Goal: Task Accomplishment & Management: Use online tool/utility

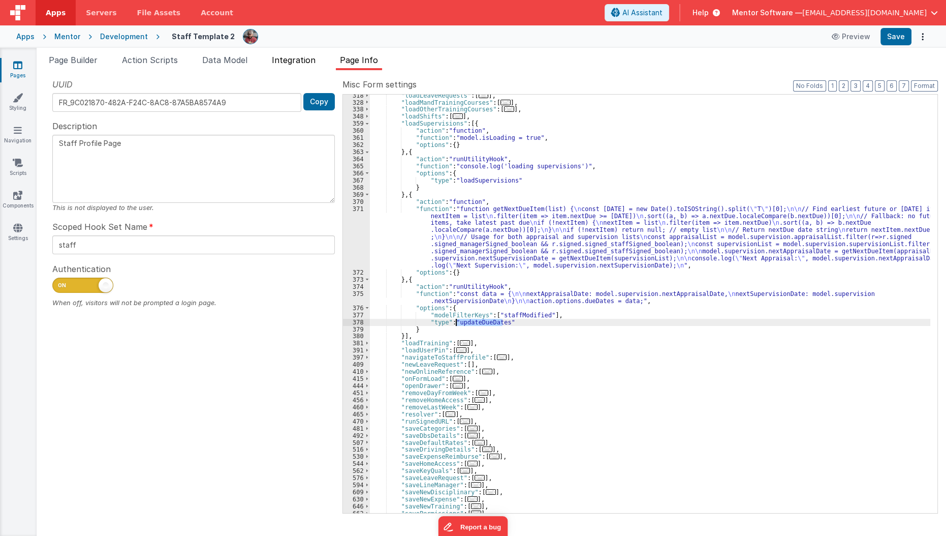
scroll to position [335, 0]
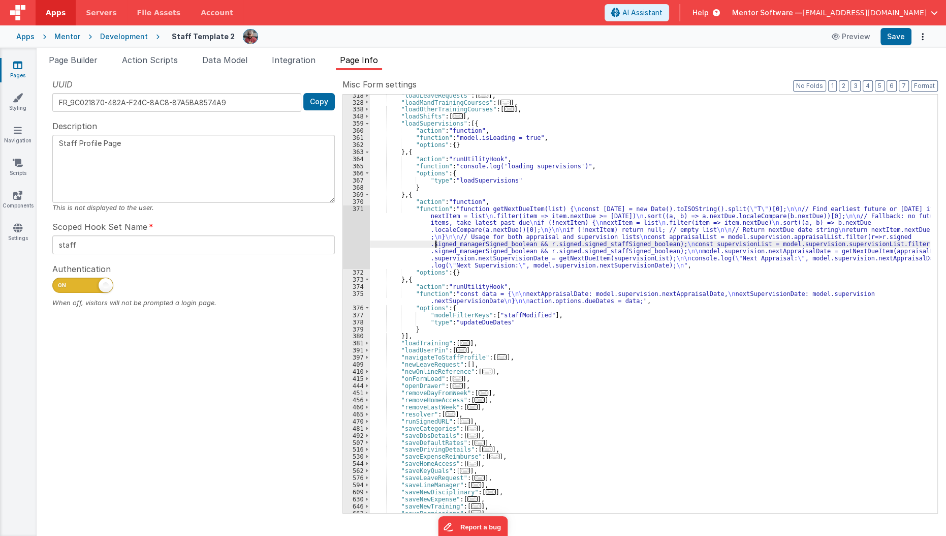
click at [436, 241] on div ""loadLeaveRequests" : [ ... ] , "loadMandTrainingCourses" : [ ... ] , "loadOthe…" at bounding box center [650, 308] width 561 height 433
click at [352, 244] on div "371" at bounding box center [356, 237] width 27 height 64
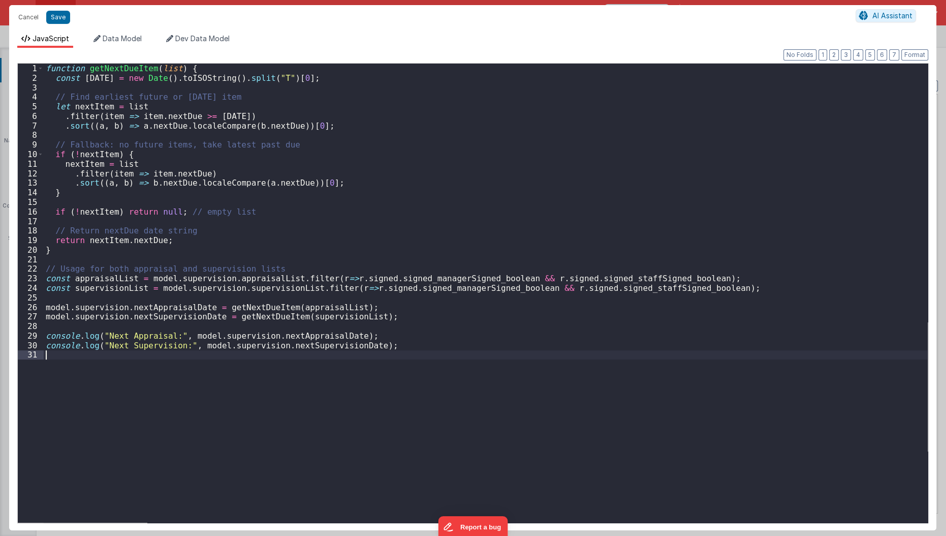
click at [347, 380] on div "function getNextDueItem ( list ) { const today = new Date ( ) . toISOString ( )…" at bounding box center [486, 303] width 885 height 479
click at [475, 179] on div "function getNextDueItem ( list ) { const today = new Date ( ) . toISOString ( )…" at bounding box center [486, 303] width 885 height 479
click at [329, 349] on div "function getNextDueItem ( list ) { const today = new Date ( ) . toISOString ( )…" at bounding box center [486, 303] width 885 height 479
click at [325, 365] on div "function getNextDueItem ( list ) { const today = new Date ( ) . toISOString ( )…" at bounding box center [486, 303] width 885 height 479
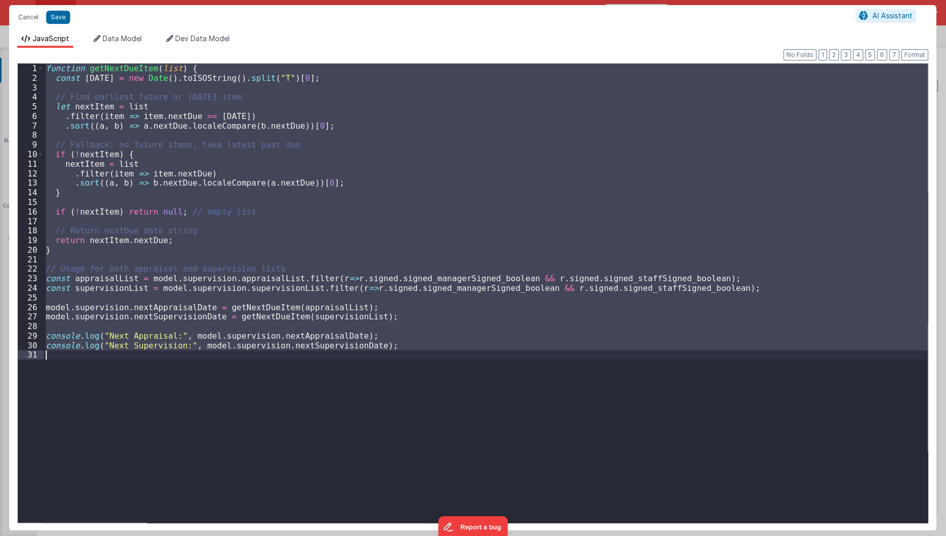
click at [325, 365] on div "function getNextDueItem ( list ) { const today = new Date ( ) . toISOString ( )…" at bounding box center [486, 293] width 884 height 459
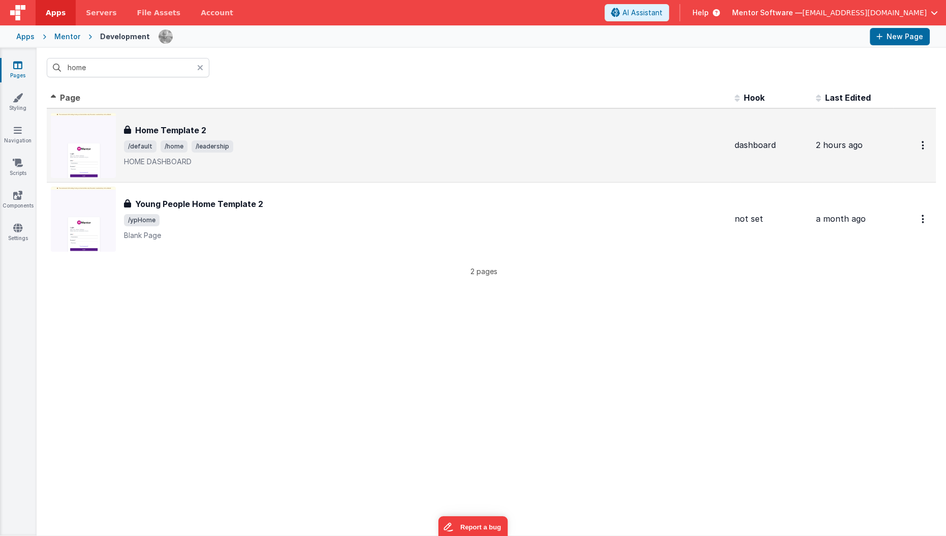
drag, startPoint x: 0, startPoint y: 0, endPoint x: 156, endPoint y: 131, distance: 203.4
click at [156, 131] on h3 "Home Template 2" at bounding box center [170, 130] width 71 height 12
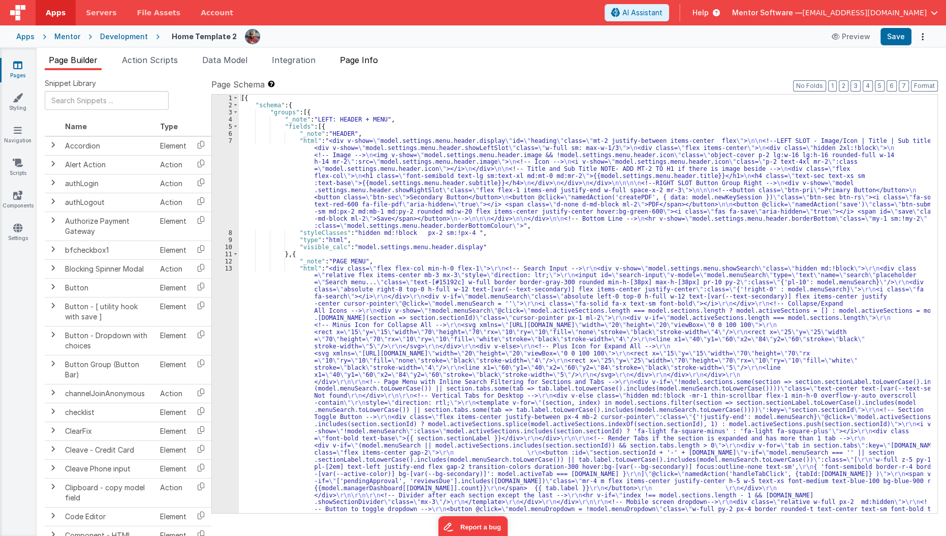
click at [352, 58] on span "Page Info" at bounding box center [359, 60] width 38 height 10
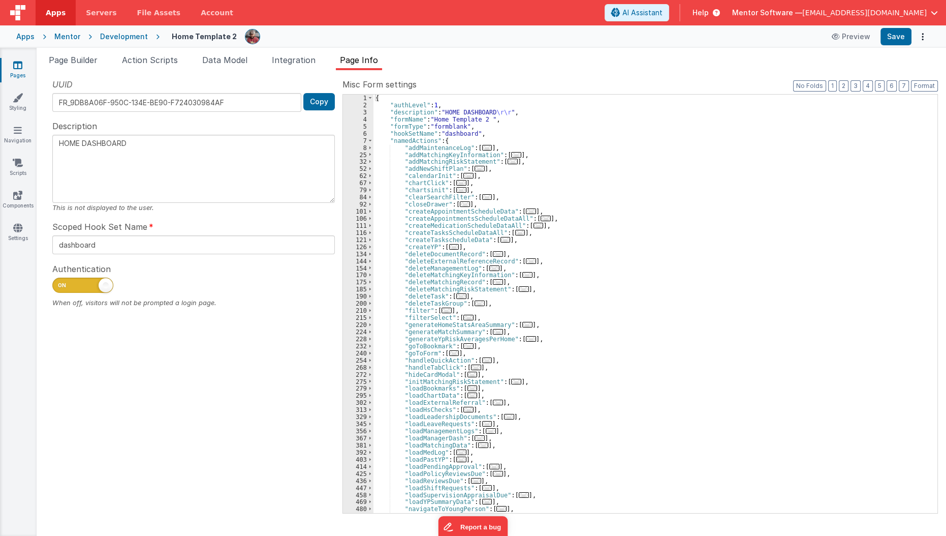
click at [464, 175] on span "..." at bounding box center [468, 176] width 10 height 6
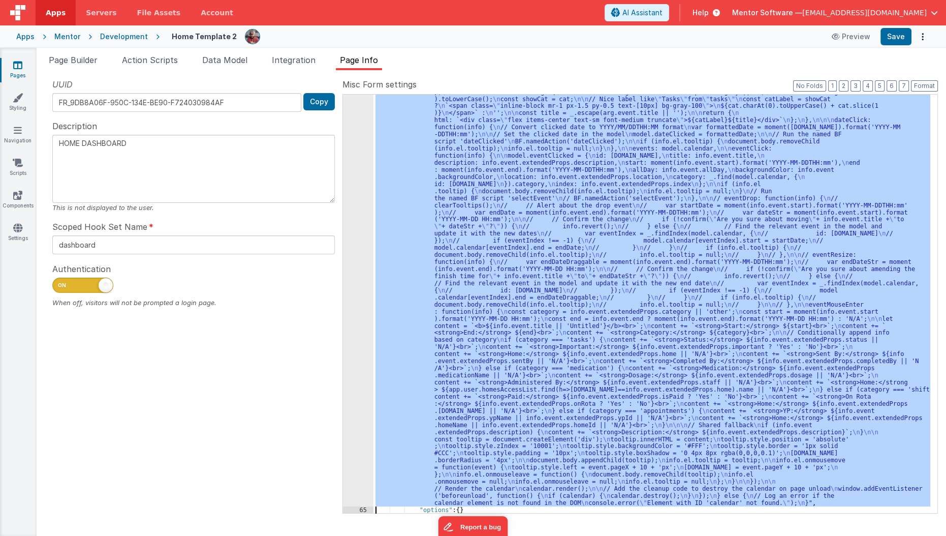
scroll to position [226, 0]
click at [363, 308] on div "64" at bounding box center [358, 233] width 30 height 545
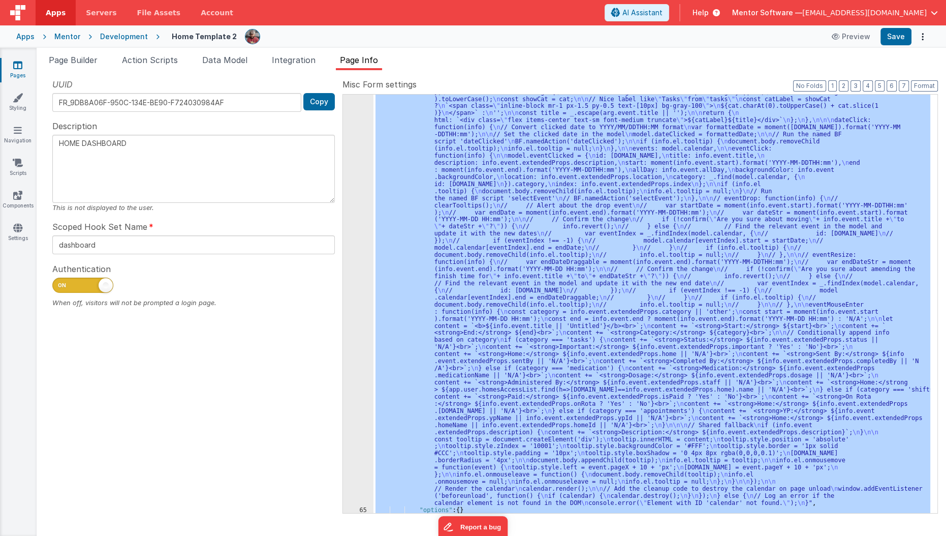
click at [363, 308] on div "64" at bounding box center [358, 233] width 30 height 545
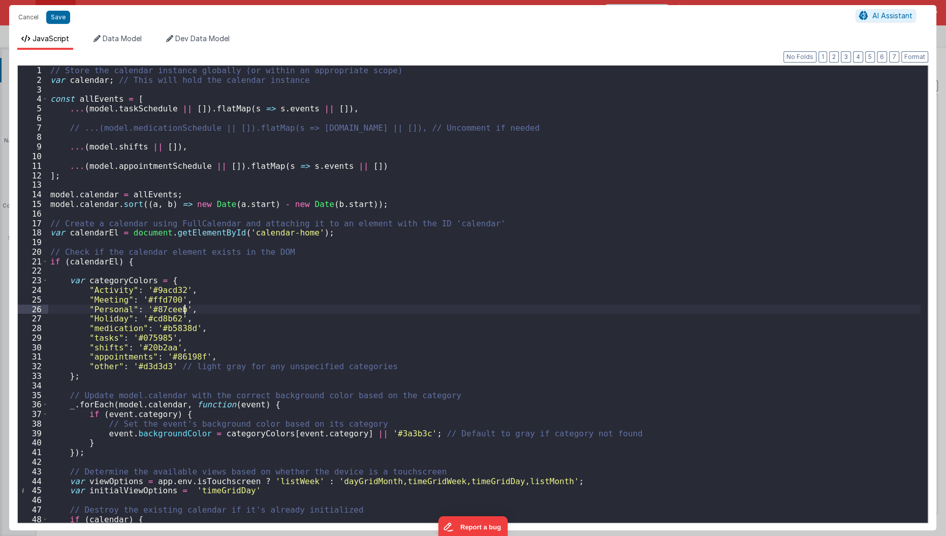
click at [363, 308] on div "// Store the calendar instance globally (or within an appropriate scope) var ca…" at bounding box center [484, 304] width 873 height 477
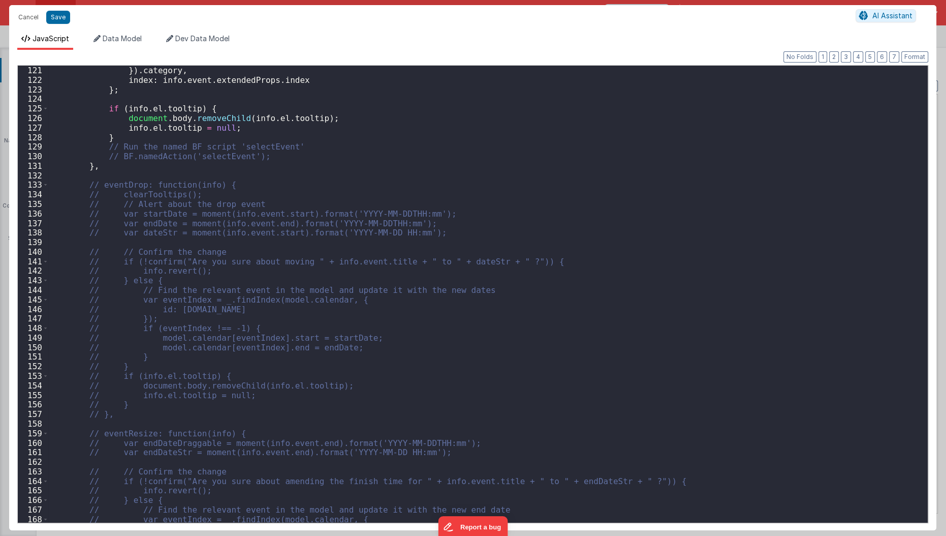
scroll to position [1174, 0]
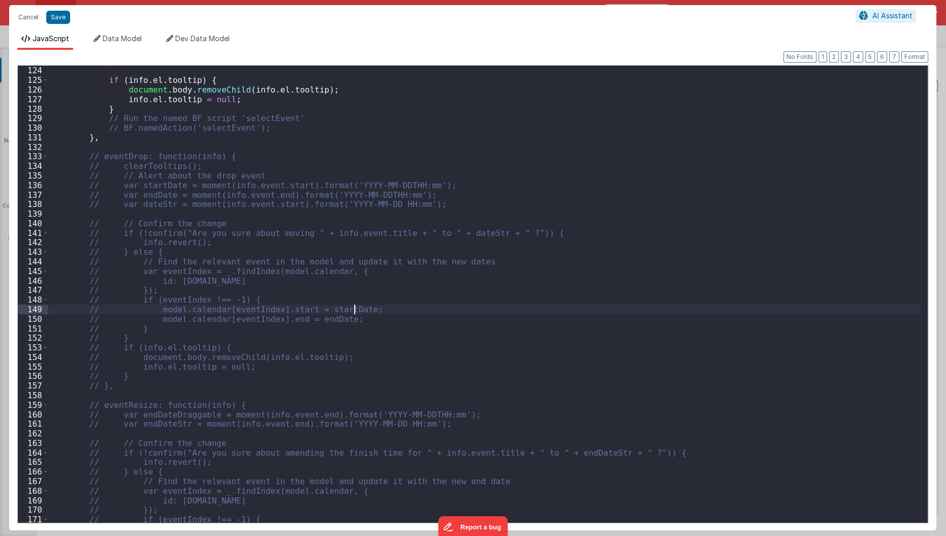
click at [363, 308] on div "} ; if ( info . el . tooltip ) { document . body . removeChild ( info . el . to…" at bounding box center [484, 294] width 873 height 477
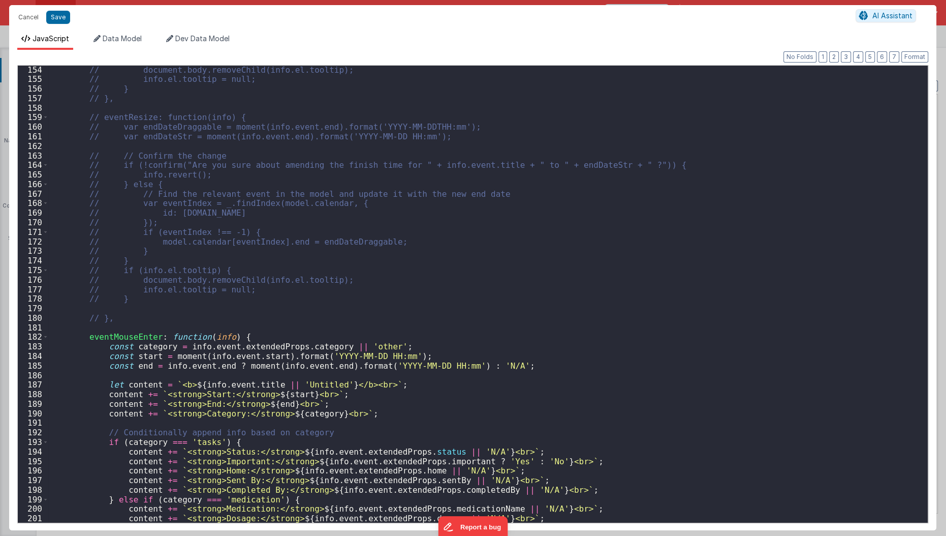
scroll to position [1461, 0]
click at [122, 310] on div "// document.body.removeChild(info.el.tooltip); // info.el.tooltip = null; // } …" at bounding box center [484, 303] width 873 height 477
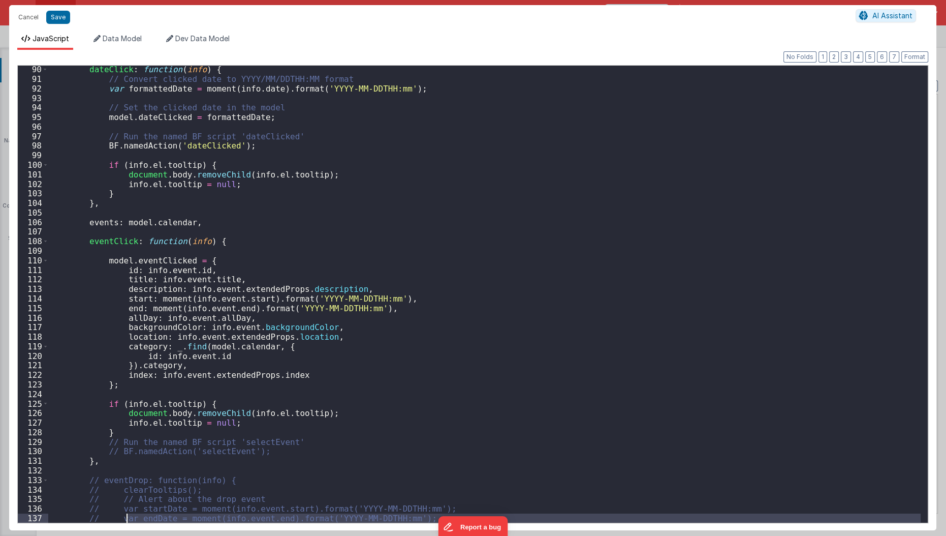
scroll to position [898, 0]
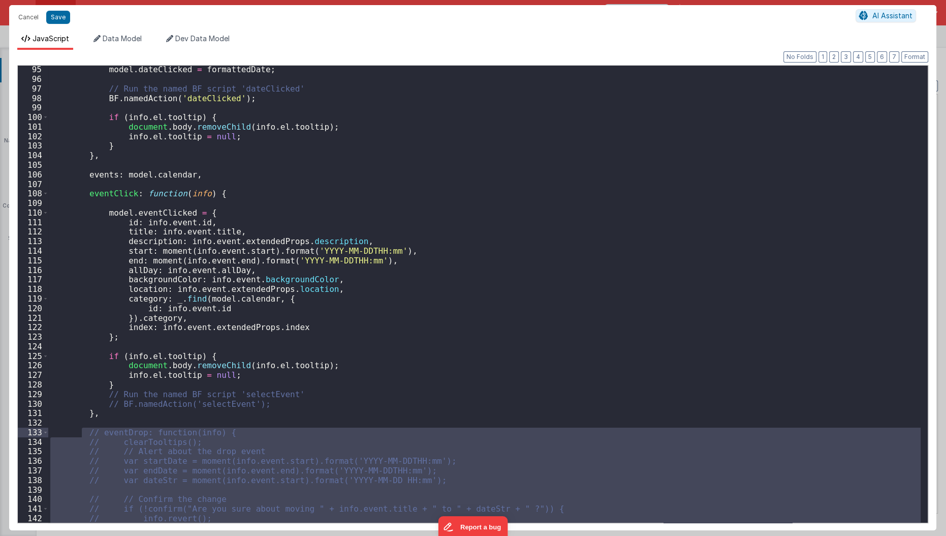
drag, startPoint x: 115, startPoint y: 329, endPoint x: 80, endPoint y: 428, distance: 104.5
click at [80, 428] on div "model . dateClicked = formattedDate ; // Run the named BF script 'dateClicked' …" at bounding box center [484, 303] width 873 height 477
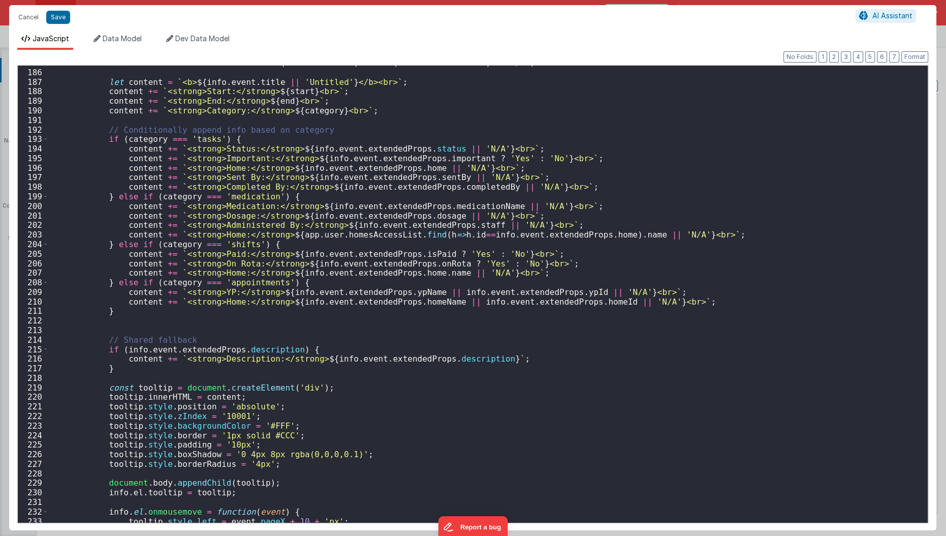
scroll to position [1855, 0]
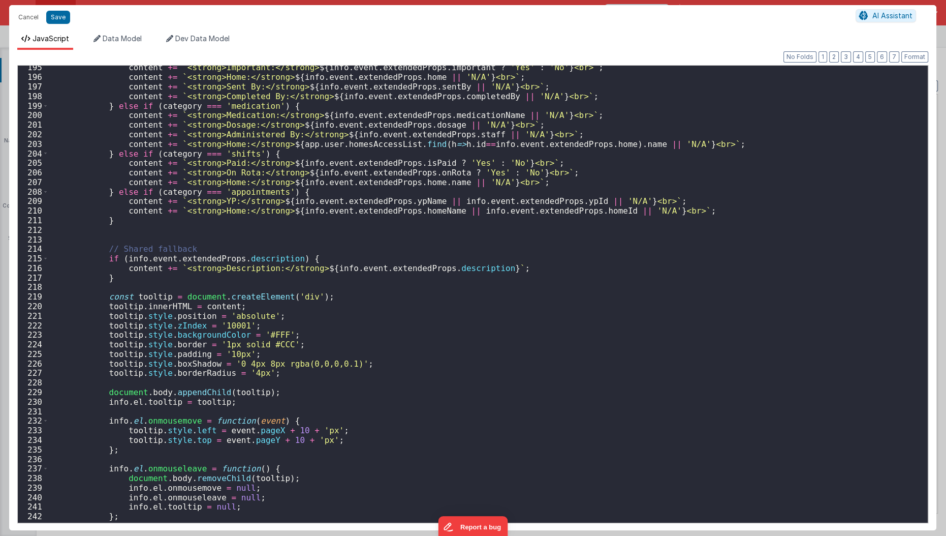
click at [201, 328] on div "content += ` <strong>Important:</strong> ${ info . event . extendedProps . impo…" at bounding box center [484, 300] width 873 height 477
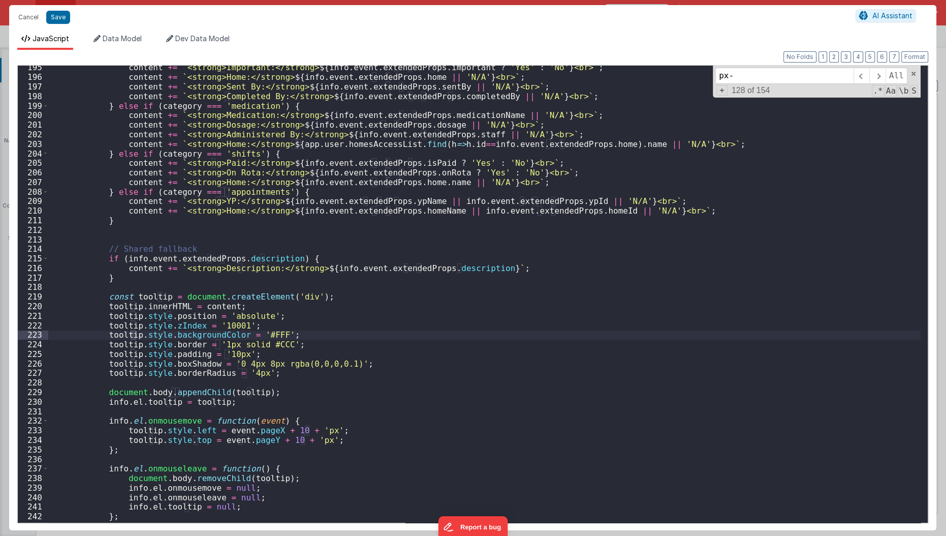
scroll to position [497, 0]
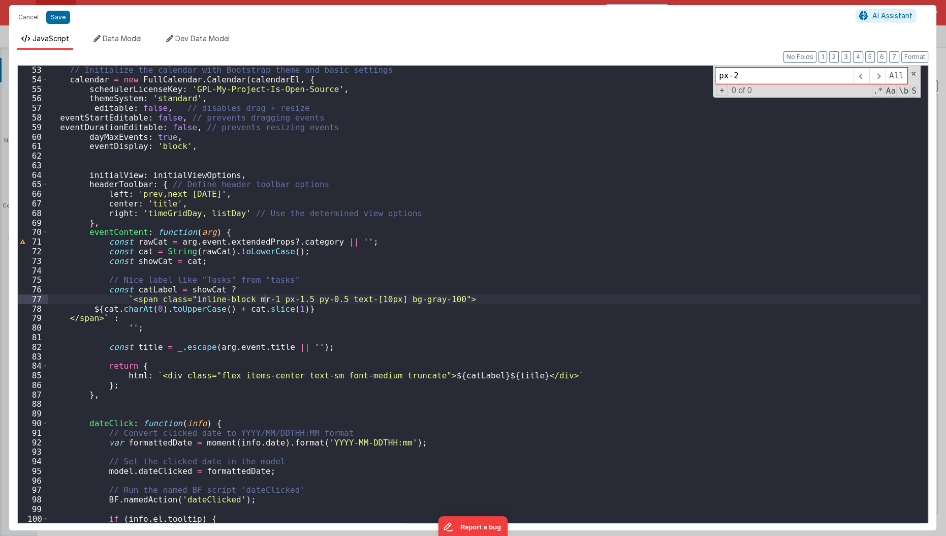
type input "px-2"
click at [474, 375] on div "// Initialize the calendar with Bootstrap theme and basic settings calendar = n…" at bounding box center [484, 303] width 873 height 477
click at [375, 341] on div "// Initialize the calendar with Bootstrap theme and basic settings calendar = n…" at bounding box center [484, 303] width 873 height 477
click at [262, 294] on div "// Initialize the calendar with Bootstrap theme and basic settings calendar = n…" at bounding box center [484, 303] width 873 height 477
click at [422, 302] on div "// Initialize the calendar with Bootstrap theme and basic settings calendar = n…" at bounding box center [484, 303] width 873 height 477
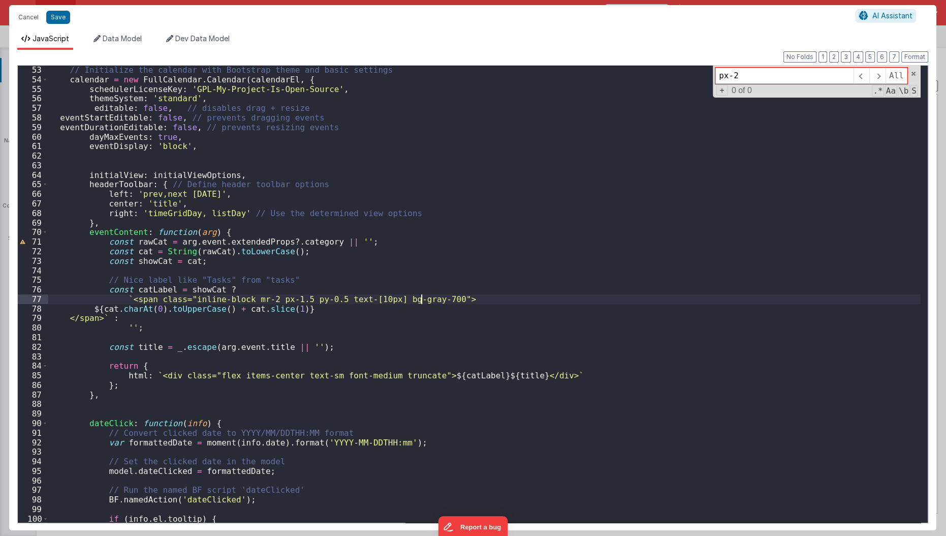
click at [410, 334] on div "// Initialize the calendar with Bootstrap theme and basic settings calendar = n…" at bounding box center [484, 303] width 873 height 477
click at [322, 300] on div "// Initialize the calendar with Bootstrap theme and basic settings calendar = n…" at bounding box center [484, 303] width 873 height 477
click at [54, 15] on button "Save" at bounding box center [58, 17] width 24 height 13
type textarea "HOME DASHBOARD"
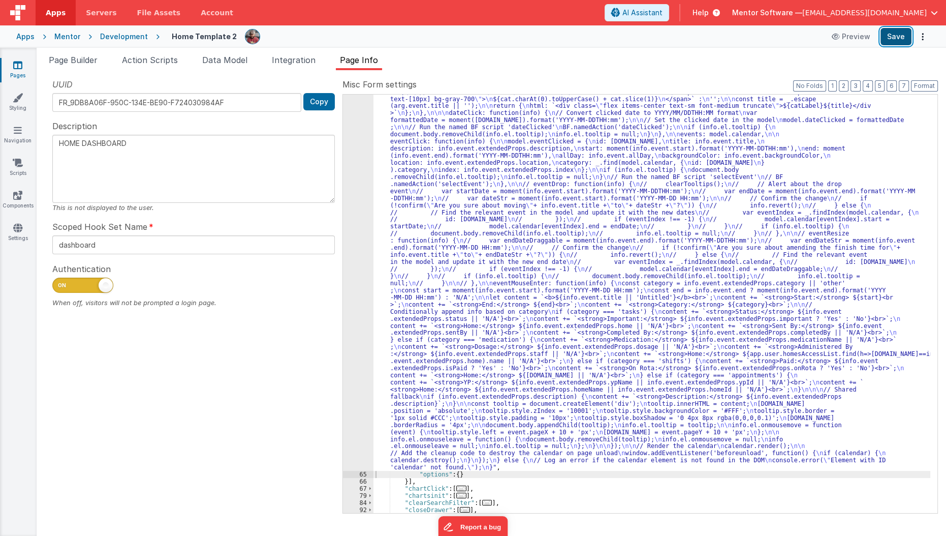
click at [887, 38] on button "Save" at bounding box center [896, 36] width 31 height 17
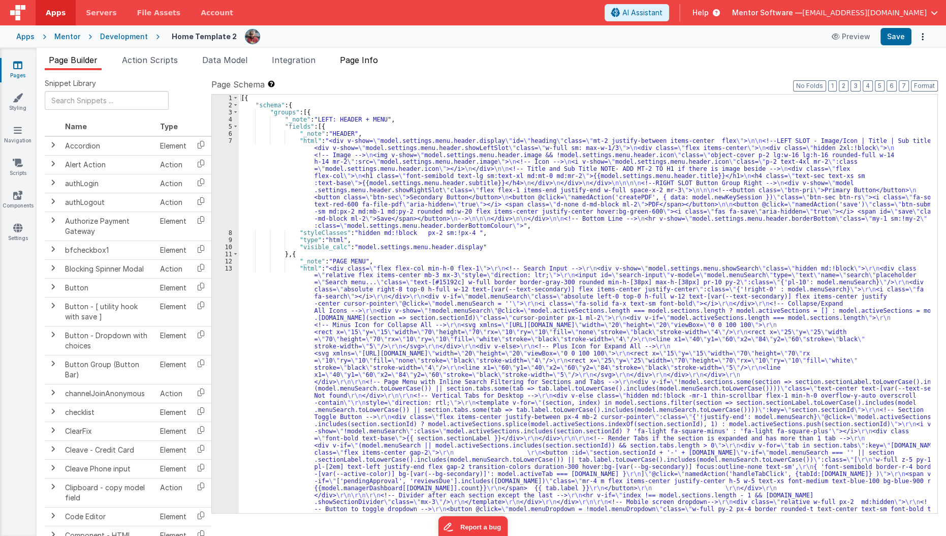
click at [353, 57] on span "Page Info" at bounding box center [359, 60] width 38 height 10
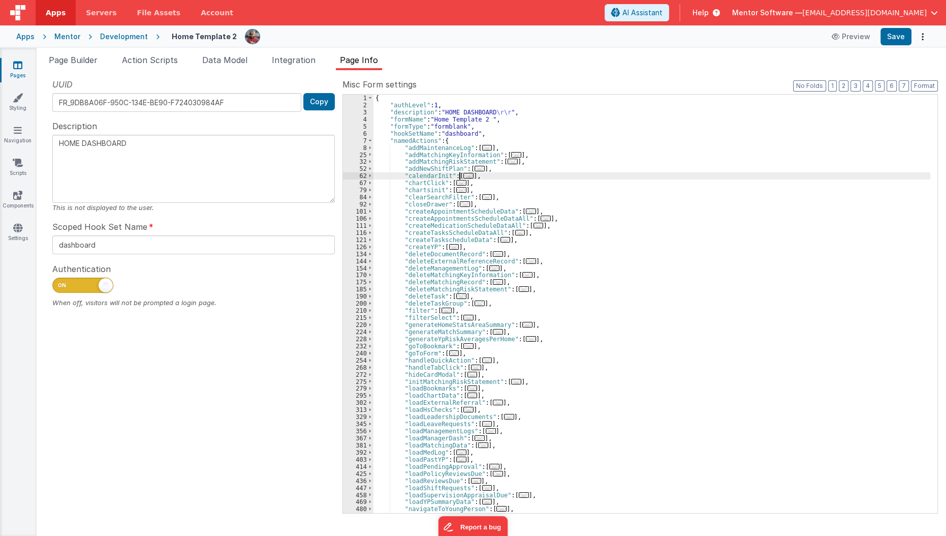
click at [467, 177] on span "..." at bounding box center [468, 176] width 10 height 6
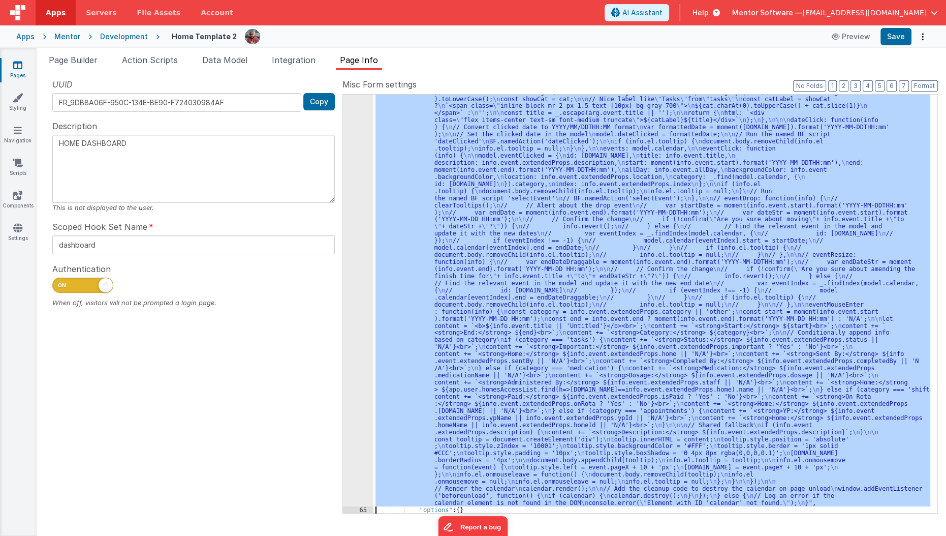
scroll to position [226, 0]
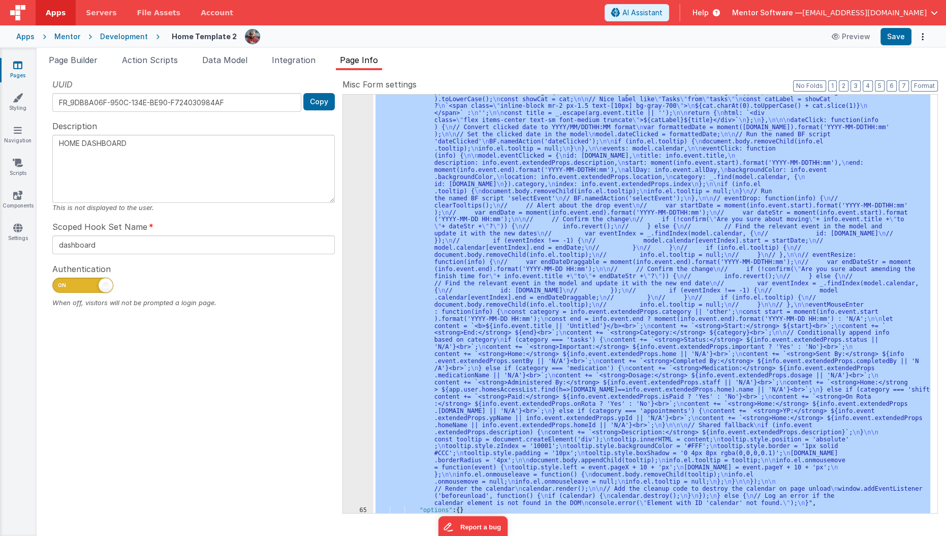
click at [353, 274] on div "64" at bounding box center [358, 233] width 30 height 545
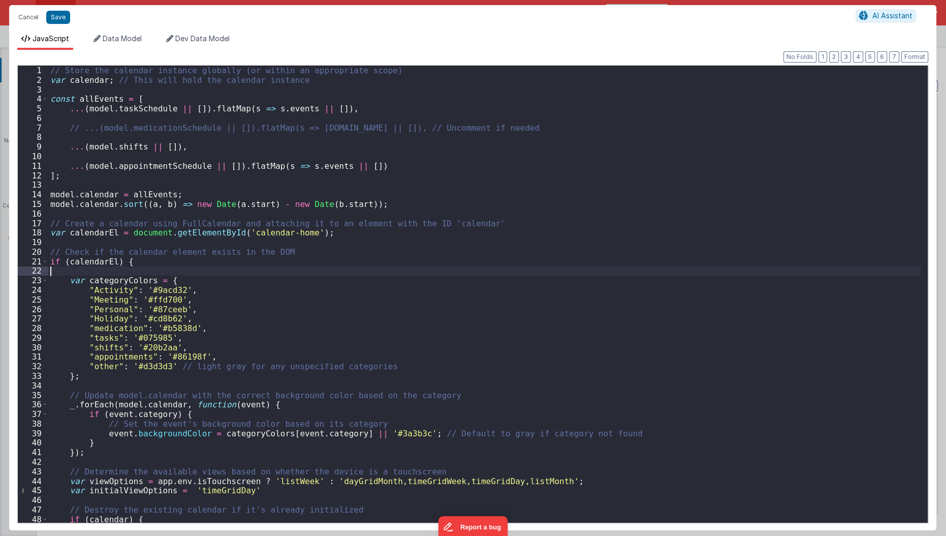
click at [353, 274] on div "// Store the calendar instance globally (or within an appropriate scope) var ca…" at bounding box center [484, 304] width 873 height 477
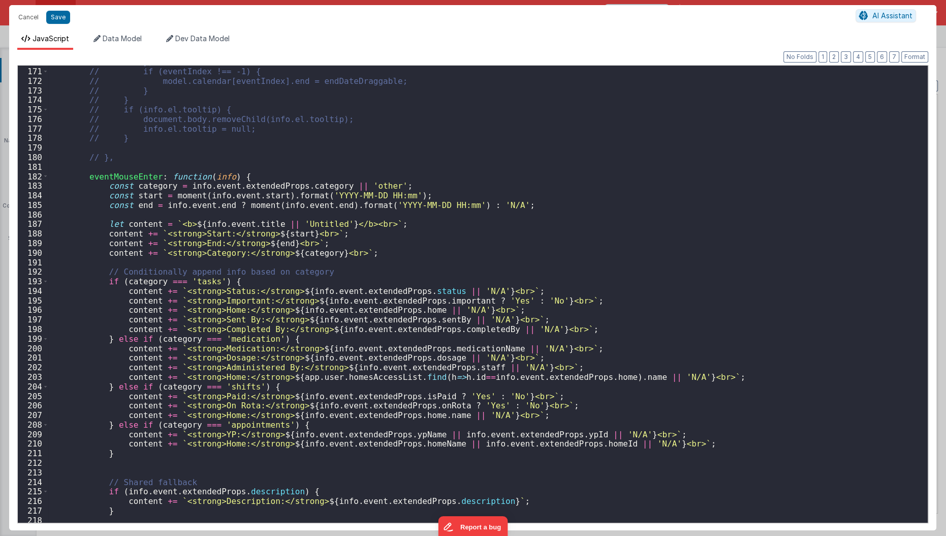
scroll to position [1622, 0]
click at [314, 333] on div "// }); // if (eventIndex !== -1) { // model.calendar[eventIndex].end = endDateD…" at bounding box center [484, 295] width 873 height 477
click at [314, 312] on div "// }); // if (eventIndex !== -1) { // model.calendar[eventIndex].end = endDateD…" at bounding box center [484, 295] width 873 height 477
click at [321, 326] on div "// }); // if (eventIndex !== -1) { // model.calendar[eventIndex].end = endDateD…" at bounding box center [484, 295] width 873 height 477
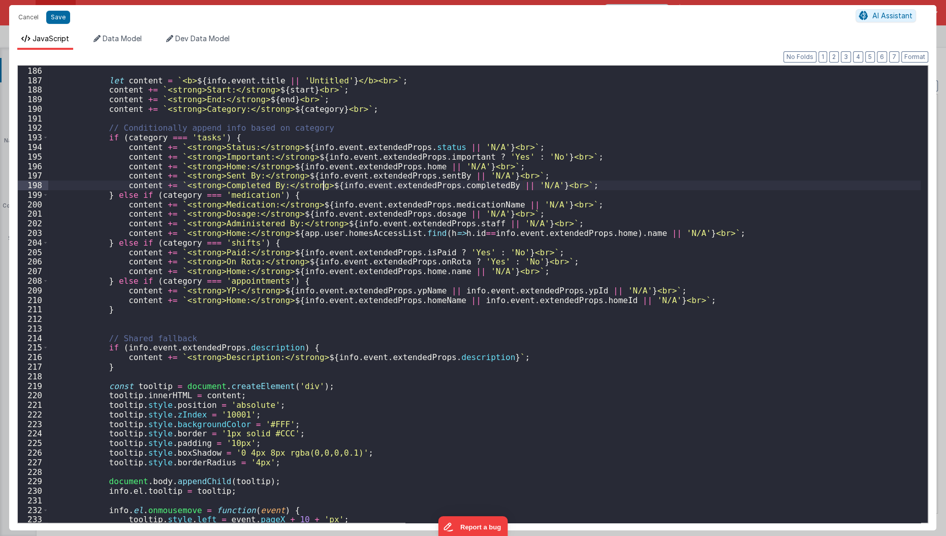
scroll to position [1731, 0]
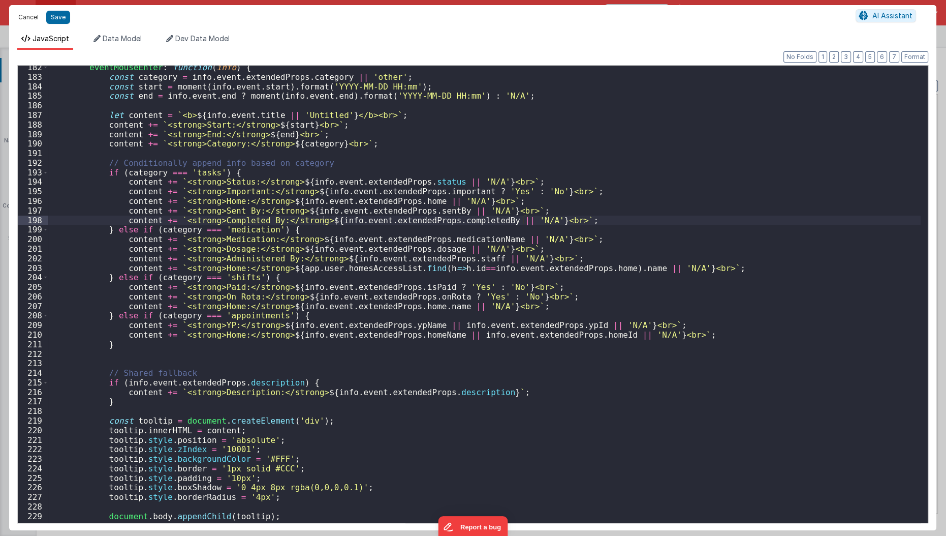
click at [32, 18] on button "Cancel" at bounding box center [28, 17] width 30 height 14
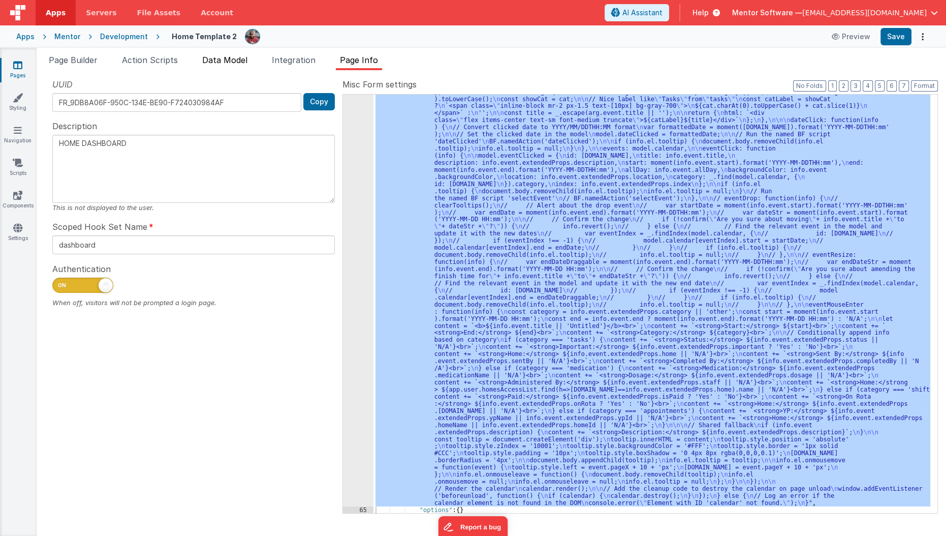
click at [220, 67] on li "Data Model" at bounding box center [224, 62] width 53 height 16
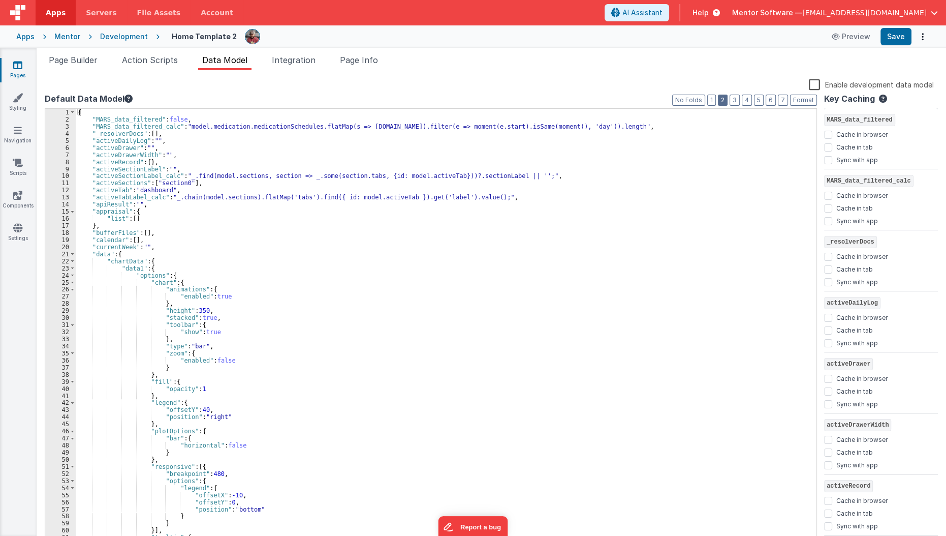
click at [728, 99] on button "2" at bounding box center [723, 100] width 10 height 11
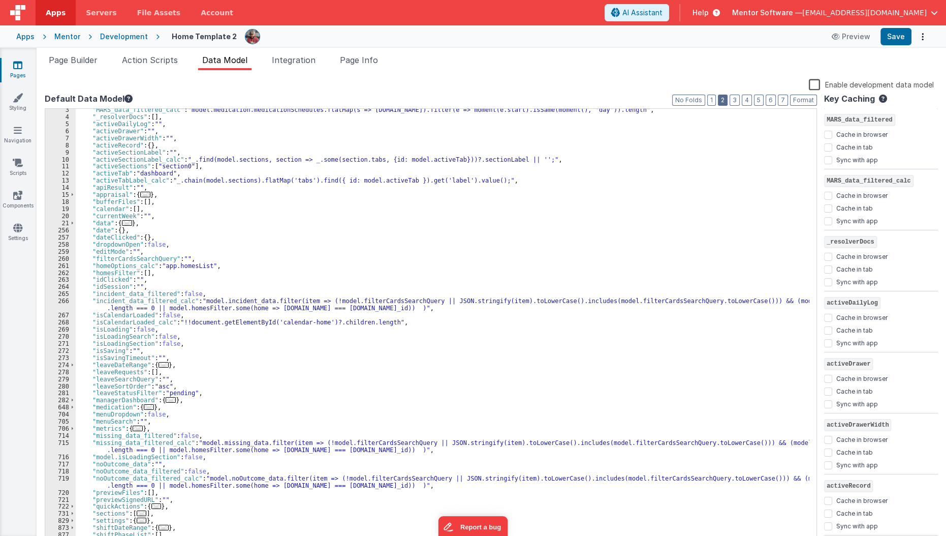
scroll to position [0, 0]
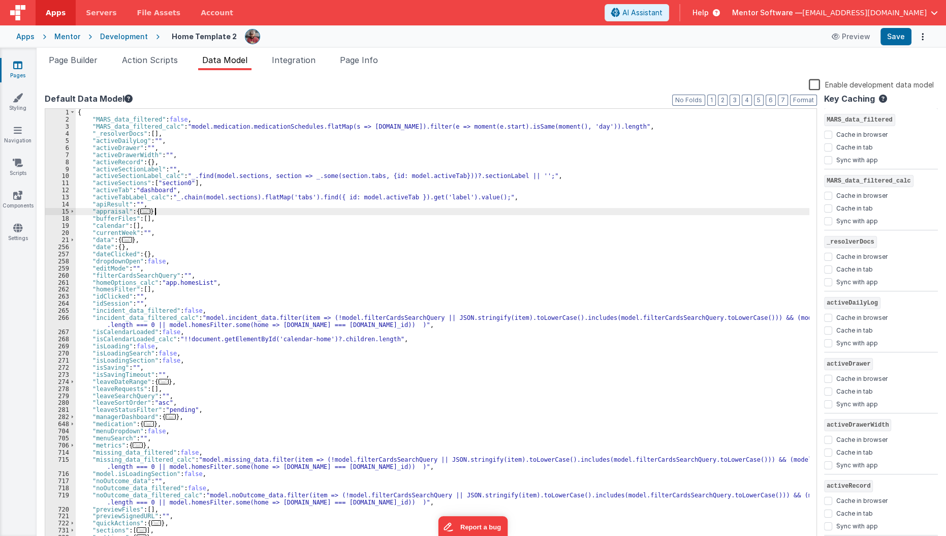
click at [192, 214] on div "{ "MARS_data_filtered" : false , "MARS_data_filtered_calc" : "model.medication.…" at bounding box center [443, 334] width 734 height 450
checkbox input "true"
checkbox input "false"
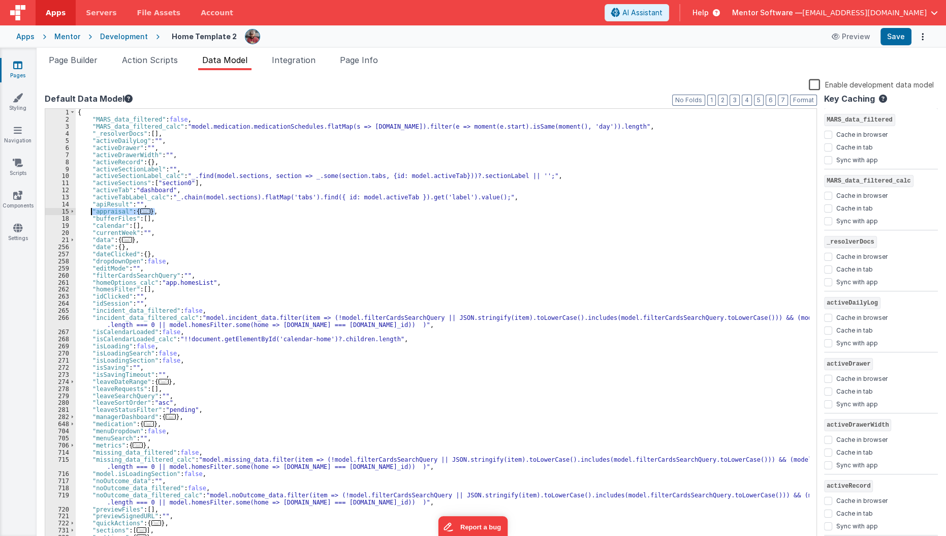
checkbox input "true"
checkbox input "false"
checkbox input "true"
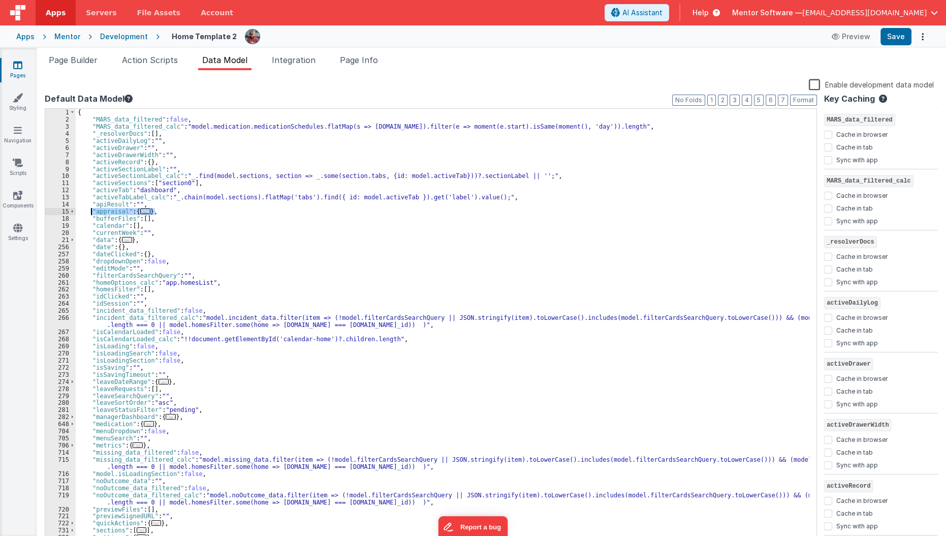
checkbox input "false"
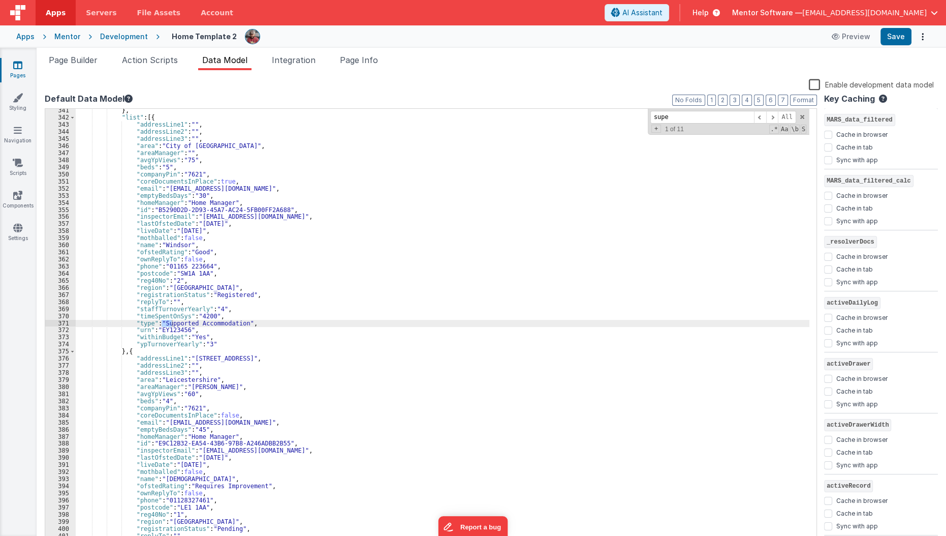
scroll to position [2764, 0]
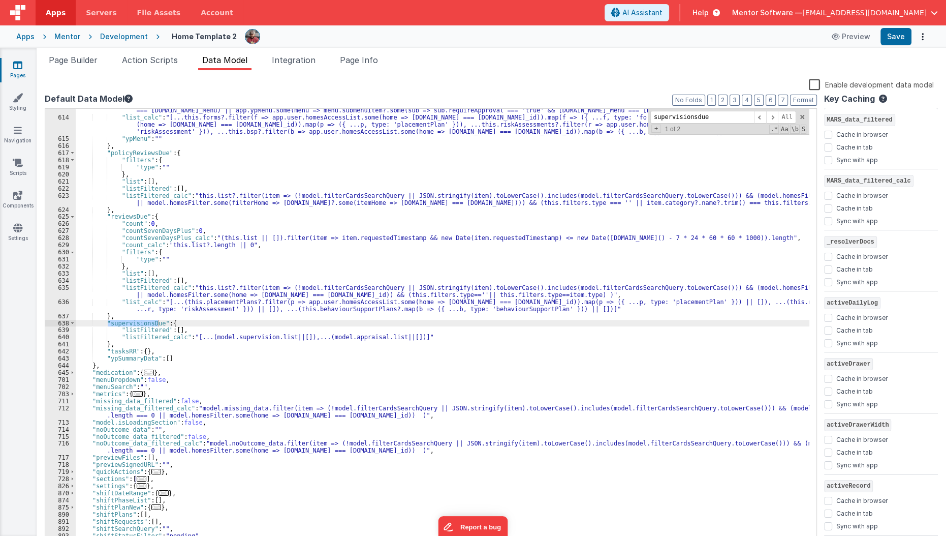
type input "supervisionsdue"
click at [193, 336] on div ""listFiltered_calc" : "this.list?.filter(item => (!model.filterCardsSearchQuery…" at bounding box center [443, 328] width 734 height 471
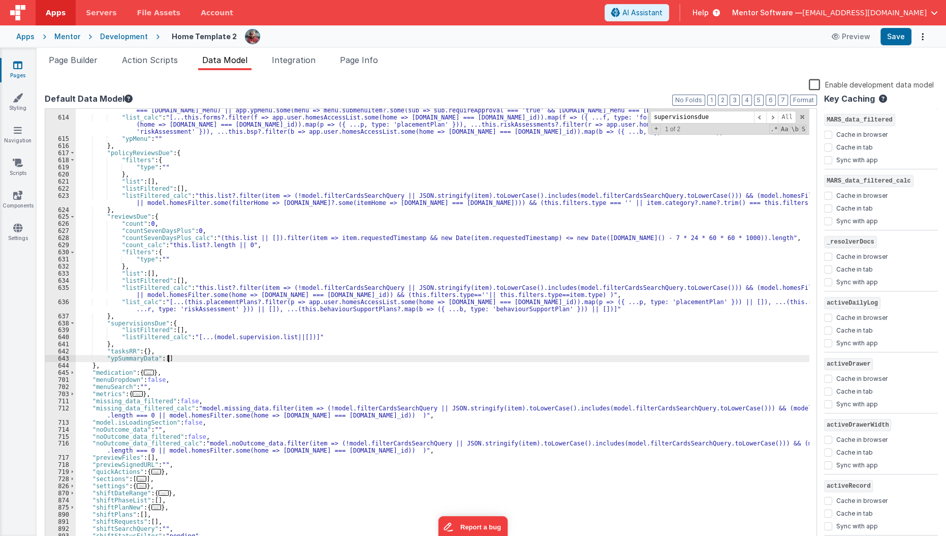
click at [266, 361] on div ""listFiltered_calc" : "this.list?.filter(item => (!model.filterCardsSearchQuery…" at bounding box center [443, 328] width 734 height 471
click at [895, 42] on button "Save" at bounding box center [896, 36] width 31 height 17
click at [91, 62] on span "Page Builder" at bounding box center [73, 60] width 49 height 10
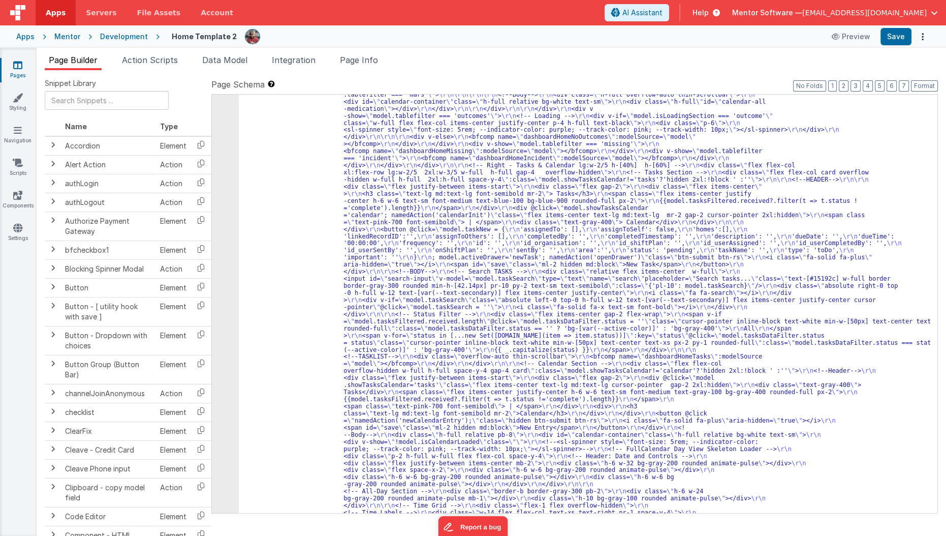
scroll to position [1117, 0]
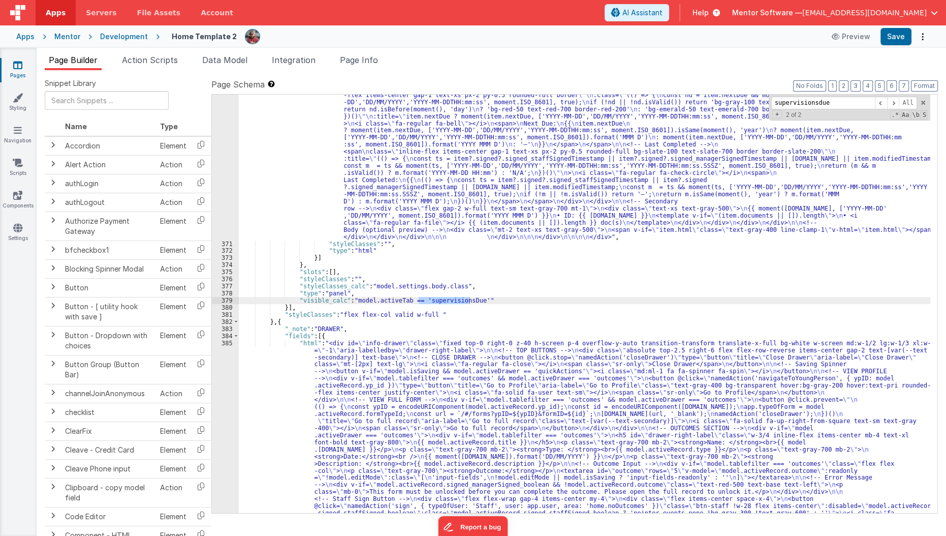
scroll to position [11954, 0]
type input "supervisionsdue"
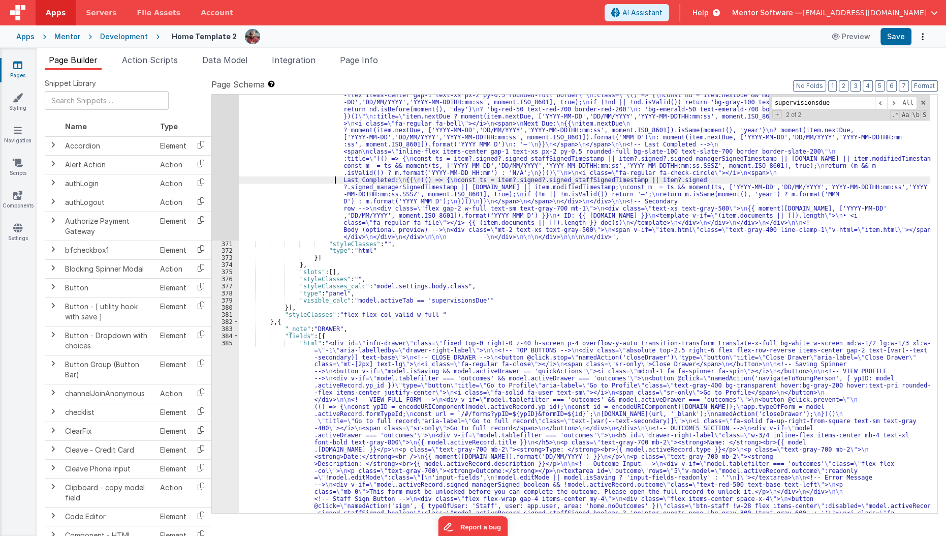
click at [221, 189] on div "370" at bounding box center [225, 73] width 27 height 333
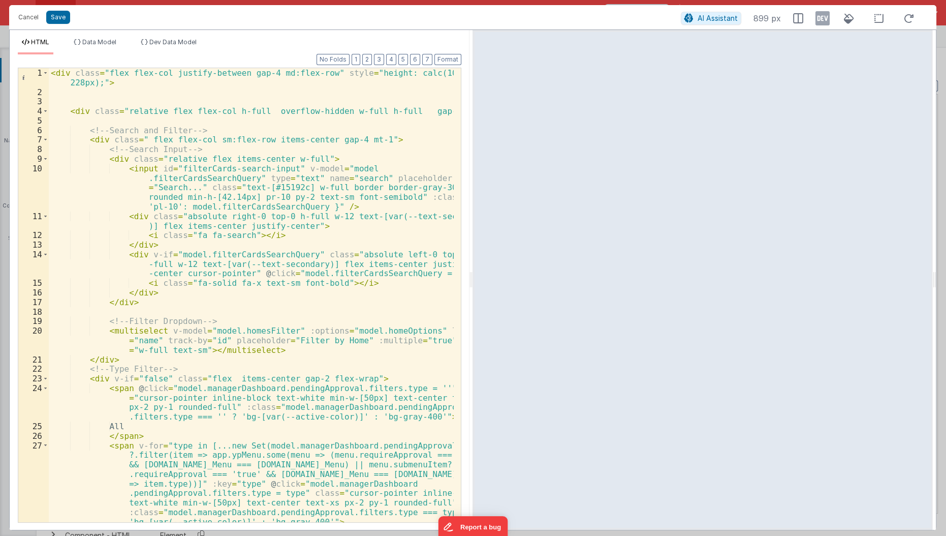
scroll to position [0, 0]
drag, startPoint x: 457, startPoint y: 76, endPoint x: 438, endPoint y: 165, distance: 90.8
click at [438, 165] on div "< div class = "flex flex-col justify-between gap-4 md:flex-row" style = "height…" at bounding box center [252, 314] width 406 height 493
drag, startPoint x: 459, startPoint y: 166, endPoint x: 453, endPoint y: 257, distance: 90.6
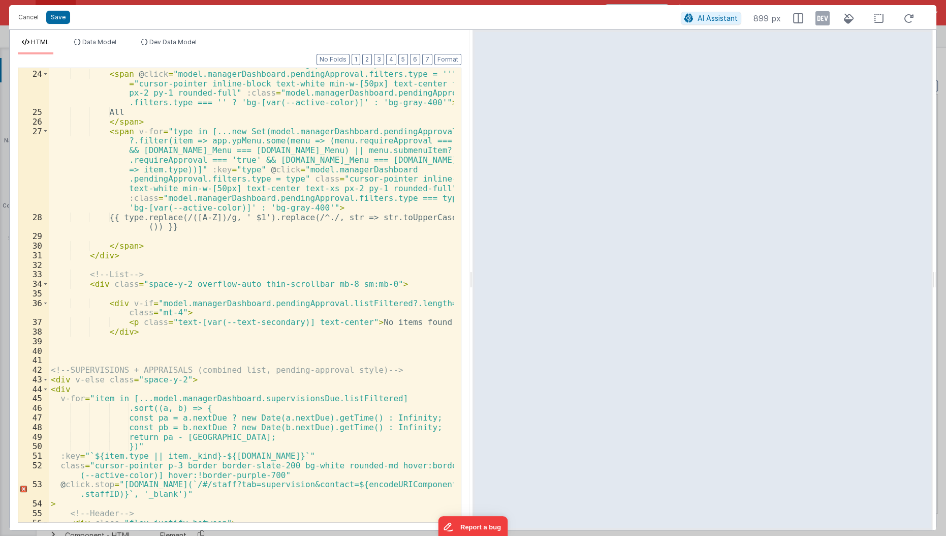
scroll to position [312, 0]
click at [406, 272] on div "< div v-if = "false" class = "flex items-center gap-2 flex-wrap" > < span @ cli…" at bounding box center [252, 297] width 406 height 474
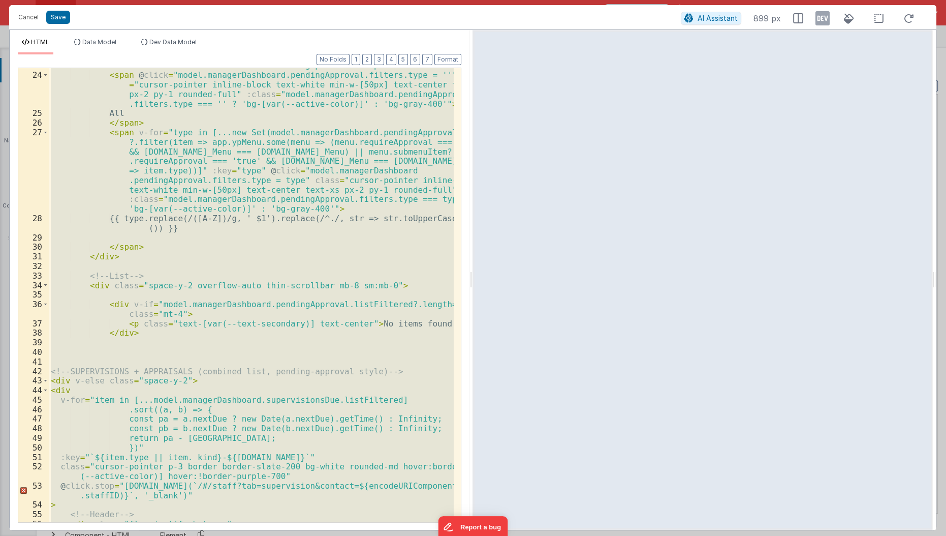
click at [251, 226] on div "< div v-if = "false" class = "flex items-center gap-2 flex-wrap" > < span @ cli…" at bounding box center [251, 295] width 405 height 454
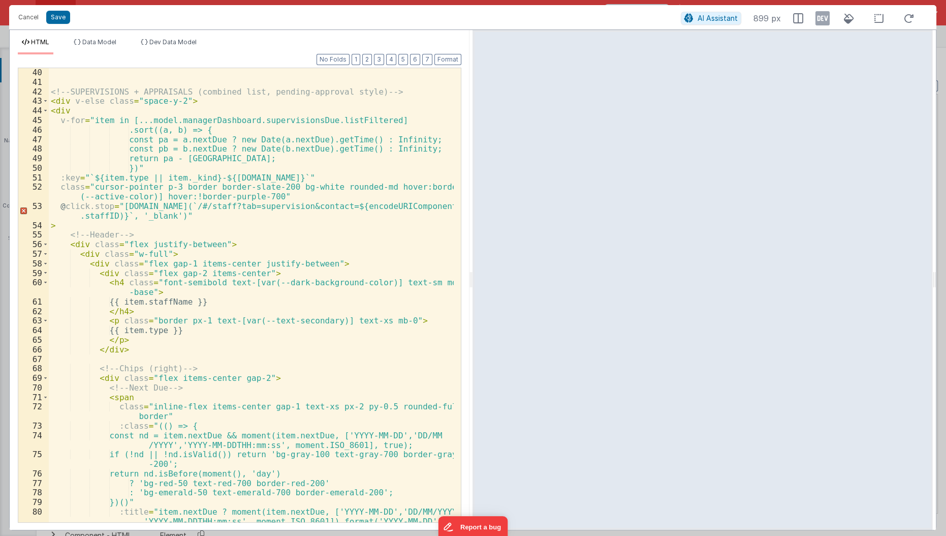
scroll to position [593, 0]
drag, startPoint x: 144, startPoint y: 121, endPoint x: 373, endPoint y: 120, distance: 229.2
click at [373, 120] on div "<!-- SUPERVISIONS + APPRAISALS (combined list, pending-approval style) --> < di…" at bounding box center [252, 304] width 406 height 474
click at [188, 248] on div "<!-- SUPERVISIONS + APPRAISALS (combined list, pending-approval style) --> < di…" at bounding box center [252, 304] width 406 height 474
click at [43, 110] on span at bounding box center [46, 110] width 6 height 10
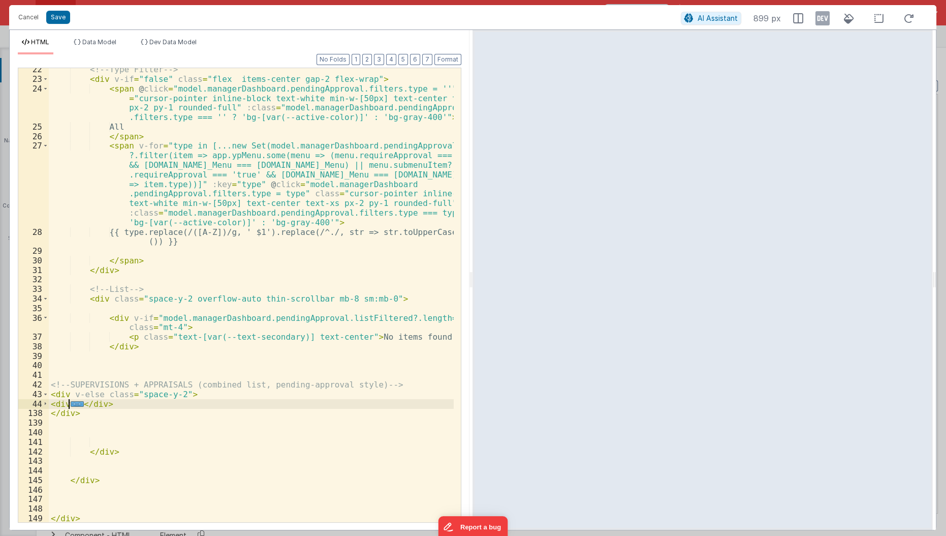
scroll to position [299, 0]
click at [145, 401] on div "<!-- Type Filter --> < div v-if = "false" class = "flex items-center gap-2 flex…" at bounding box center [252, 302] width 406 height 474
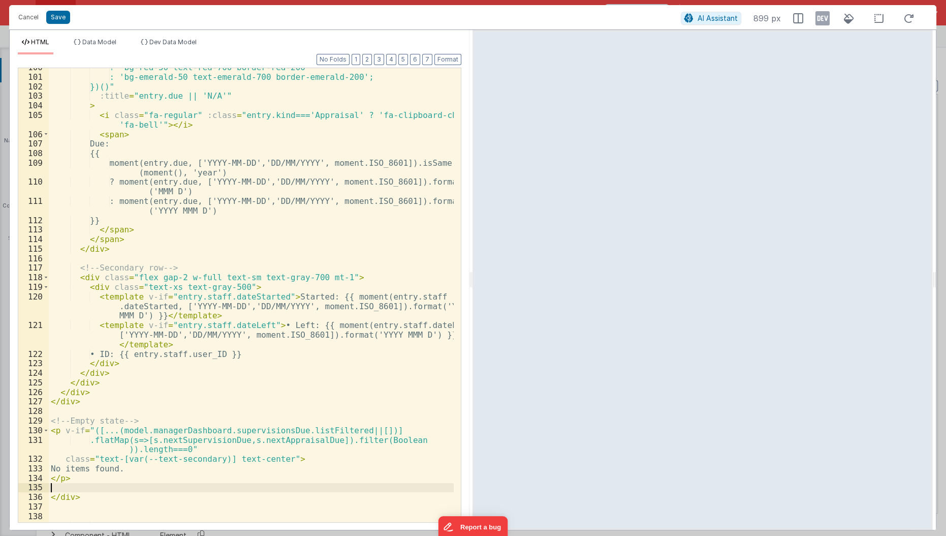
scroll to position [1216, 0]
click at [55, 13] on button "Save" at bounding box center [58, 17] width 24 height 13
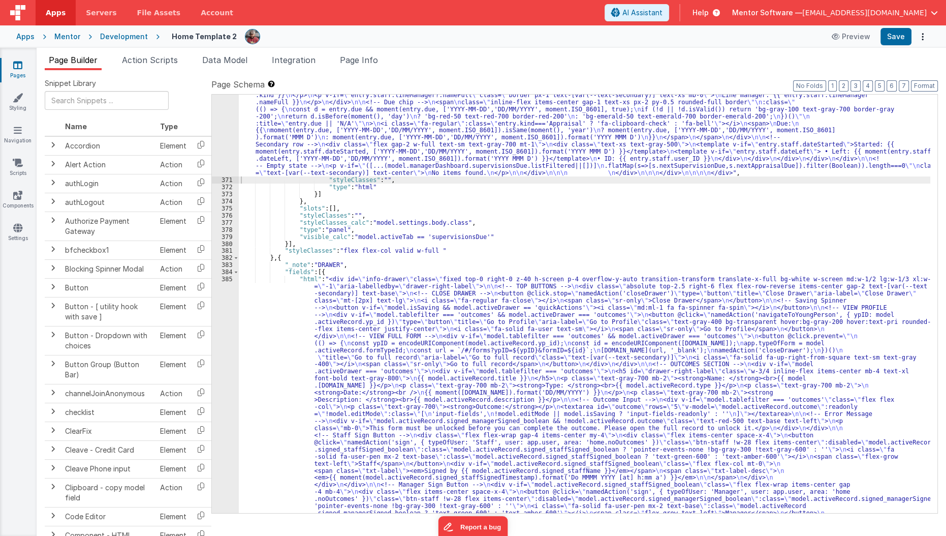
scroll to position [11993, 0]
click at [897, 36] on button "Save" at bounding box center [896, 36] width 31 height 17
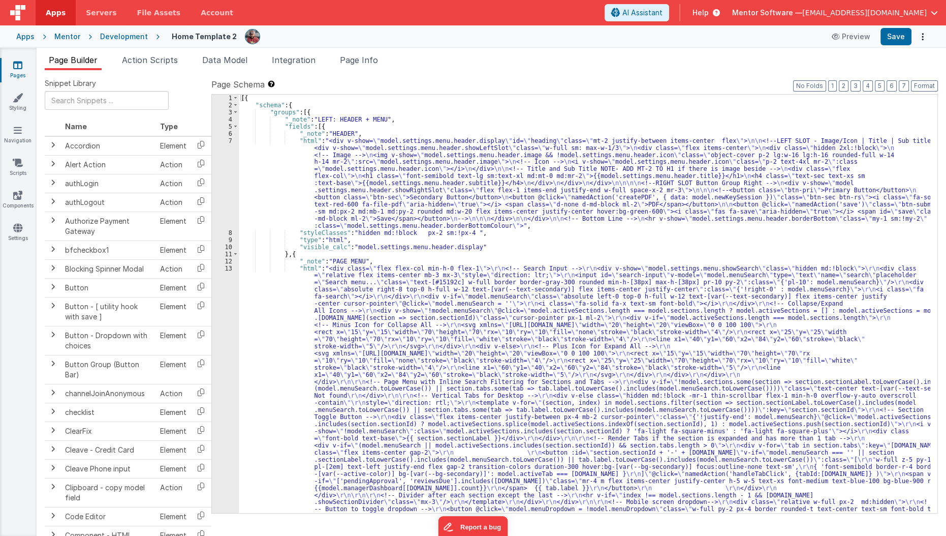
click at [397, 344] on div "[{ "schema" : { "groups" : [{ "_note" : "LEFT: HEADER + MENU" , "fields" : [{ "…" at bounding box center [585, 513] width 692 height 836
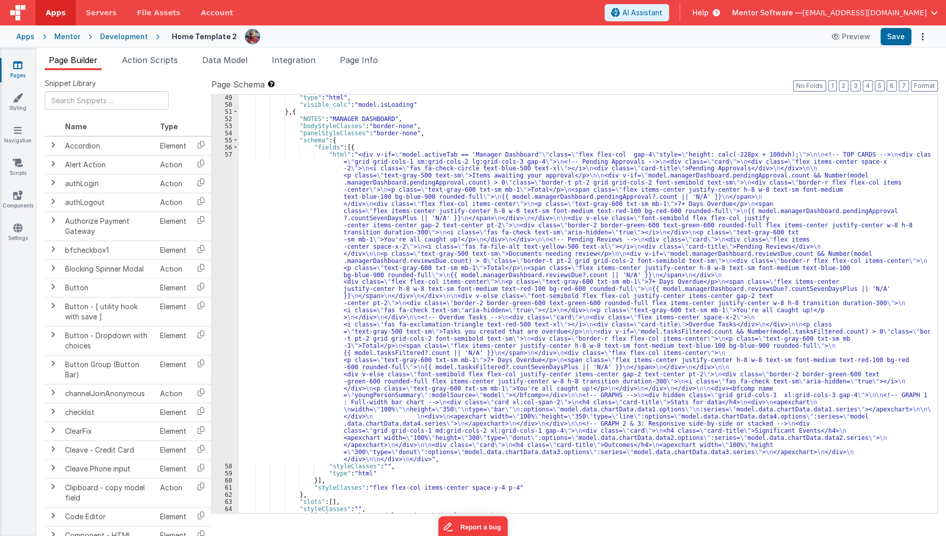
scroll to position [1677, 0]
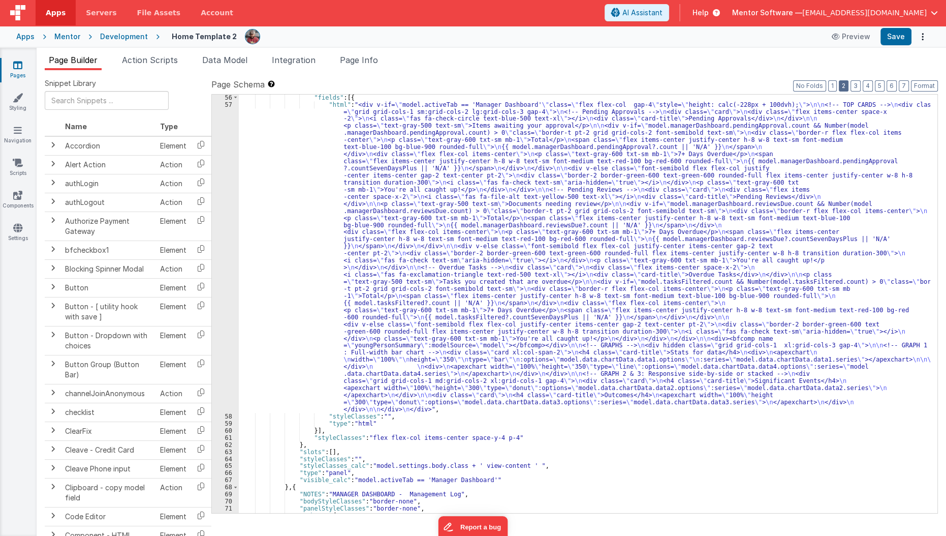
click at [846, 87] on button "2" at bounding box center [844, 85] width 10 height 11
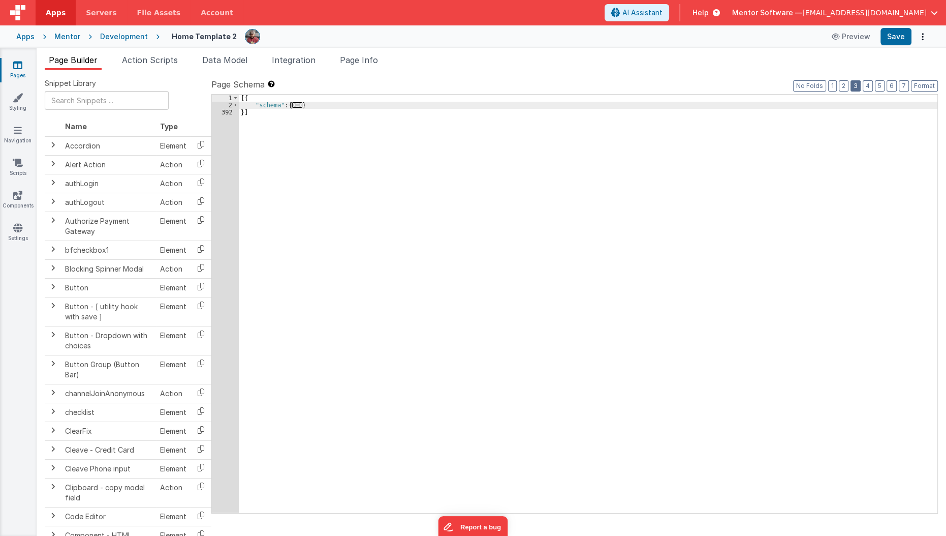
click at [861, 84] on button "3" at bounding box center [856, 85] width 10 height 11
click at [873, 82] on button "4" at bounding box center [868, 85] width 10 height 11
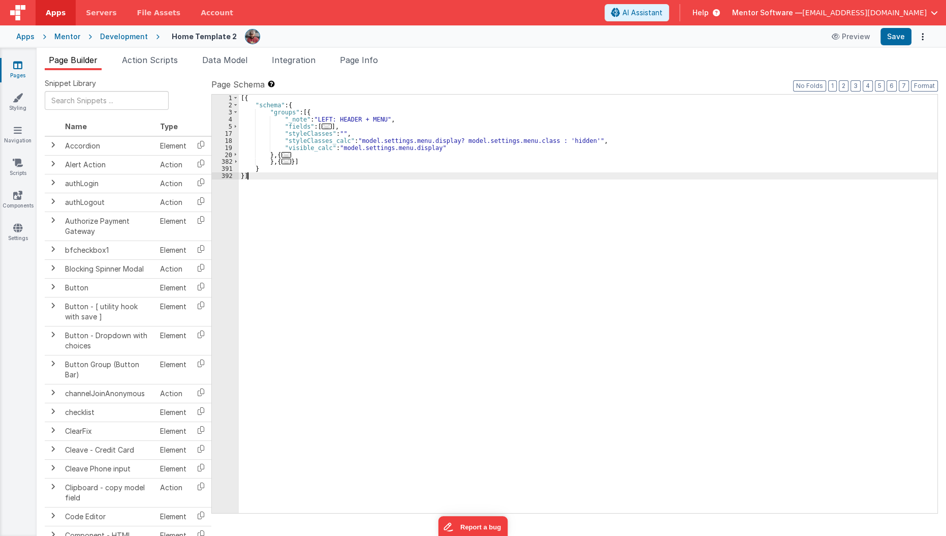
click at [491, 271] on div "[{ "schema" : { "groups" : [{ "_note" : "LEFT: HEADER + MENU" , "fields" : [ ..…" at bounding box center [588, 311] width 699 height 433
click at [324, 123] on span "..." at bounding box center [327, 126] width 10 height 6
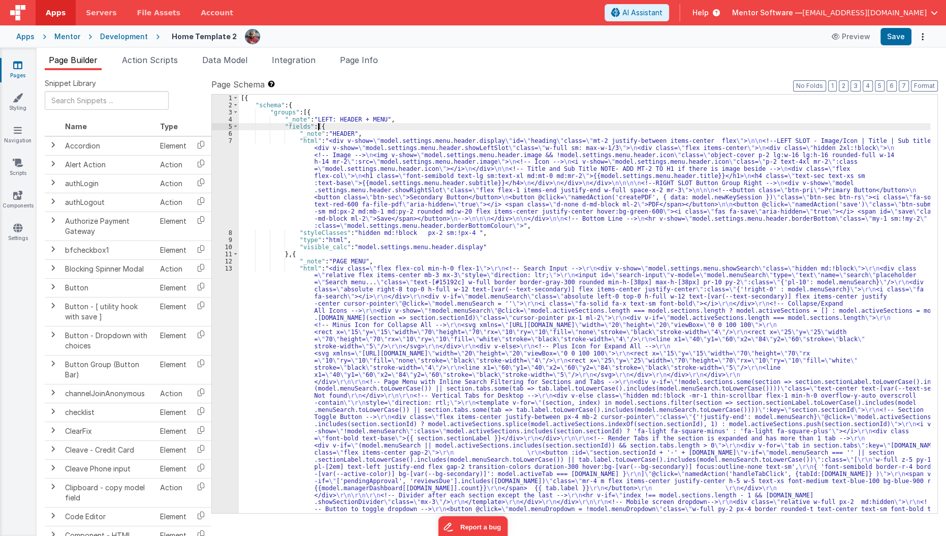
scroll to position [233, 0]
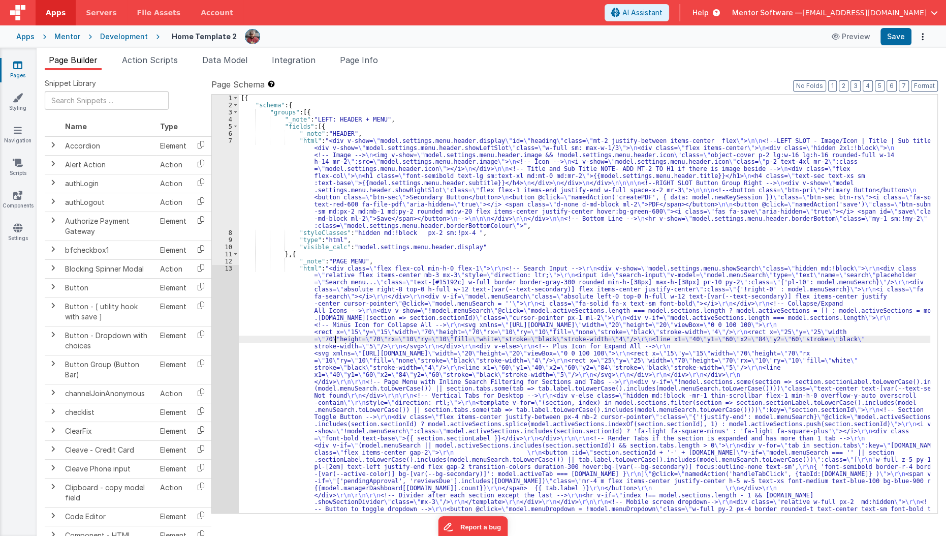
click at [333, 337] on div "[{ "schema" : { "groups" : [{ "_note" : "LEFT: HEADER + MENU" , "fields" : [{ "…" at bounding box center [585, 513] width 692 height 836
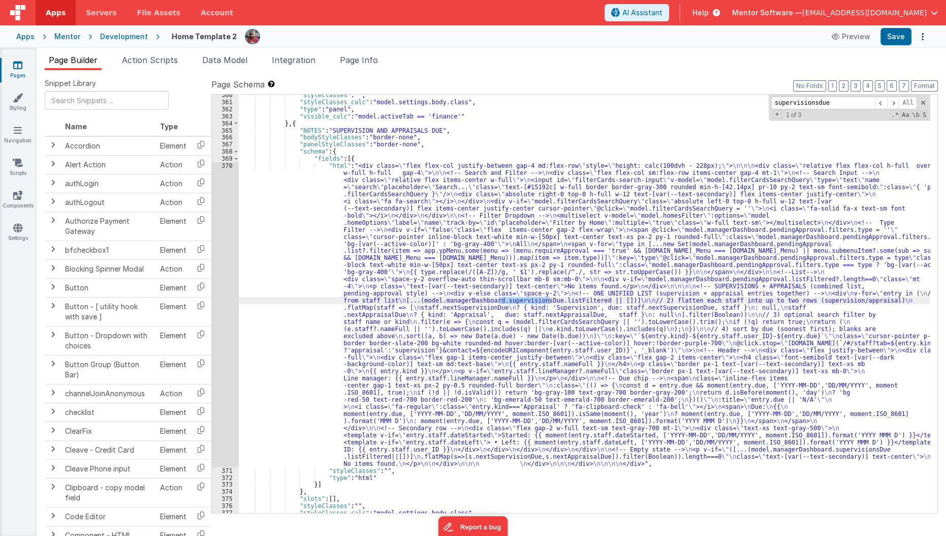
scroll to position [13800, 0]
type input "supervisionsdue"
click at [278, 384] on div ""styleClasses" : "" , "styleClasses_calc" : "model.settings.body.class" , "type…" at bounding box center [585, 307] width 692 height 433
click at [224, 387] on div "370" at bounding box center [225, 314] width 27 height 304
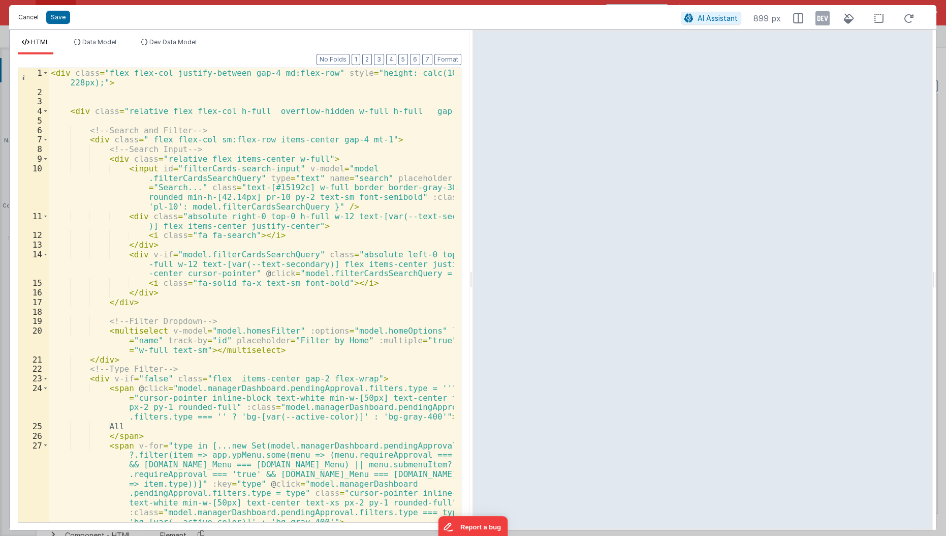
click at [29, 16] on button "Cancel" at bounding box center [28, 17] width 30 height 14
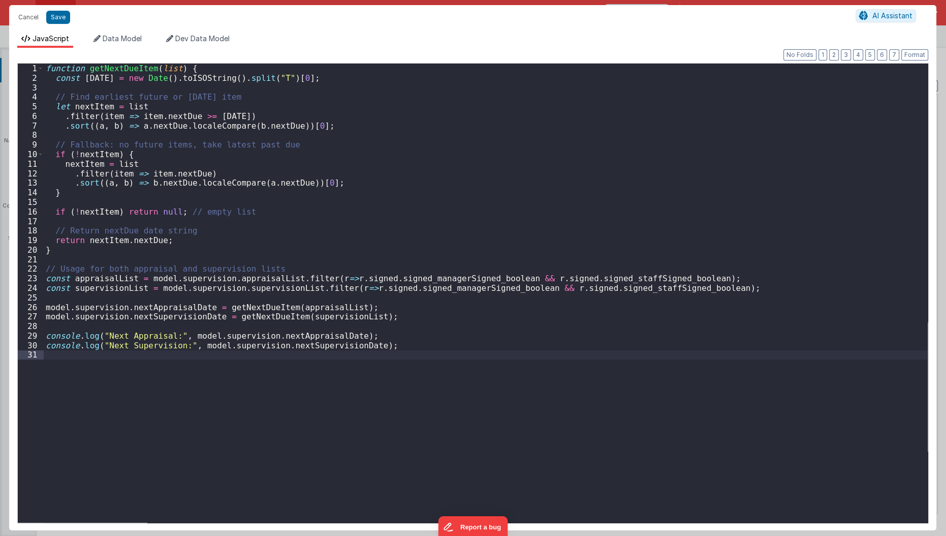
scroll to position [335, 0]
click at [412, 393] on div "function getNextDueItem ( list ) { const today = new Date ( ) . toISOString ( )…" at bounding box center [486, 303] width 885 height 479
click at [292, 475] on div "function getNextDueItem ( list ) { const today = new Date ( ) . toISOString ( )…" at bounding box center [486, 303] width 885 height 479
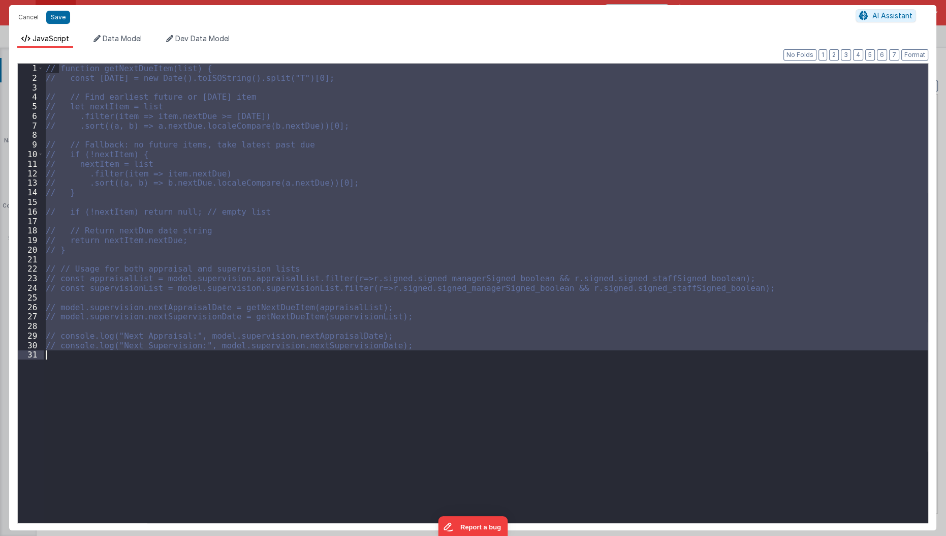
click at [292, 475] on div "// function getNextDueItem(list) { // const today = new Date().toISOString().sp…" at bounding box center [486, 293] width 884 height 459
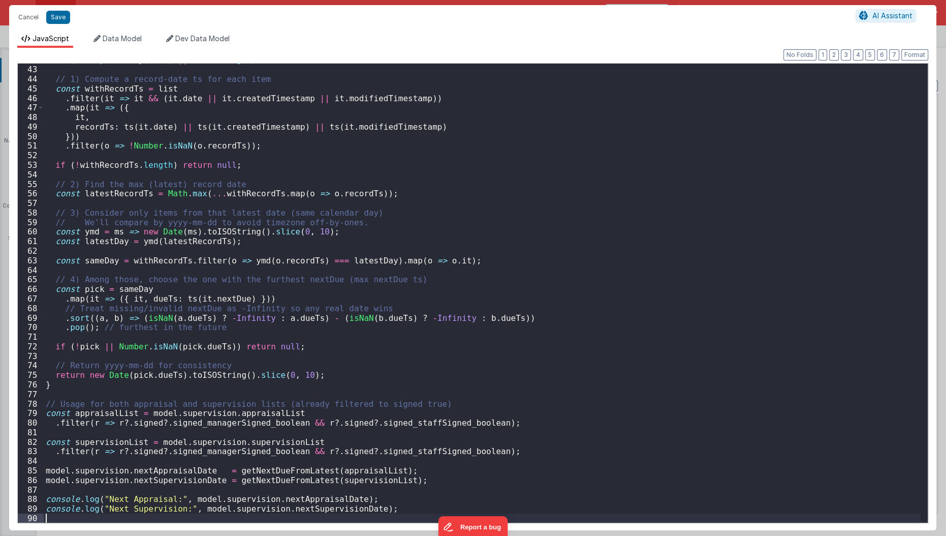
scroll to position [399, 0]
click at [55, 23] on button "Save" at bounding box center [58, 17] width 24 height 13
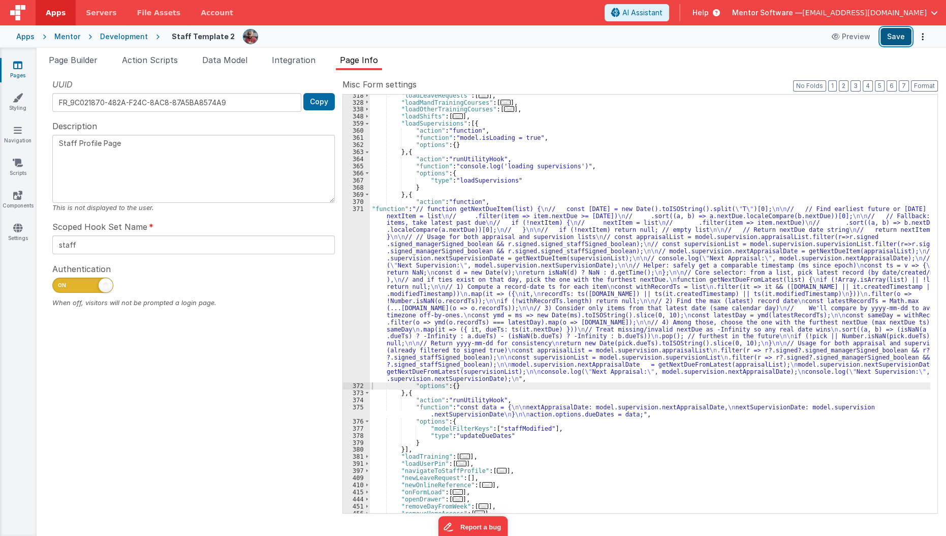
click at [897, 37] on button "Save" at bounding box center [896, 36] width 31 height 17
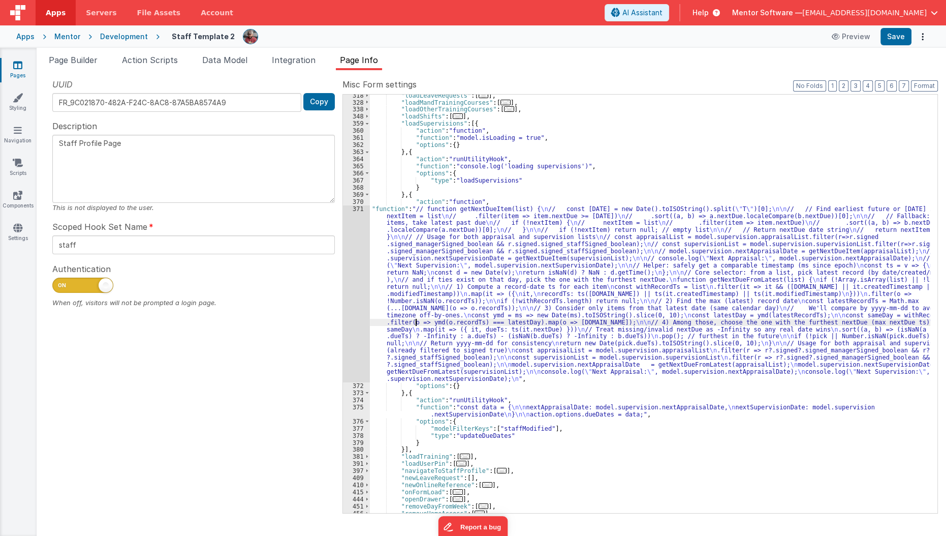
click at [414, 321] on div ""loadLeaveRequests" : [ ... ] , "loadMandTrainingCourses" : [ ... ] , "loadOthe…" at bounding box center [650, 308] width 561 height 433
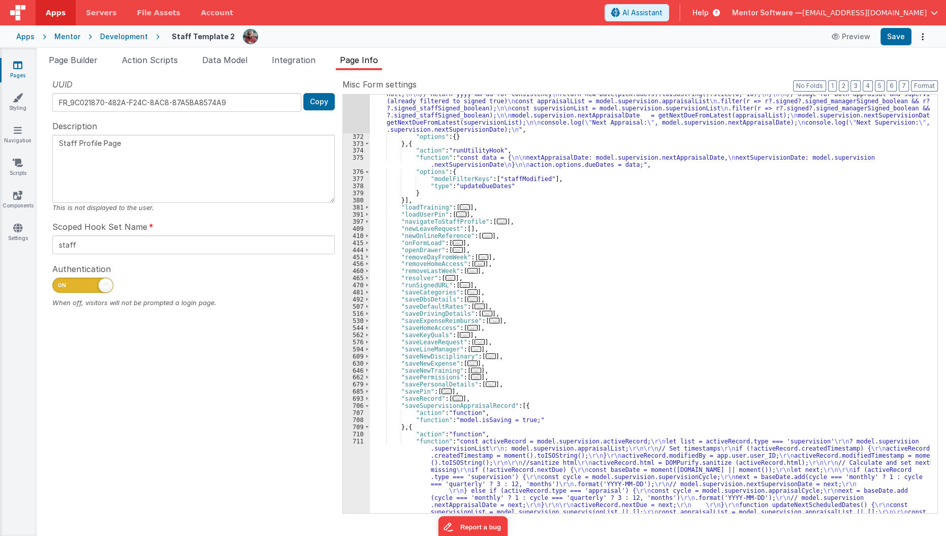
scroll to position [597, 0]
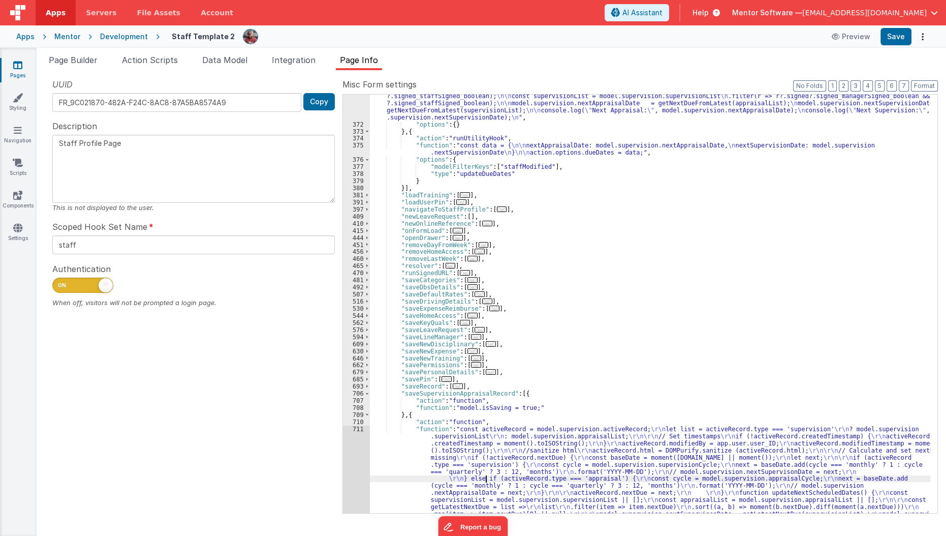
click at [486, 476] on div ""function" : "// function getNextDueItem(list) { \n // const today = new Date()…" at bounding box center [650, 312] width 561 height 737
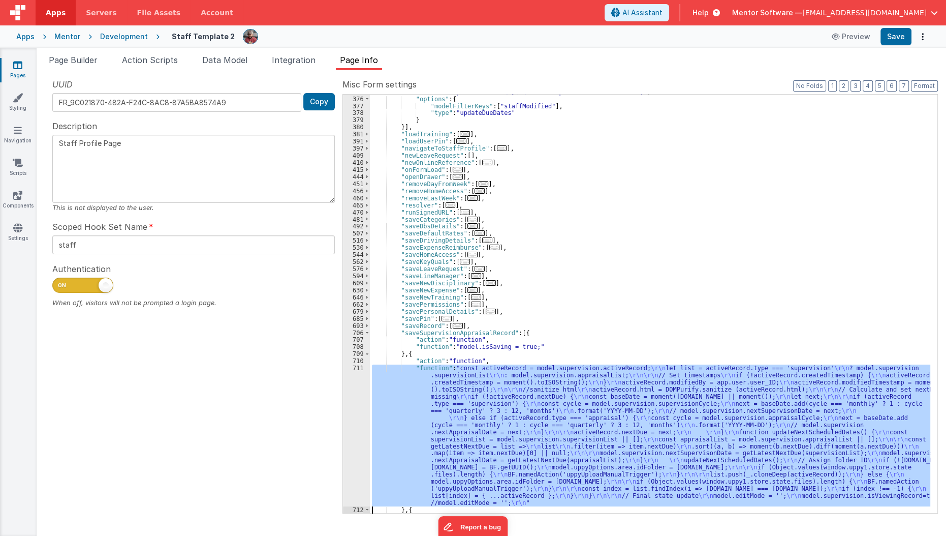
scroll to position [657, 0]
click at [352, 476] on div "375 376 377 378 379 380 381 391 397 409 410 415 444 451 456 460 465 470 481 492…" at bounding box center [356, 301] width 27 height 440
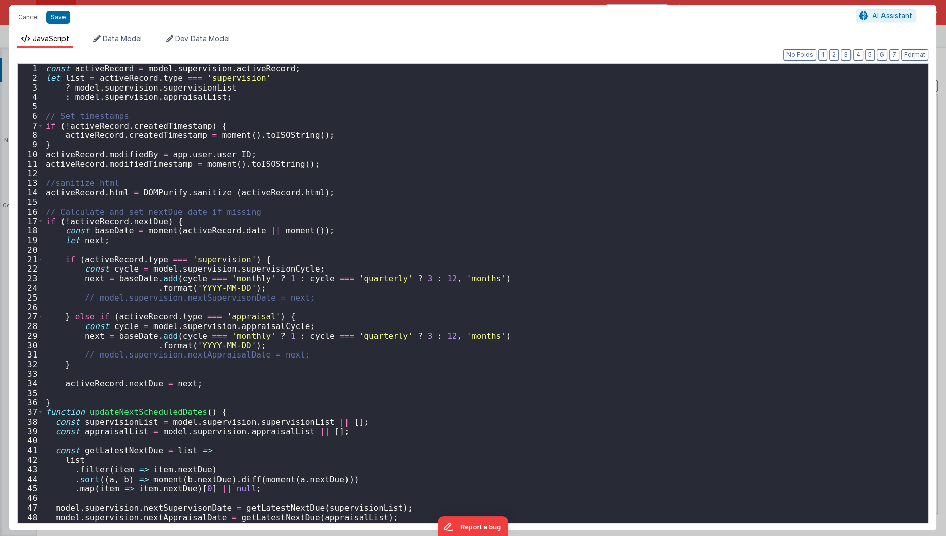
click at [143, 392] on div "const activeRecord = model . supervision . activeRecord ; let list = activeReco…" at bounding box center [482, 303] width 877 height 479
drag, startPoint x: 44, startPoint y: 218, endPoint x: 102, endPoint y: 310, distance: 109.0
click at [102, 310] on div "1 2 3 4 5 6 7 8 9 10 11 12 13 14 15 16 17 18 19 20 21 22 23 24 25 26 27 28 29 3…" at bounding box center [472, 293] width 911 height 460
click at [64, 395] on div "const activeRecord = model . supervision . activeRecord ; let list = activeReco…" at bounding box center [482, 303] width 877 height 479
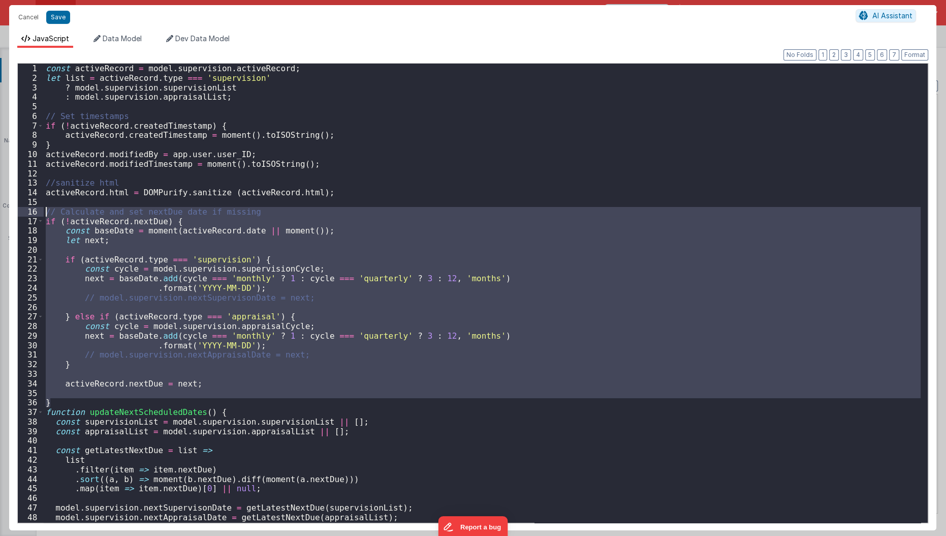
drag, startPoint x: 58, startPoint y: 399, endPoint x: 30, endPoint y: 208, distance: 192.7
click at [30, 208] on div "1 2 3 4 5 6 7 8 9 10 11 12 13 14 15 16 17 18 19 20 21 22 23 24 25 26 27 28 29 3…" at bounding box center [472, 293] width 911 height 460
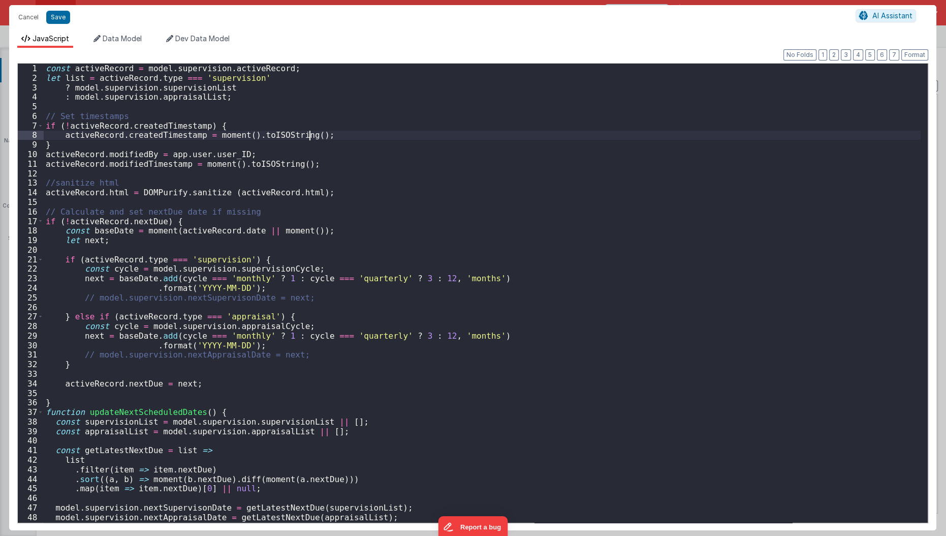
click at [367, 132] on div "const activeRecord = model . supervision . activeRecord ; let list = activeReco…" at bounding box center [482, 303] width 877 height 479
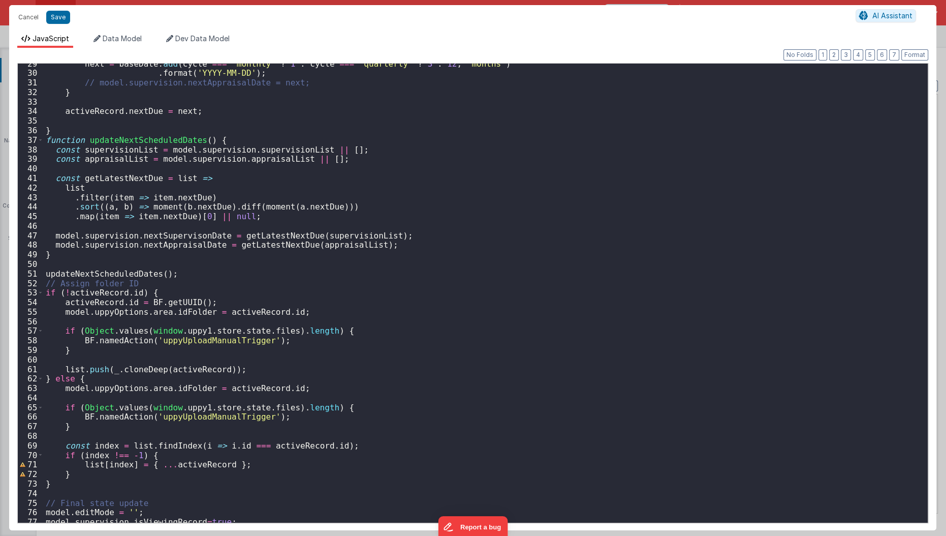
scroll to position [279, 0]
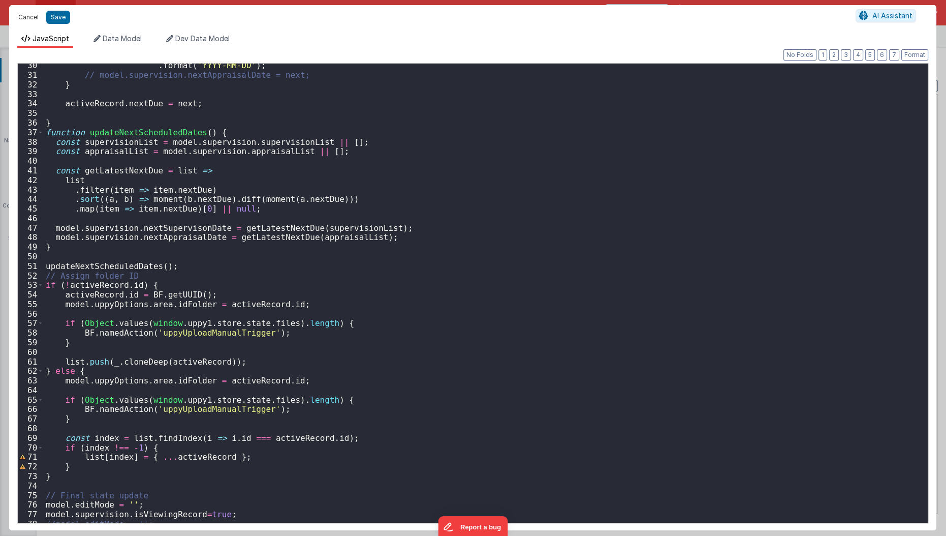
click at [21, 15] on button "Cancel" at bounding box center [28, 17] width 30 height 14
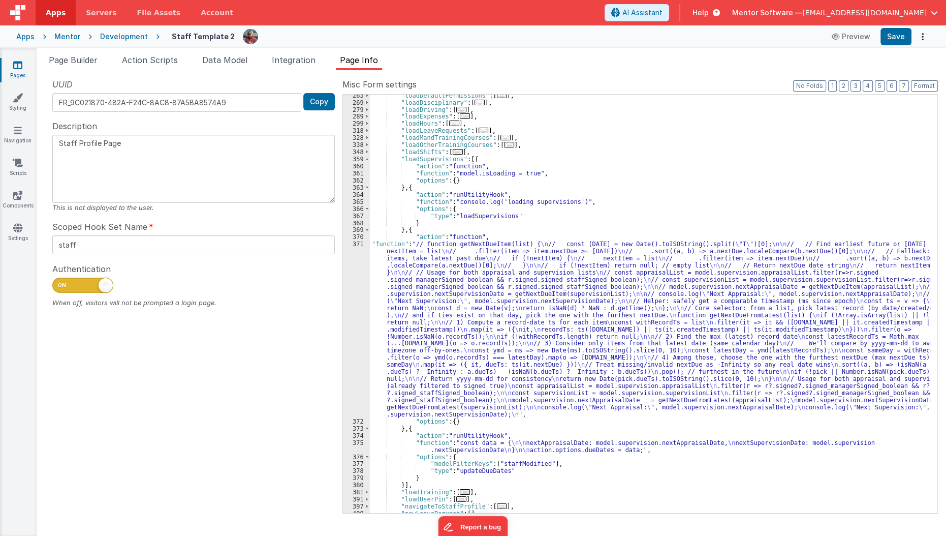
scroll to position [284, 0]
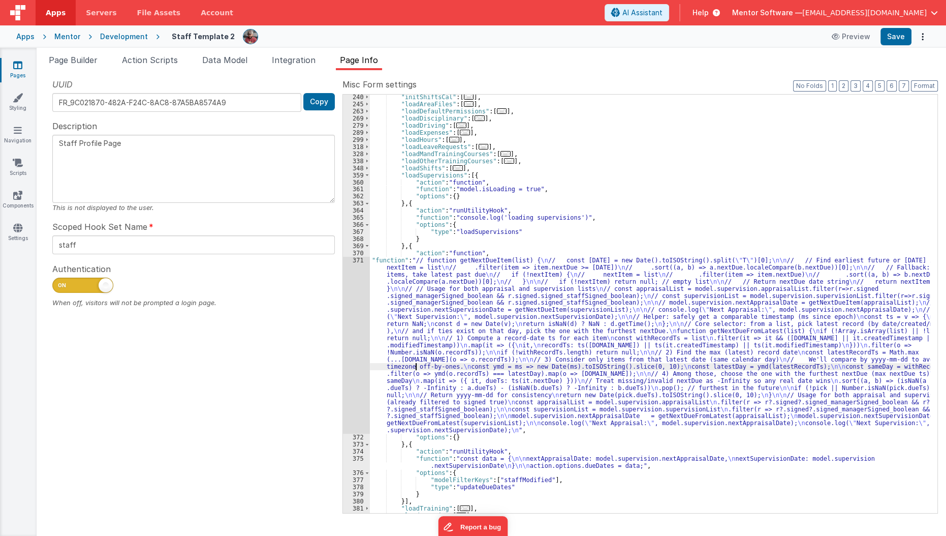
click at [416, 363] on div ""initShiftsCal" : [ ... ] , "loadAreaFiles" : [ ... ] , "loadDefaultPermissions…" at bounding box center [650, 309] width 561 height 433
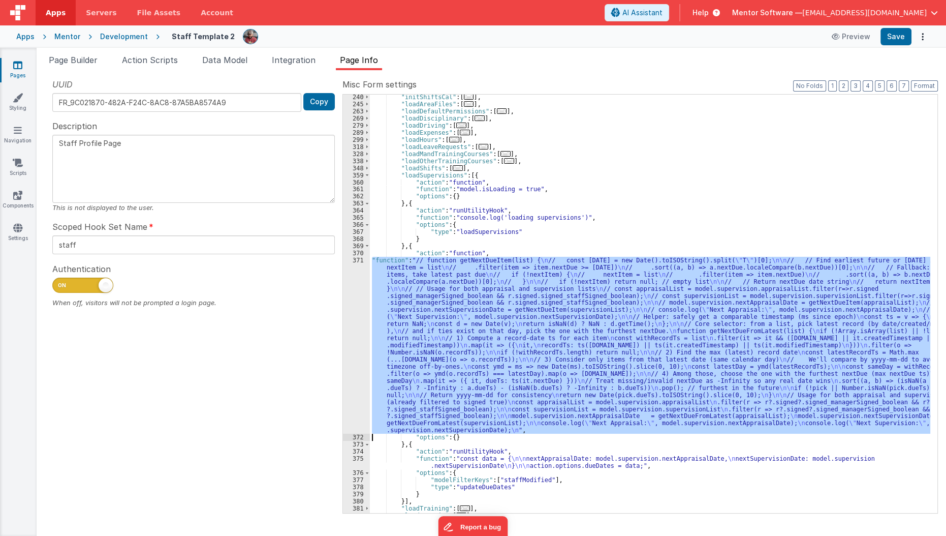
click at [347, 373] on div "371" at bounding box center [356, 345] width 27 height 177
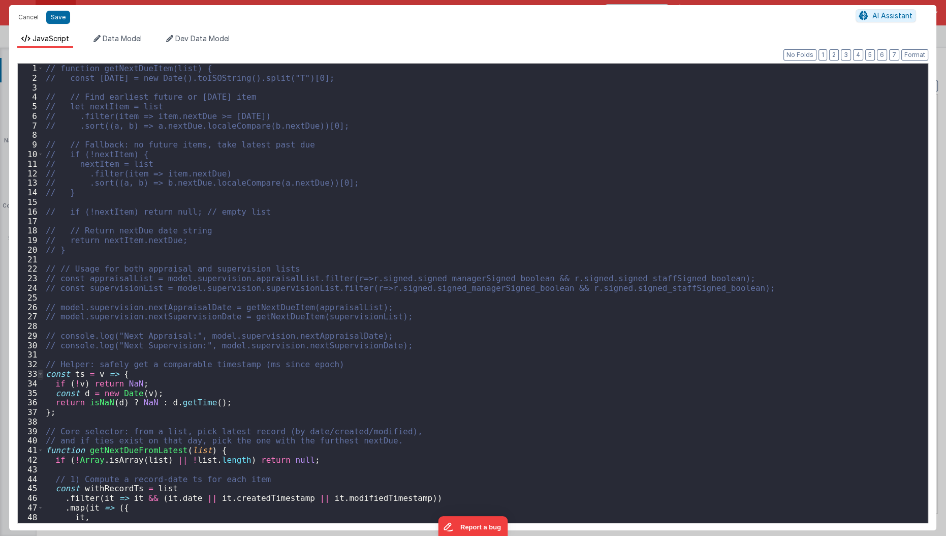
click at [39, 377] on span at bounding box center [41, 374] width 6 height 10
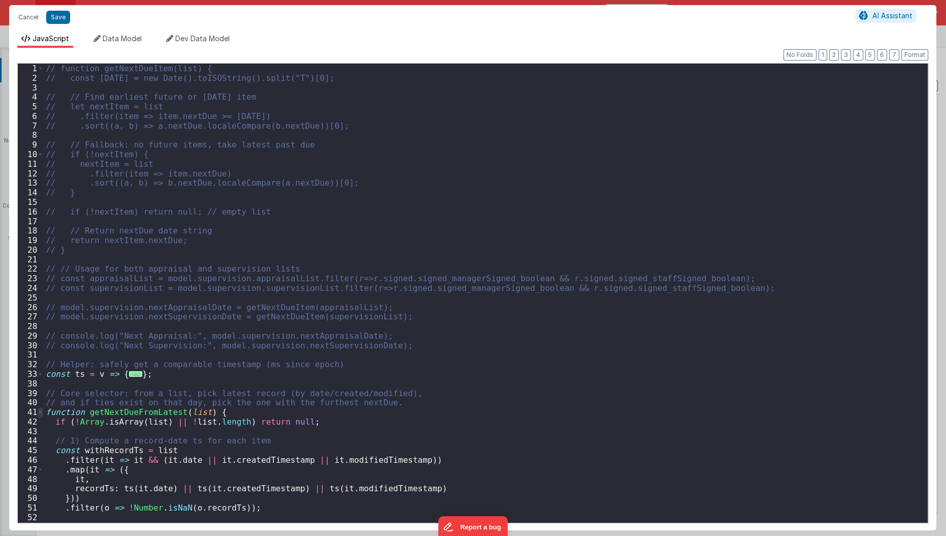
click at [41, 410] on span at bounding box center [41, 412] width 6 height 10
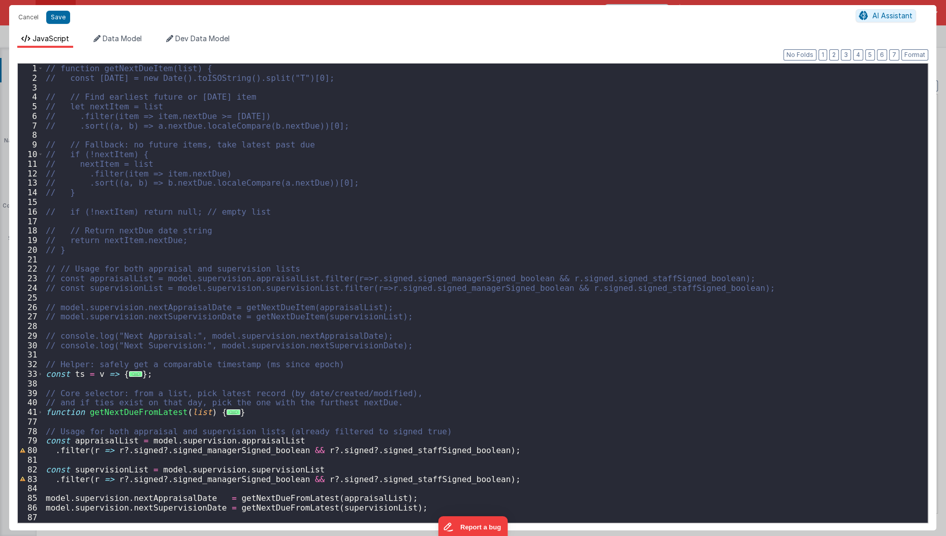
click at [59, 357] on div "// function getNextDueItem(list) { // const today = new Date().toISOString().sp…" at bounding box center [482, 303] width 877 height 479
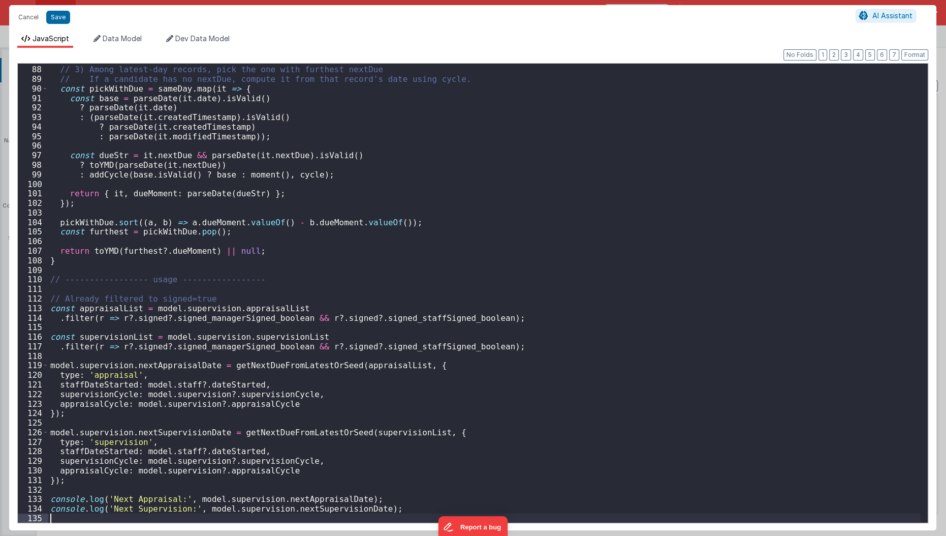
scroll to position [829, 0]
click at [55, 22] on button "Save" at bounding box center [58, 17] width 24 height 13
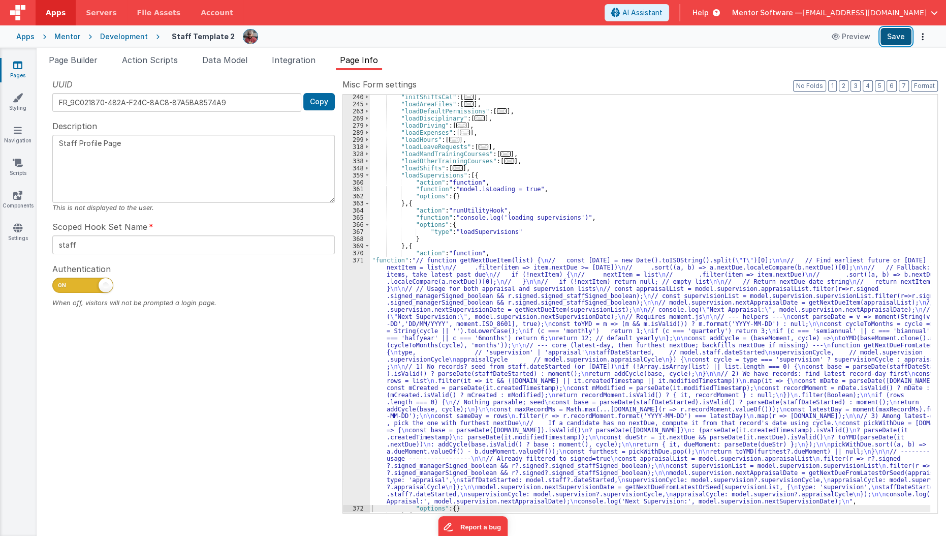
click at [890, 34] on button "Save" at bounding box center [896, 36] width 31 height 17
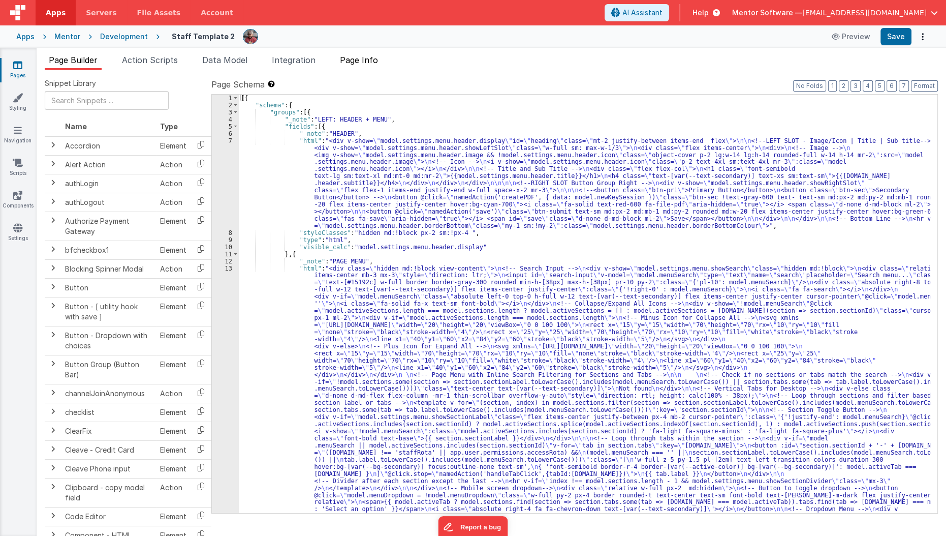
click at [372, 66] on li "Page Info" at bounding box center [359, 62] width 46 height 16
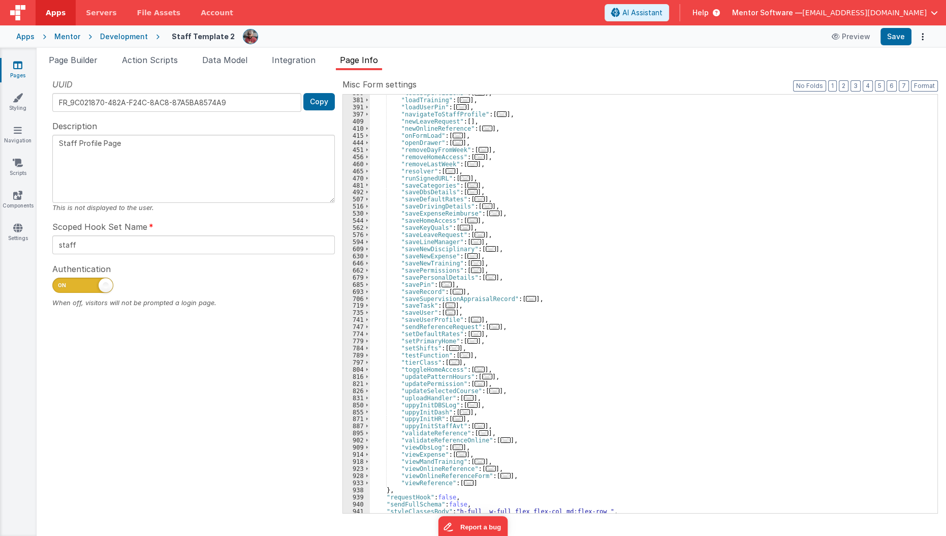
scroll to position [366, 0]
click at [471, 319] on span "..." at bounding box center [476, 320] width 10 height 6
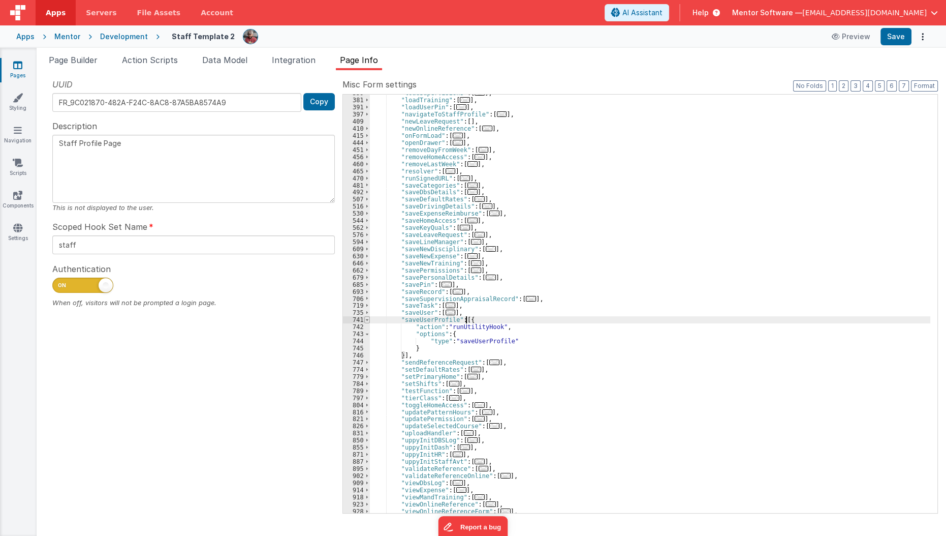
click at [365, 318] on span at bounding box center [367, 319] width 6 height 7
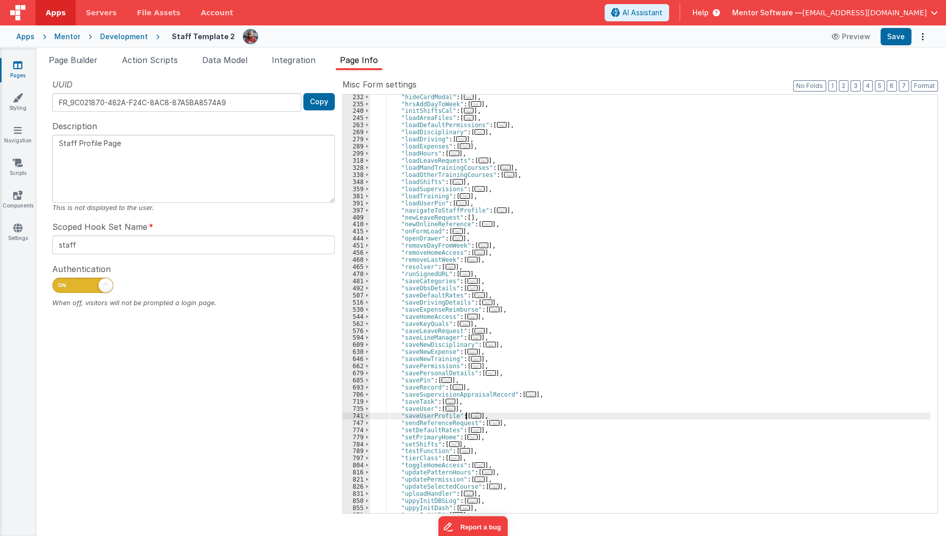
scroll to position [269, 0]
click at [476, 192] on span "..." at bounding box center [480, 189] width 10 height 6
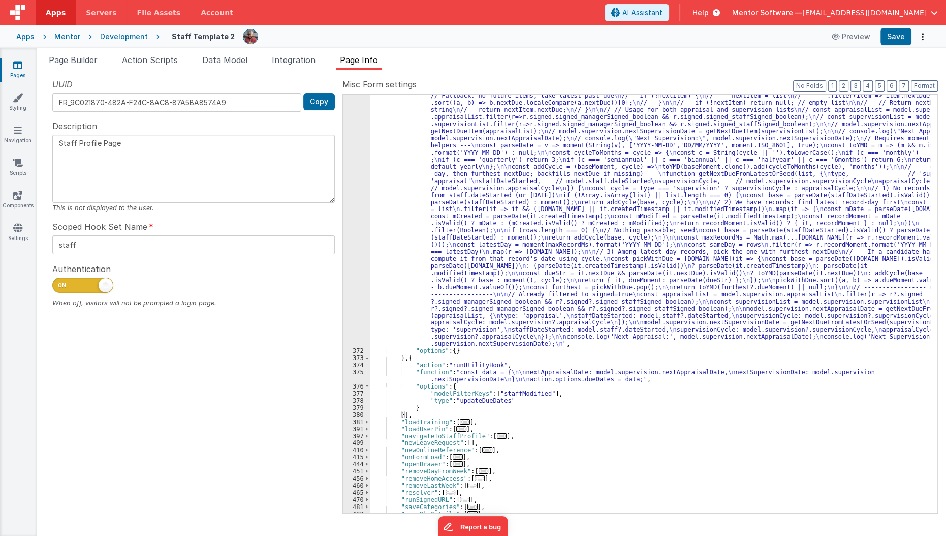
scroll to position [462, 0]
click at [410, 287] on div ""function" : "// function getNextDueItem(list) { \n // const [DATE] = new Date(…" at bounding box center [650, 425] width 561 height 695
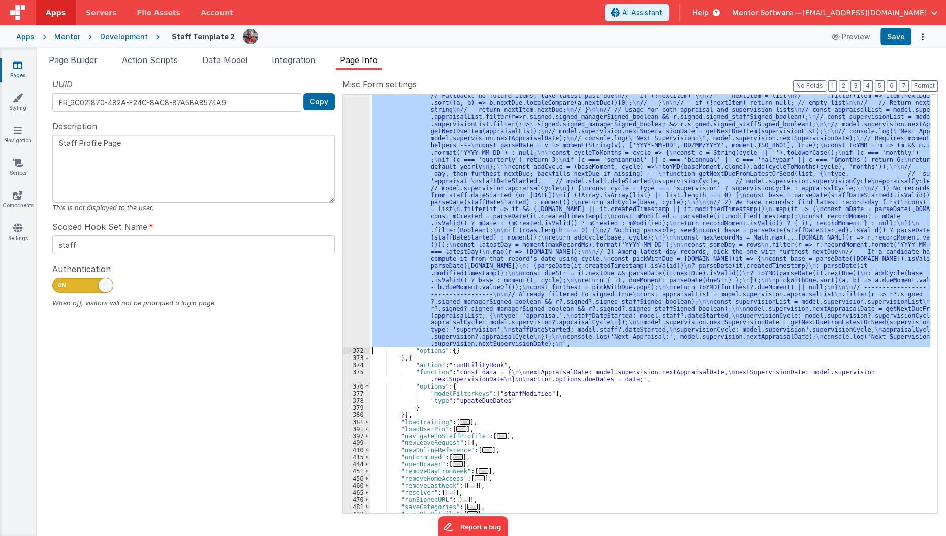
click at [345, 294] on div "371" at bounding box center [356, 212] width 27 height 269
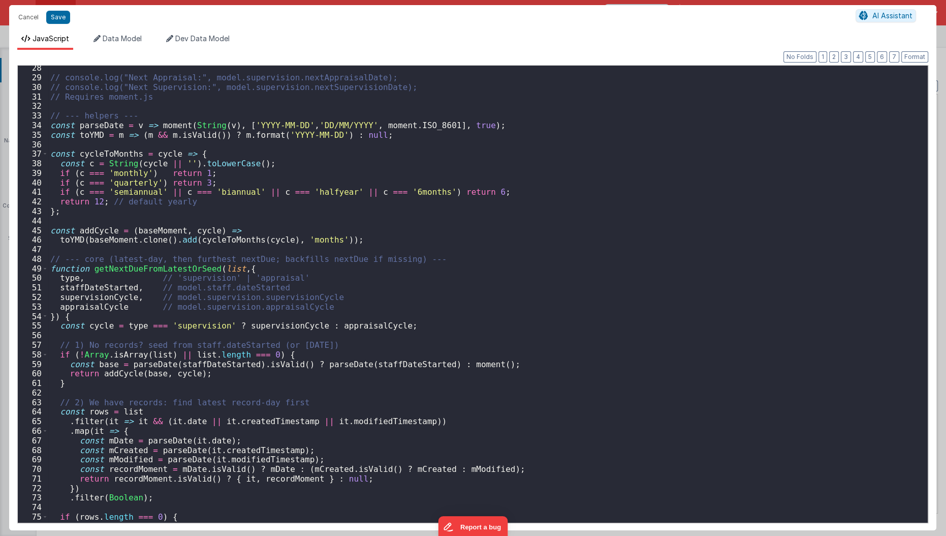
scroll to position [263, 0]
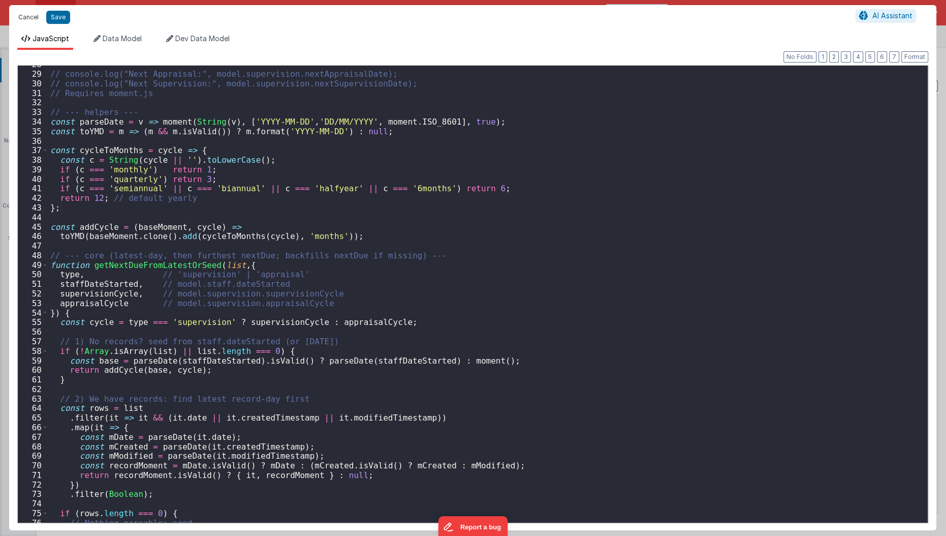
click at [35, 17] on button "Cancel" at bounding box center [28, 17] width 30 height 14
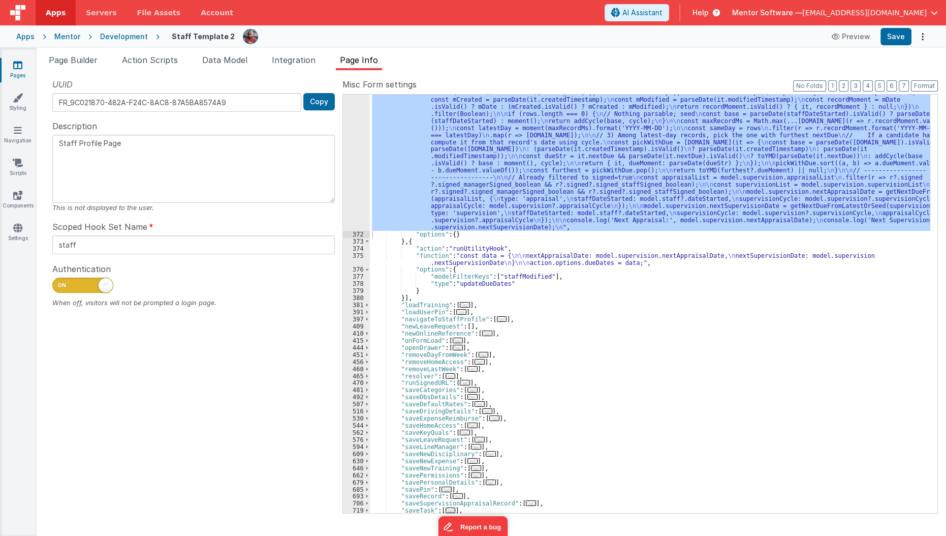
scroll to position [579, 0]
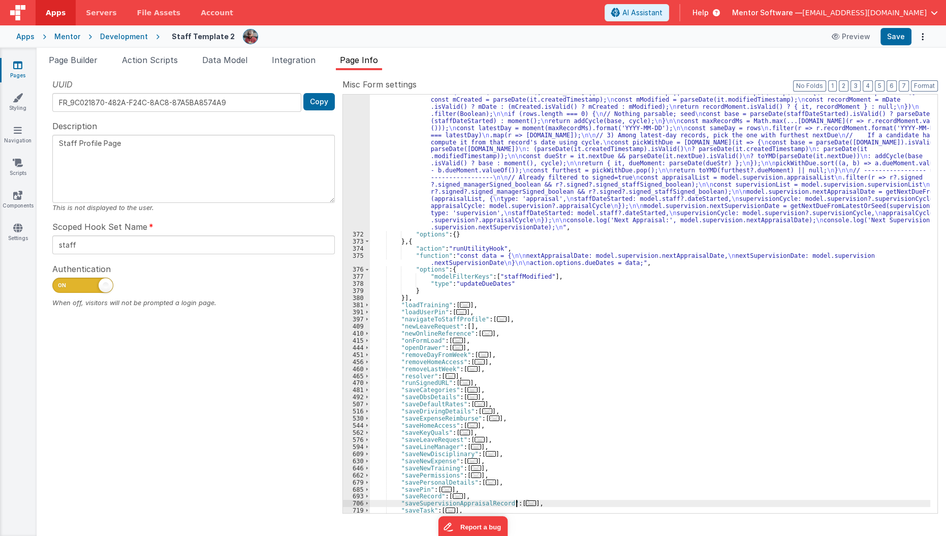
click at [526, 505] on span "..." at bounding box center [531, 503] width 10 height 6
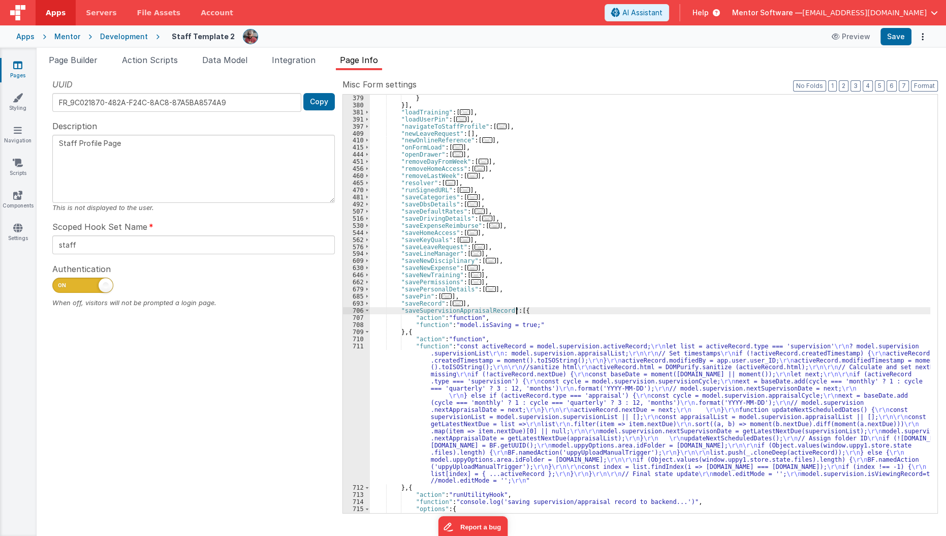
scroll to position [772, 0]
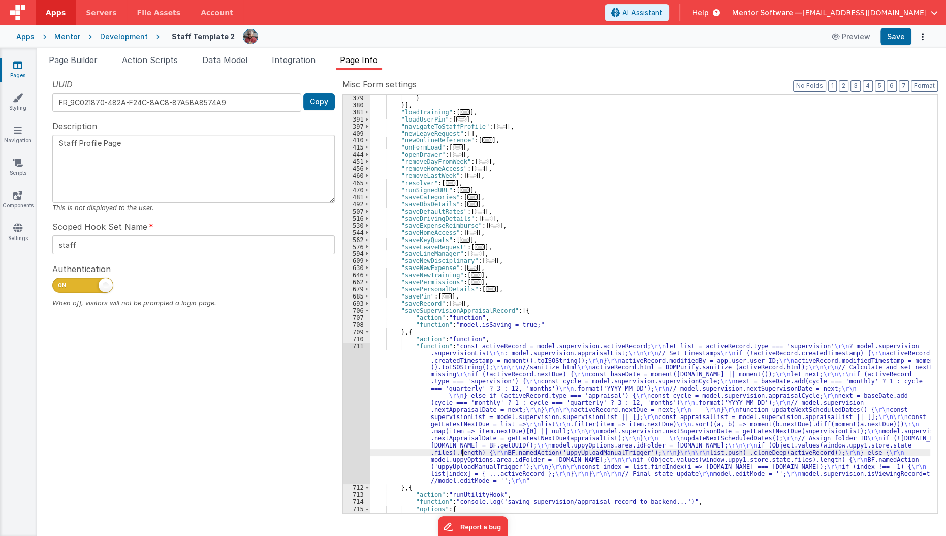
click at [463, 450] on div "} }] , "loadTraining" : [ ... ] , "loadUserPin" : [ ... ] , "navigateToStaffPro…" at bounding box center [650, 311] width 561 height 433
click at [350, 436] on div "711" at bounding box center [356, 413] width 27 height 142
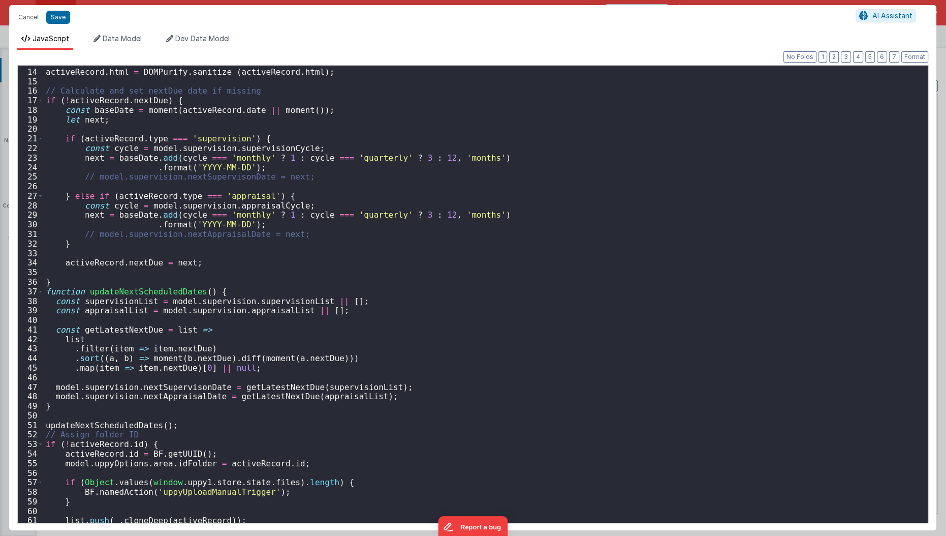
scroll to position [122, 0]
click at [23, 18] on button "Cancel" at bounding box center [28, 17] width 30 height 14
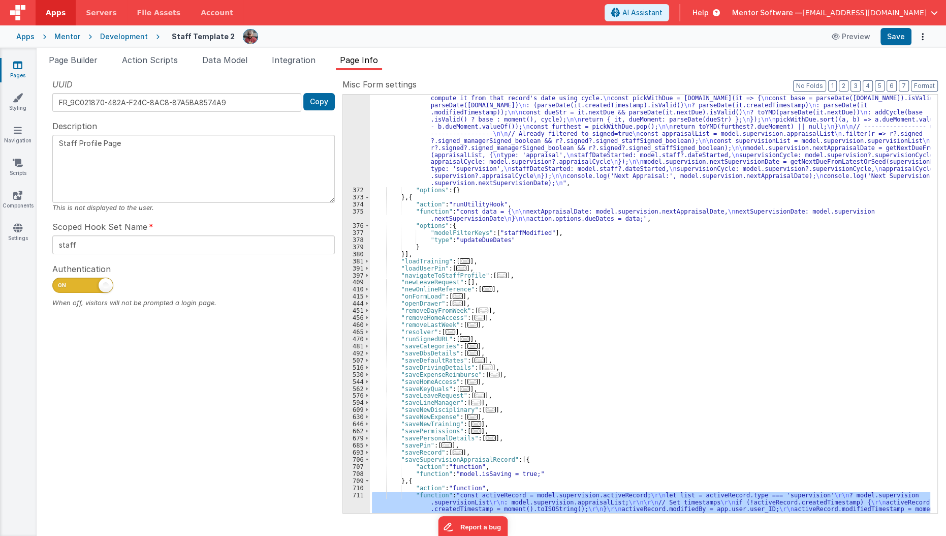
scroll to position [573, 0]
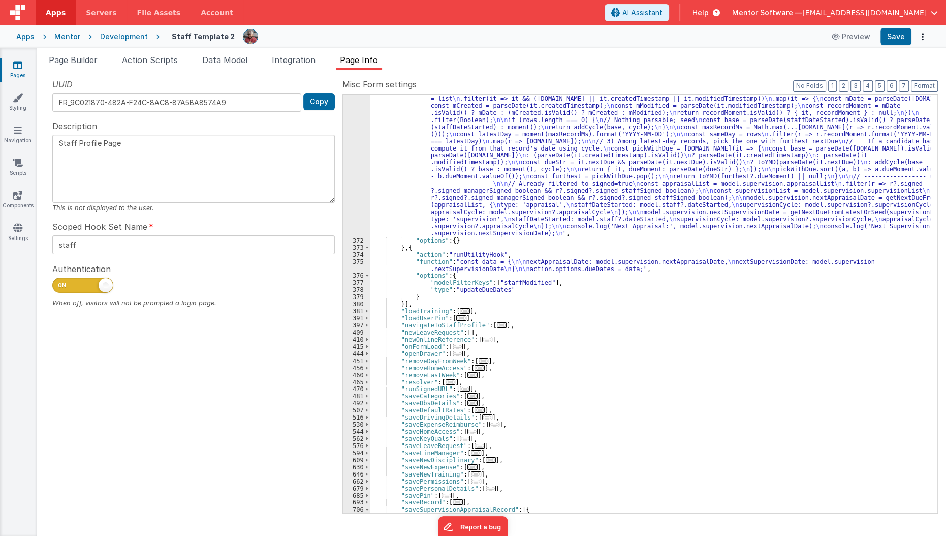
click at [425, 169] on div ""function" : "// function getNextDueItem(list) { \n // const today = new Date()…" at bounding box center [650, 314] width 561 height 695
click at [351, 185] on div "371" at bounding box center [356, 101] width 27 height 269
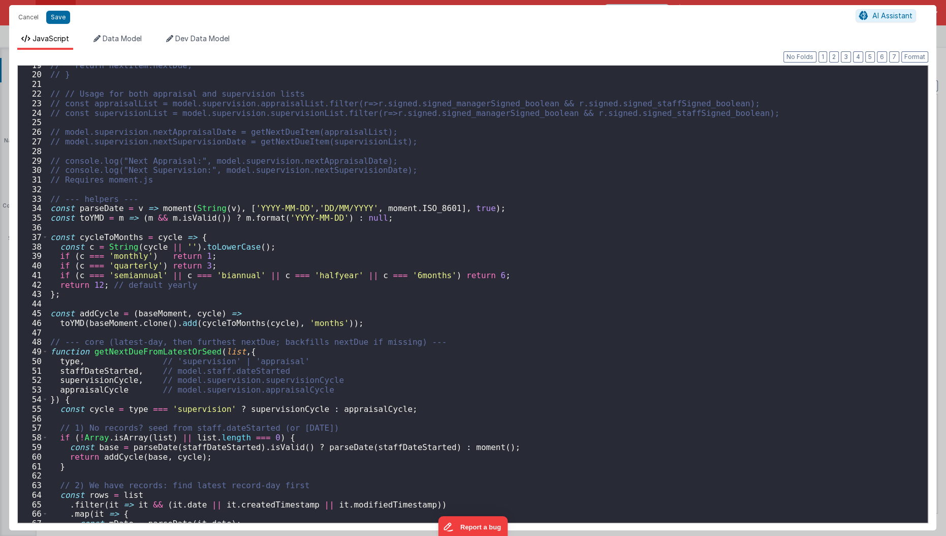
scroll to position [177, 0]
click at [245, 308] on div "// return nextItem.nextDue; // } // // Usage for both appraisal and supervision…" at bounding box center [484, 298] width 873 height 477
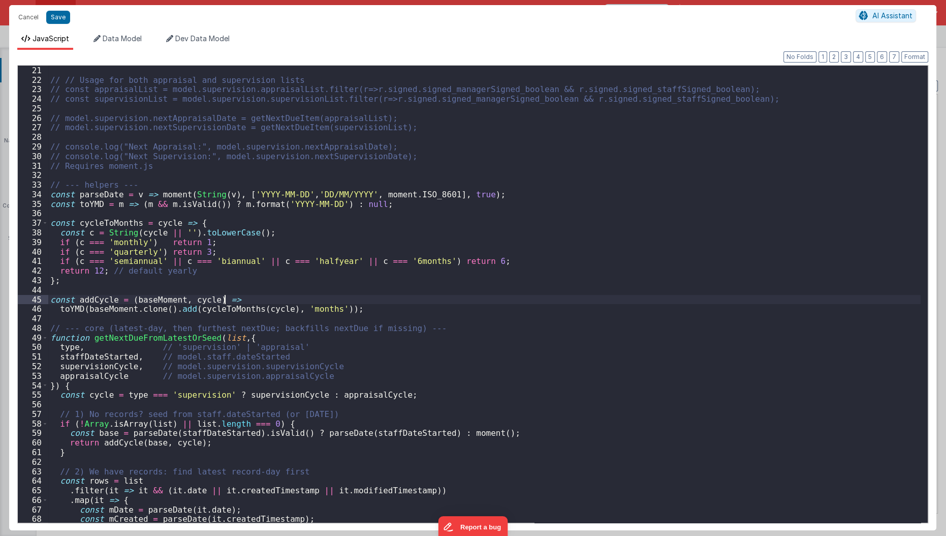
scroll to position [191, 0]
click at [446, 428] on div "// // Usage for both appraisal and supervision lists // const appraisalList = m…" at bounding box center [484, 303] width 873 height 477
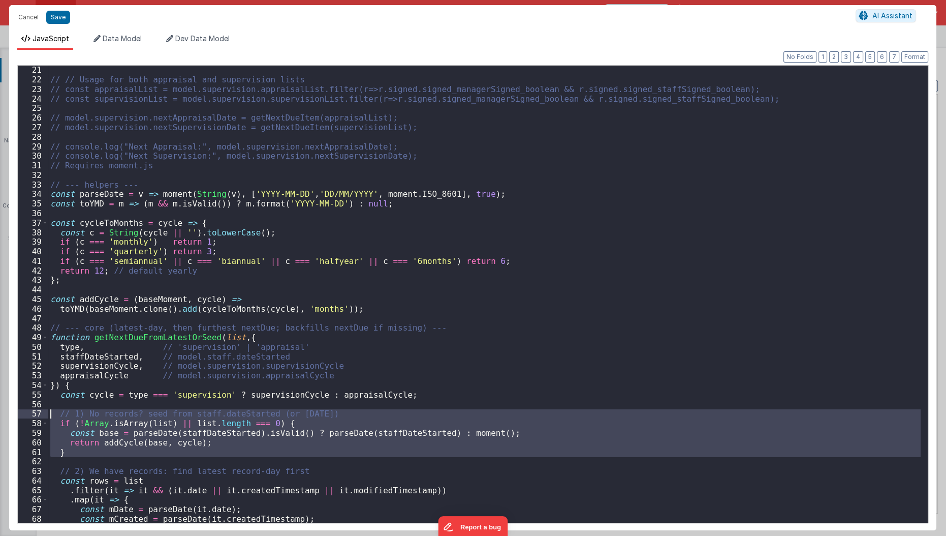
drag, startPoint x: 75, startPoint y: 456, endPoint x: 46, endPoint y: 411, distance: 53.9
click at [46, 411] on div "21 22 23 24 25 26 27 28 29 30 31 32 33 34 35 36 37 38 39 40 41 42 43 44 45 46 4…" at bounding box center [472, 294] width 911 height 458
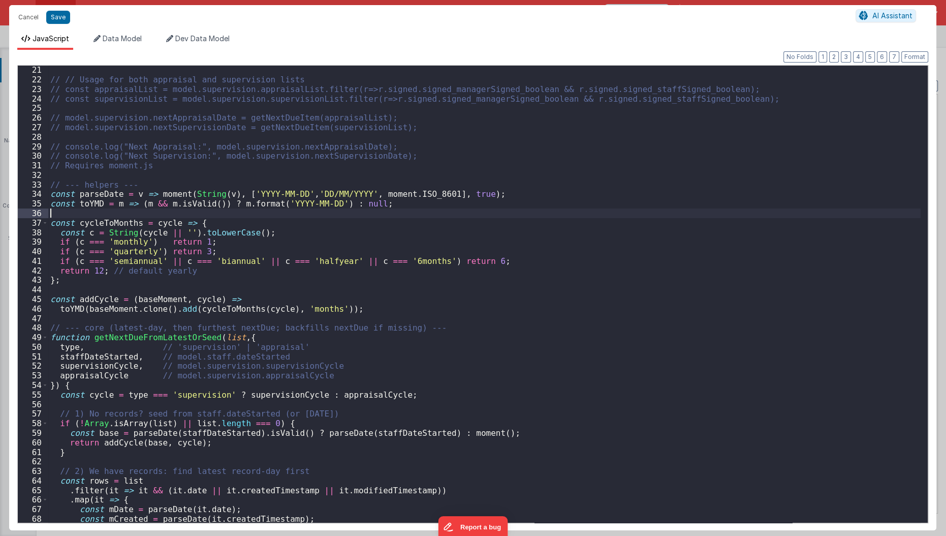
click at [233, 209] on div "// // Usage for both appraisal and supervision lists // const appraisalList = m…" at bounding box center [484, 303] width 873 height 477
click at [443, 428] on div "// // Usage for both appraisal and supervision lists // const appraisalList = m…" at bounding box center [484, 303] width 873 height 477
click at [438, 429] on div "// // Usage for both appraisal and supervision lists // const appraisalList = m…" at bounding box center [484, 303] width 873 height 477
click at [359, 451] on div "// // Usage for both appraisal and supervision lists // const appraisalList = m…" at bounding box center [484, 303] width 873 height 477
click at [177, 438] on div "// // Usage for both appraisal and supervision lists // const appraisalList = m…" at bounding box center [484, 303] width 873 height 477
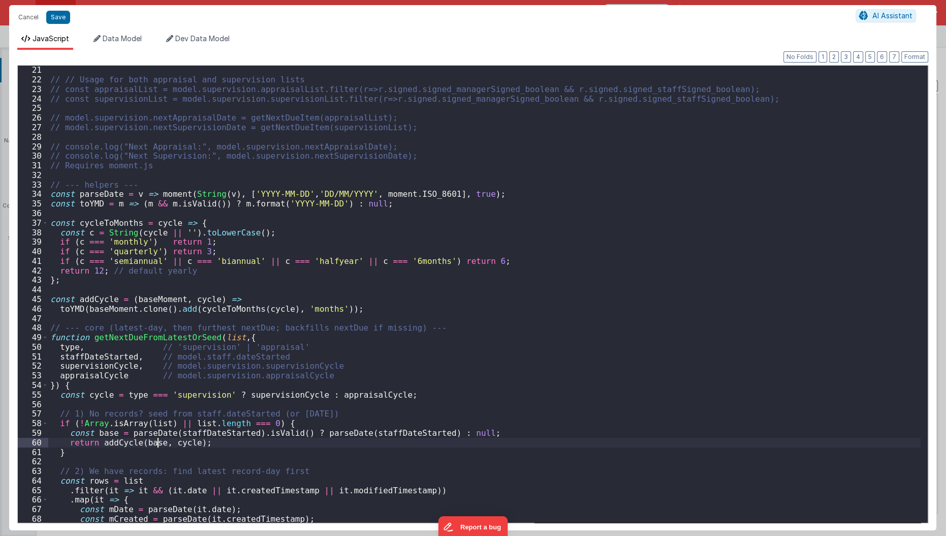
click at [159, 442] on div "// // Usage for both appraisal and supervision lists // const appraisalList = m…" at bounding box center [484, 303] width 873 height 477
click at [147, 297] on div "// // Usage for both appraisal and supervision lists // const appraisalList = m…" at bounding box center [484, 303] width 873 height 477
click at [126, 302] on div "// // Usage for both appraisal and supervision lists // const appraisalList = m…" at bounding box center [484, 303] width 873 height 477
click at [50, 299] on div "// // Usage for both appraisal and supervision lists // const appraisalList = m…" at bounding box center [484, 303] width 873 height 477
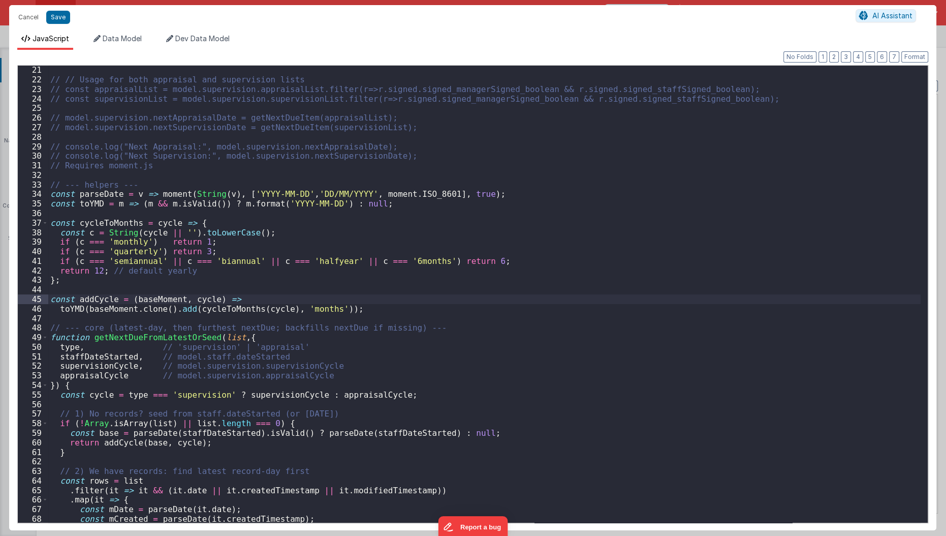
click at [40, 298] on div "45" at bounding box center [33, 299] width 30 height 10
click at [65, 320] on div "// // Usage for both appraisal and supervision lists // const appraisalList = m…" at bounding box center [484, 303] width 873 height 477
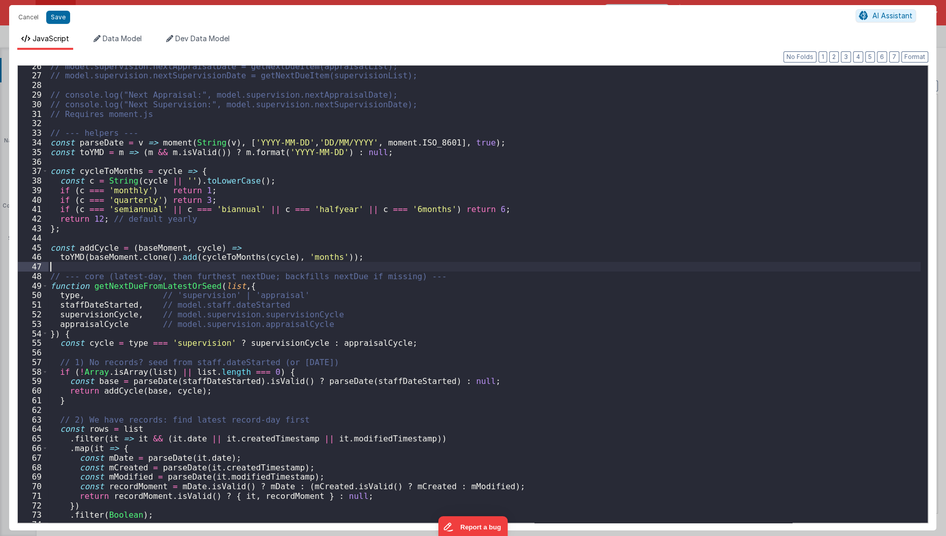
scroll to position [243, 0]
click at [496, 378] on div "// model.supervision.nextAppraisalDate = getNextDueItem(appraisalList); // mode…" at bounding box center [484, 299] width 873 height 477
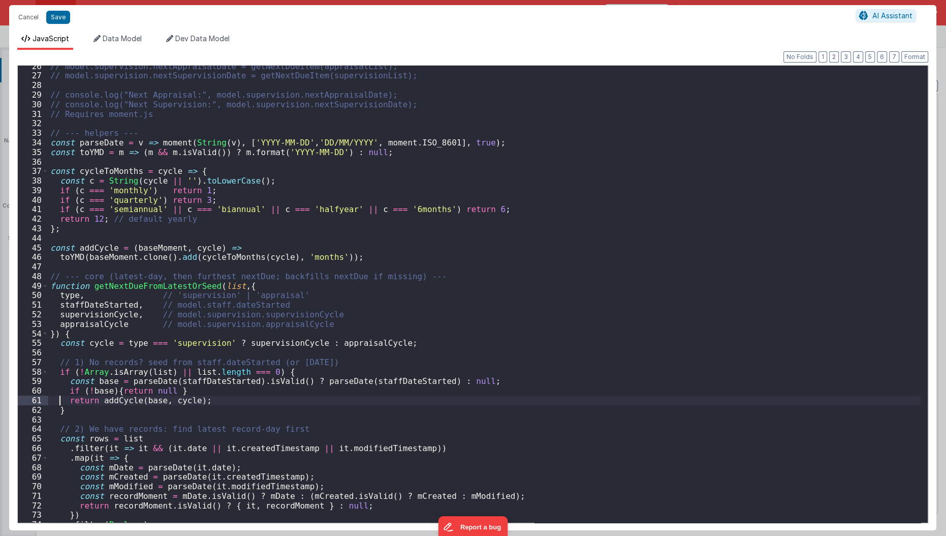
click at [60, 398] on div "// model.supervision.nextAppraisalDate = getNextDueItem(appraisalList); // mode…" at bounding box center [484, 299] width 873 height 477
click at [48, 126] on div "// model.supervision.nextAppraisalDate = getNextDueItem(appraisalList); // mode…" at bounding box center [484, 299] width 873 height 477
click at [51, 113] on div "// model.supervision.nextAppraisalDate = getNextDueItem(appraisalList); // mode…" at bounding box center [484, 299] width 873 height 477
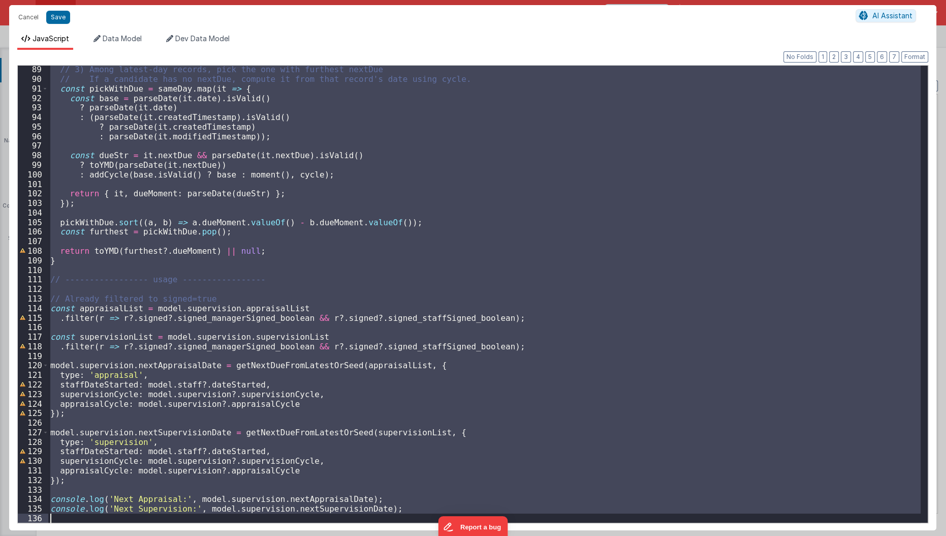
scroll to position [841, 0]
click at [244, 220] on div "// 3) Among latest-day records, pick the one with furthest nextDue // If a cand…" at bounding box center [484, 294] width 872 height 457
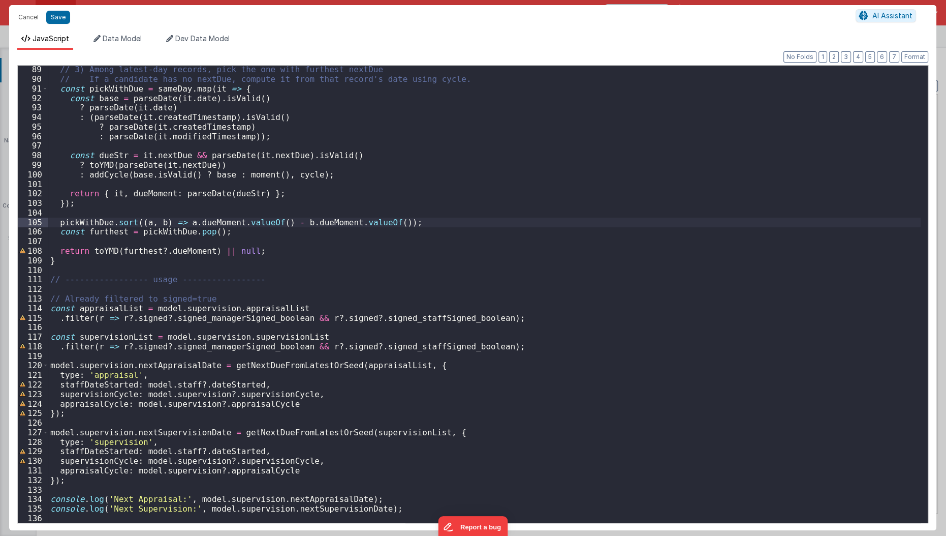
click at [244, 220] on div "// 3) Among latest-day records, pick the one with furthest nextDue // If a cand…" at bounding box center [484, 303] width 873 height 477
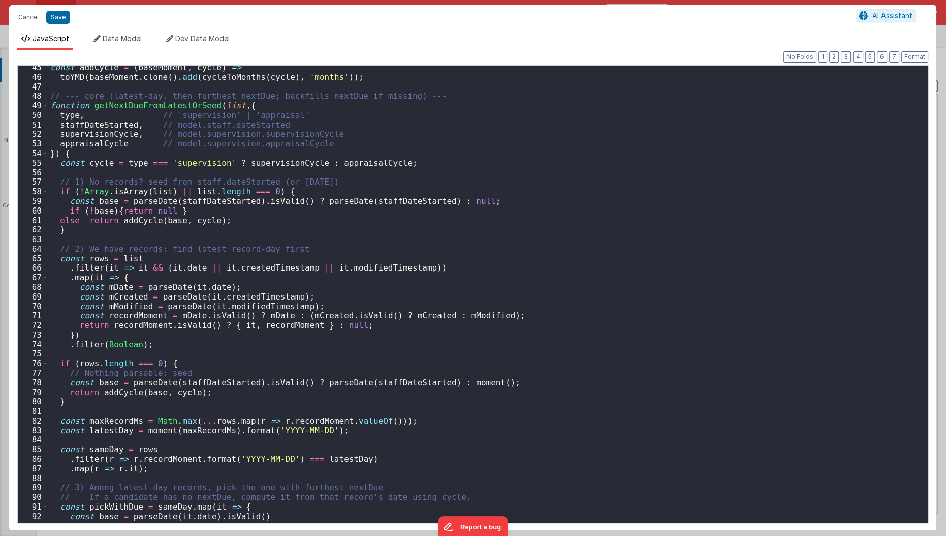
scroll to position [423, 0]
click at [244, 220] on div "const addCycle = ( baseMoment , cycle ) => toYMD ( baseMoment . clone ( ) . add…" at bounding box center [484, 300] width 873 height 477
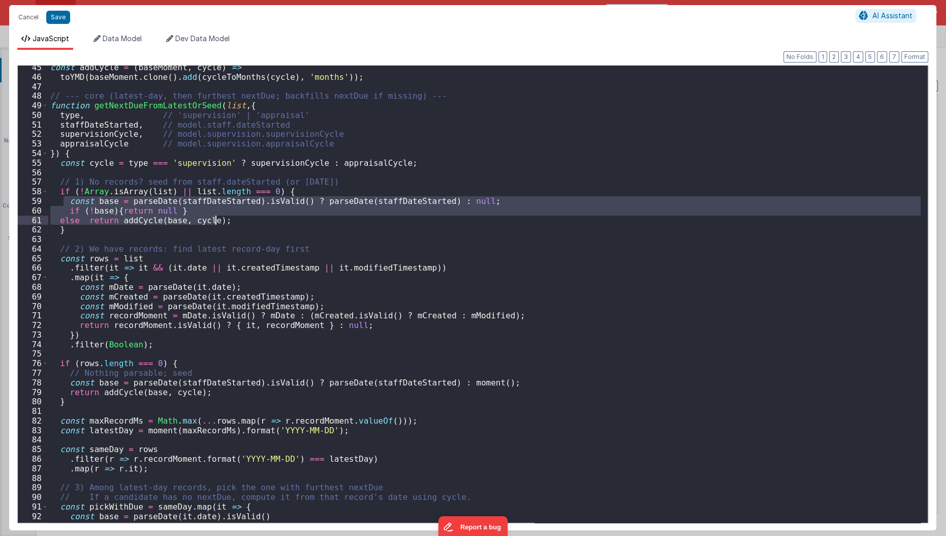
drag, startPoint x: 62, startPoint y: 203, endPoint x: 232, endPoint y: 222, distance: 170.2
click at [232, 222] on div "const addCycle = ( baseMoment , cycle ) => toYMD ( baseMoment . clone ( ) . add…" at bounding box center [484, 300] width 873 height 477
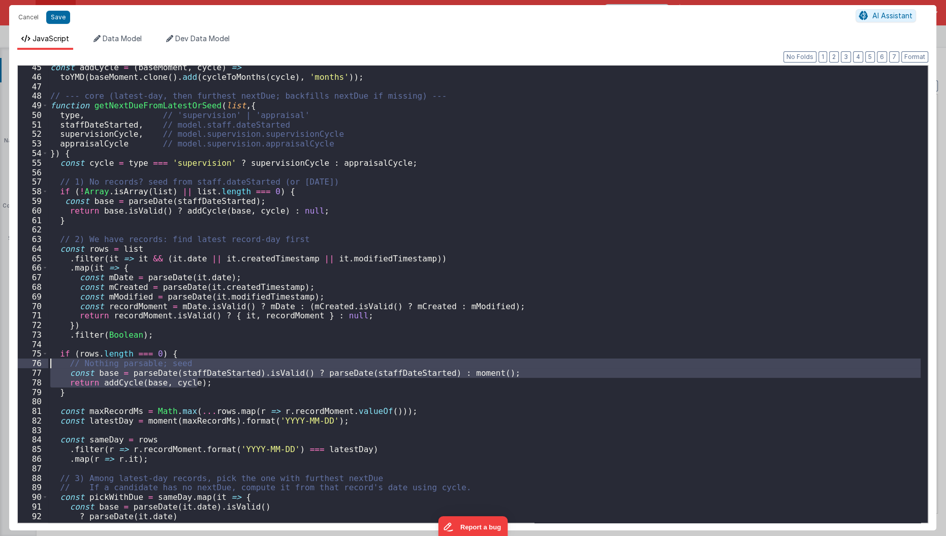
drag, startPoint x: 205, startPoint y: 381, endPoint x: 43, endPoint y: 363, distance: 163.1
click at [43, 363] on div "45 46 47 48 49 50 51 52 53 54 55 56 57 58 59 60 61 62 63 64 65 66 67 68 69 70 7…" at bounding box center [472, 294] width 911 height 458
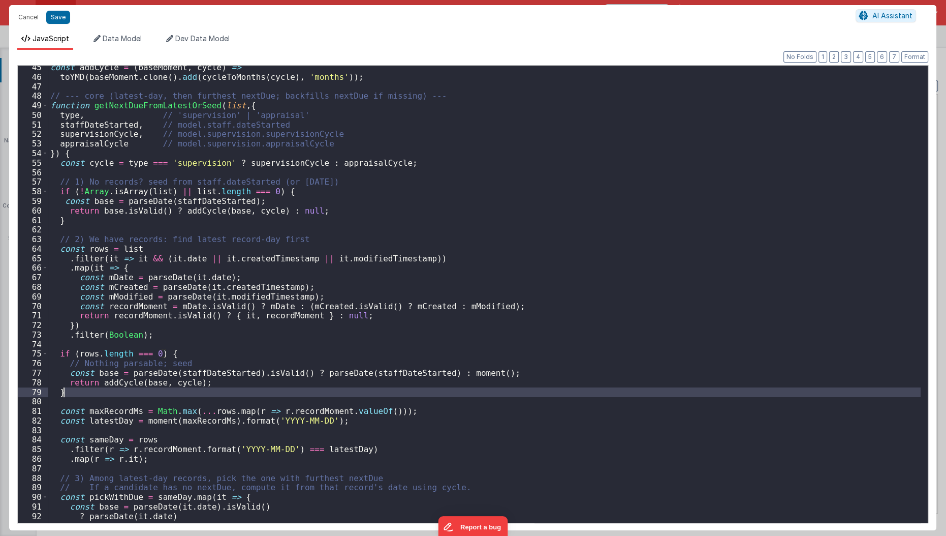
click at [69, 398] on div "const addCycle = ( baseMoment , cycle ) => toYMD ( baseMoment . clone ( ) . add…" at bounding box center [484, 300] width 873 height 477
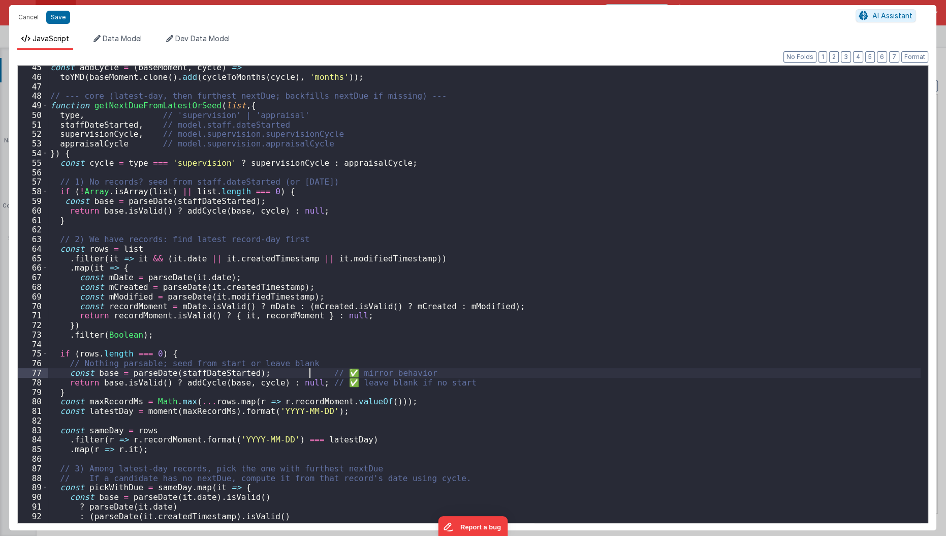
click at [310, 371] on div "const addCycle = ( baseMoment , cycle ) => toYMD ( baseMoment . clone ( ) . add…" at bounding box center [484, 300] width 873 height 477
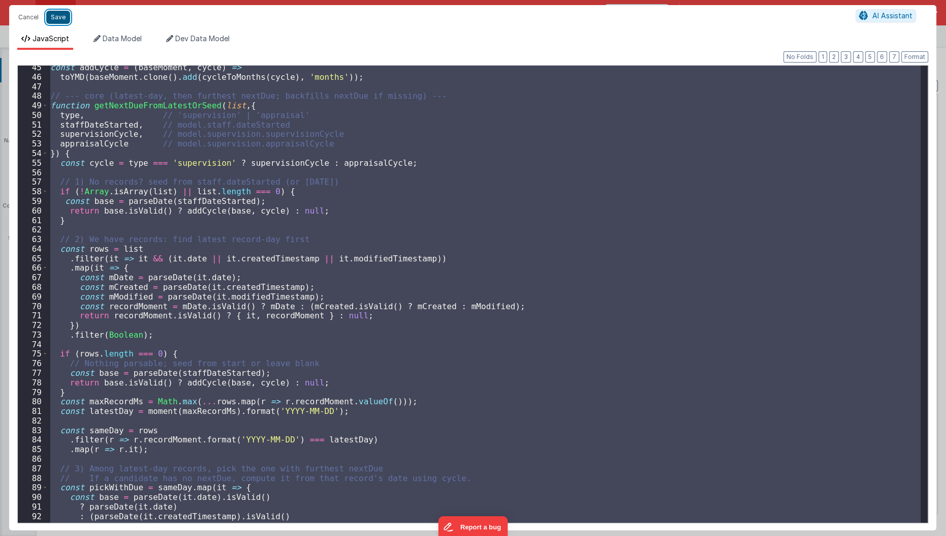
click at [60, 16] on button "Save" at bounding box center [58, 17] width 24 height 13
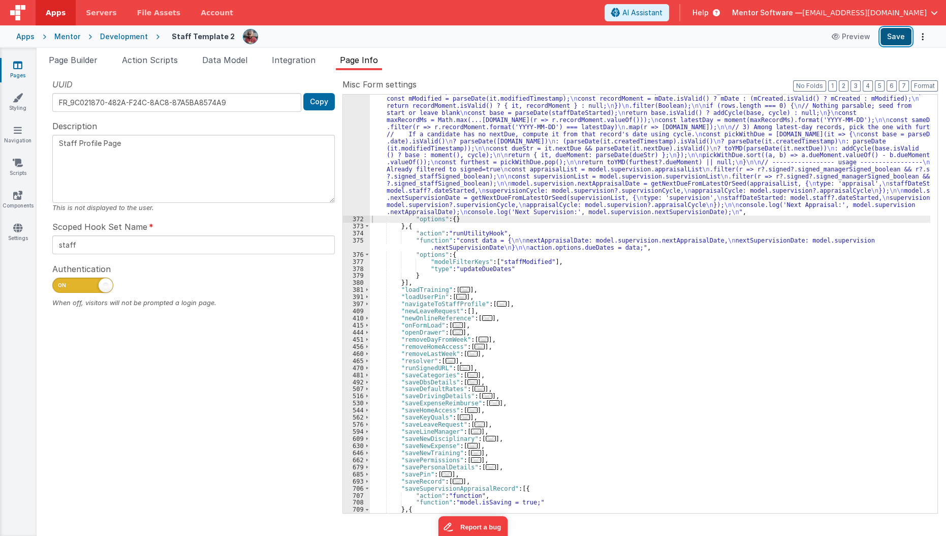
click at [902, 41] on button "Save" at bounding box center [896, 36] width 31 height 17
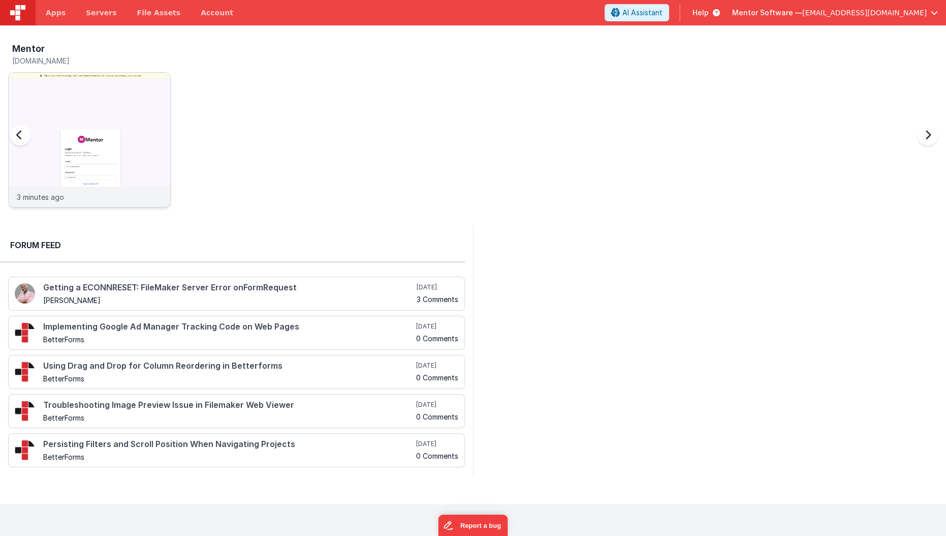
click at [116, 172] on img at bounding box center [90, 154] width 162 height 162
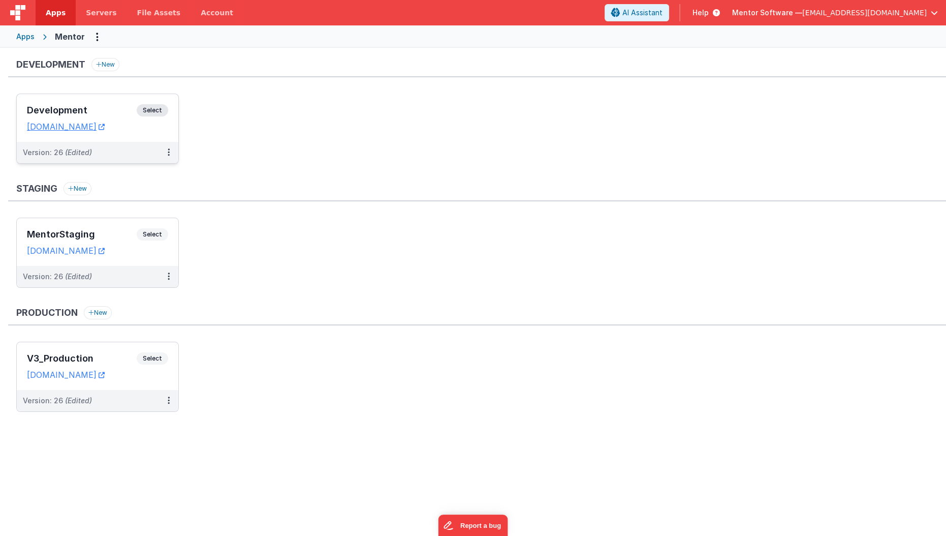
click at [124, 152] on div "Version: 26 (Edited)" at bounding box center [91, 152] width 136 height 10
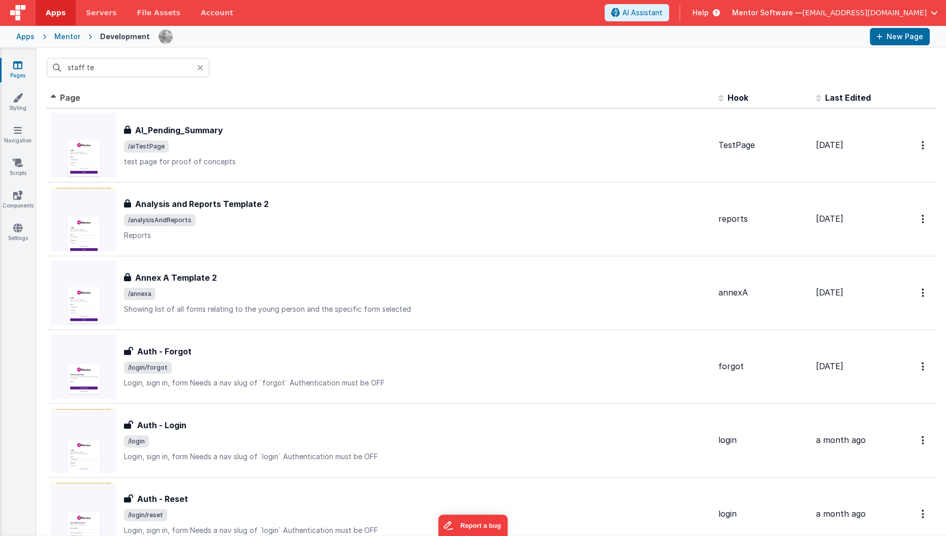
click at [152, 54] on div "staff te" at bounding box center [492, 68] width 910 height 40
click at [147, 69] on input "staff te" at bounding box center [128, 67] width 163 height 19
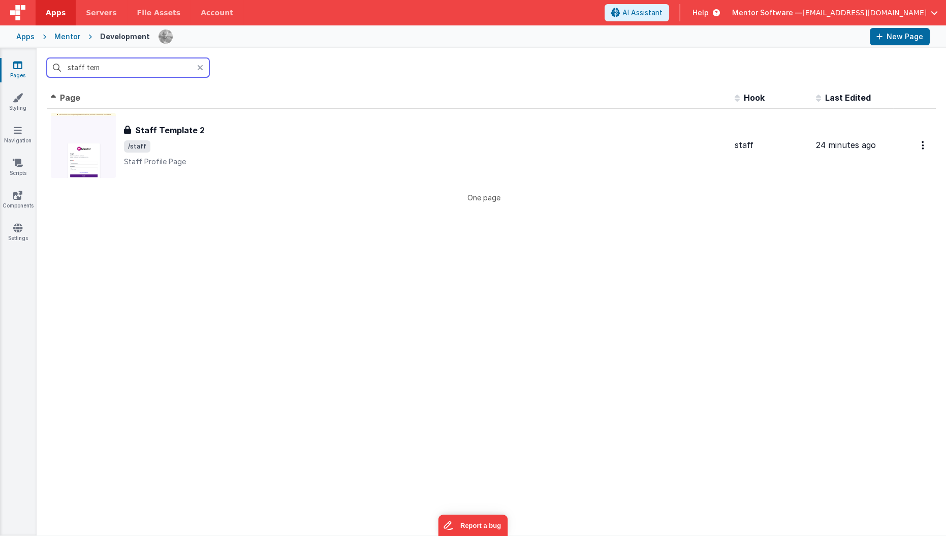
type input "staff tem"
click at [185, 189] on div "Id Page Description Hook Last Edited FR_9C021870-482A-F24C-8AC8-87A5BA8574A9 St…" at bounding box center [491, 144] width 889 height 115
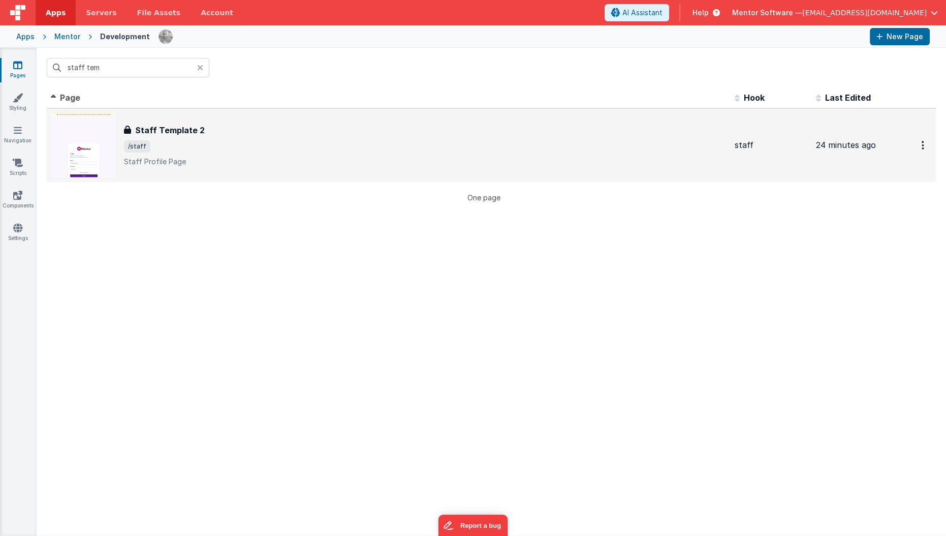
click at [227, 133] on div "Staff Template 2" at bounding box center [425, 130] width 603 height 12
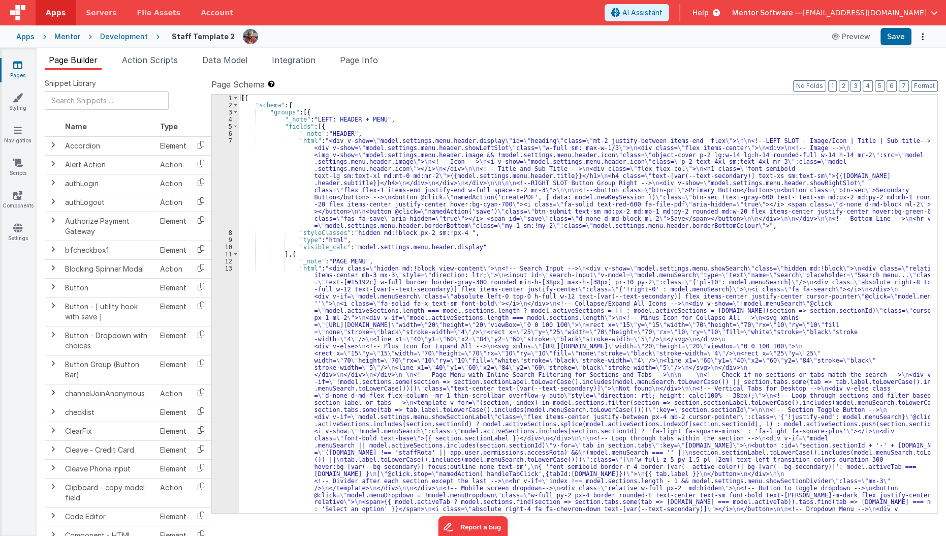
click at [360, 145] on div "[{ "schema" : { "groups" : [{ "_note" : "LEFT: HEADER + MENU" , "fields" : [{ "…" at bounding box center [585, 495] width 692 height 801
click at [379, 66] on li "Page Info" at bounding box center [359, 62] width 46 height 16
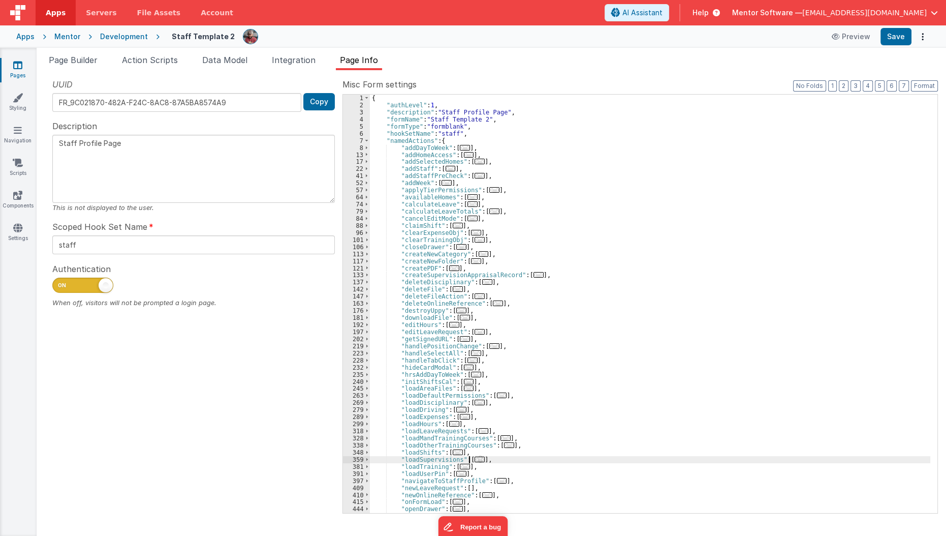
click at [475, 459] on span "..." at bounding box center [480, 459] width 10 height 6
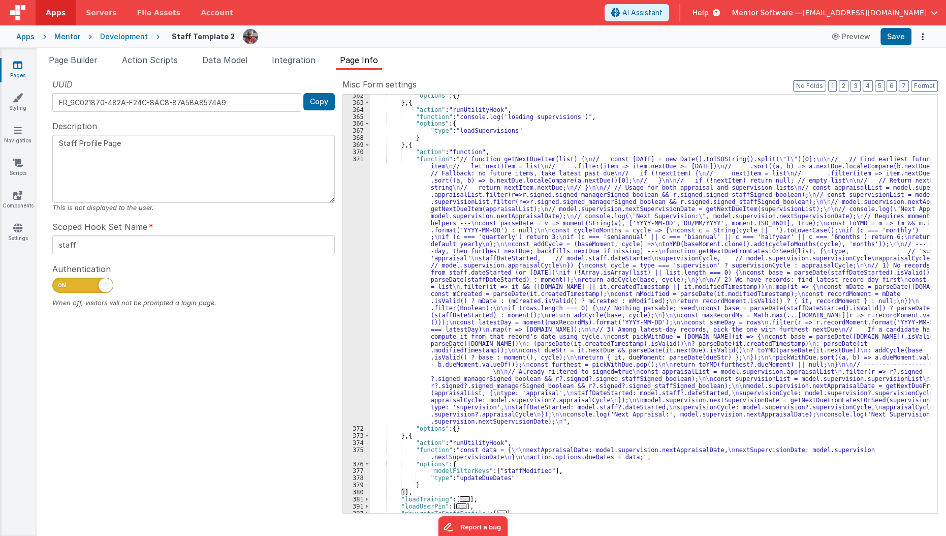
scroll to position [438, 0]
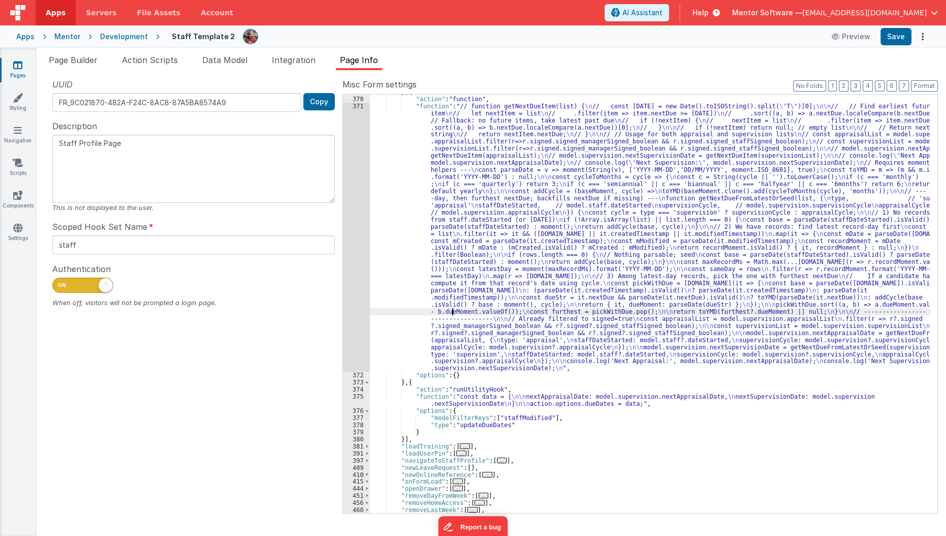
click at [453, 309] on div "} , { "action" : "function" , "function" : "// function getNextDueItem(list) { …" at bounding box center [650, 304] width 561 height 433
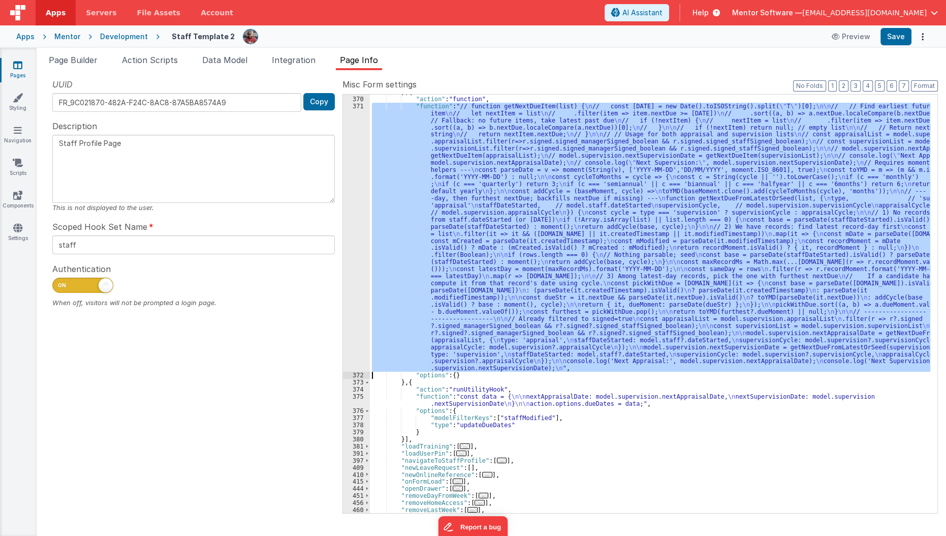
click at [348, 327] on div "371" at bounding box center [356, 237] width 27 height 269
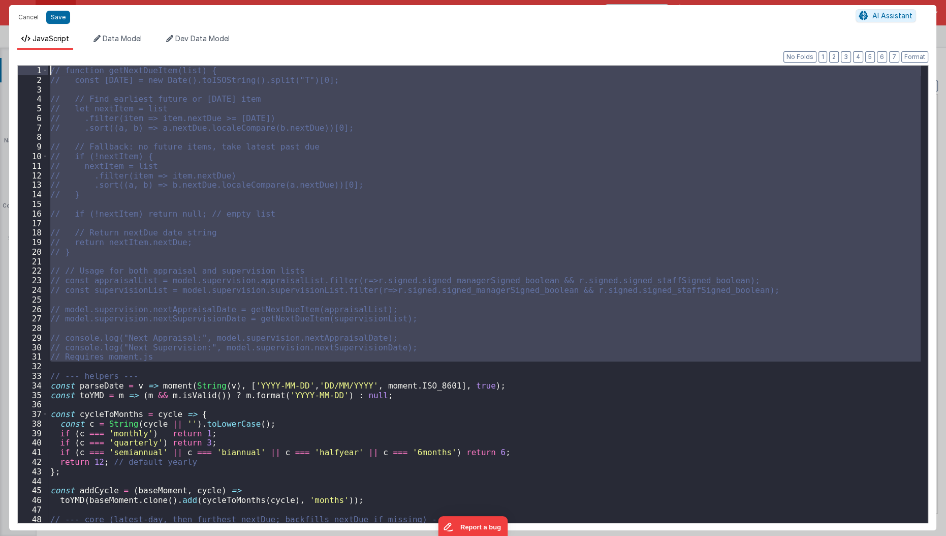
scroll to position [0, 0]
drag, startPoint x: 126, startPoint y: 257, endPoint x: 142, endPoint y: 24, distance: 233.3
click at [142, 24] on div "Cancel Save AI Assistant JavaScript Data Model Dev Data Model Format 7 6 5 4 3 …" at bounding box center [472, 267] width 927 height 525
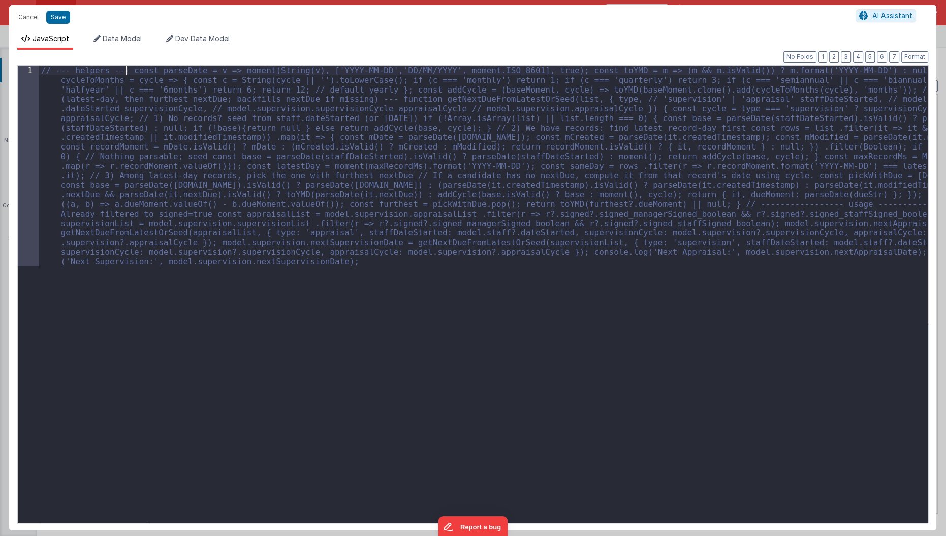
click at [127, 68] on div "// --- helpers --- const parseDate = v => moment(String(v), ['YYYY-MM-DD','DD/M…" at bounding box center [483, 495] width 889 height 858
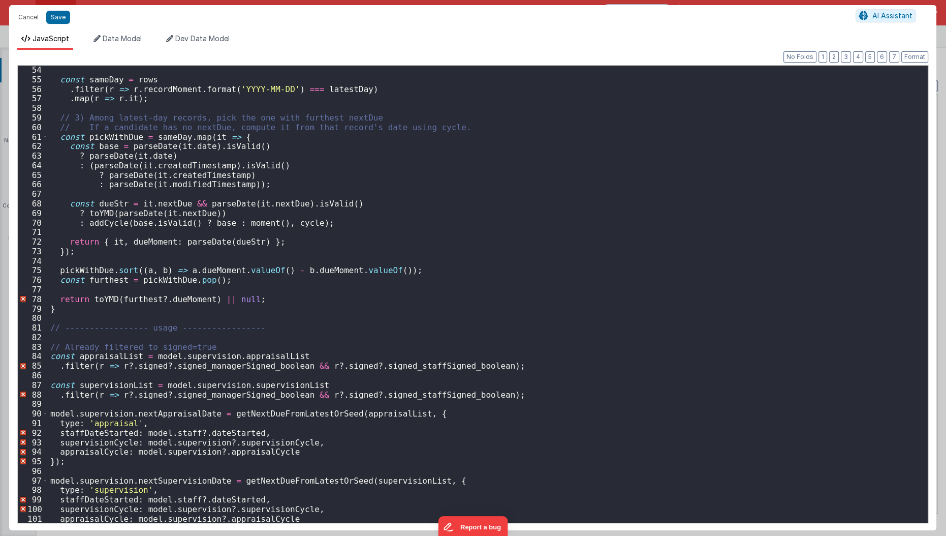
scroll to position [501, 0]
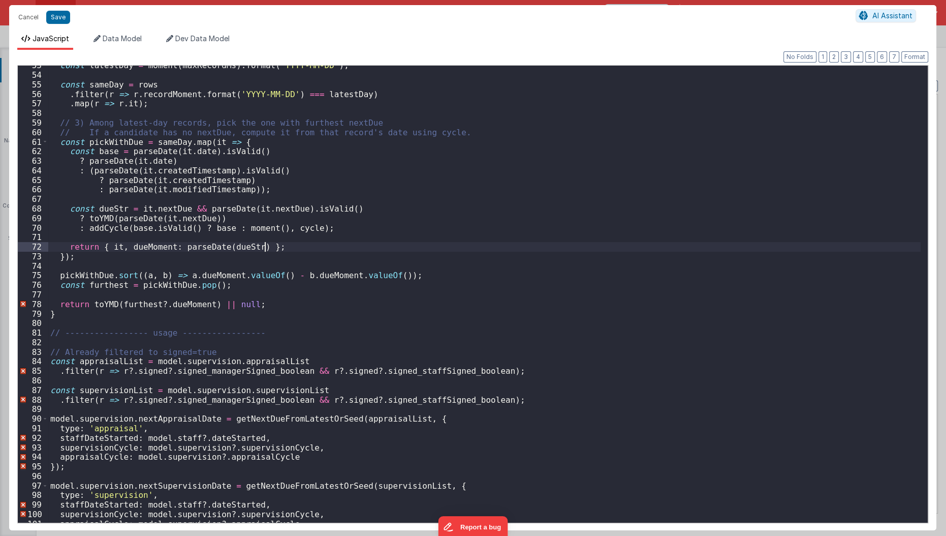
click at [350, 244] on div "const latestDay = moment ( maxRecordMs ) . format ( 'YYYY-MM-DD' ) ; const same…" at bounding box center [484, 298] width 873 height 477
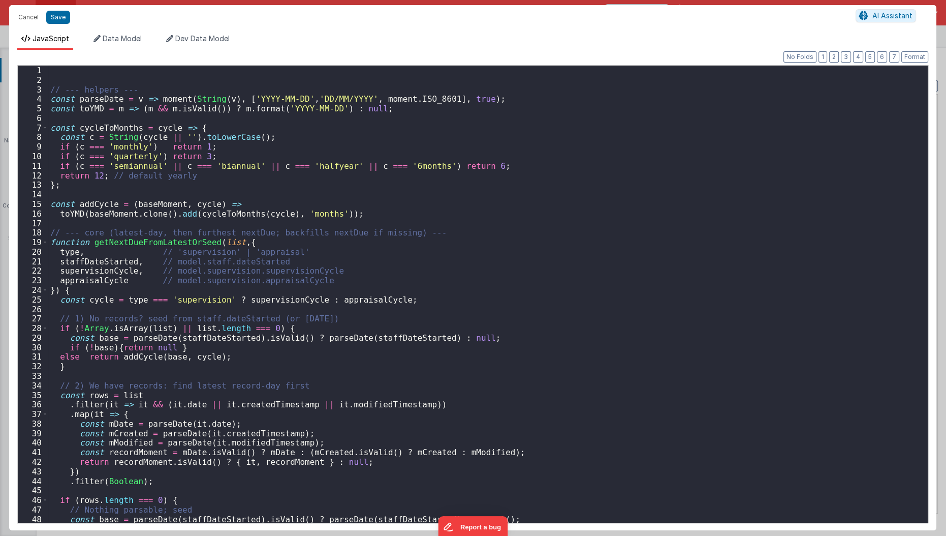
scroll to position [0, 0]
click at [914, 59] on button "Format" at bounding box center [914, 56] width 27 height 11
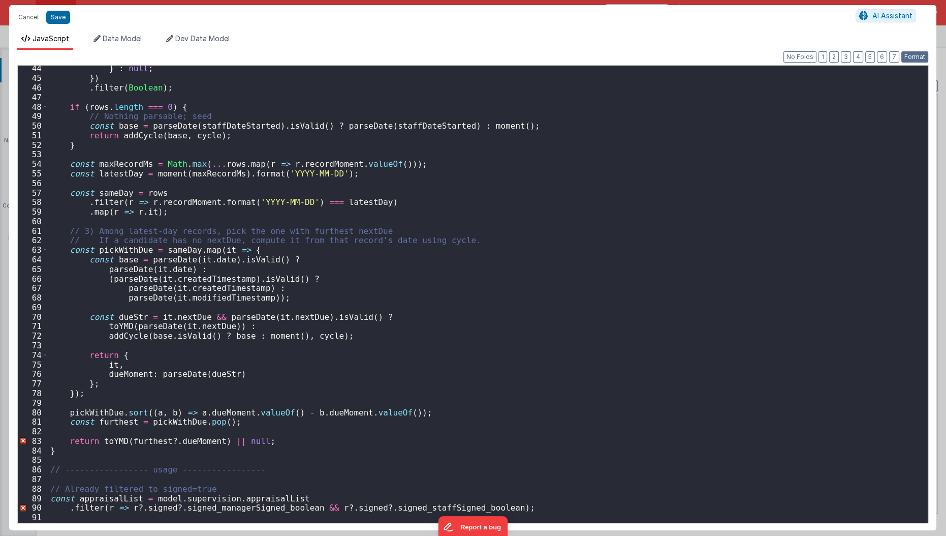
scroll to position [602, 0]
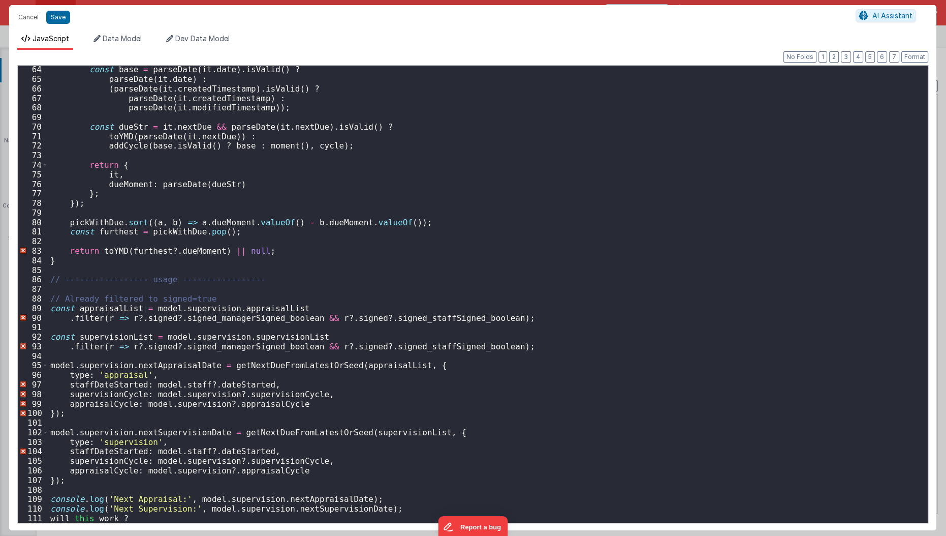
click at [294, 311] on div "const base = parseDate ( it . date ) . isValid ( ) ? parseDate ( it . date ) : …" at bounding box center [484, 303] width 873 height 477
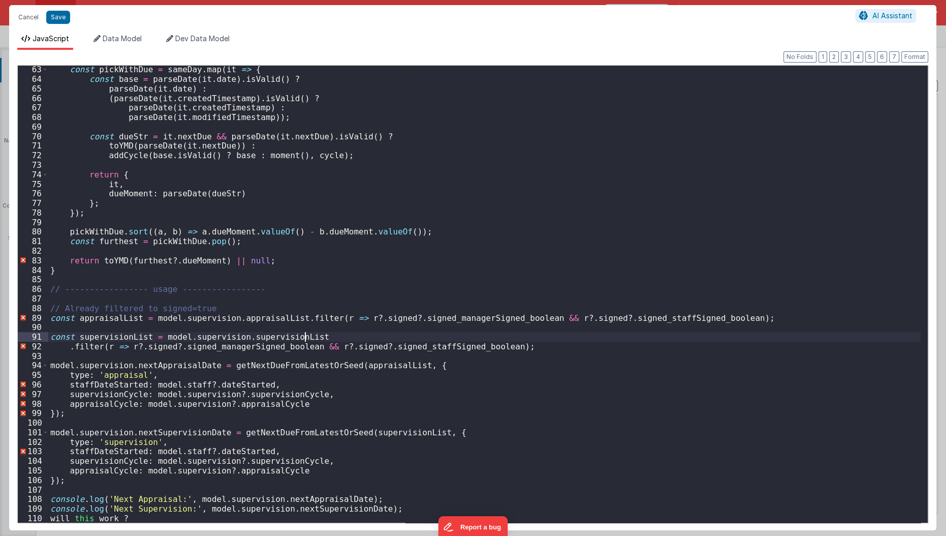
scroll to position [583, 0]
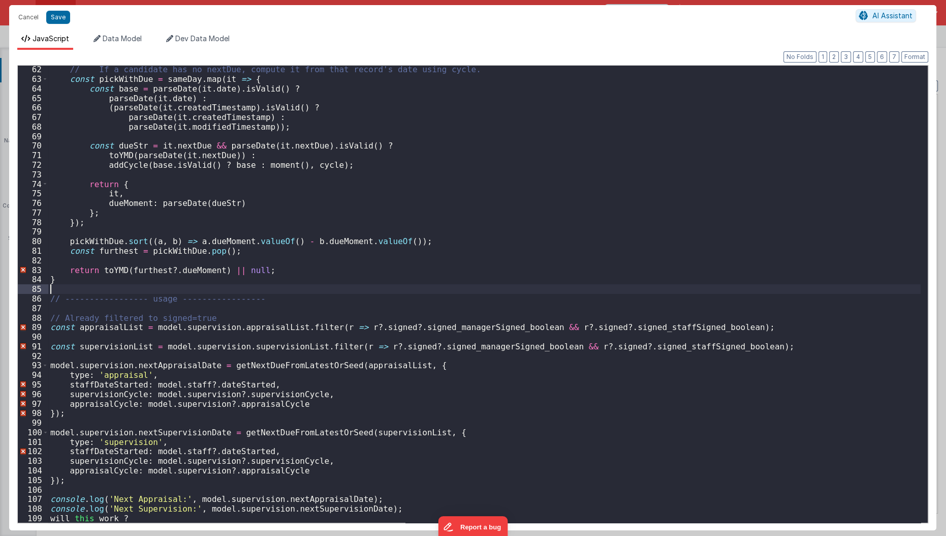
click at [116, 288] on div "// If a candidate has no nextDue, compute it from that record's date using cycl…" at bounding box center [484, 303] width 873 height 477
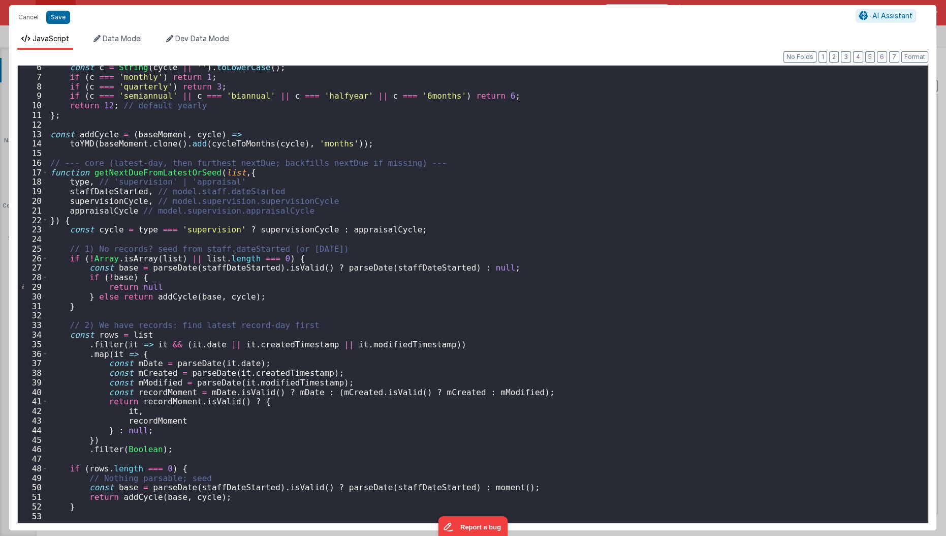
scroll to position [0, 0]
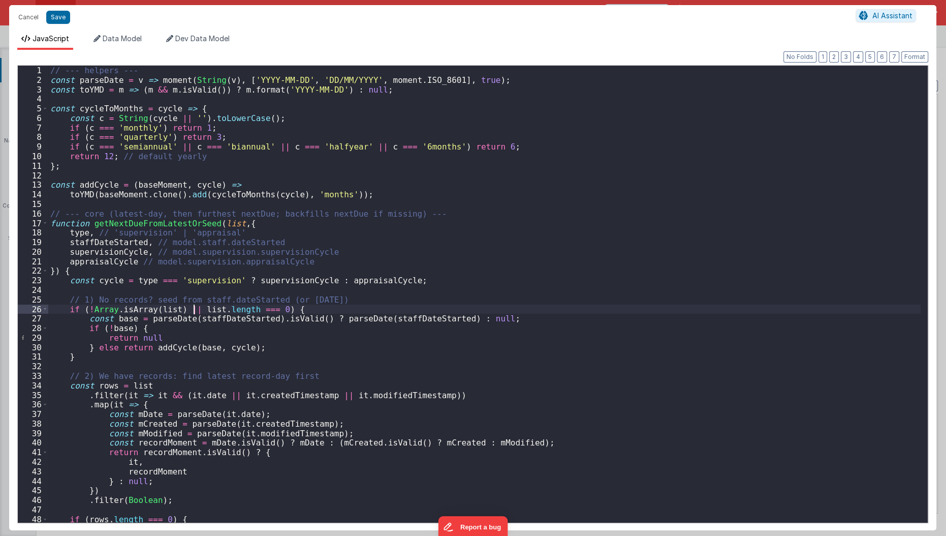
click at [194, 306] on div "// --- helpers --- const parseDate = v => moment ( String ( v ) , [ 'YYYY-MM-DD…" at bounding box center [484, 304] width 873 height 477
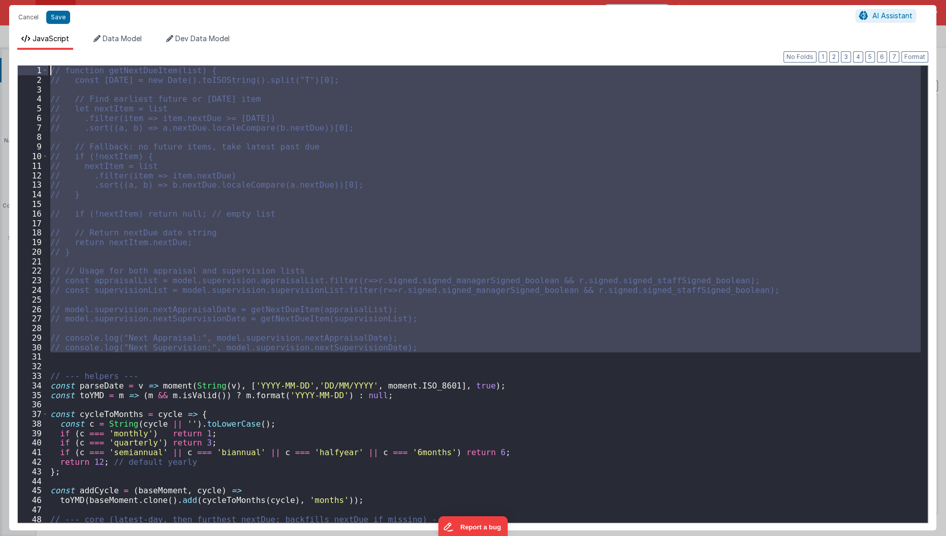
drag, startPoint x: 66, startPoint y: 359, endPoint x: 69, endPoint y: 47, distance: 311.5
click at [69, 47] on div "JavaScript Data Model Dev Data Model Format 7 6 5 4 3 2 1 No Folds 1 2 3 4 5 6 …" at bounding box center [472, 282] width 927 height 496
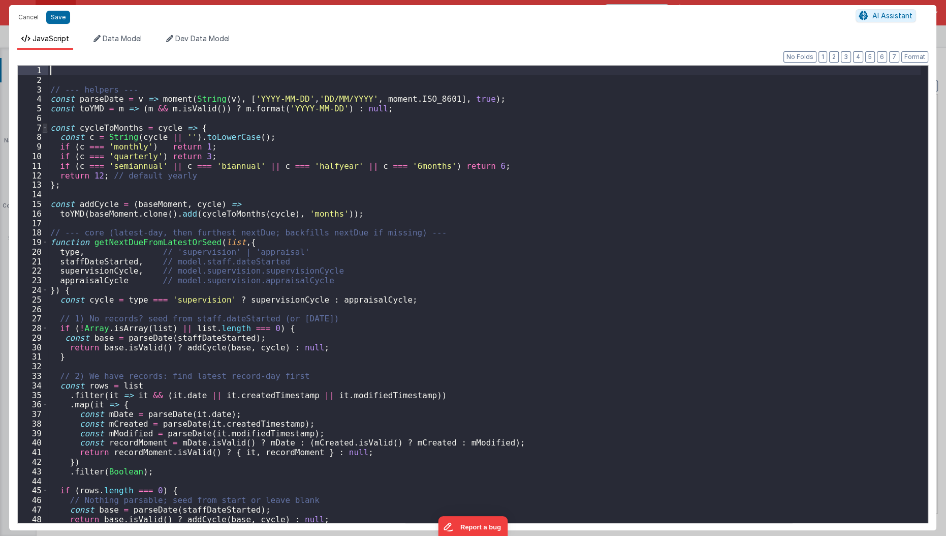
click at [46, 128] on span at bounding box center [45, 128] width 6 height 10
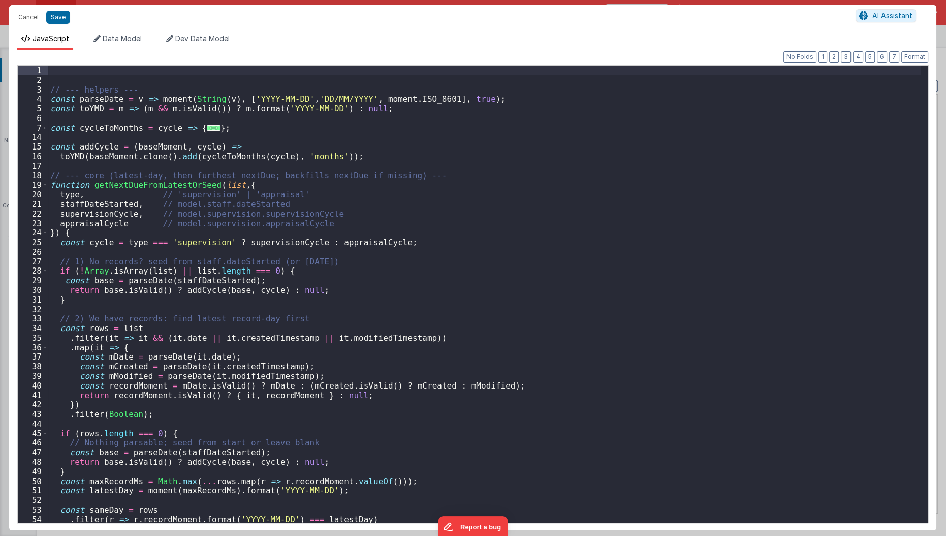
click at [46, 159] on div "16" at bounding box center [33, 156] width 30 height 10
click at [44, 184] on span at bounding box center [45, 185] width 6 height 10
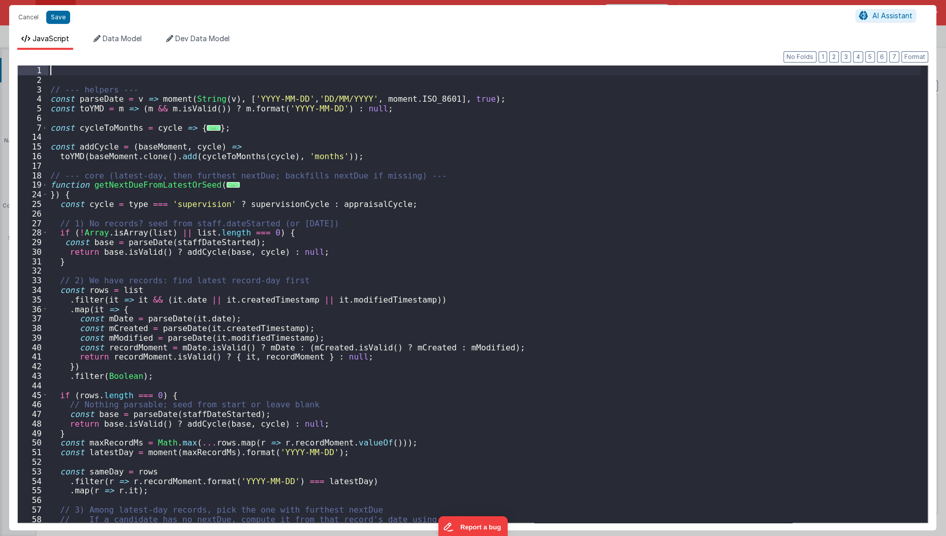
click at [236, 186] on div "// --- helpers --- const parseDate = v => moment ( String ( v ) , [ 'YYYY-MM-DD…" at bounding box center [484, 304] width 873 height 477
click at [227, 186] on span "..." at bounding box center [233, 185] width 13 height 6
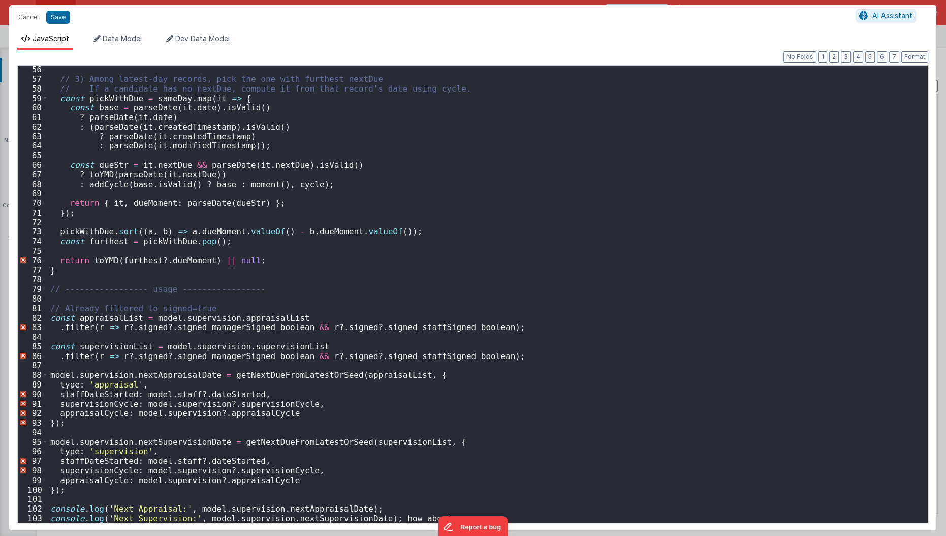
scroll to position [468, 0]
click at [63, 17] on button "Save" at bounding box center [58, 17] width 24 height 13
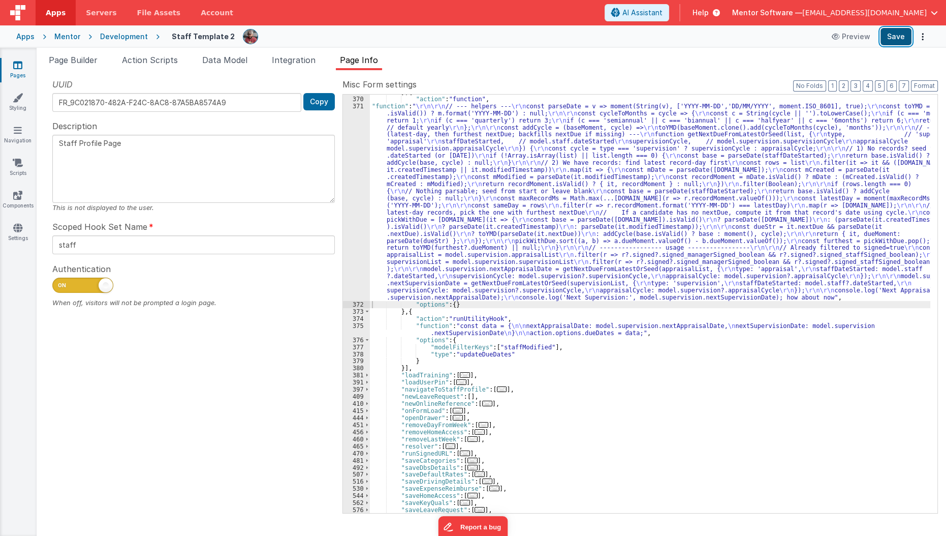
click at [891, 39] on button "Save" at bounding box center [896, 36] width 31 height 17
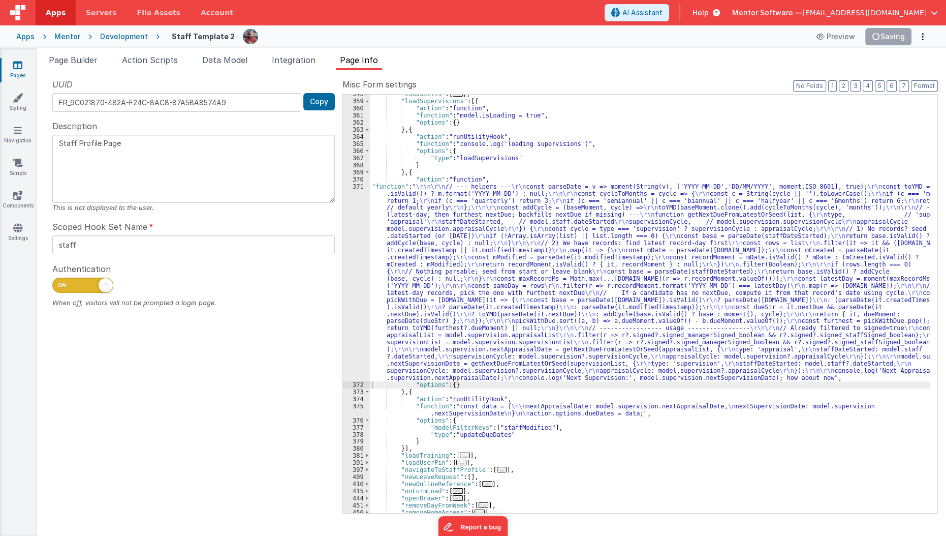
scroll to position [316, 0]
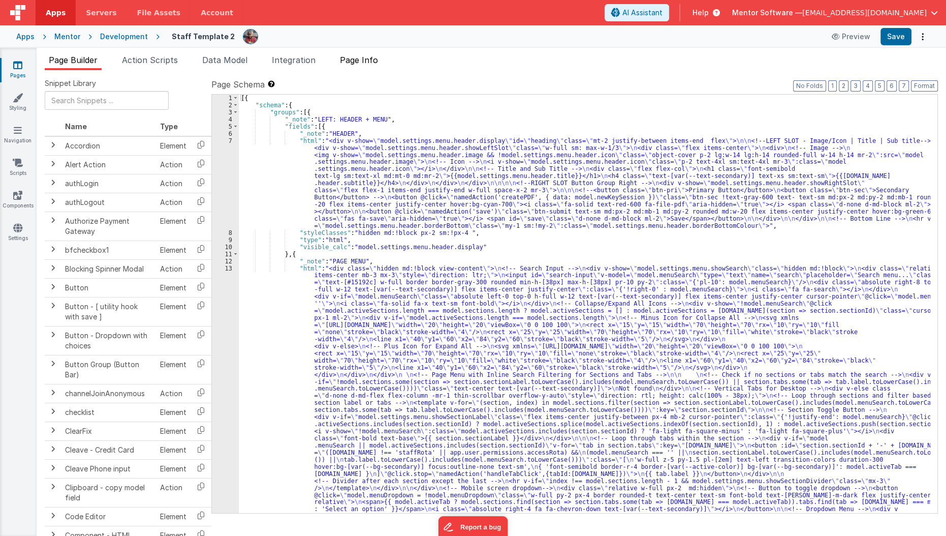
click at [356, 54] on li "Page Info" at bounding box center [359, 62] width 46 height 16
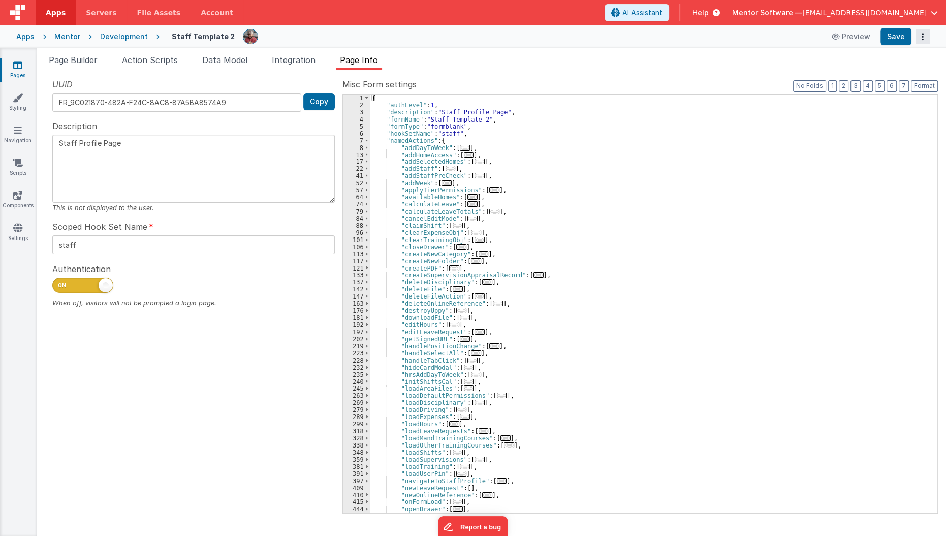
click at [924, 41] on button "Options" at bounding box center [923, 36] width 14 height 14
click at [898, 78] on link "Rollback" at bounding box center [884, 76] width 89 height 19
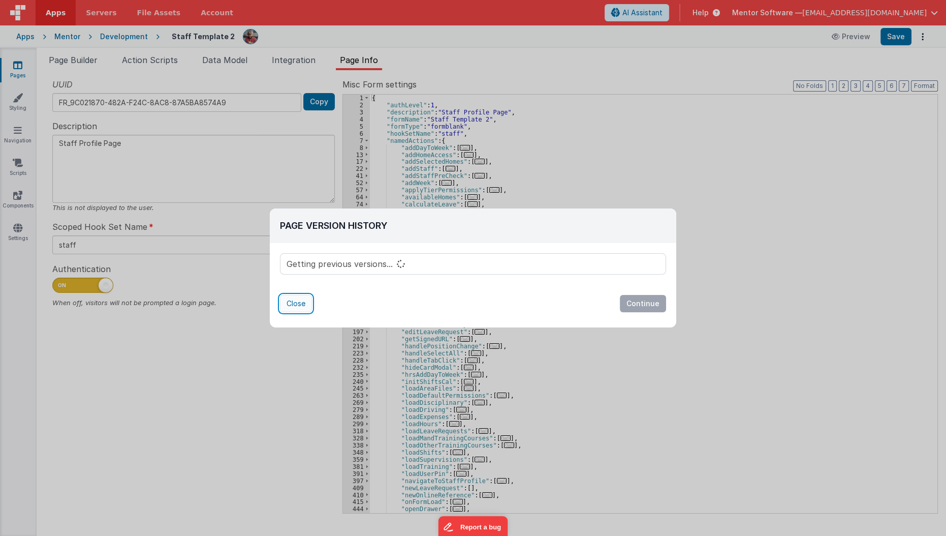
click at [291, 305] on button "Close" at bounding box center [296, 303] width 32 height 17
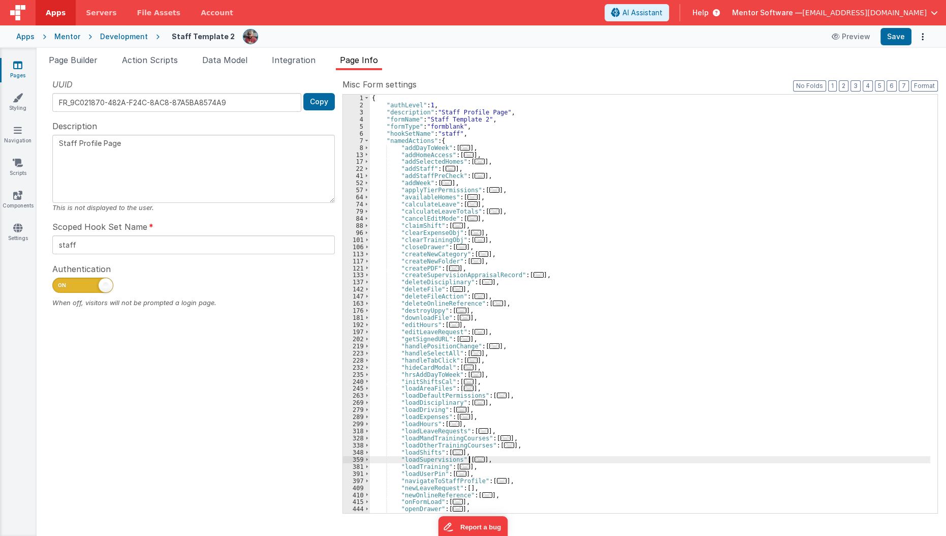
click at [475, 460] on span "..." at bounding box center [480, 459] width 10 height 6
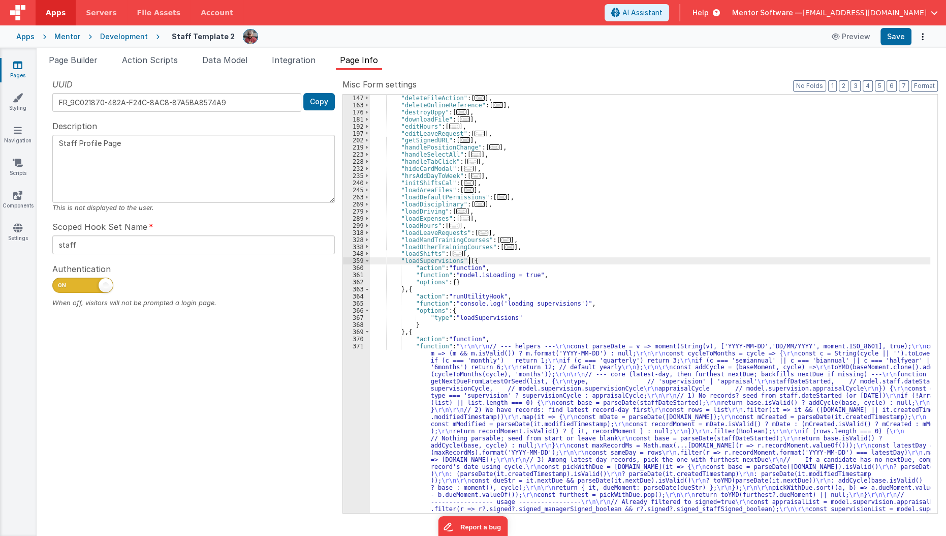
scroll to position [198, 0]
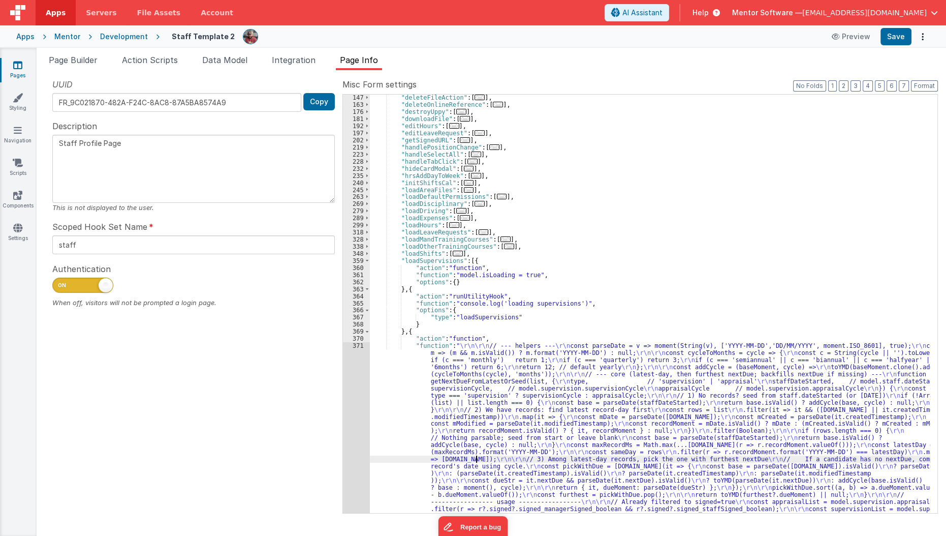
click at [475, 460] on div ""deleteFileAction" : [ ... ] , "deleteOnlineReference" : [ ... ] , "destroyUppy…" at bounding box center [650, 413] width 561 height 638
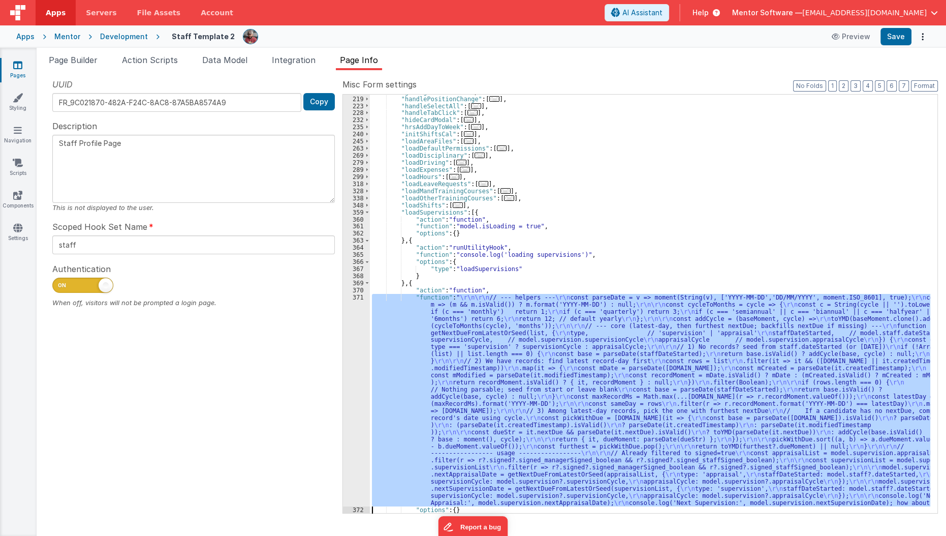
scroll to position [247, 0]
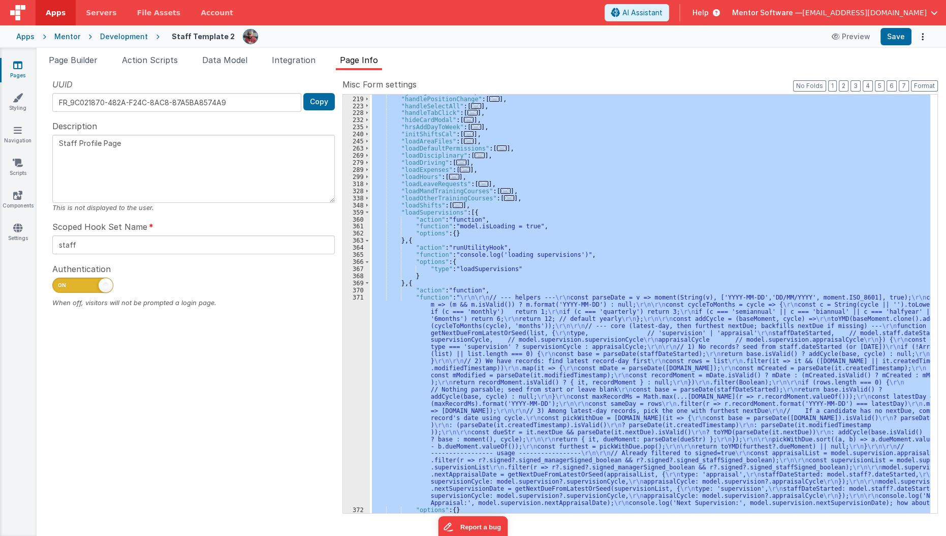
click at [355, 468] on div "371" at bounding box center [356, 400] width 27 height 212
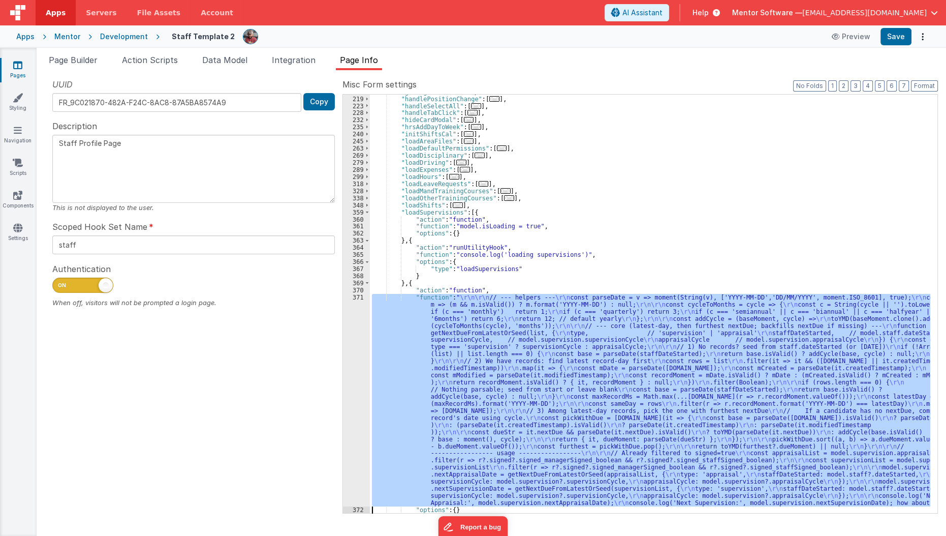
click at [355, 468] on div "371" at bounding box center [356, 400] width 27 height 212
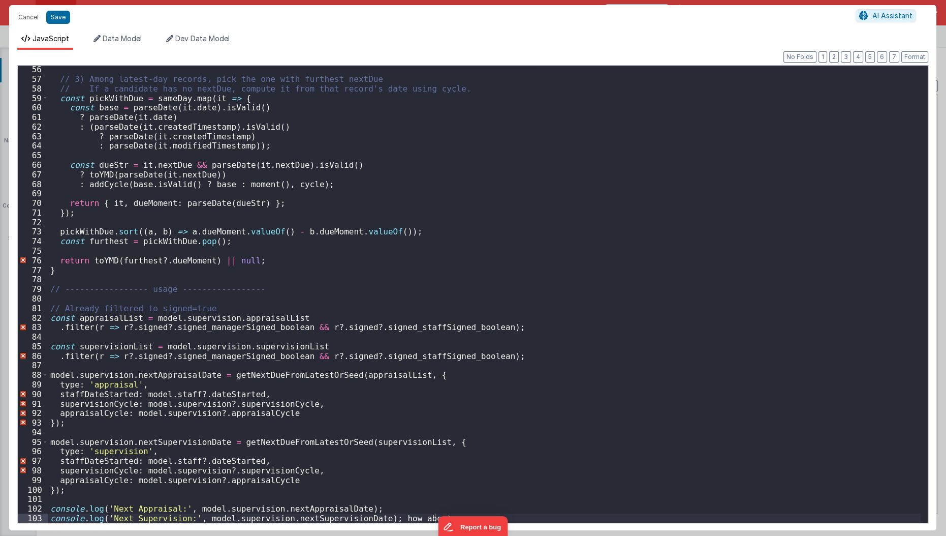
scroll to position [526, 0]
click at [355, 468] on div "// 3) Among latest-day records, pick the one with furthest nextDue // If a cand…" at bounding box center [484, 303] width 873 height 477
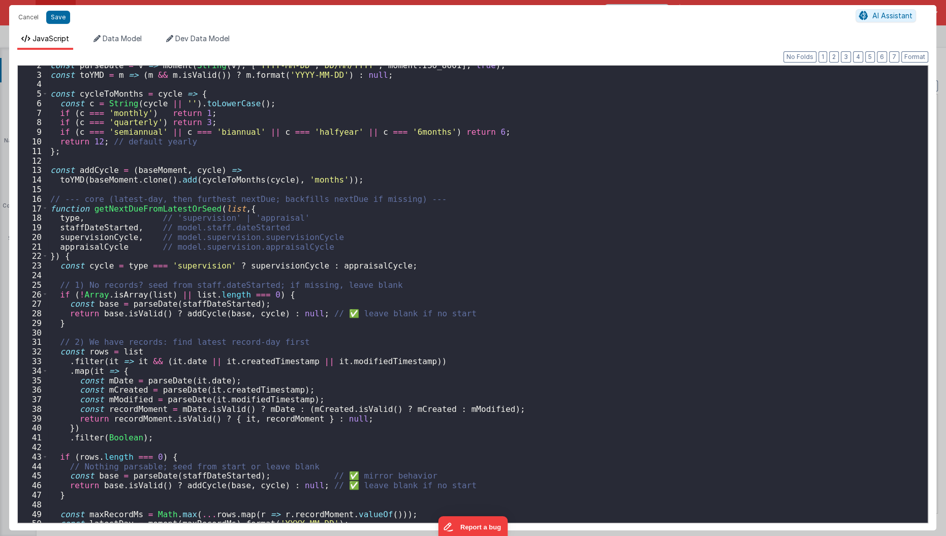
scroll to position [15, 0]
click at [55, 21] on button "Save" at bounding box center [58, 17] width 24 height 13
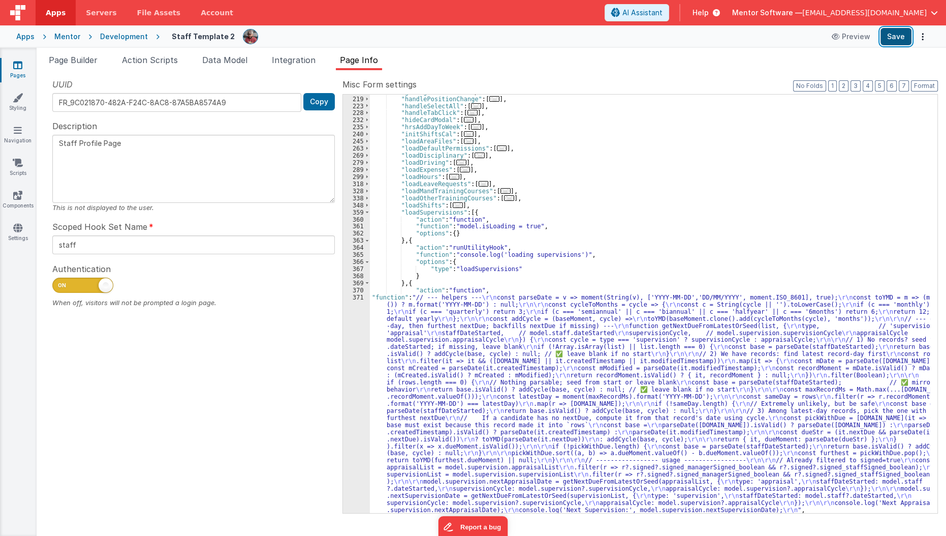
click at [898, 40] on button "Save" at bounding box center [896, 36] width 31 height 17
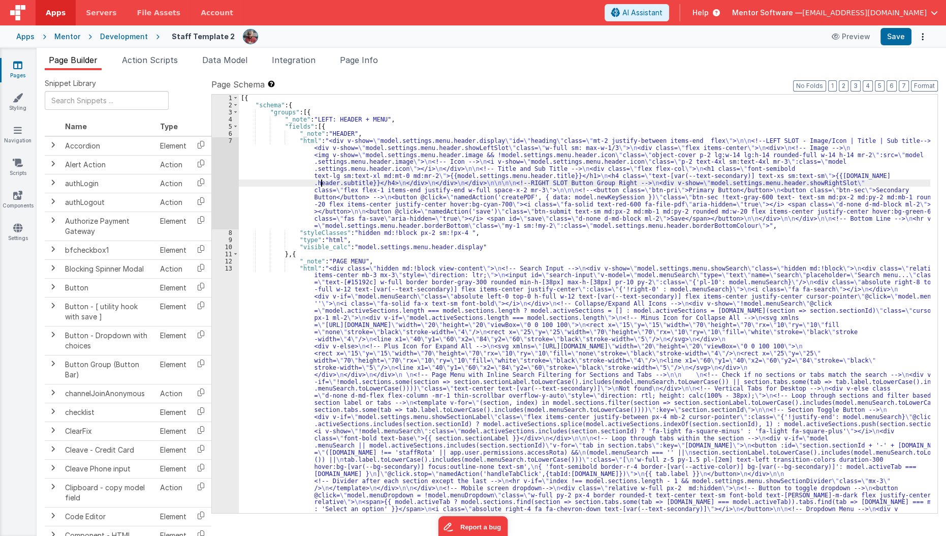
click at [323, 179] on div "[{ "schema" : { "groups" : [{ "_note" : "LEFT: HEADER + MENU" , "fields" : [{ "…" at bounding box center [585, 495] width 692 height 801
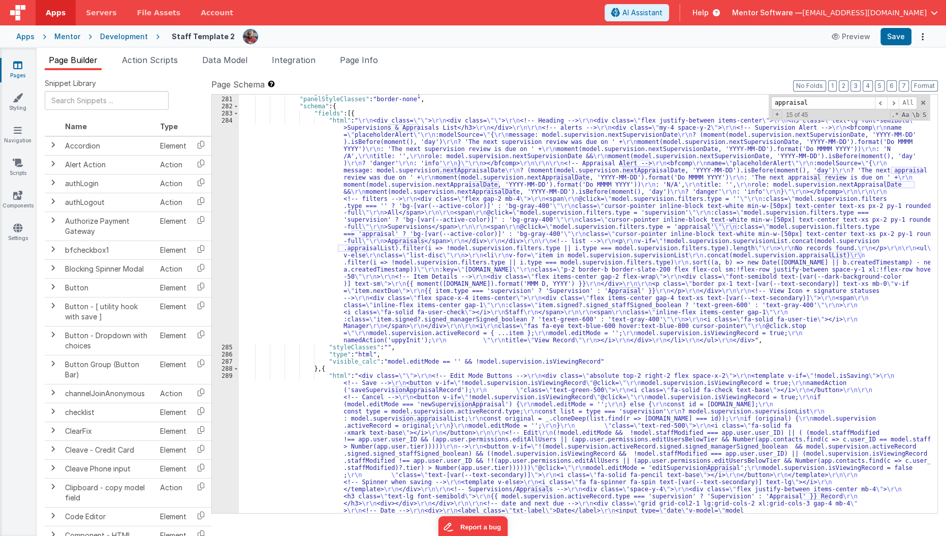
scroll to position [9992, 0]
type input "appraisal"
click at [265, 294] on div ""bodyStyleClasses" : "border-none" , "panelStyleClasses" : "border-none" , "sch…" at bounding box center [585, 472] width 692 height 766
click at [233, 293] on div "284" at bounding box center [225, 230] width 27 height 227
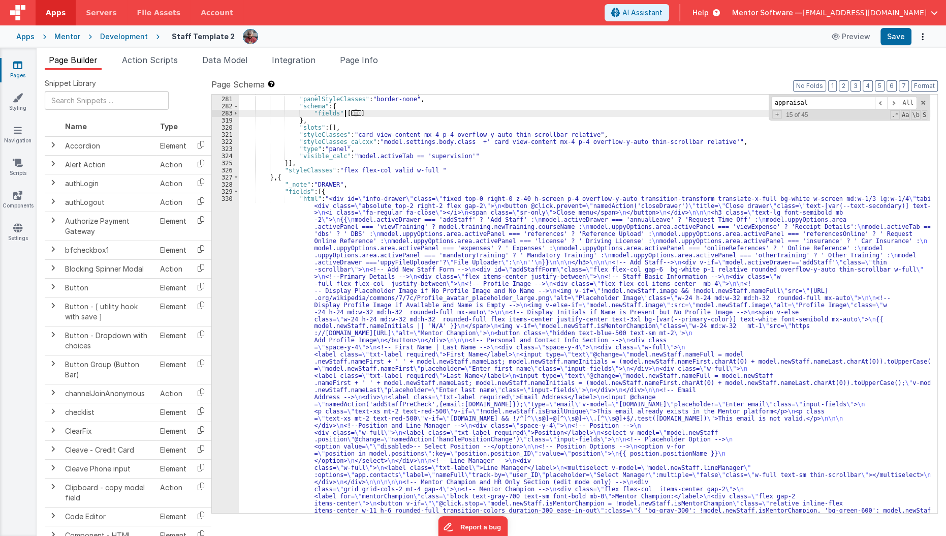
click at [351, 115] on span "..." at bounding box center [356, 113] width 10 height 6
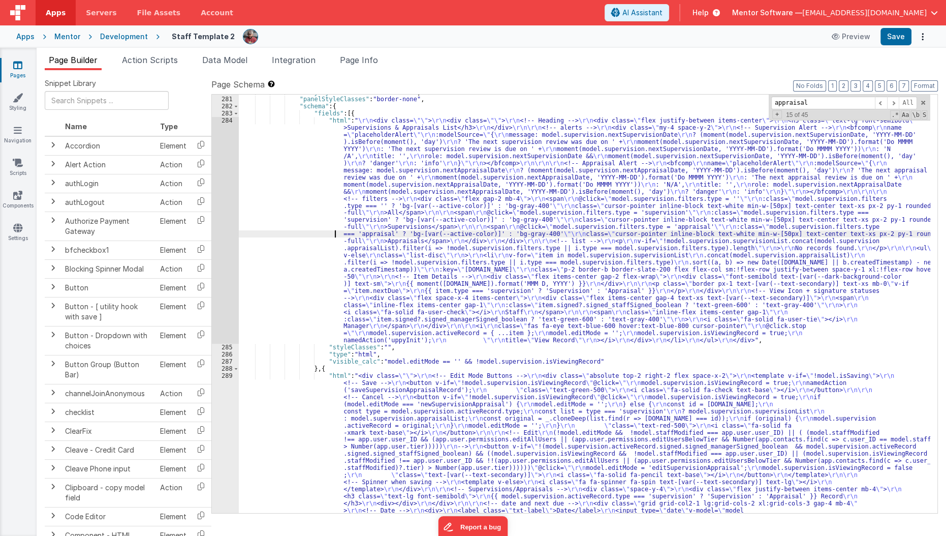
click at [284, 233] on div ""bodyStyleClasses" : "border-none" , "panelStyleClasses" : "border-none" , "sch…" at bounding box center [585, 472] width 692 height 766
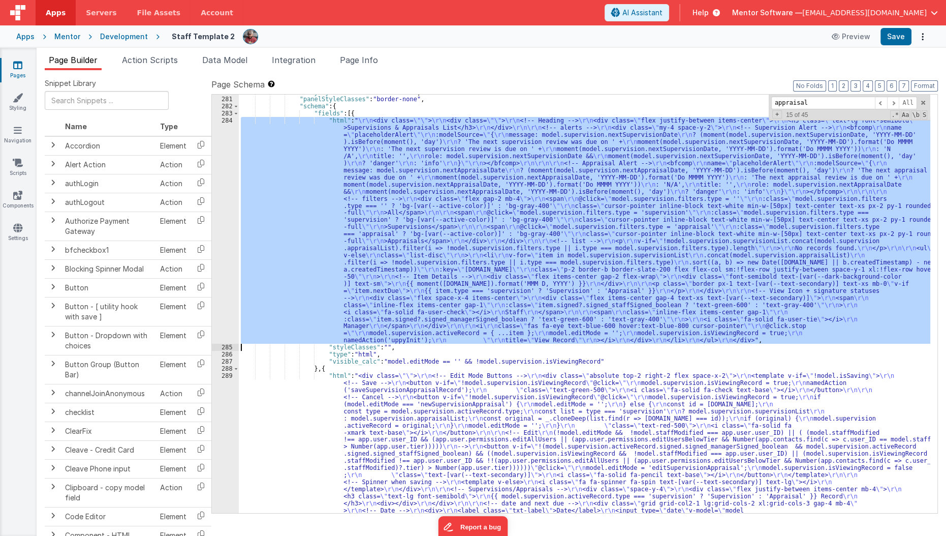
click at [218, 248] on div "284" at bounding box center [225, 230] width 27 height 227
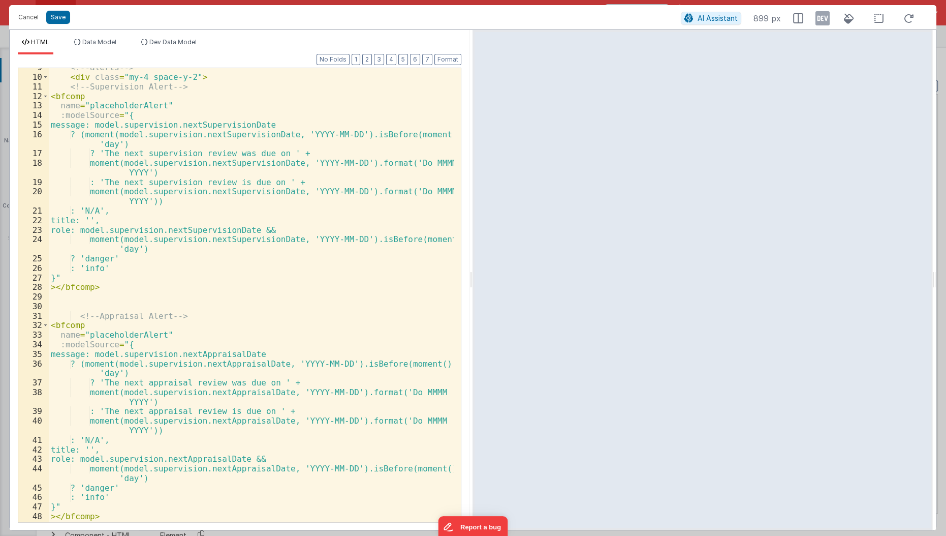
scroll to position [81, 0]
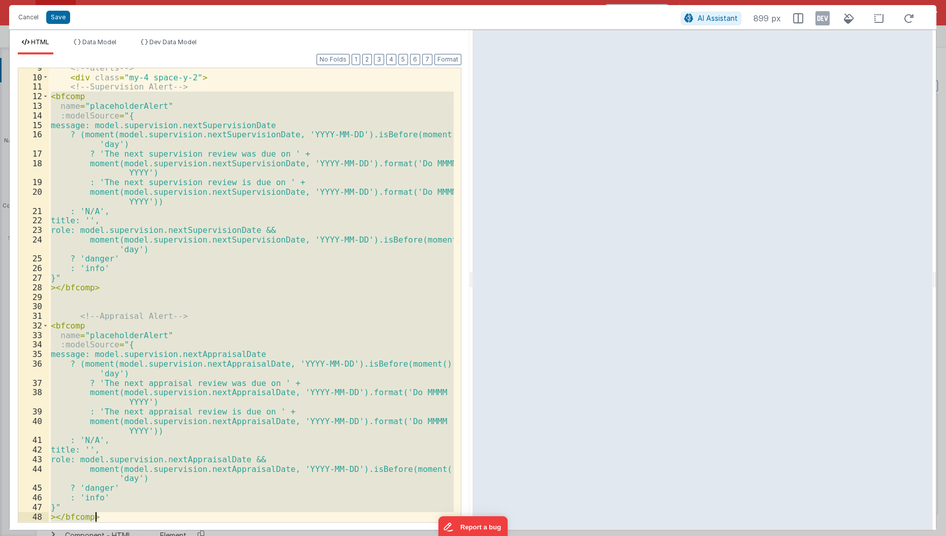
drag, startPoint x: 50, startPoint y: 95, endPoint x: 124, endPoint y: 514, distance: 425.7
click at [124, 514] on div "<!-- alerts --> < div class = "my-4 space-y-2" > <!-- Supervision Alert --> < b…" at bounding box center [252, 300] width 406 height 474
click at [26, 15] on button "Cancel" at bounding box center [28, 17] width 30 height 14
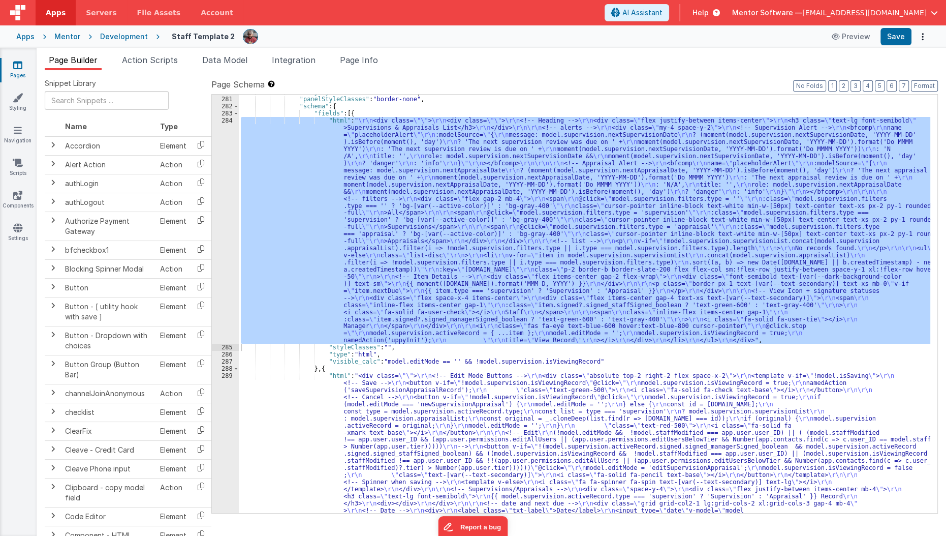
click at [374, 59] on span "Page Info" at bounding box center [359, 60] width 38 height 10
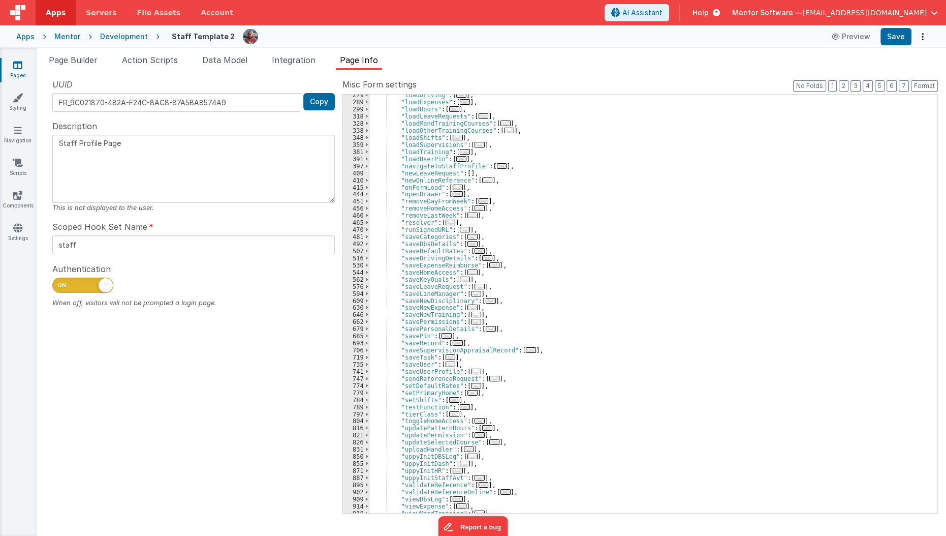
scroll to position [302, 0]
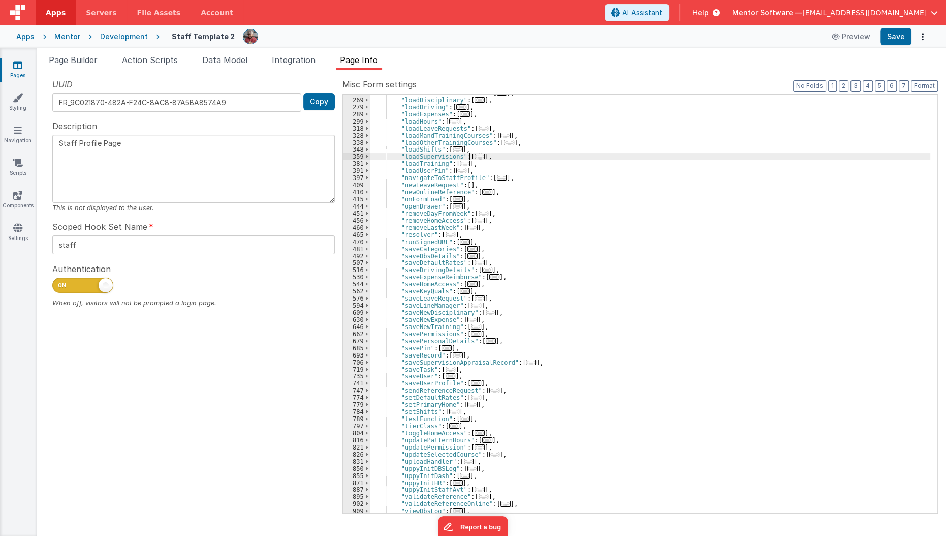
click at [475, 154] on span "..." at bounding box center [480, 156] width 10 height 6
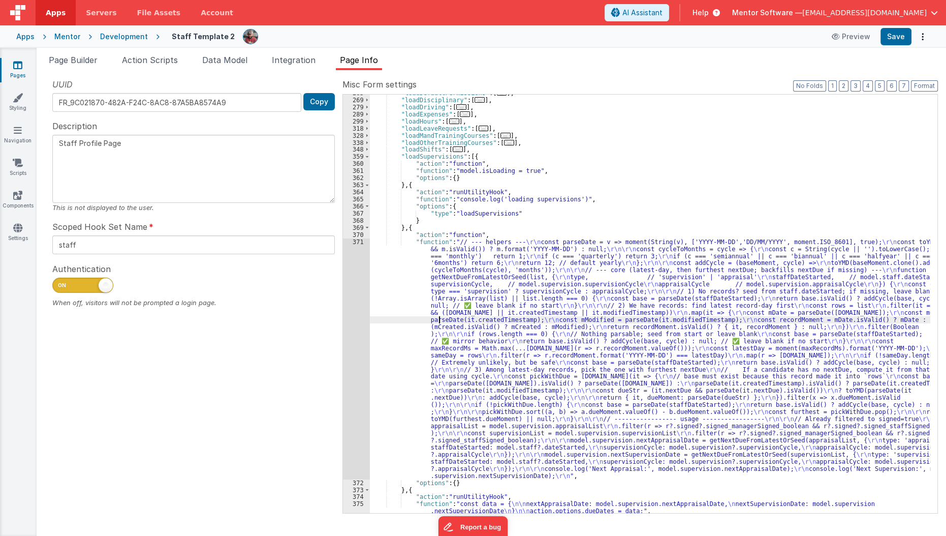
click at [439, 321] on div ""loadDefaultPermissions" : [ ... ] , "loadDisciplinary" : [ ... ] , "loadDrivin…" at bounding box center [650, 305] width 561 height 433
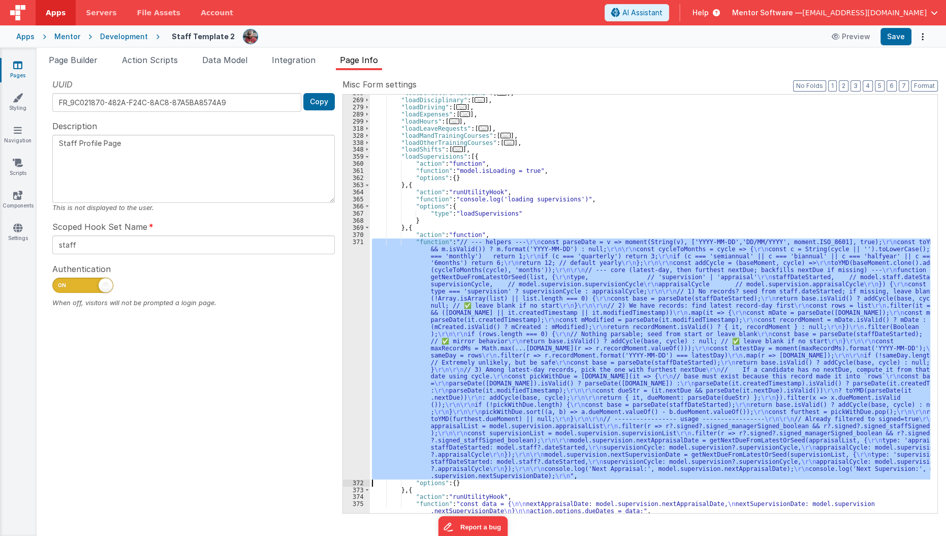
click at [355, 358] on div "371" at bounding box center [356, 358] width 27 height 241
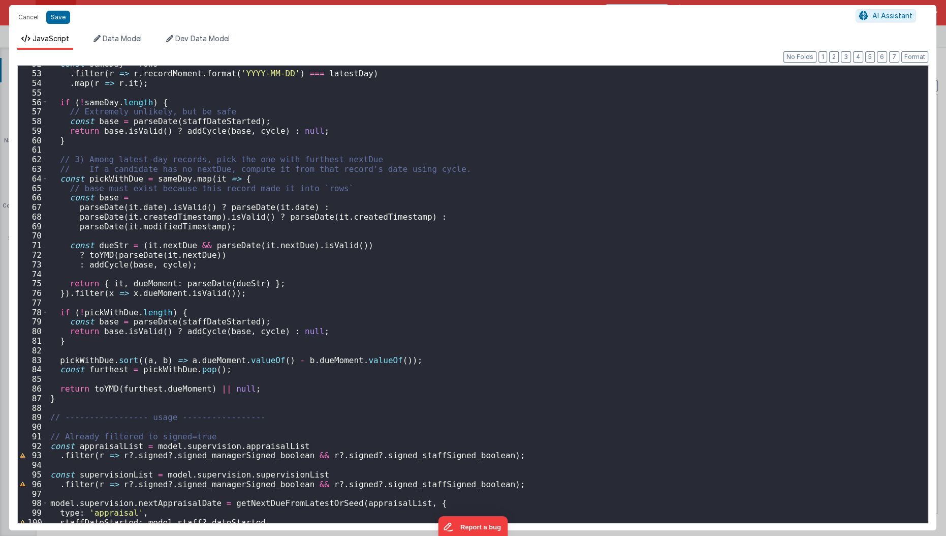
scroll to position [492, 0]
click at [185, 166] on div "const sameDay = rows . filter ( r => r . recordMoment . format ( 'YYYY-MM-DD' )…" at bounding box center [484, 298] width 873 height 477
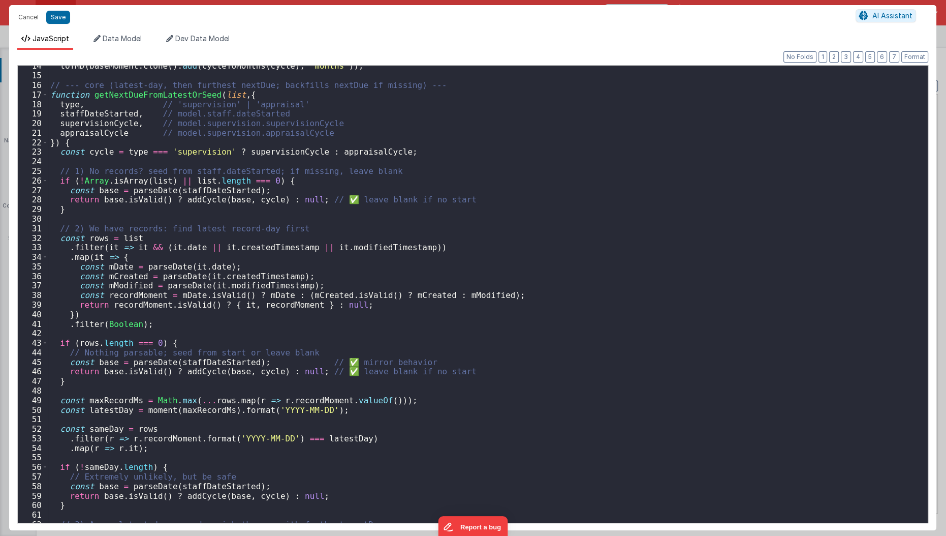
scroll to position [108, 0]
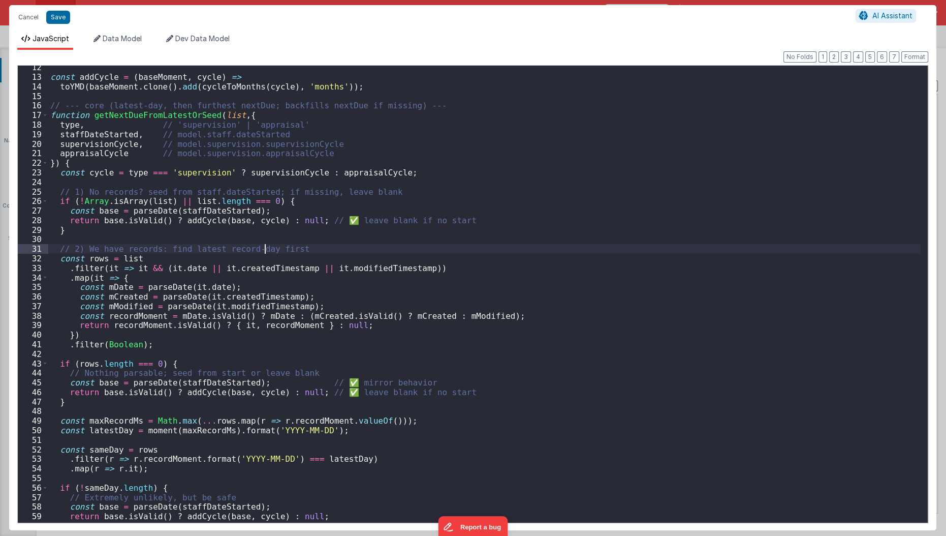
click at [266, 244] on div "const addCycle = ( baseMoment , cycle ) => toYMD ( baseMoment . clone ( ) . add…" at bounding box center [484, 300] width 873 height 477
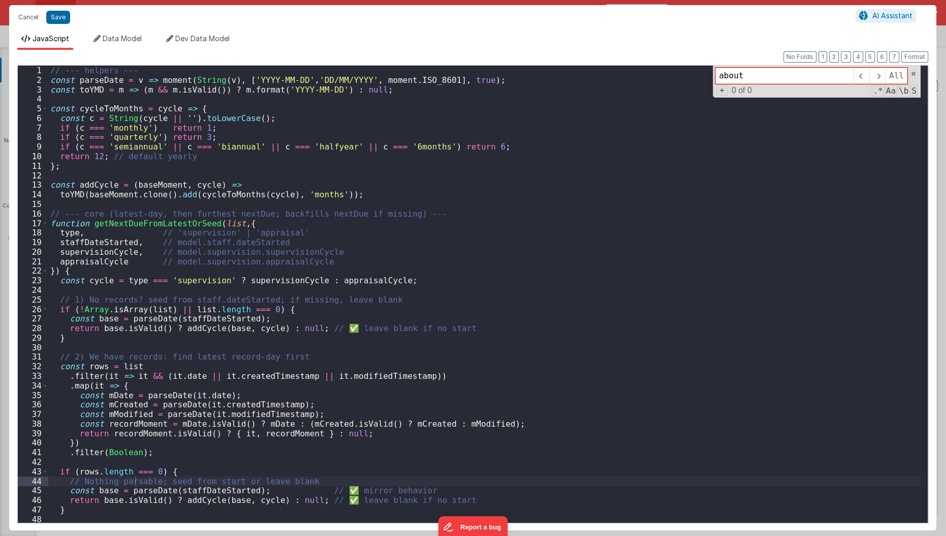
scroll to position [0, 0]
type input "about"
click at [21, 11] on button "Cancel" at bounding box center [28, 17] width 30 height 14
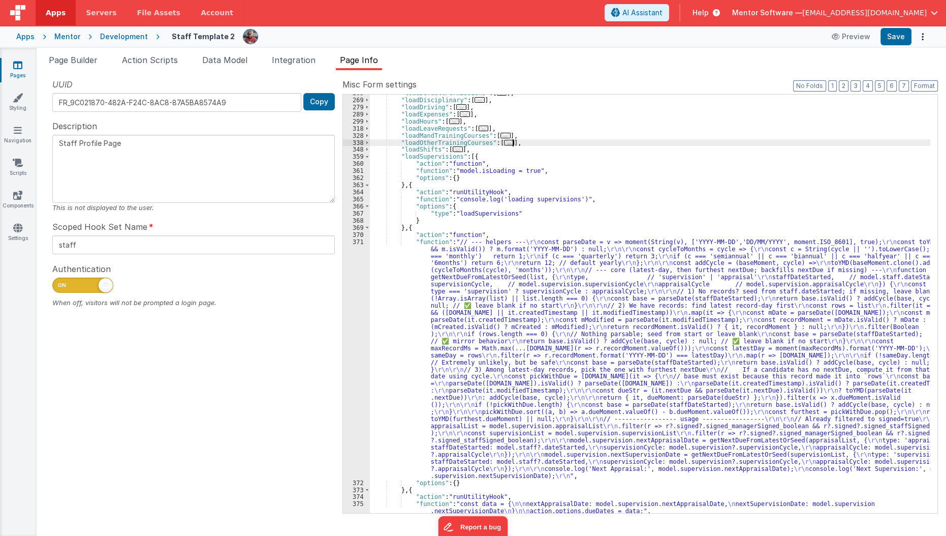
click at [748, 141] on div ""loadDefaultPermissions" : [ ... ] , "loadDisciplinary" : [ ... ] , "loadDrivin…" at bounding box center [650, 305] width 561 height 433
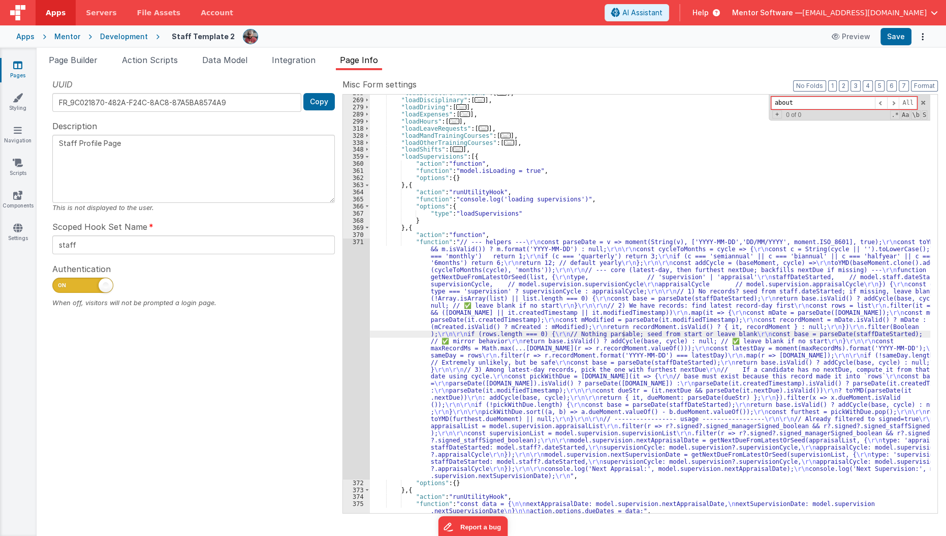
type input "about"
click at [86, 60] on span "Page Builder" at bounding box center [73, 60] width 49 height 10
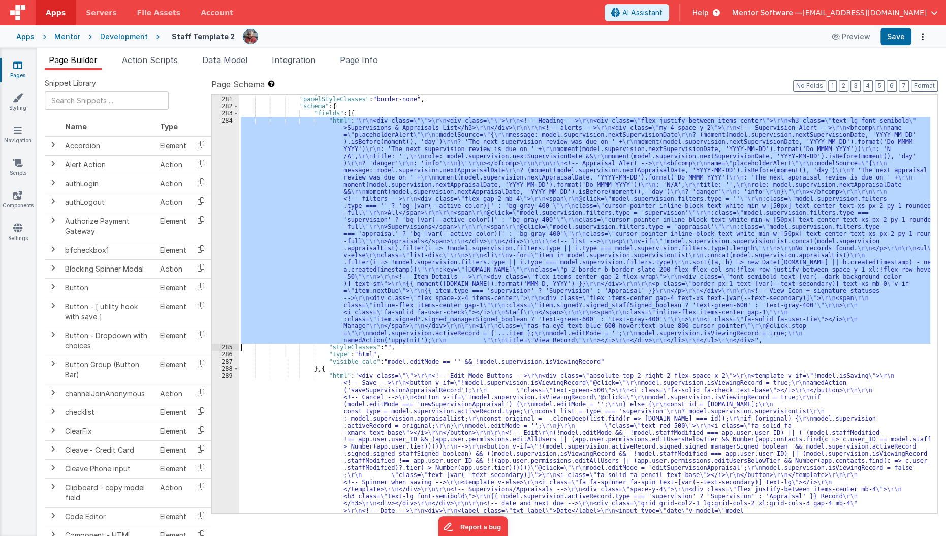
click at [473, 291] on div ""bodyStyleClasses" : "border-none" , "panelStyleClasses" : "border-none" , "sch…" at bounding box center [585, 304] width 692 height 418
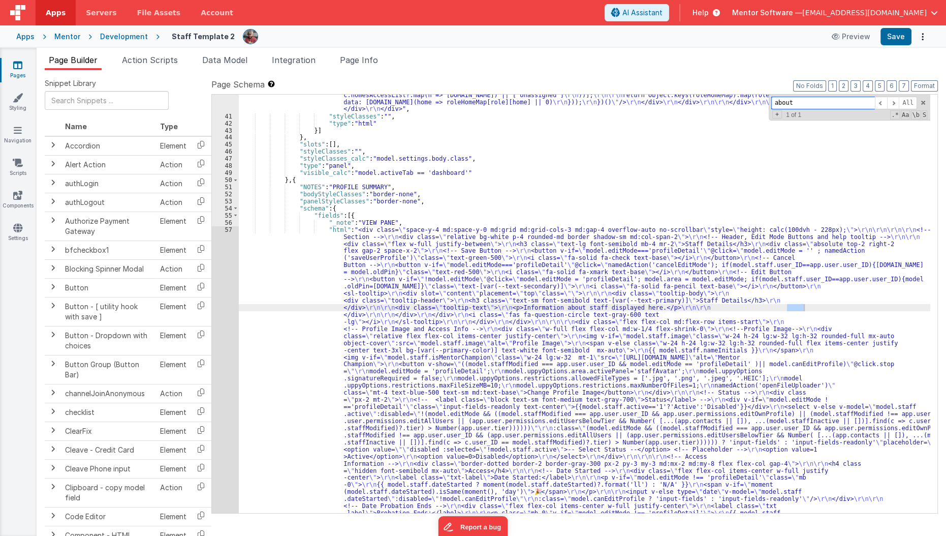
scroll to position [2028, 0]
type input "about"
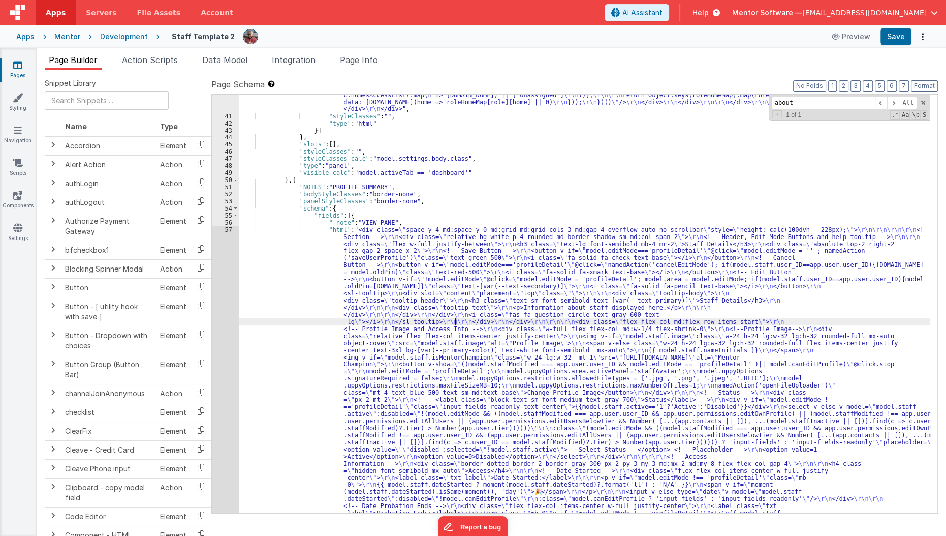
click at [893, 100] on span at bounding box center [893, 103] width 12 height 13
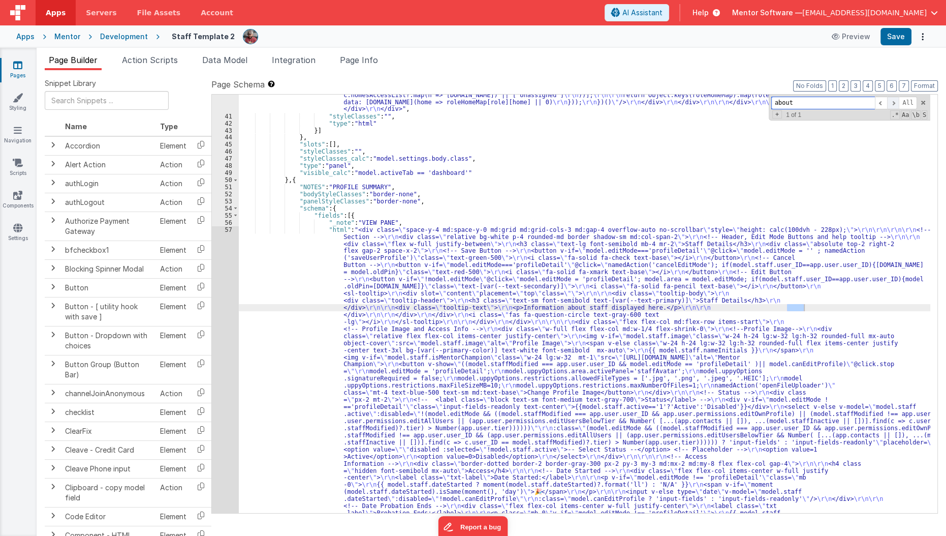
click at [893, 100] on span at bounding box center [893, 103] width 12 height 13
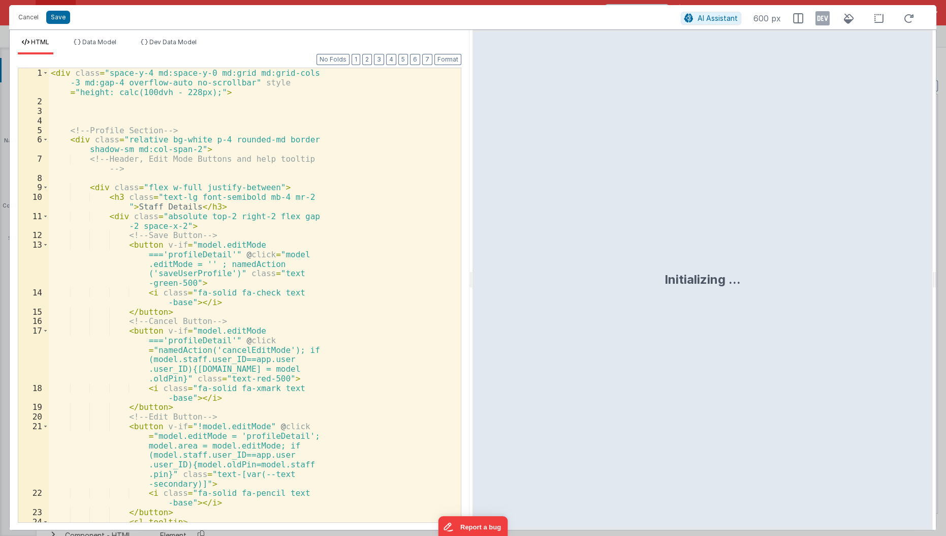
click at [226, 318] on div "< div class = "space-y-4 md:space-y-0 md:grid md:grid-cols -3 md:gap-4 overflow…" at bounding box center [251, 319] width 405 height 503
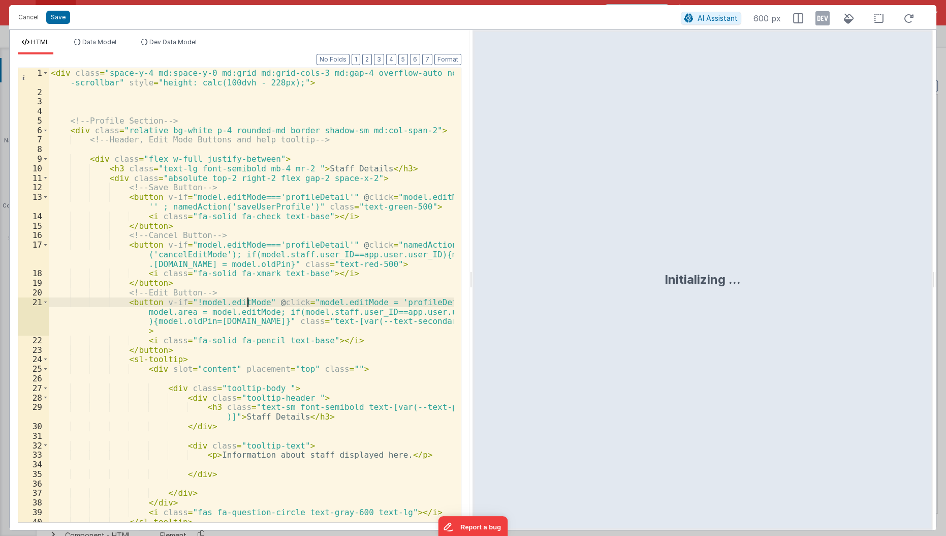
click at [246, 304] on div "< div class = "space-y-4 md:space-y-0 md:grid md:grid-cols-3 md:gap-4 overflow-…" at bounding box center [252, 309] width 406 height 483
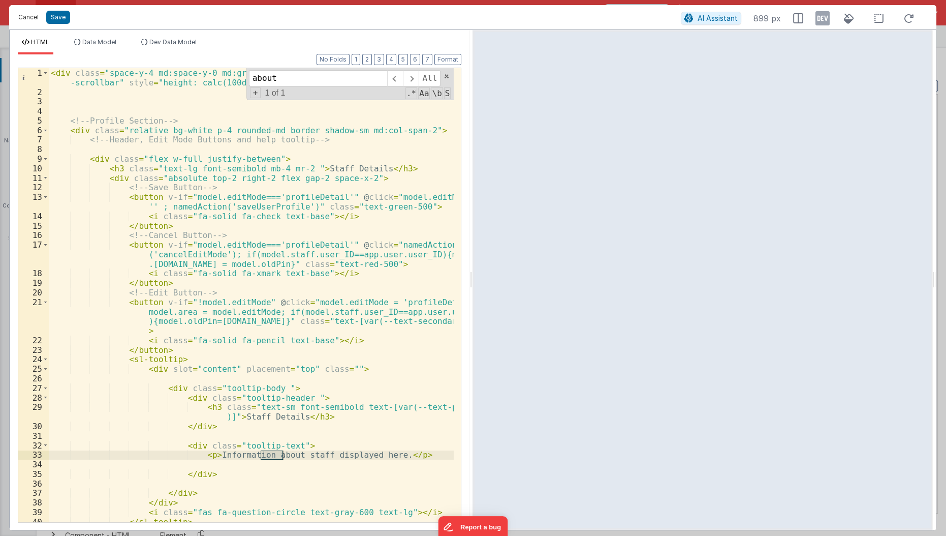
type input "about"
click at [25, 22] on button "Cancel" at bounding box center [28, 17] width 30 height 14
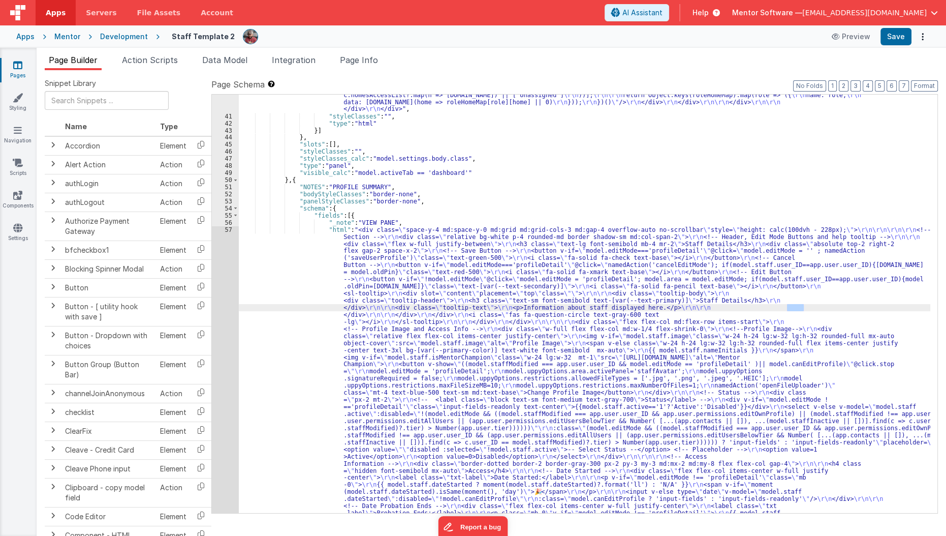
click at [237, 65] on li "Data Model" at bounding box center [224, 62] width 53 height 16
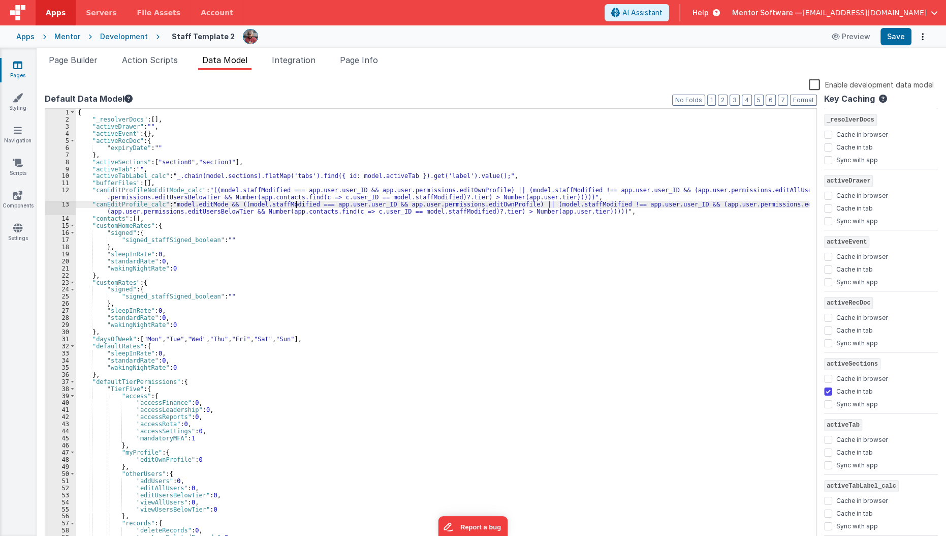
click at [295, 201] on div "{ "_resolverDocs" : [ ] , "activeDrawer" : "" , "activeEvent" : { } , "activeRe…" at bounding box center [443, 334] width 734 height 450
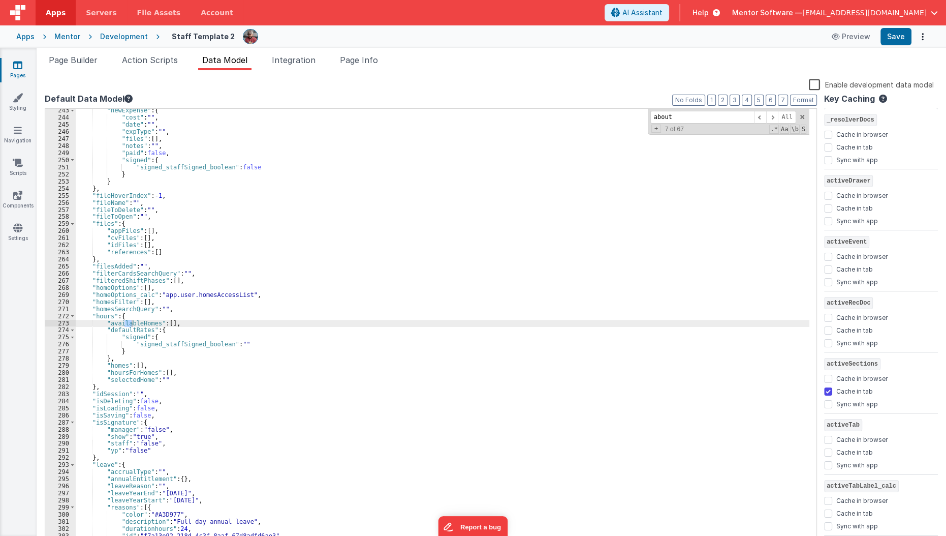
scroll to position [1737, 0]
type input "about"
click at [371, 66] on li "Page Info" at bounding box center [359, 62] width 46 height 16
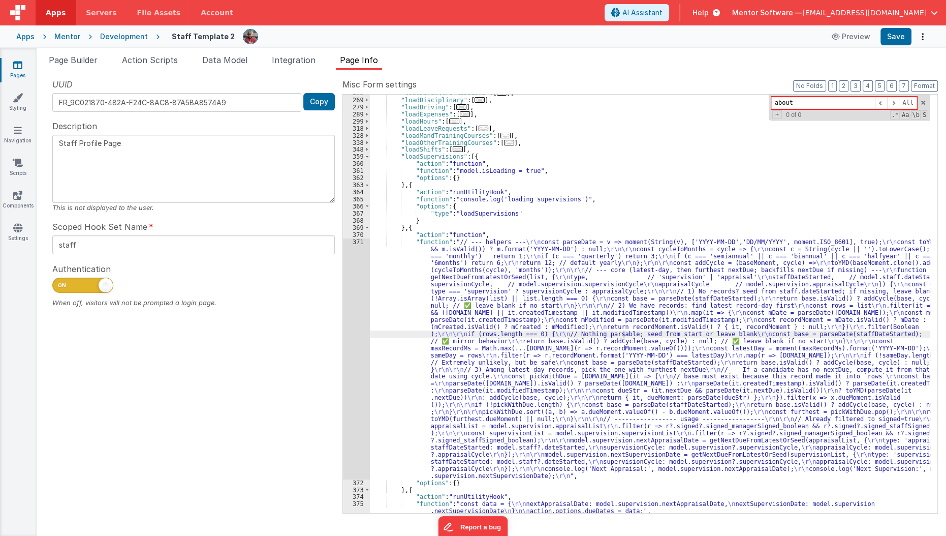
click at [445, 263] on div ""loadDefaultPermissions" : [ ... ] , "loadDisciplinary" : [ ... ] , "loadDrivin…" at bounding box center [650, 305] width 561 height 433
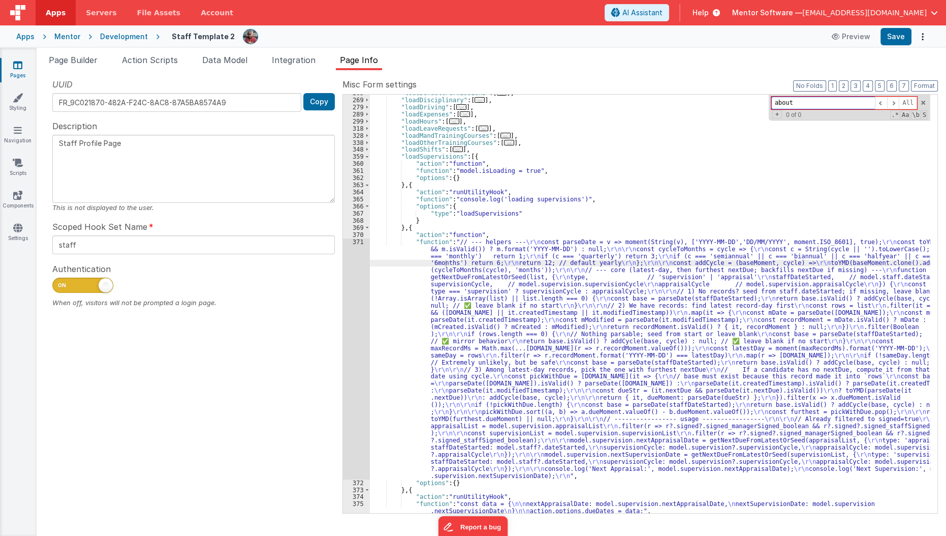
click at [824, 105] on input "about" at bounding box center [823, 103] width 104 height 13
type input "about"
click at [483, 365] on div ""loadDefaultPermissions" : [ ... ] , "loadDisciplinary" : [ ... ] , "loadDrivin…" at bounding box center [650, 305] width 561 height 433
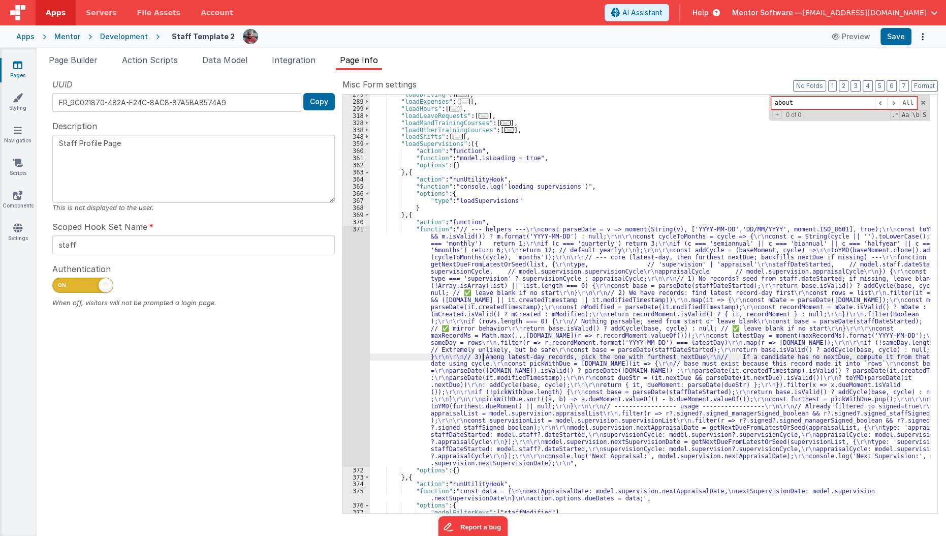
scroll to position [388, 0]
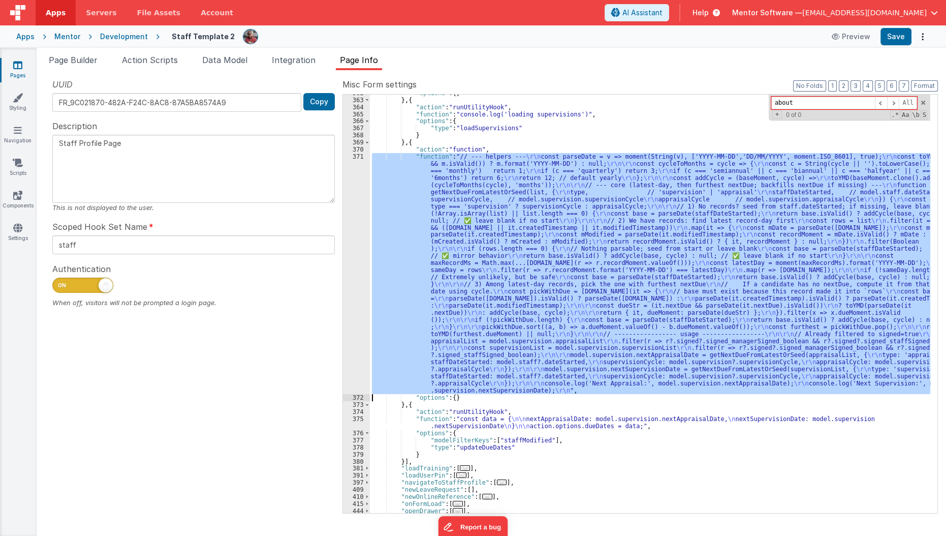
click at [352, 329] on div "371" at bounding box center [356, 273] width 27 height 241
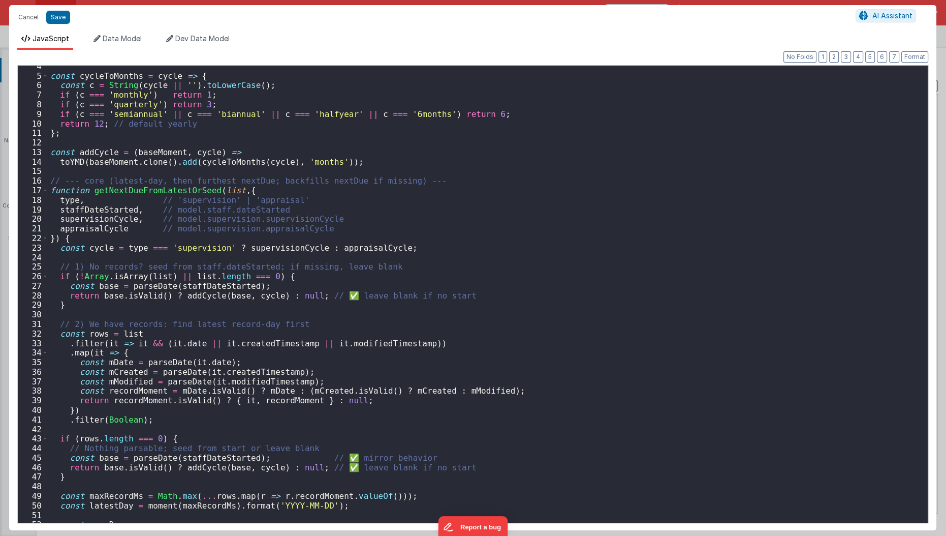
scroll to position [33, 0]
click at [204, 238] on div "const cycleToMonths = cycle => { const c = String ( cycle || '' ) . toLowerCase…" at bounding box center [484, 299] width 873 height 477
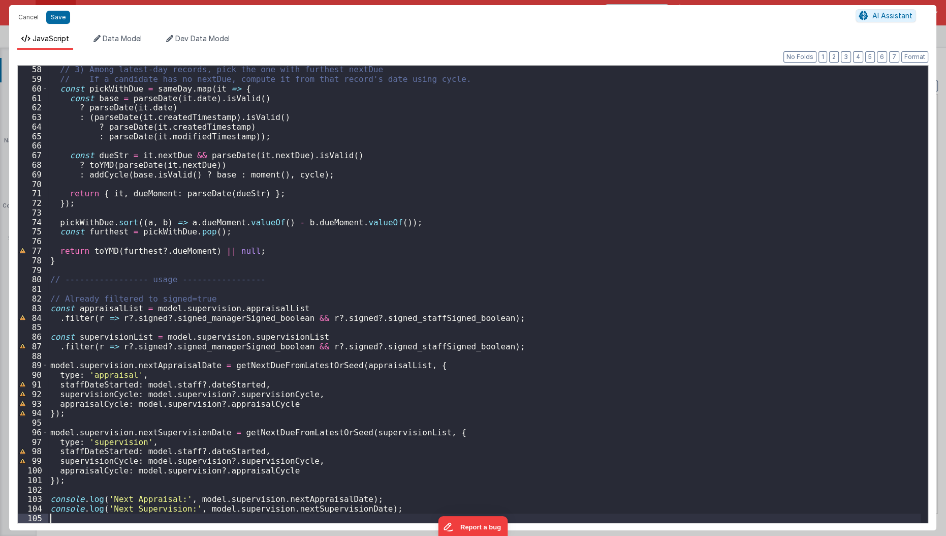
scroll to position [545, 0]
click at [62, 13] on button "Save" at bounding box center [58, 17] width 24 height 13
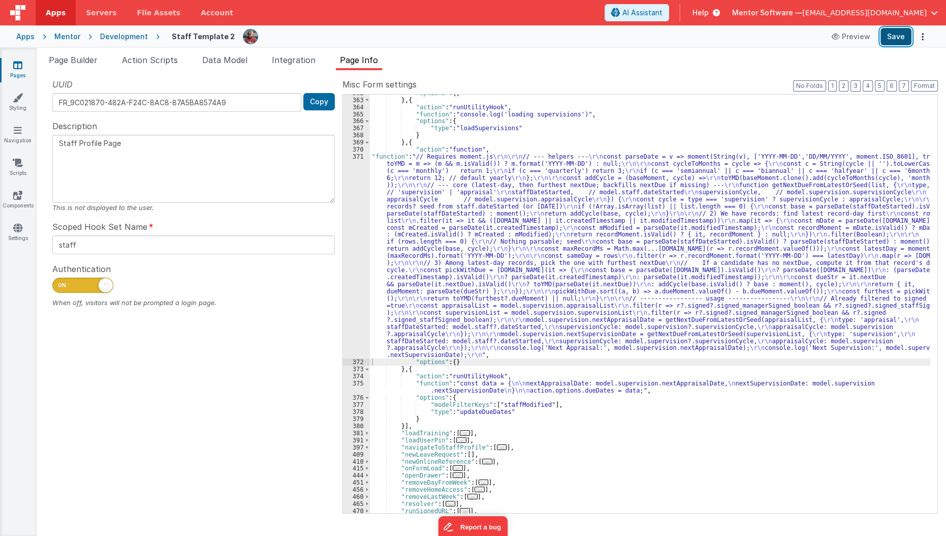
click at [892, 39] on button "Save" at bounding box center [896, 36] width 31 height 17
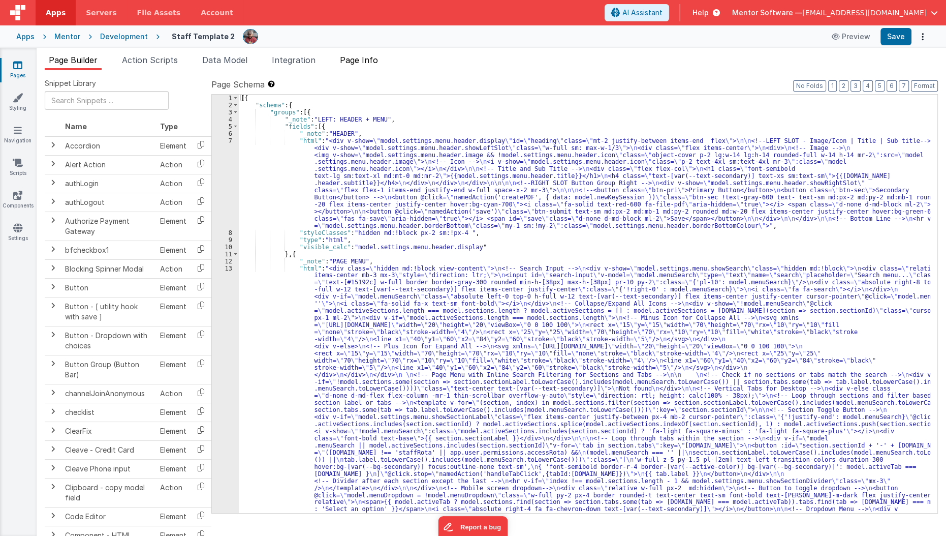
click at [372, 69] on li "Page Info" at bounding box center [359, 62] width 46 height 16
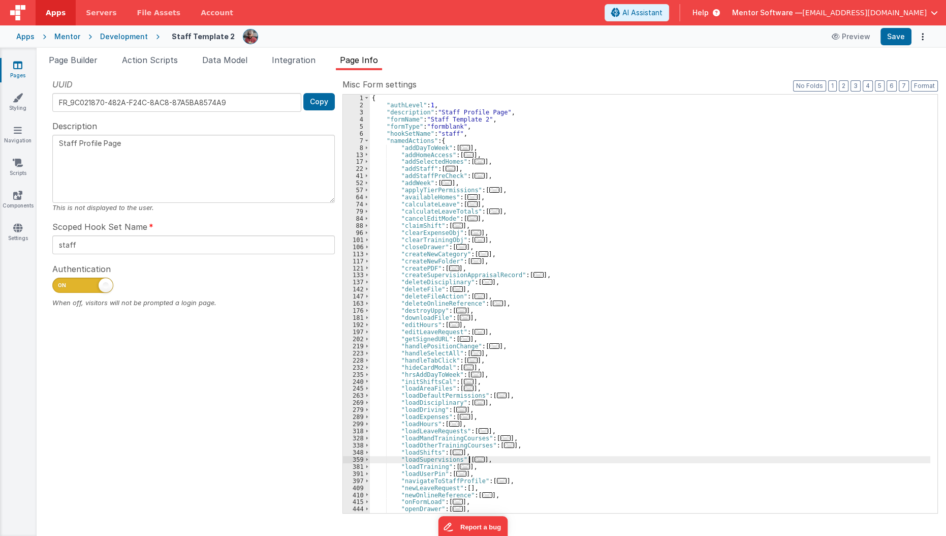
click at [477, 459] on span "..." at bounding box center [480, 459] width 10 height 6
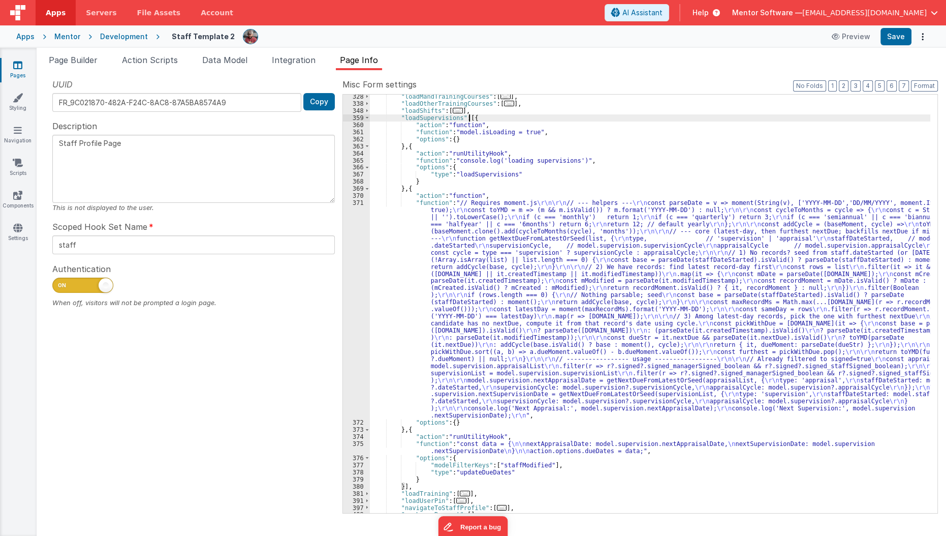
scroll to position [353, 0]
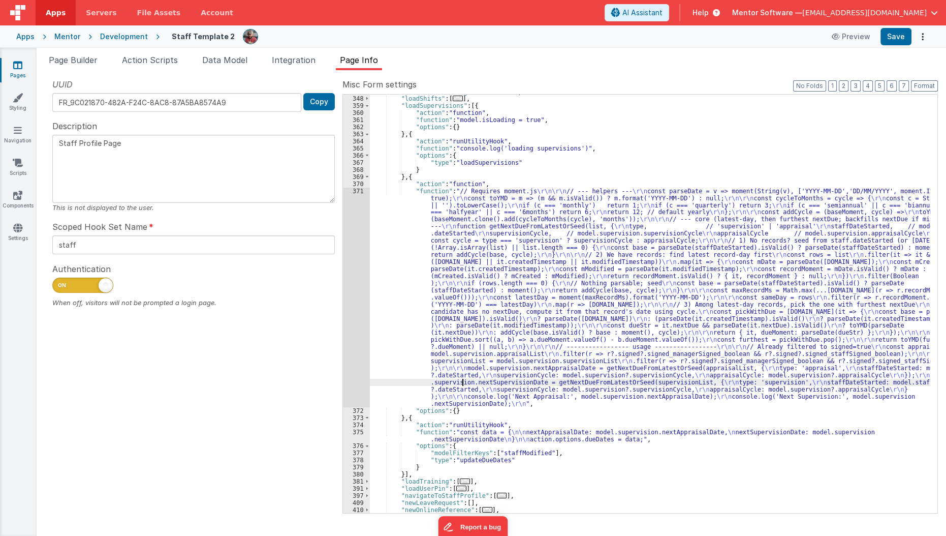
click at [462, 381] on div ""loadOtherTrainingCourses" : [ ... ] , "loadShifts" : [ ... ] , "loadSupervisio…" at bounding box center [650, 304] width 561 height 433
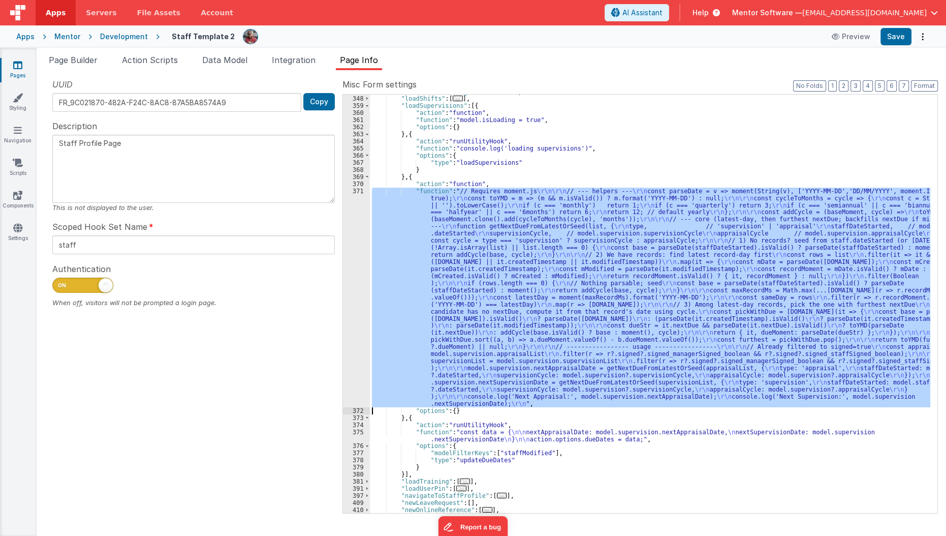
click at [345, 363] on div "371" at bounding box center [356, 297] width 27 height 220
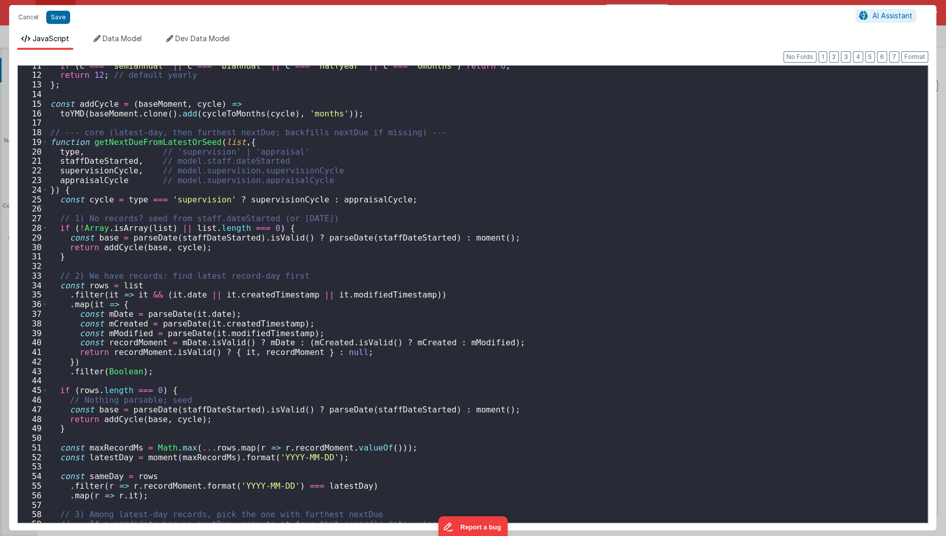
scroll to position [98, 0]
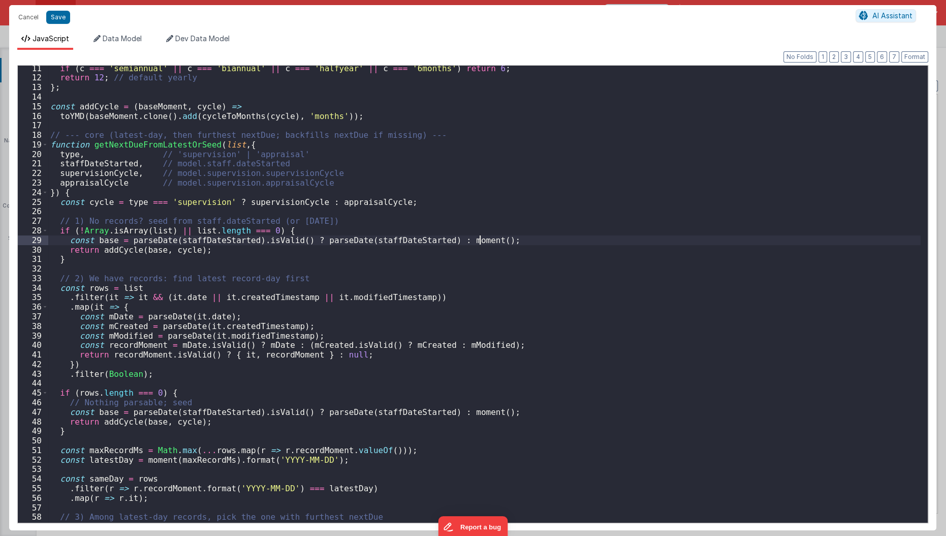
click at [484, 238] on div "if ( c === 'semiannual' || c === 'biannual' || c === 'halfyear' || c === '6mont…" at bounding box center [484, 302] width 873 height 477
click at [70, 244] on div "if ( c === 'semiannual' || c === 'biannual' || c === 'halfyear' || c === '6mont…" at bounding box center [484, 302] width 873 height 477
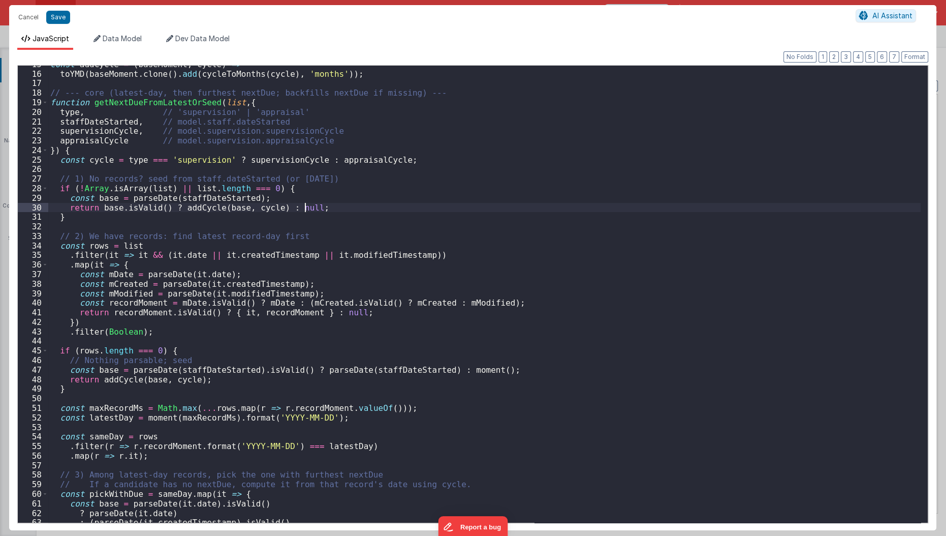
scroll to position [199, 0]
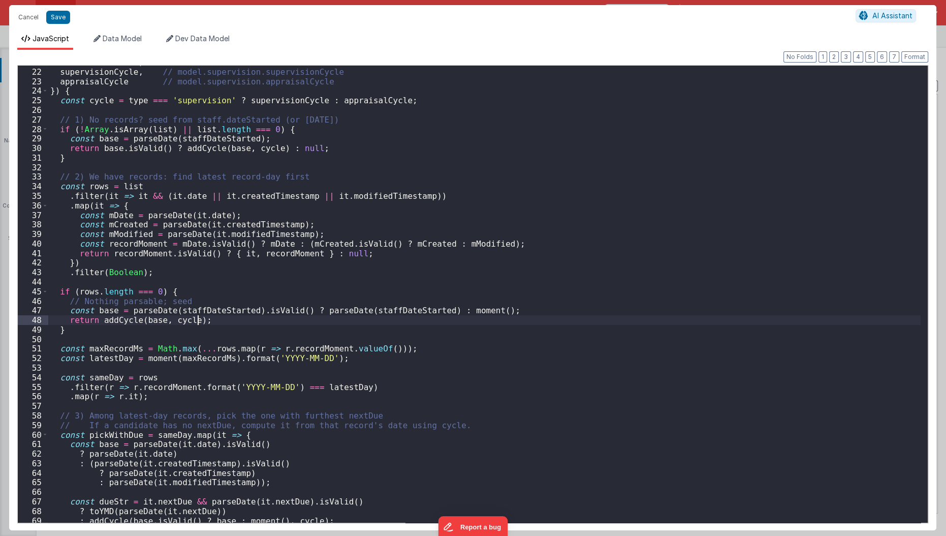
click at [216, 320] on div "staffDateStarted , // model.staff.dateStarted supervisionCycle , // model.super…" at bounding box center [484, 295] width 873 height 477
click at [311, 310] on div "staffDateStarted , // model.staff.dateStarted supervisionCycle , // model.super…" at bounding box center [484, 295] width 873 height 477
click at [64, 12] on button "Save" at bounding box center [58, 17] width 24 height 13
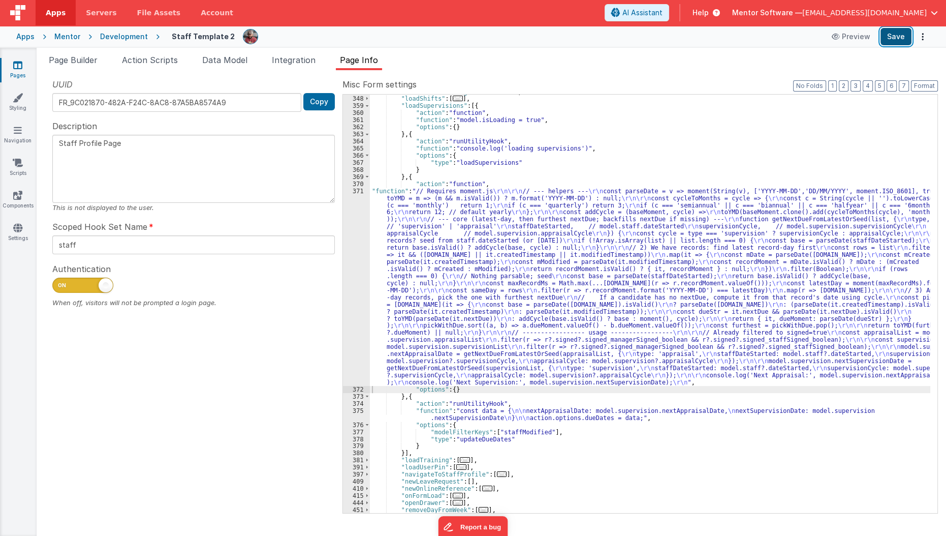
click at [886, 35] on button "Save" at bounding box center [896, 36] width 31 height 17
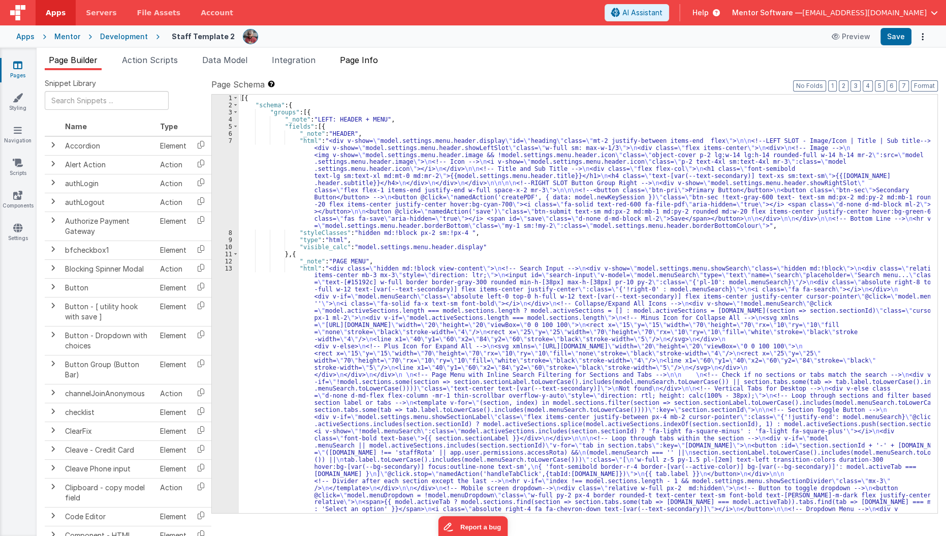
click at [370, 58] on span "Page Info" at bounding box center [359, 60] width 38 height 10
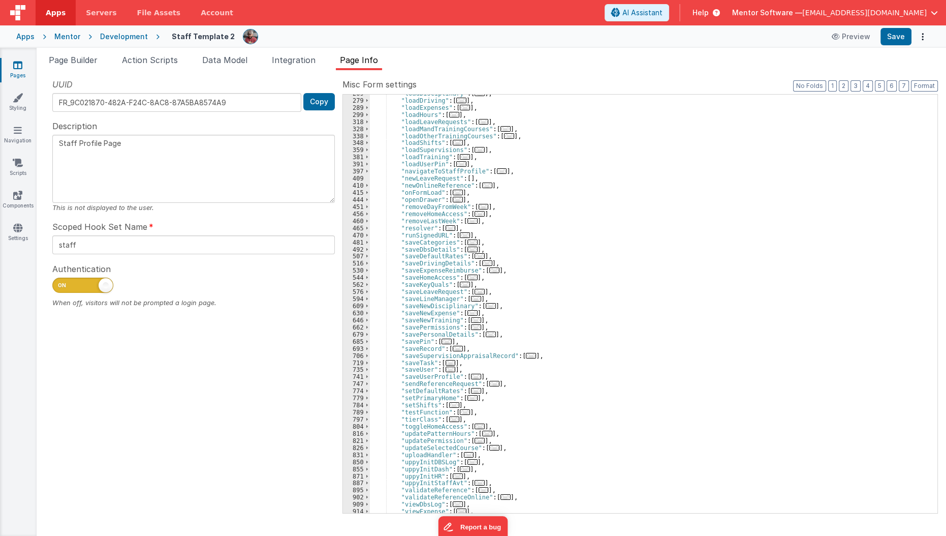
scroll to position [306, 0]
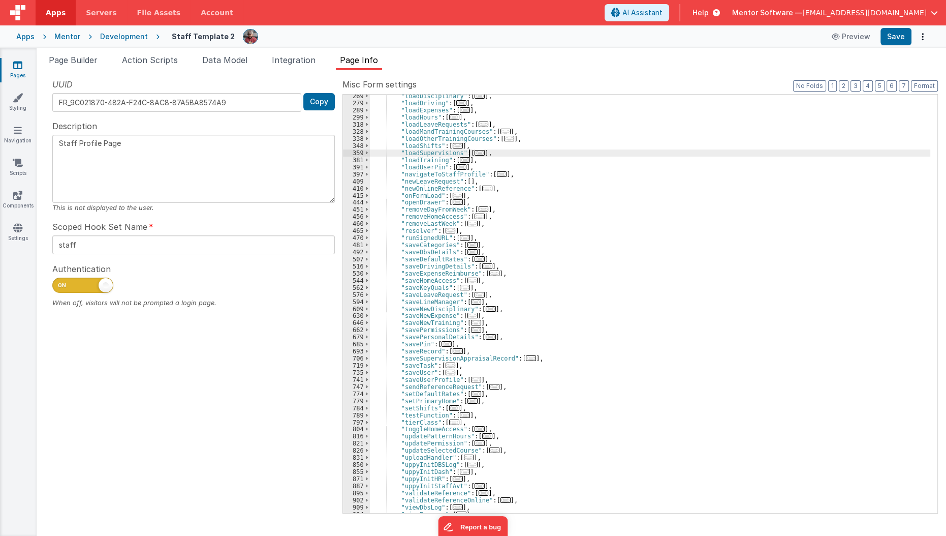
click at [475, 152] on span "..." at bounding box center [480, 153] width 10 height 6
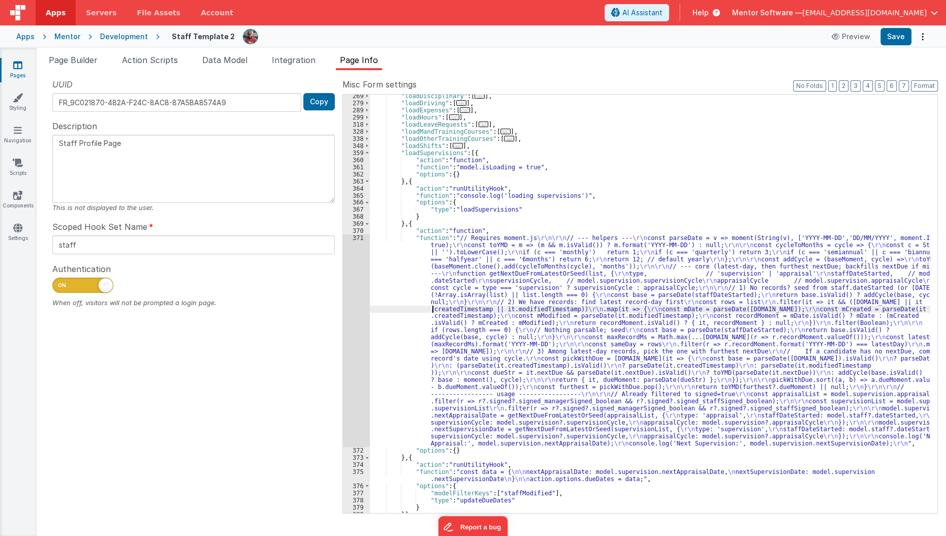
click at [431, 306] on div ""loadDisciplinary" : [ ... ] , "loadDriving" : [ ... ] , "loadExpenses" : [ ...…" at bounding box center [650, 308] width 561 height 433
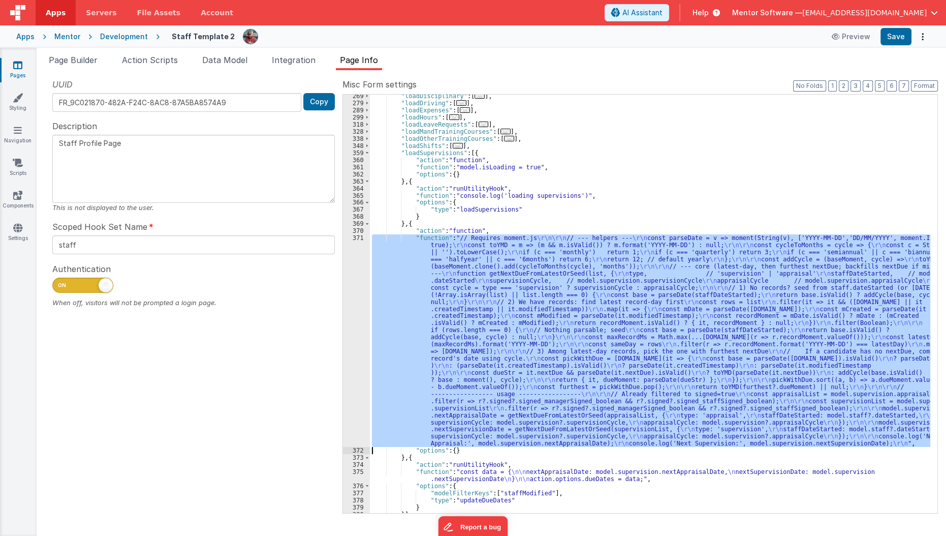
click at [354, 319] on div "371" at bounding box center [356, 340] width 27 height 212
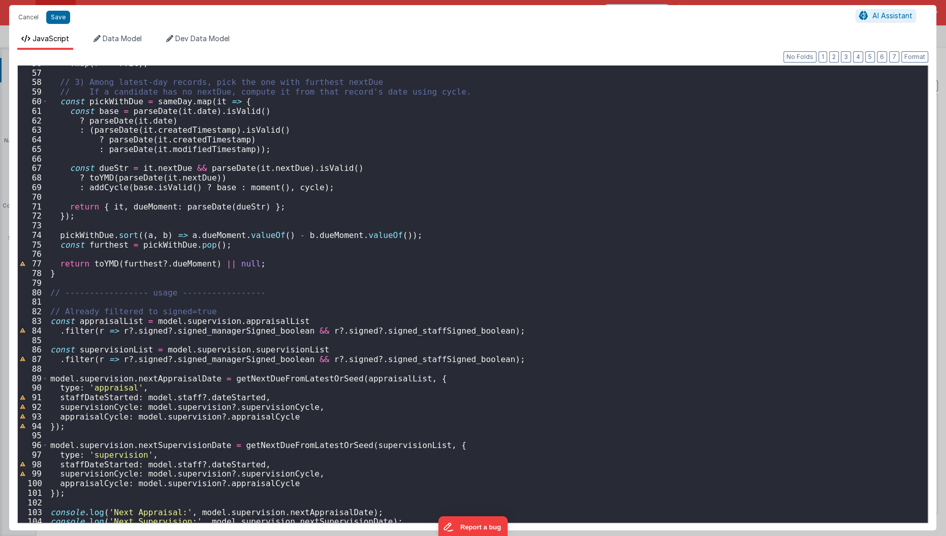
scroll to position [545, 0]
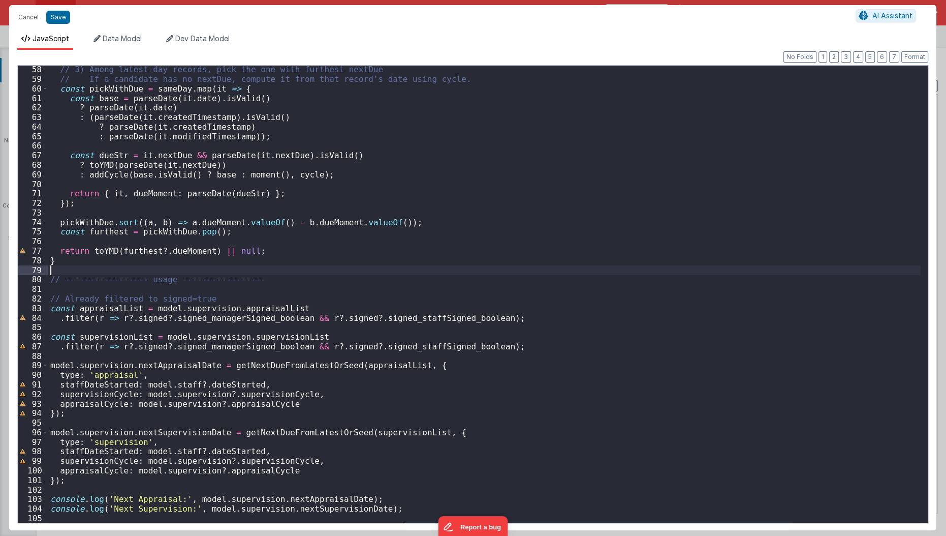
click at [384, 274] on div "// 3) Among latest-day records, pick the one with furthest nextDue // If a cand…" at bounding box center [484, 303] width 873 height 477
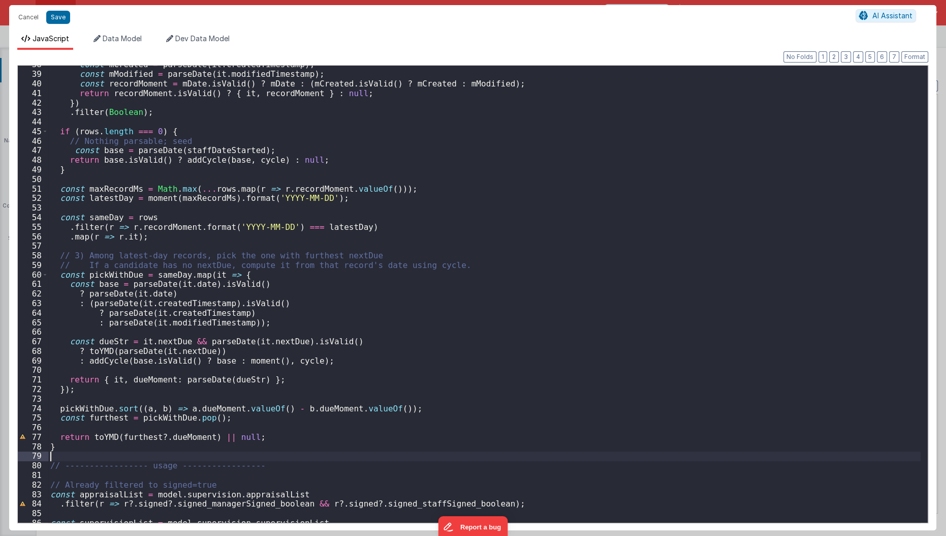
scroll to position [359, 0]
click at [281, 270] on div "const mCreated = parseDate ( it . createdTimestamp ) ; const mModified = parseD…" at bounding box center [484, 297] width 873 height 477
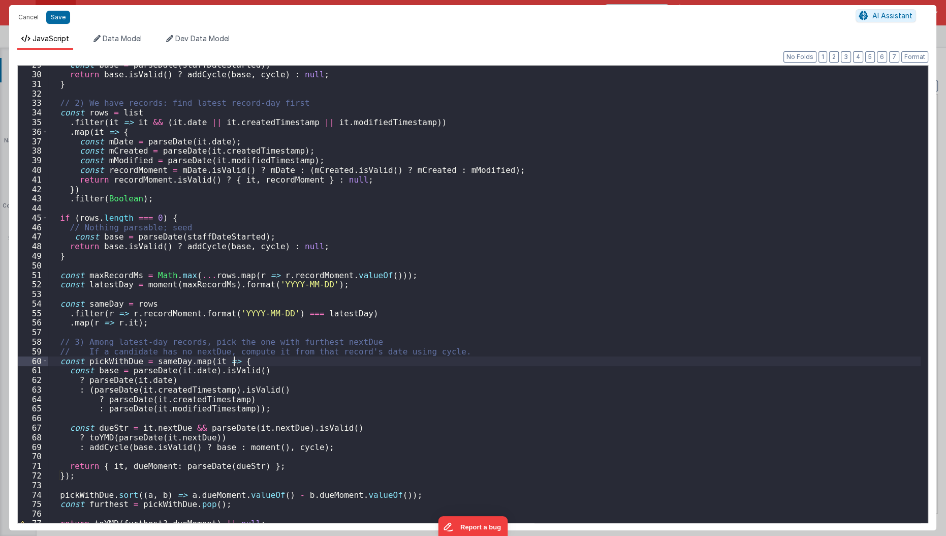
scroll to position [263, 0]
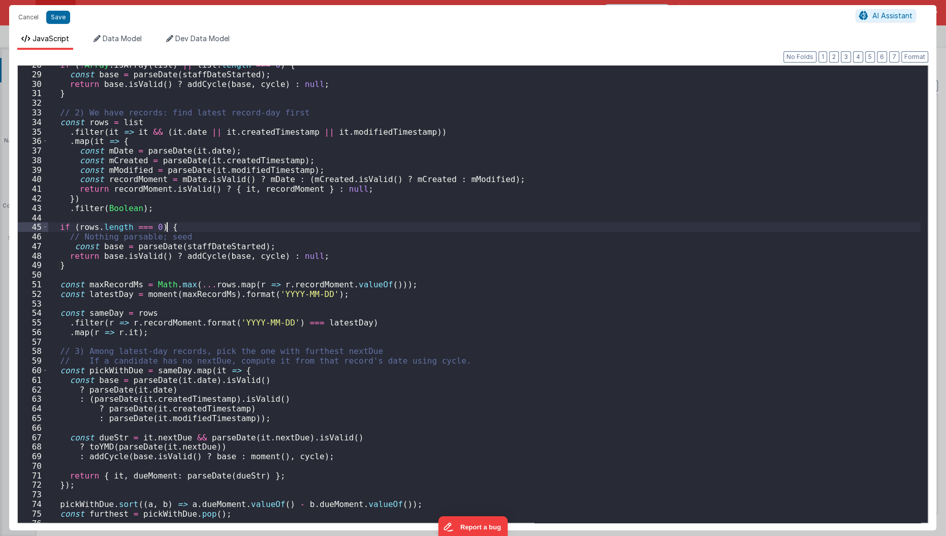
click at [213, 226] on div "if ( ! [GEOGRAPHIC_DATA] . isArray ( list ) || list . length === 0 ) { const ba…" at bounding box center [484, 298] width 873 height 477
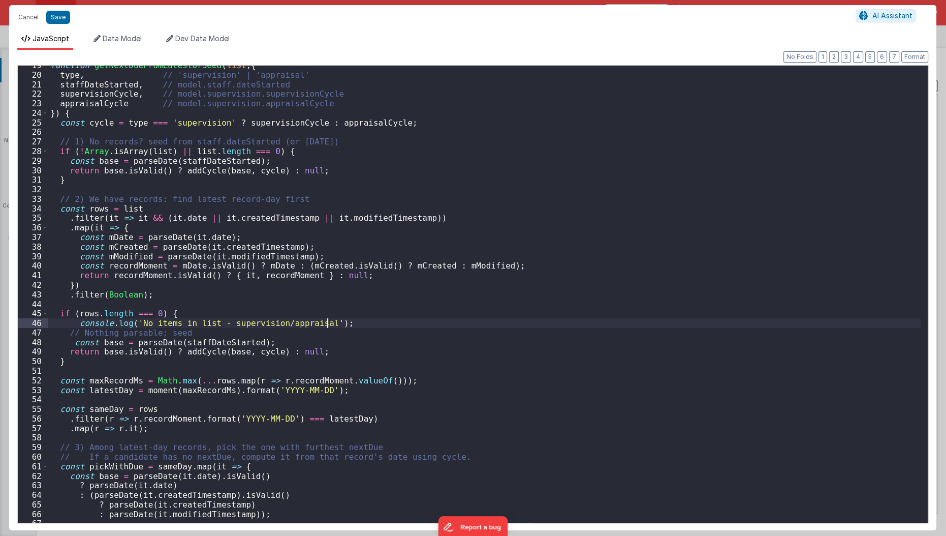
scroll to position [175, 0]
click at [220, 204] on div "function getNextDueFromLatestOrSeed ( list , { type , // 'supervision' | 'appra…" at bounding box center [484, 299] width 873 height 477
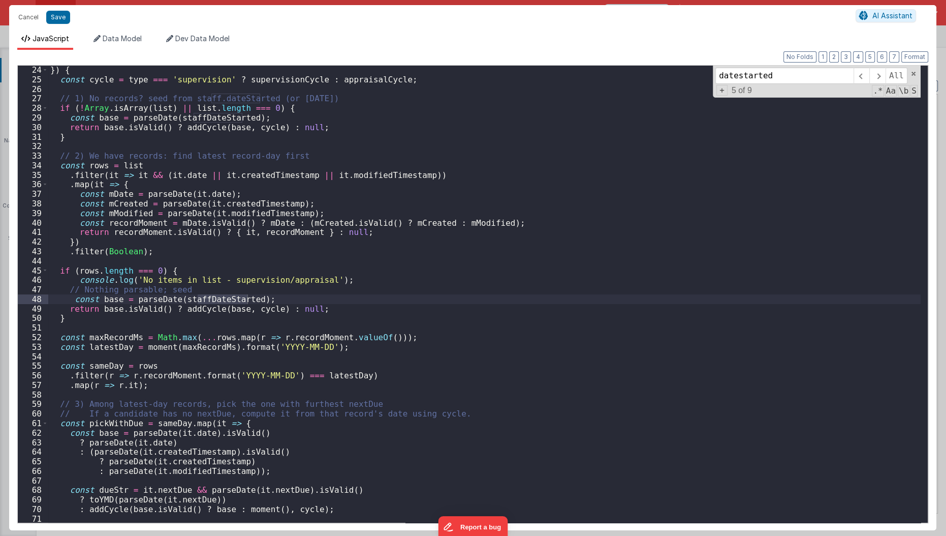
scroll to position [220, 0]
click at [297, 306] on div "}) { const cycle = type === 'supervision' ? supervisionCycle : appraisalCycle ;…" at bounding box center [484, 303] width 873 height 477
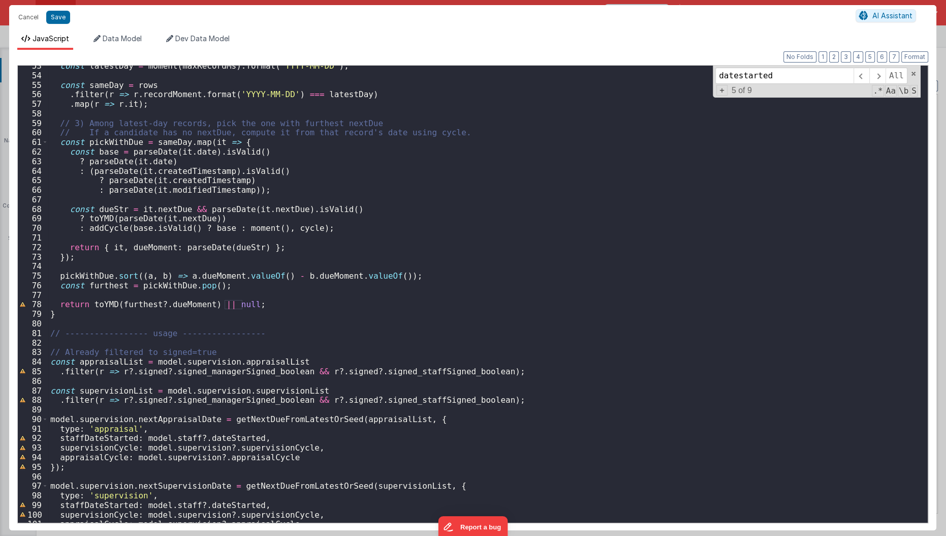
scroll to position [501, 0]
click at [411, 326] on div "const latestDay = moment ( maxRecordMs ) . format ( 'YYYY-MM-DD' ) ; const same…" at bounding box center [484, 299] width 873 height 477
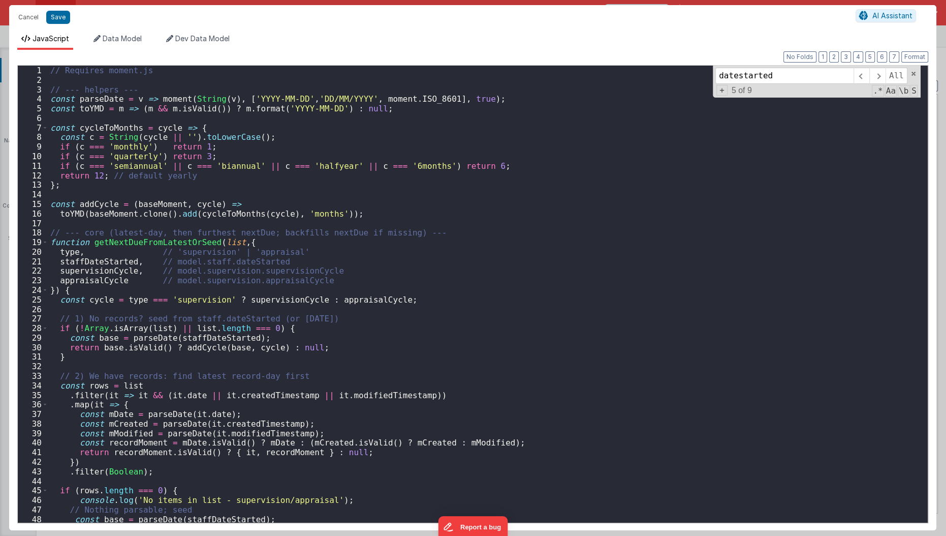
scroll to position [0, 0]
click at [222, 343] on div "// Requires moment.js // --- helpers --- const parseDate = v => moment ( String…" at bounding box center [484, 304] width 873 height 477
click at [223, 341] on div "// Requires moment.js // --- helpers --- const parseDate = v => moment ( String…" at bounding box center [484, 304] width 873 height 477
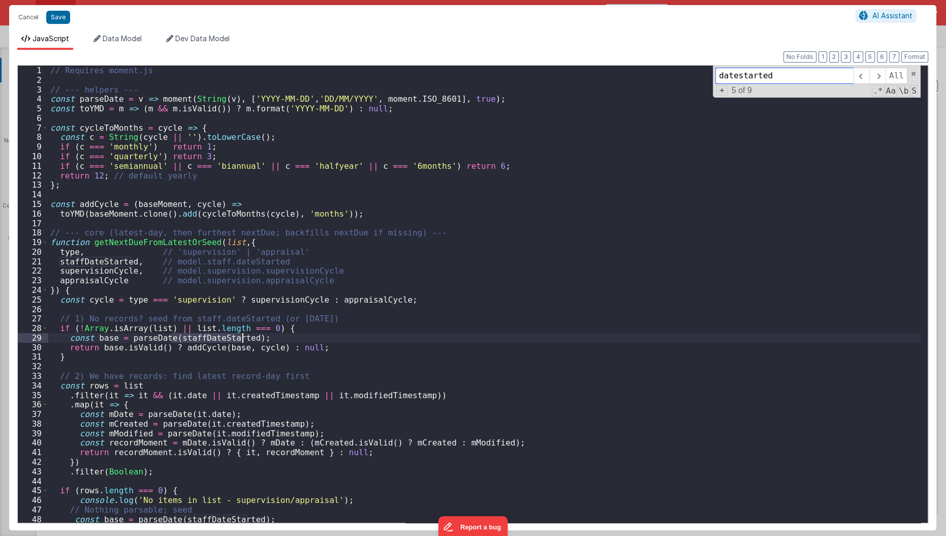
type input "staffDateStarted"
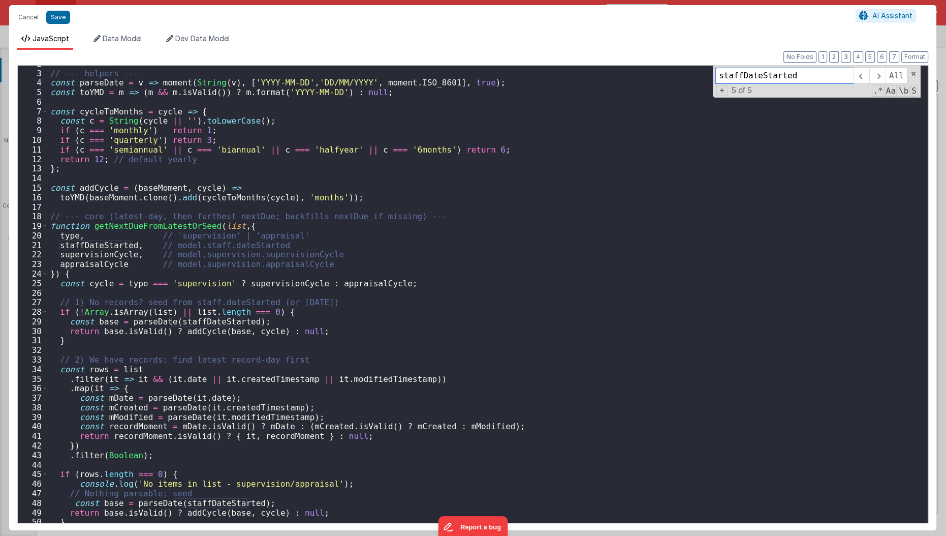
scroll to position [18, 0]
click at [218, 324] on div "// --- helpers --- const parseDate = v => moment ( String ( v ) , [ 'YYYY-MM-DD…" at bounding box center [484, 295] width 873 height 477
click at [211, 351] on div "// --- helpers --- const parseDate = v => moment ( String ( v ) , [ 'YYYY-MM-DD…" at bounding box center [484, 295] width 873 height 477
click at [98, 332] on div "// --- helpers --- const parseDate = v => moment ( String ( v ) , [ 'YYYY-MM-DD…" at bounding box center [484, 295] width 873 height 477
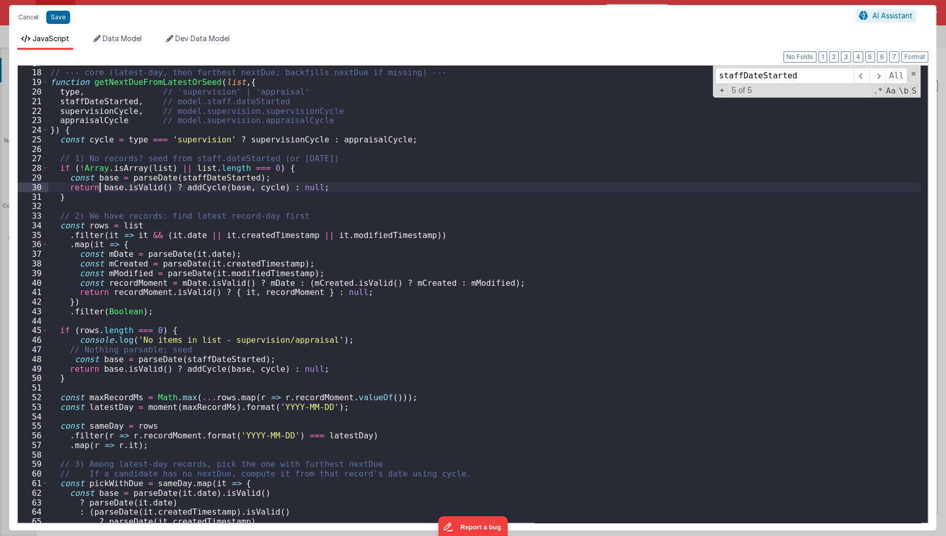
scroll to position [247, 0]
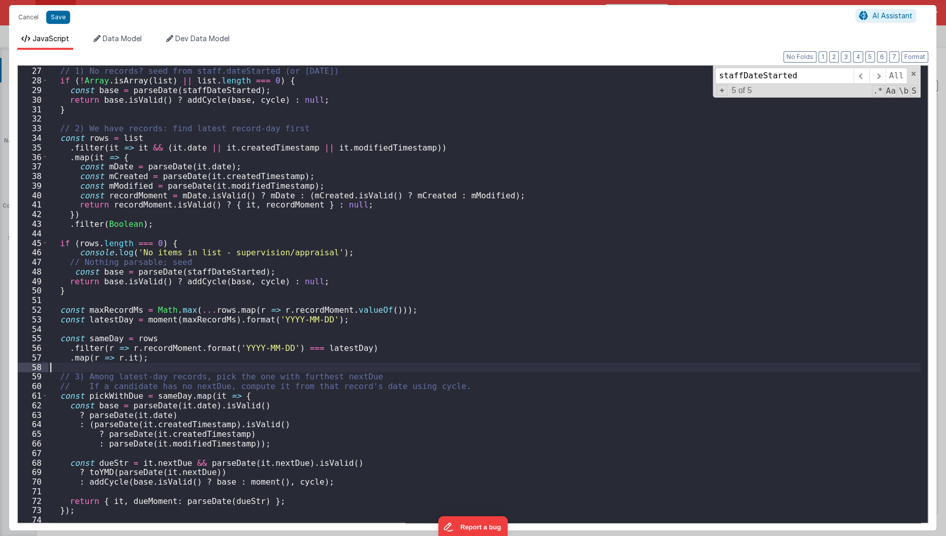
click at [63, 367] on div "// 1) No records? seed from staff.dateStarted (or today) if ( ! Array . isArray…" at bounding box center [484, 295] width 873 height 477
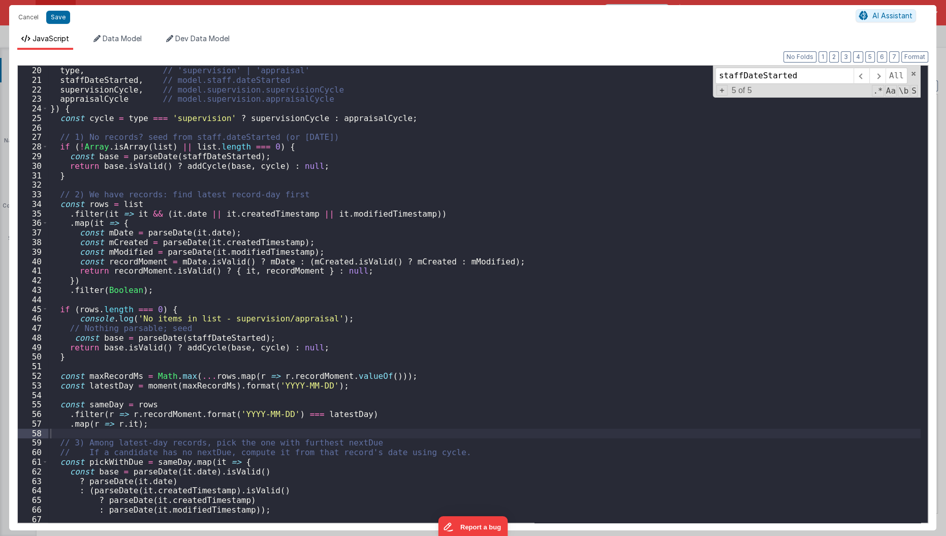
scroll to position [181, 0]
click at [921, 59] on button "Format" at bounding box center [914, 56] width 27 height 11
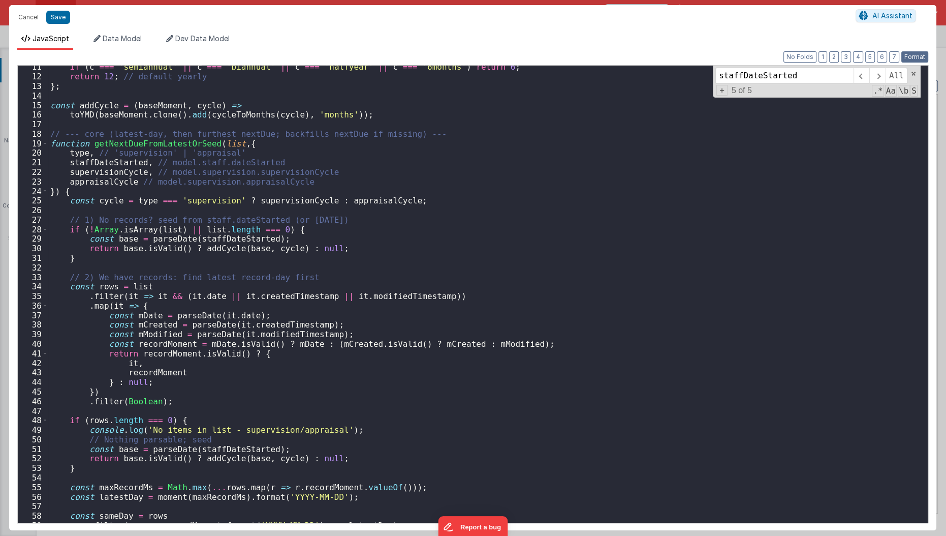
scroll to position [121, 0]
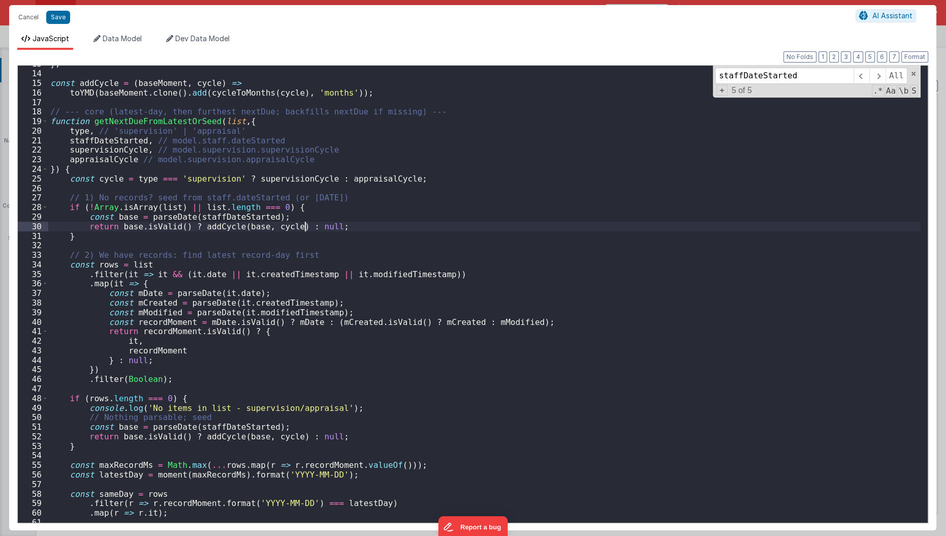
click at [307, 225] on div "} ; const addCycle = ( baseMoment , cycle ) => toYMD ( baseMoment . clone ( ) .…" at bounding box center [484, 297] width 873 height 477
click at [306, 438] on div "} ; const addCycle = ( baseMoment , cycle ) => toYMD ( baseMoment . clone ( ) .…" at bounding box center [484, 297] width 873 height 477
click at [307, 433] on div "} ; const addCycle = ( baseMoment , cycle ) => toYMD ( baseMoment . clone ( ) .…" at bounding box center [484, 297] width 873 height 477
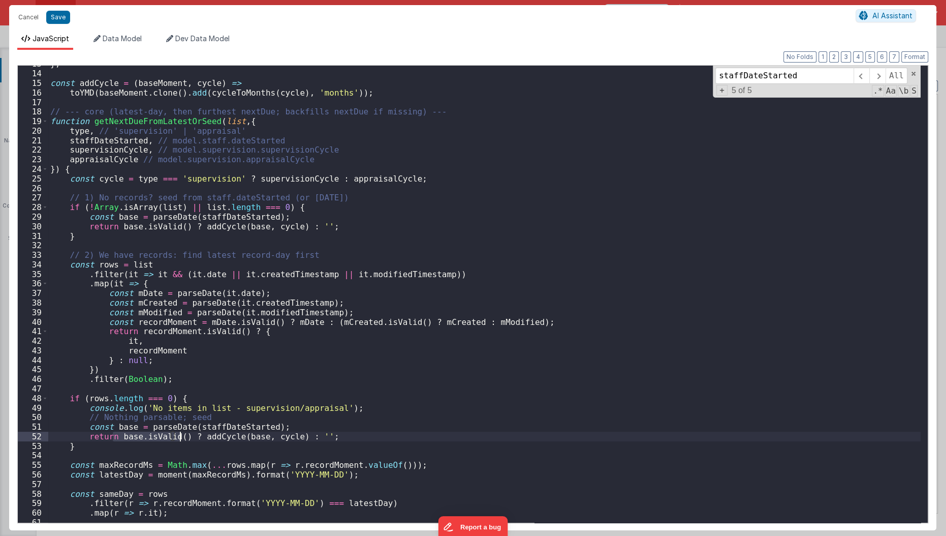
drag, startPoint x: 115, startPoint y: 436, endPoint x: 181, endPoint y: 440, distance: 66.7
click at [181, 440] on div "} ; const addCycle = ( baseMoment , cycle ) => toYMD ( baseMoment . clone ( ) .…" at bounding box center [484, 297] width 873 height 477
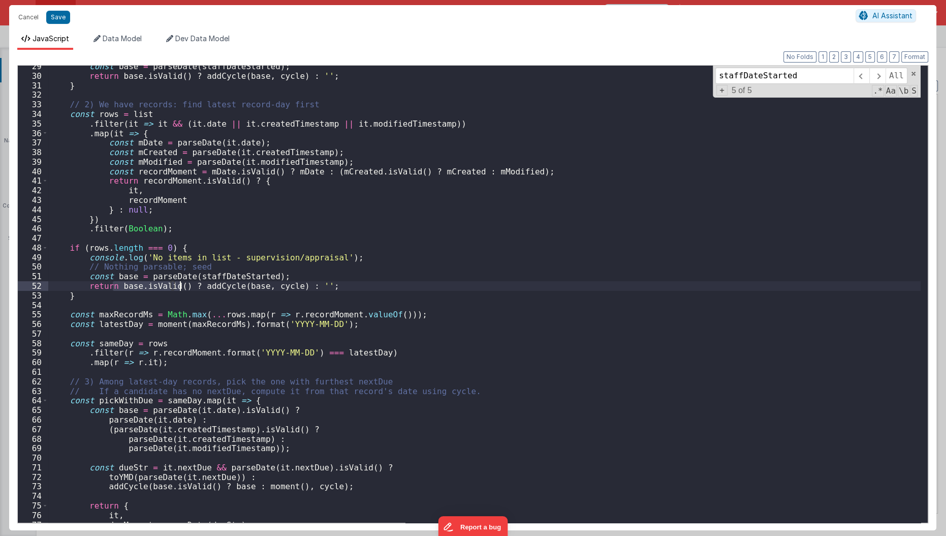
scroll to position [304, 0]
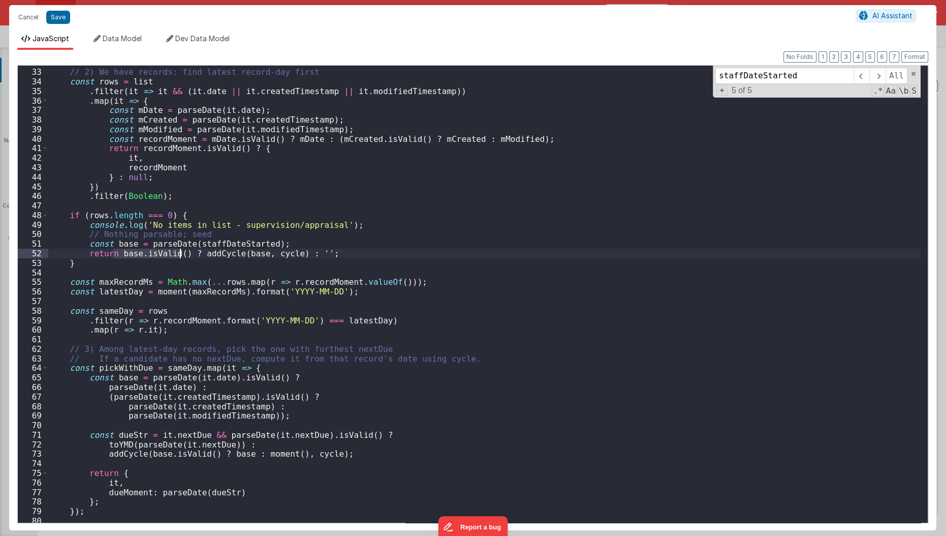
click at [52, 286] on div "// 2) We have records: find latest record-day first const rows = list . filter …" at bounding box center [484, 295] width 873 height 477
click at [72, 276] on div "// 2) We have records: find latest record-day first const rows = list . filter …" at bounding box center [484, 295] width 873 height 477
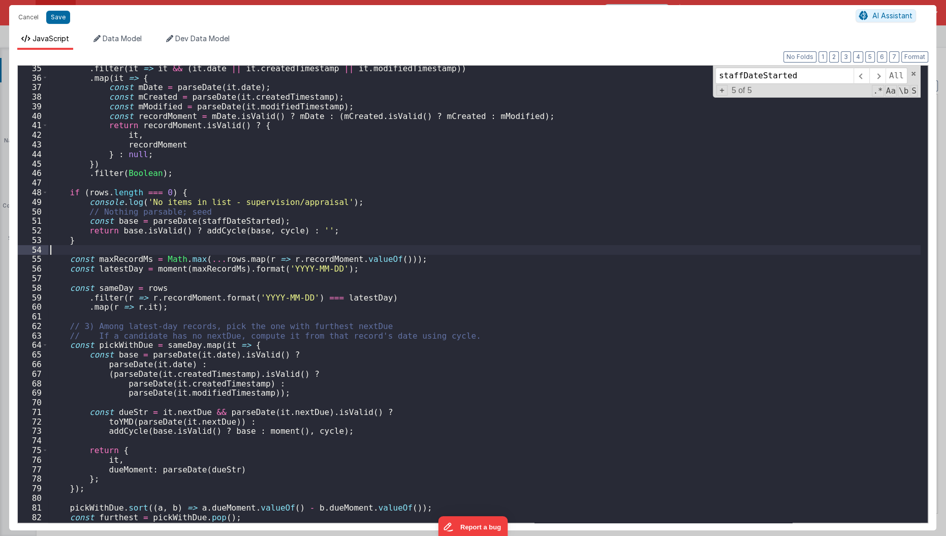
scroll to position [327, 0]
click at [42, 343] on span at bounding box center [45, 344] width 6 height 10
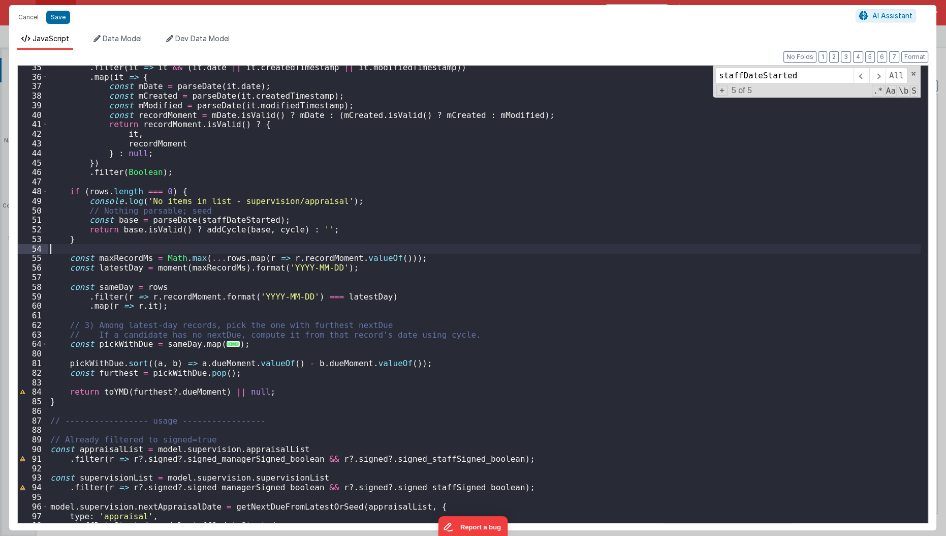
click at [45, 265] on div "56" at bounding box center [33, 268] width 30 height 10
click at [60, 258] on div ". filter ( it => it && ( it . date || it . createdTimestamp || it . modifiedTim…" at bounding box center [484, 300] width 873 height 477
click at [45, 348] on span at bounding box center [45, 344] width 6 height 10
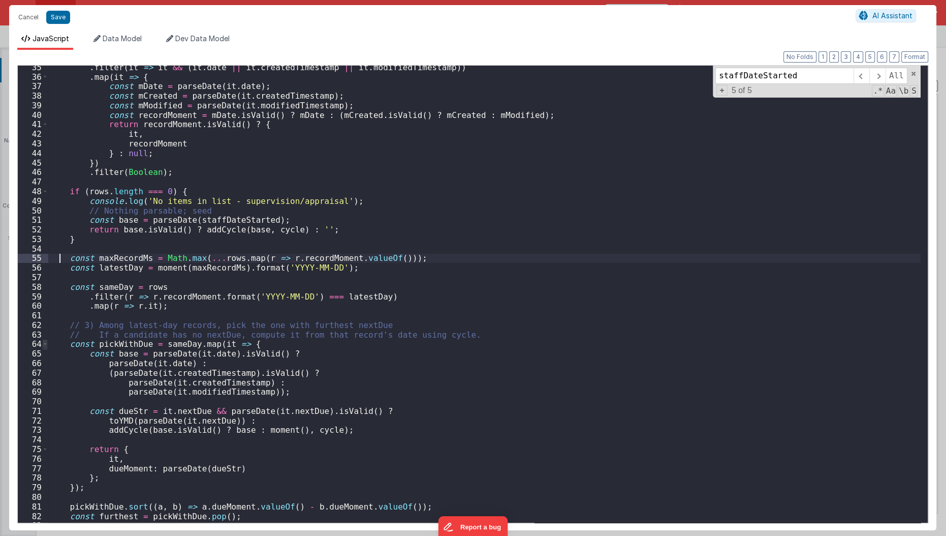
click at [45, 348] on span at bounding box center [45, 344] width 6 height 10
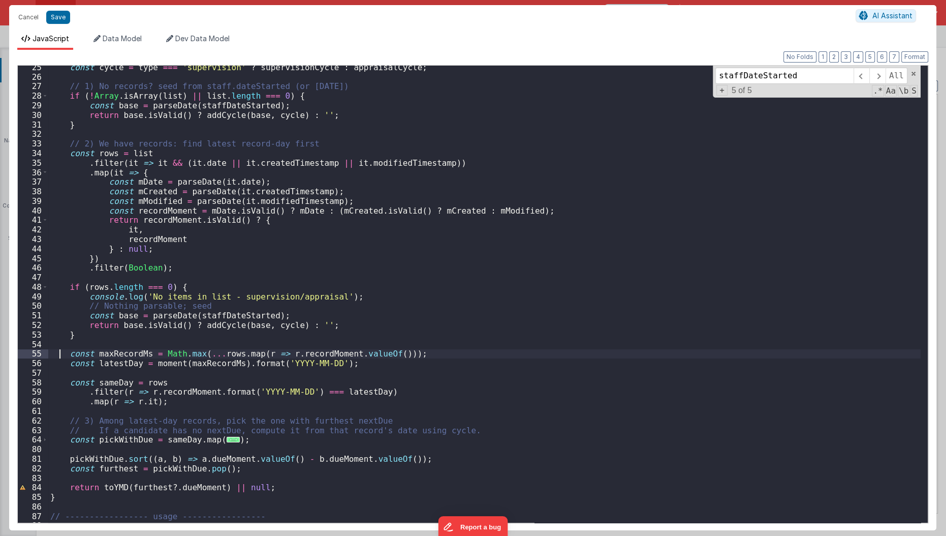
scroll to position [227, 0]
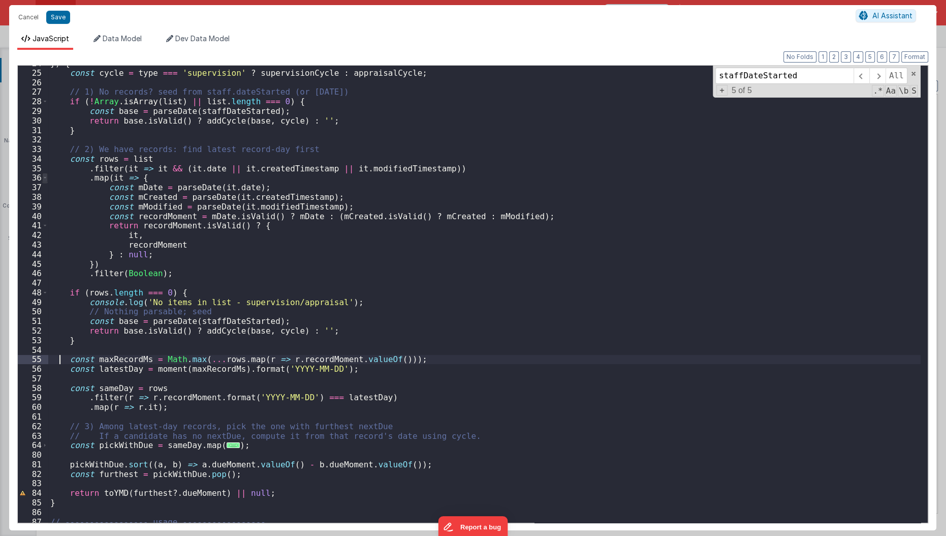
click at [44, 176] on span at bounding box center [45, 178] width 6 height 10
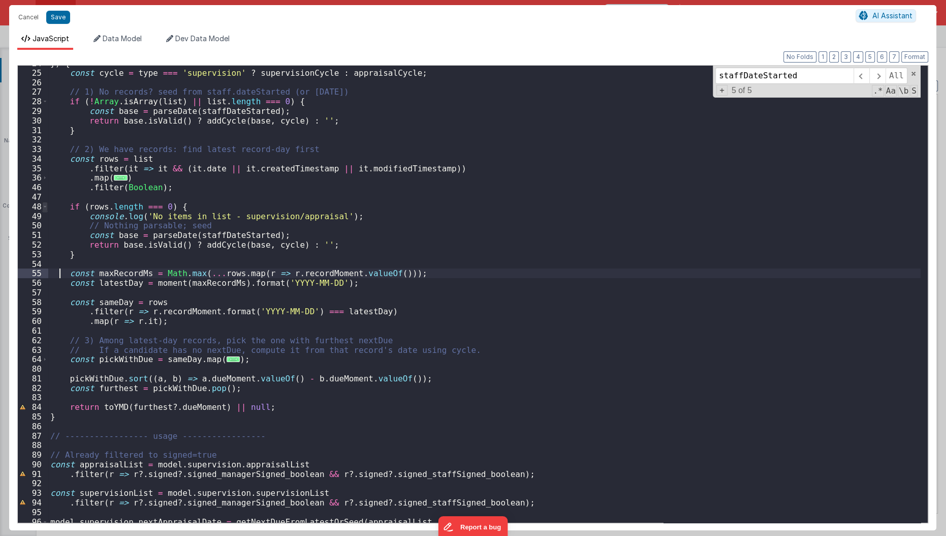
click at [46, 207] on span at bounding box center [45, 207] width 6 height 10
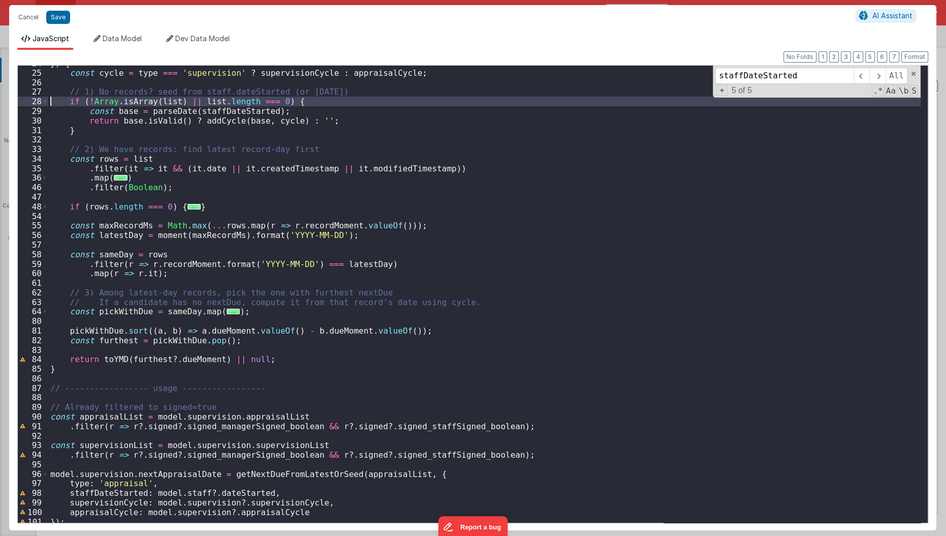
click at [41, 103] on div "28" at bounding box center [33, 102] width 30 height 10
click at [42, 103] on span at bounding box center [45, 102] width 6 height 10
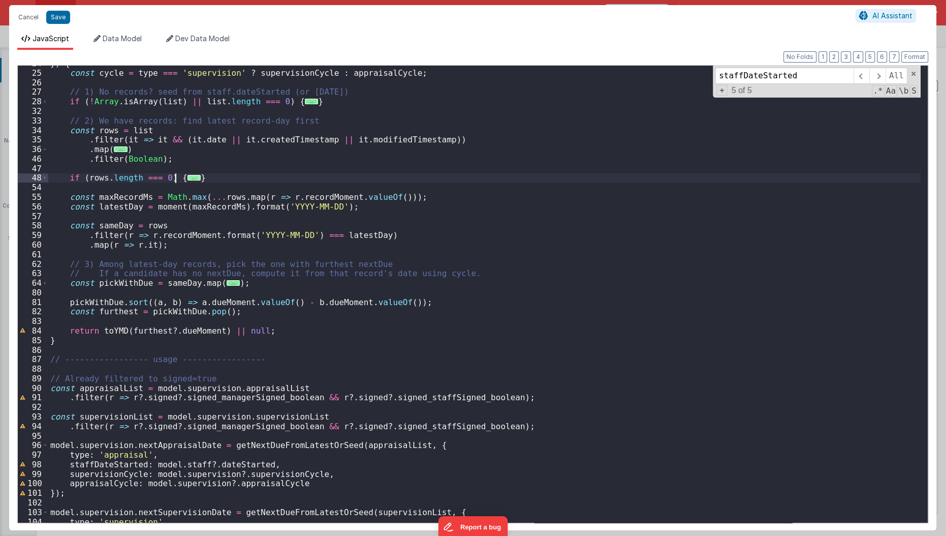
click at [187, 176] on span "..." at bounding box center [193, 178] width 13 height 6
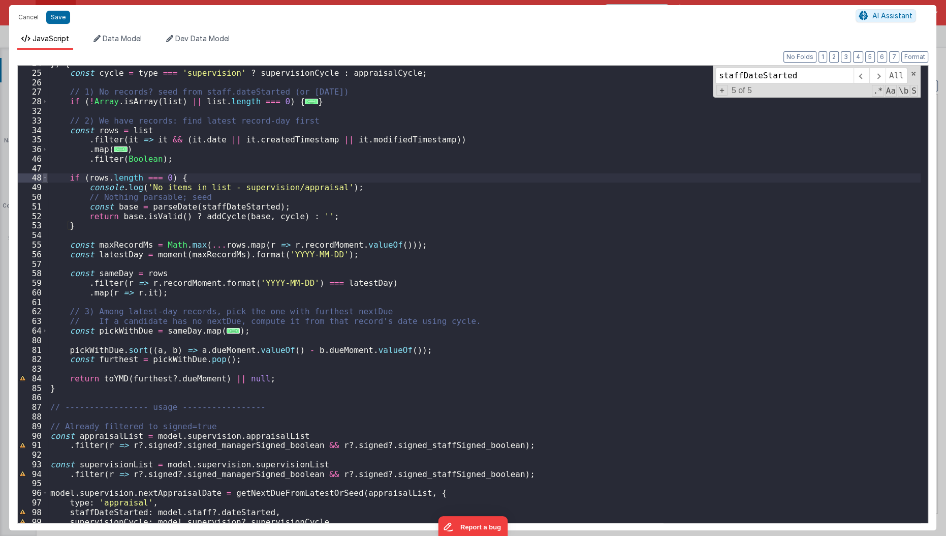
click at [46, 181] on span at bounding box center [45, 178] width 6 height 10
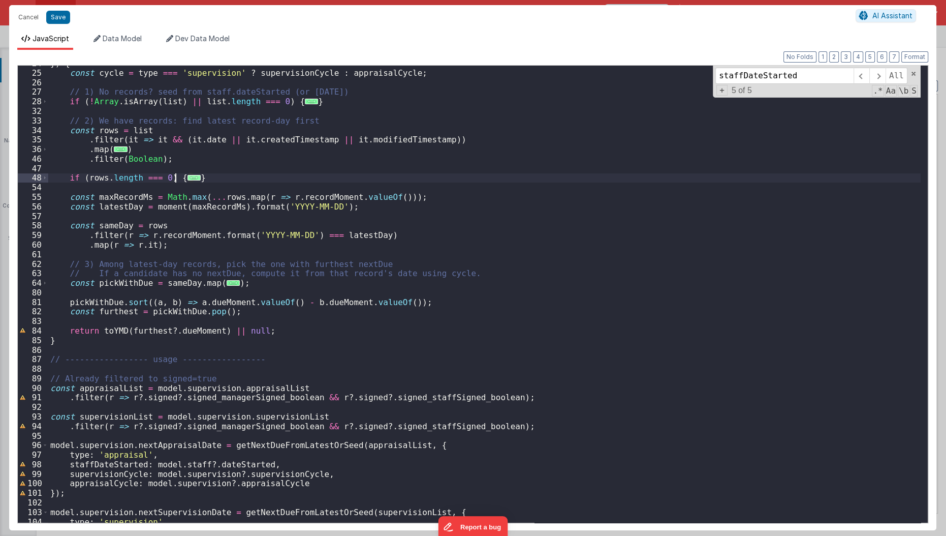
click at [187, 175] on span "..." at bounding box center [193, 178] width 13 height 6
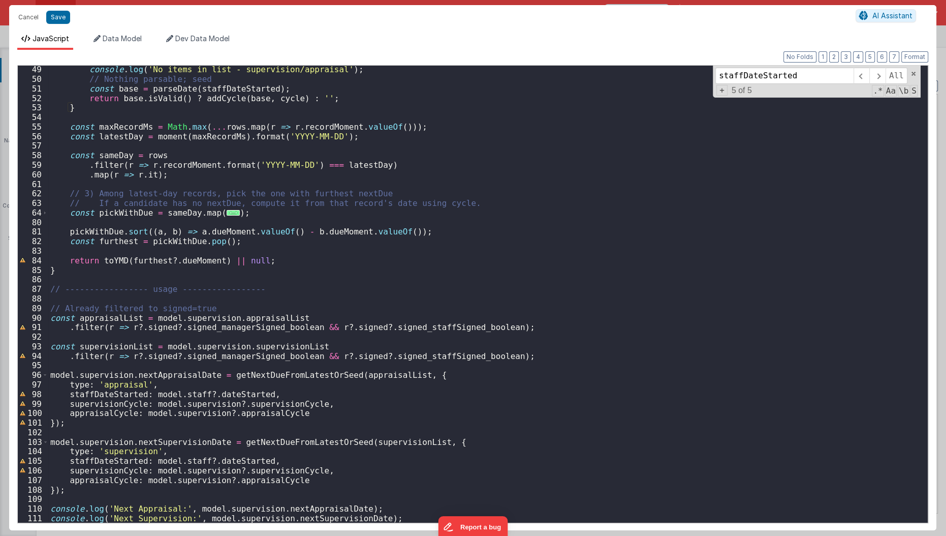
scroll to position [344, 0]
click at [243, 274] on div "console . log ( 'No items in list - supervision/appraisal' ) ; // Nothing parsa…" at bounding box center [484, 303] width 873 height 477
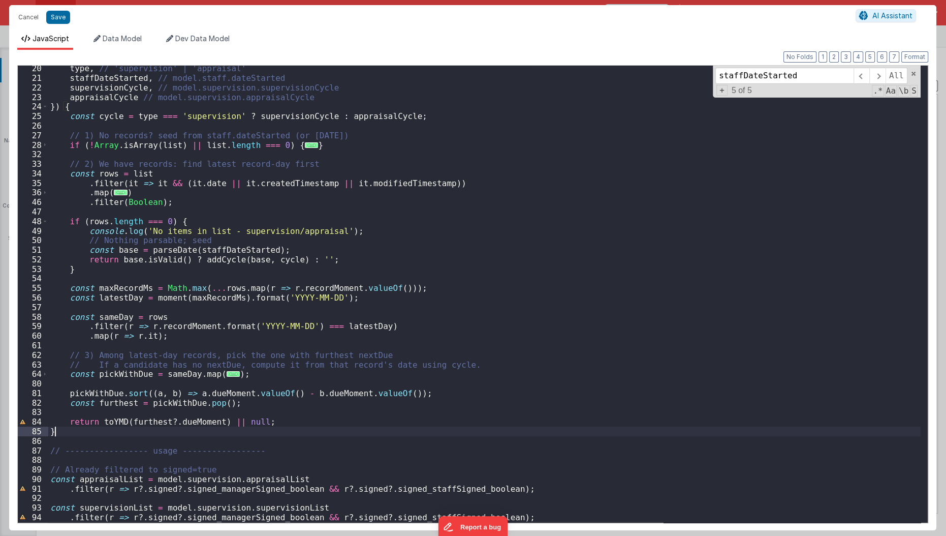
scroll to position [183, 0]
click at [115, 192] on span "..." at bounding box center [120, 193] width 13 height 6
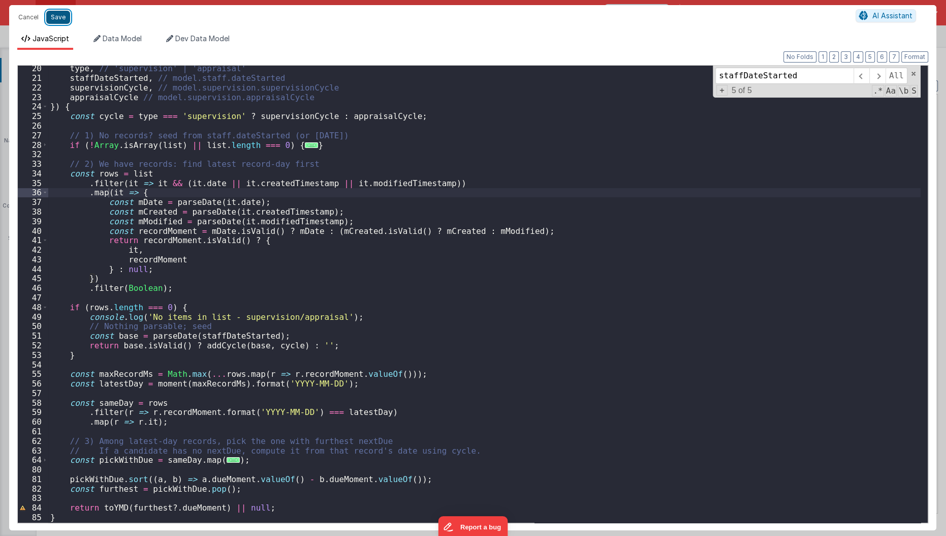
click at [63, 17] on button "Save" at bounding box center [58, 17] width 24 height 13
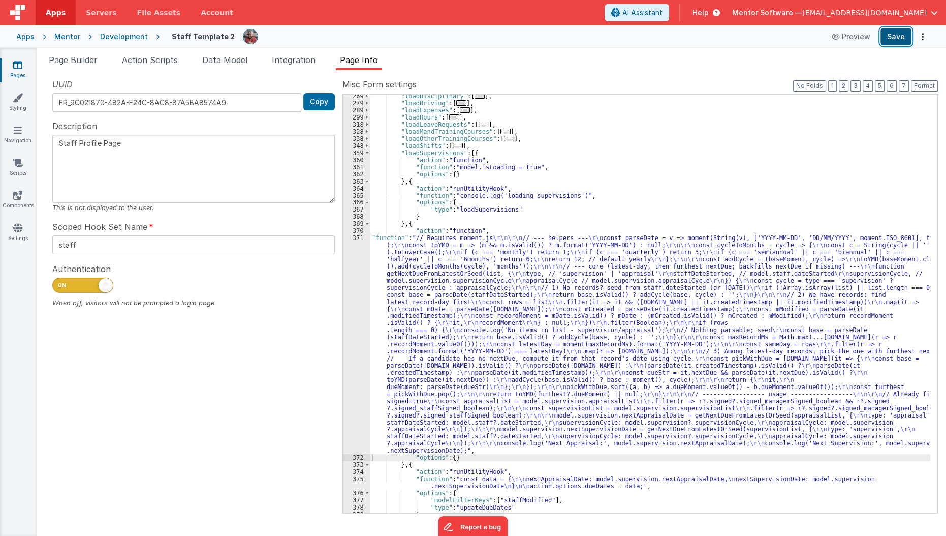
click at [899, 39] on button "Save" at bounding box center [896, 36] width 31 height 17
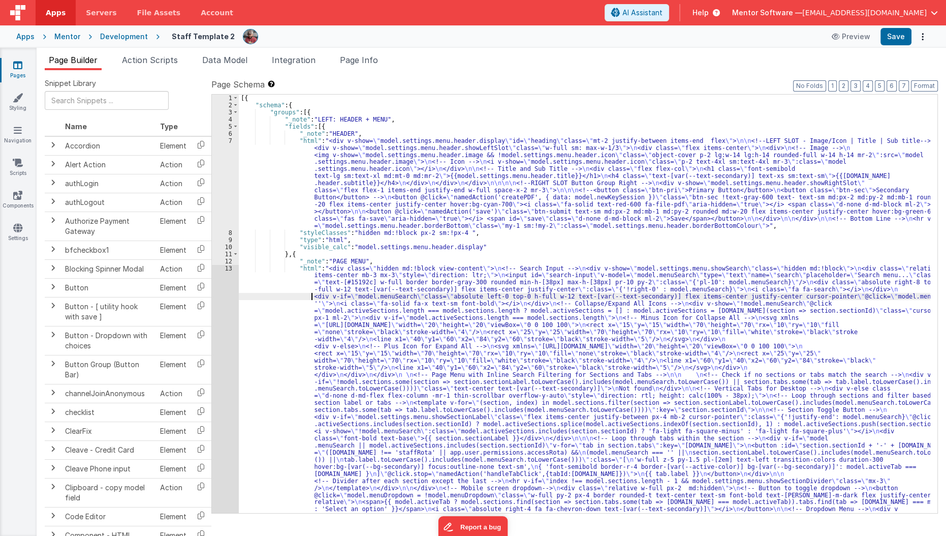
click at [312, 292] on div "[{ "schema" : { "groups" : [{ "_note" : "LEFT: HEADER + MENU" , "fields" : [{ "…" at bounding box center [585, 495] width 692 height 801
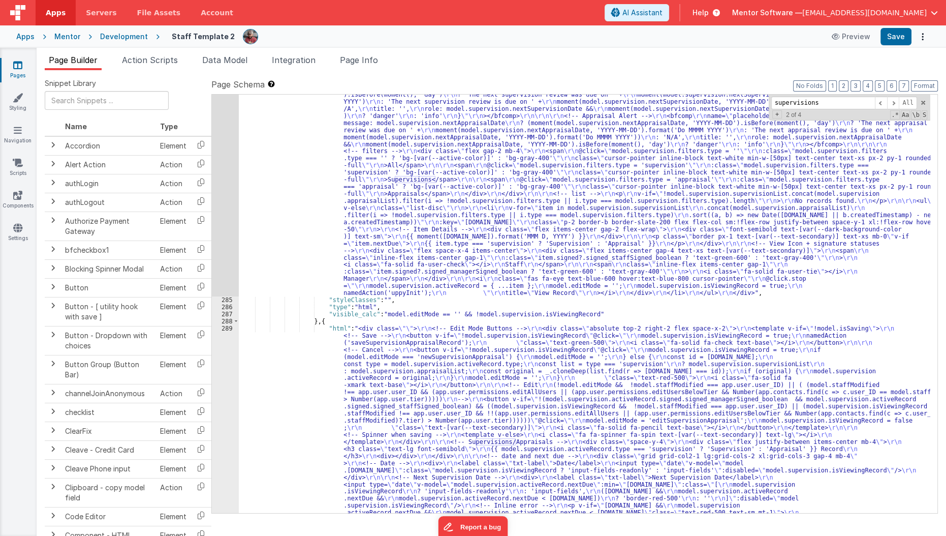
scroll to position [10041, 0]
type input "supervisions"
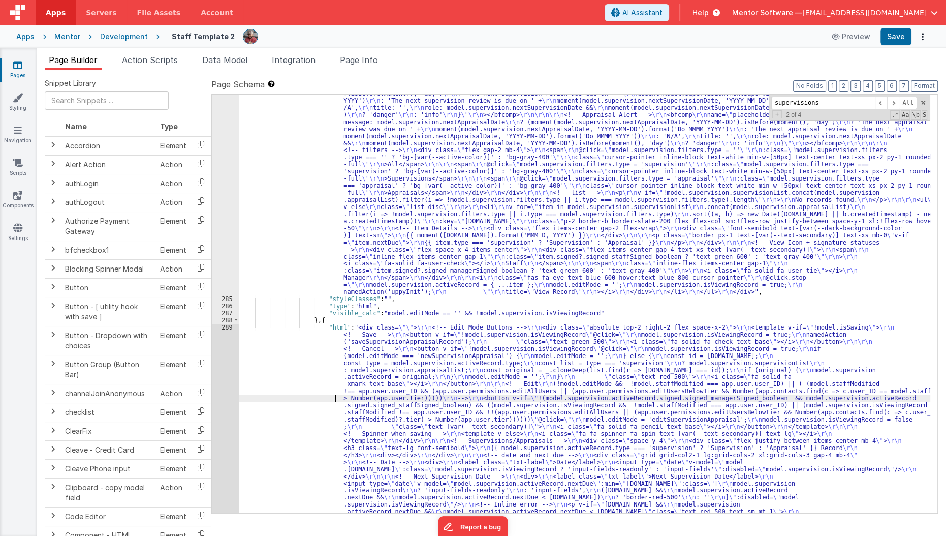
click at [223, 414] on div "289" at bounding box center [225, 494] width 27 height 340
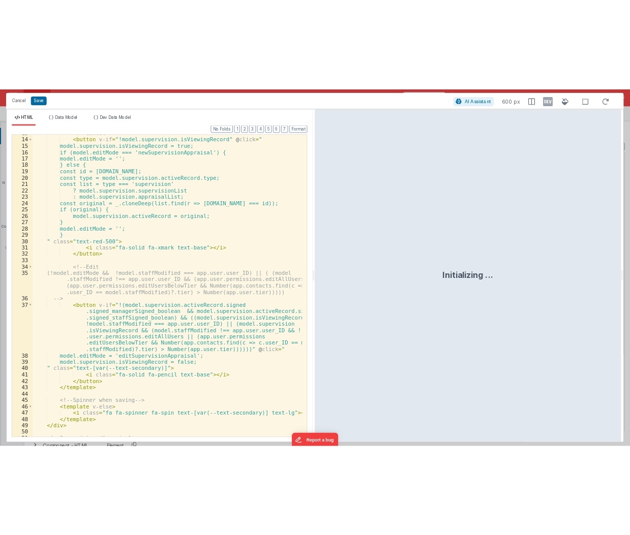
scroll to position [121, 0]
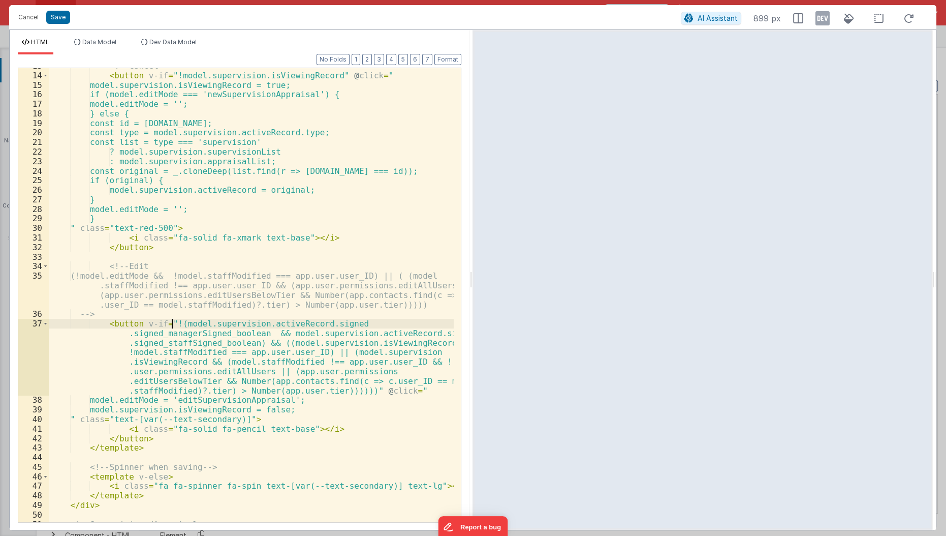
click at [172, 324] on div "<!-- Cancel --> < button v-if = "!model.supervision.isViewingRecord" @ click = …" at bounding box center [252, 298] width 406 height 474
click at [168, 324] on div "<!-- Cancel --> < button v-if = "!model.supervision.isViewingRecord" @ click = …" at bounding box center [252, 298] width 406 height 474
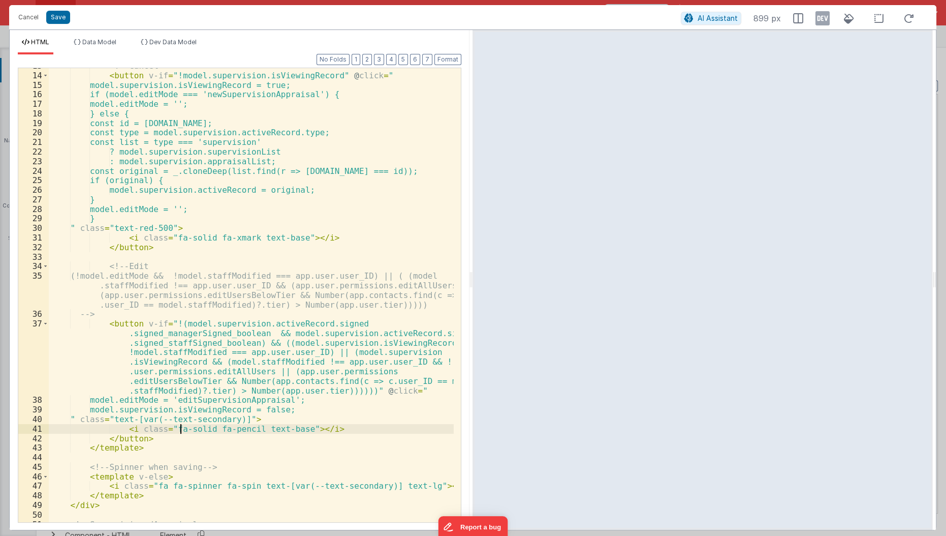
click at [179, 426] on div "<!-- Cancel --> < button v-if = "!model.supervision.isViewingRecord" @ click = …" at bounding box center [252, 298] width 406 height 474
click at [274, 336] on div "<!-- Cancel --> < button v-if = "!model.supervision.isViewingRecord" @ click = …" at bounding box center [252, 298] width 406 height 474
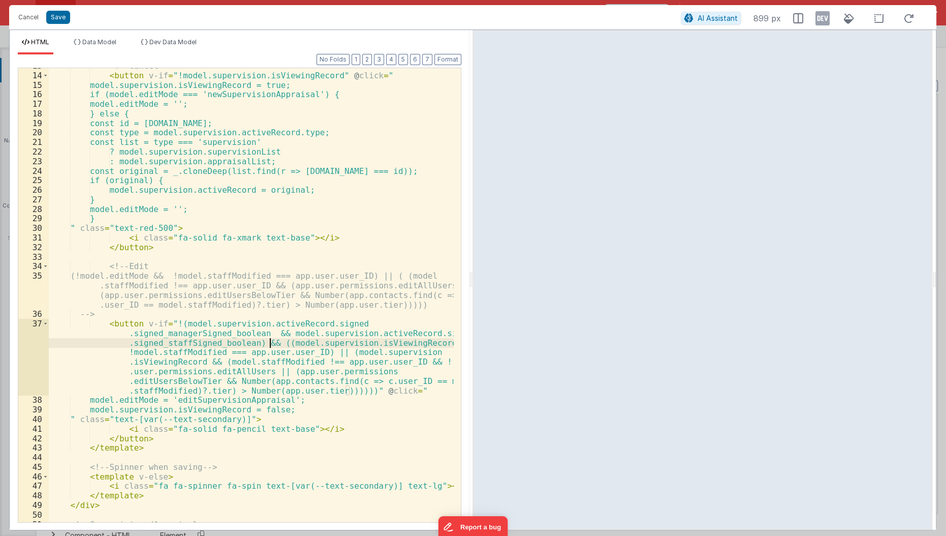
click at [268, 341] on div "<!-- Cancel --> < button v-if = "!model.supervision.isViewingRecord" @ click = …" at bounding box center [252, 298] width 406 height 474
click at [268, 343] on div "<!-- Cancel --> < button v-if = "!model.supervision.isViewingRecord" @ click = …" at bounding box center [252, 298] width 406 height 474
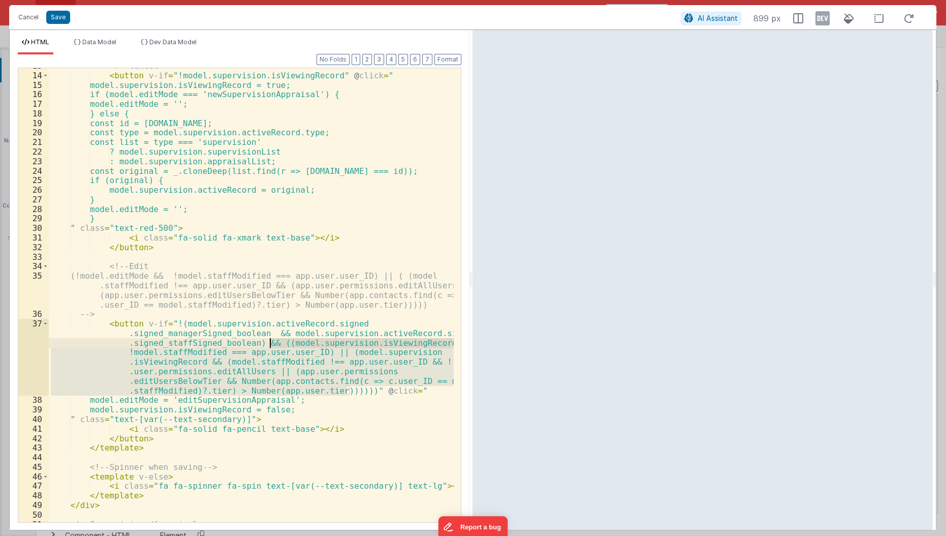
click at [268, 343] on div "<!-- Cancel --> < button v-if = "!model.supervision.isViewingRecord" @ click = …" at bounding box center [252, 298] width 406 height 474
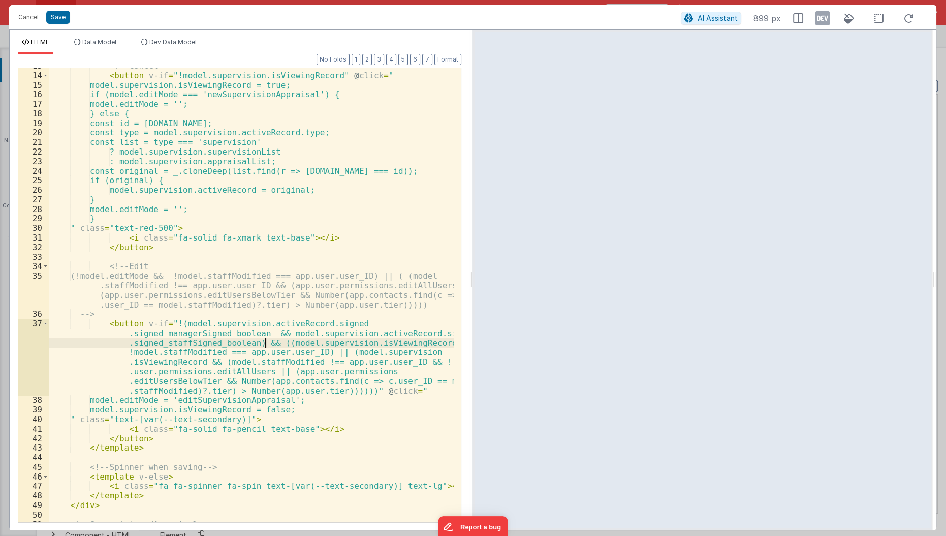
click at [264, 343] on div "<!-- Cancel --> < button v-if = "!model.supervision.isViewingRecord" @ click = …" at bounding box center [252, 298] width 406 height 474
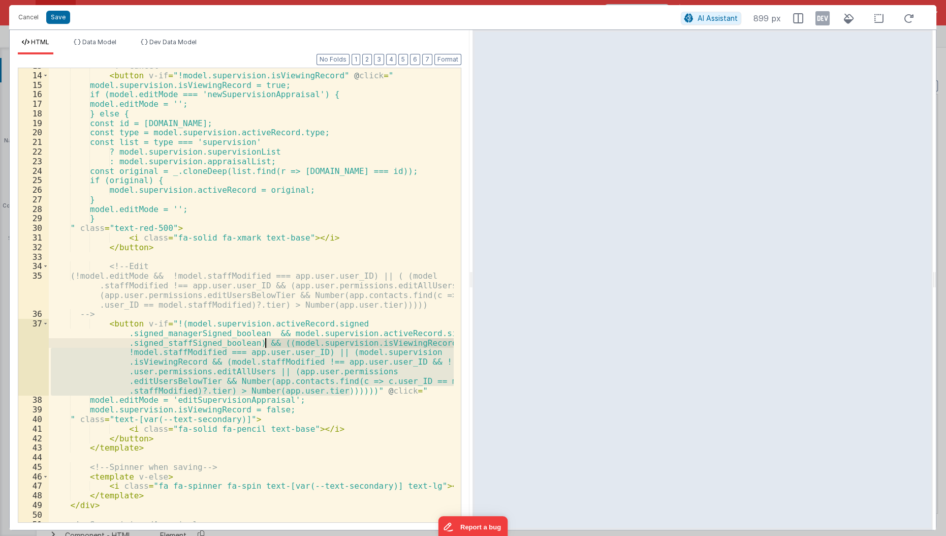
click at [264, 343] on div "<!-- Cancel --> < button v-if = "!model.supervision.isViewingRecord" @ click = …" at bounding box center [251, 295] width 405 height 454
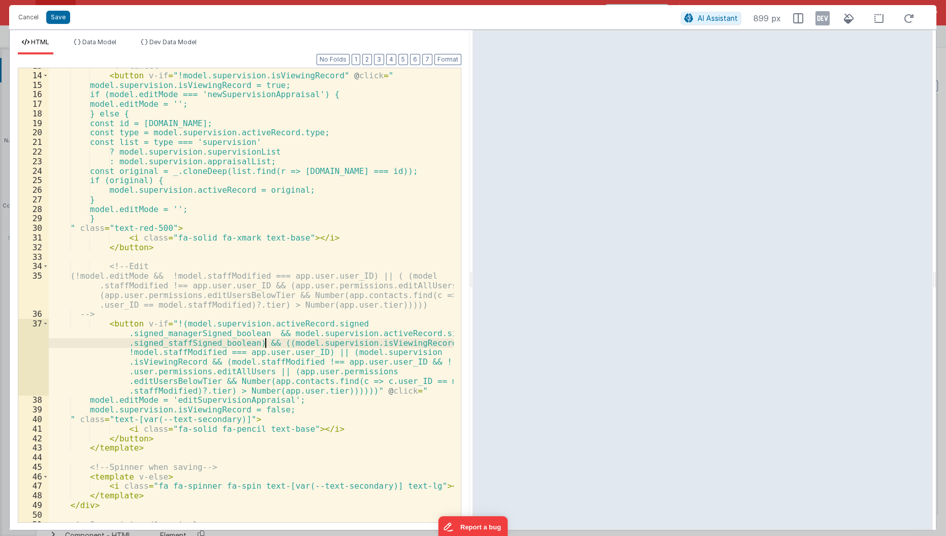
click at [291, 260] on div "<!-- Cancel --> < button v-if = "!model.supervision.isViewingRecord" @ click = …" at bounding box center [252, 298] width 406 height 474
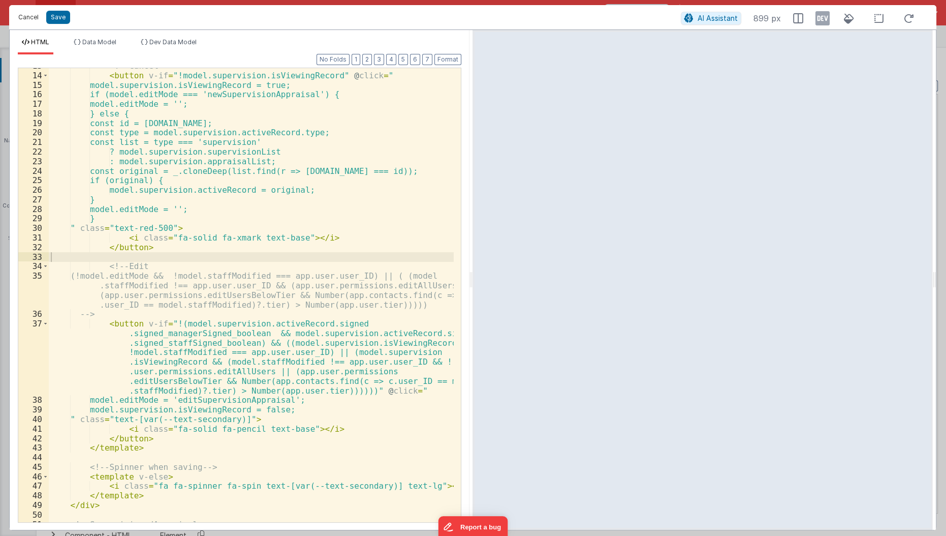
click at [34, 15] on button "Cancel" at bounding box center [28, 17] width 30 height 14
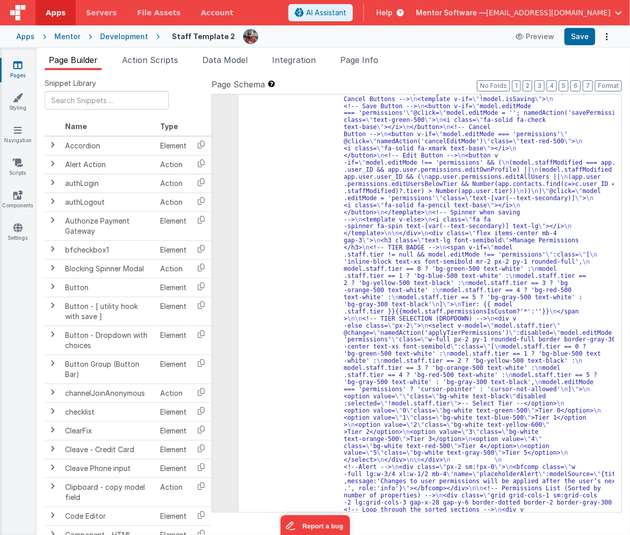
scroll to position [5717, 0]
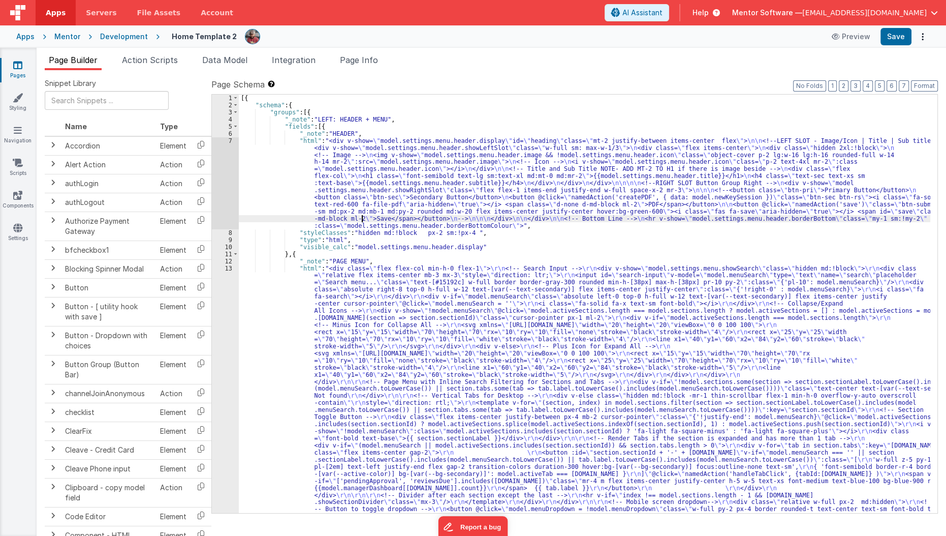
click at [363, 219] on div "[{ "schema" : { "groups" : [{ "_note" : "LEFT: HEADER + MENU" , "fields" : [{ "…" at bounding box center [585, 513] width 692 height 836
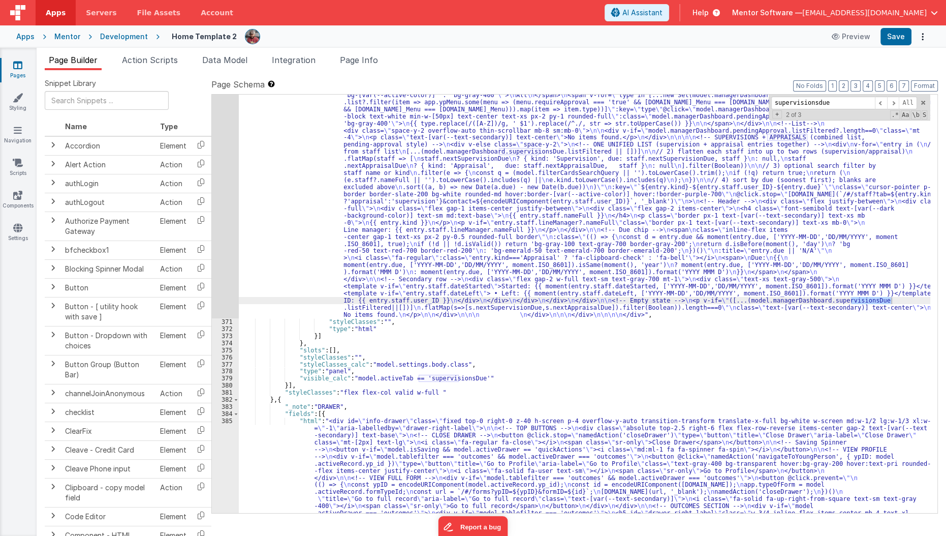
scroll to position [11881, 0]
type input "supervisionsdue"
click at [227, 213] on div "370" at bounding box center [225, 166] width 27 height 304
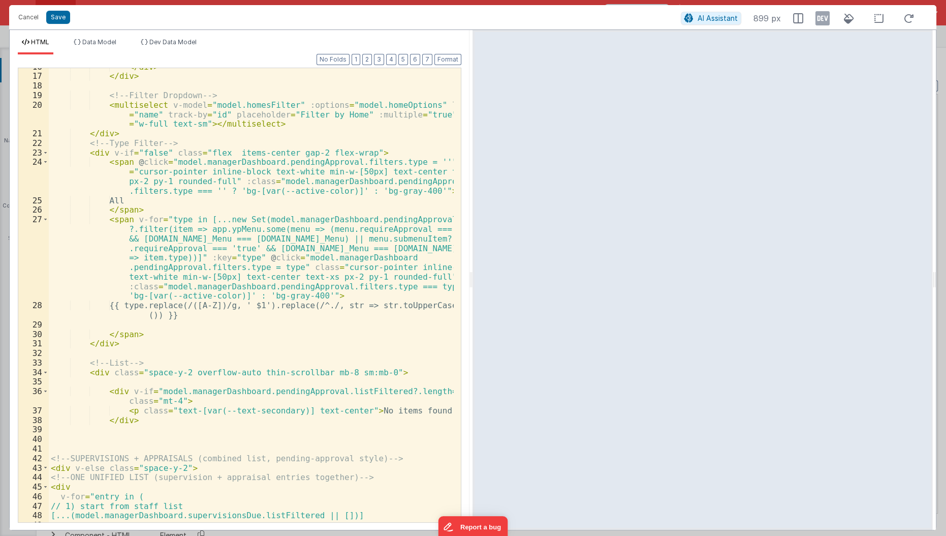
scroll to position [226, 0]
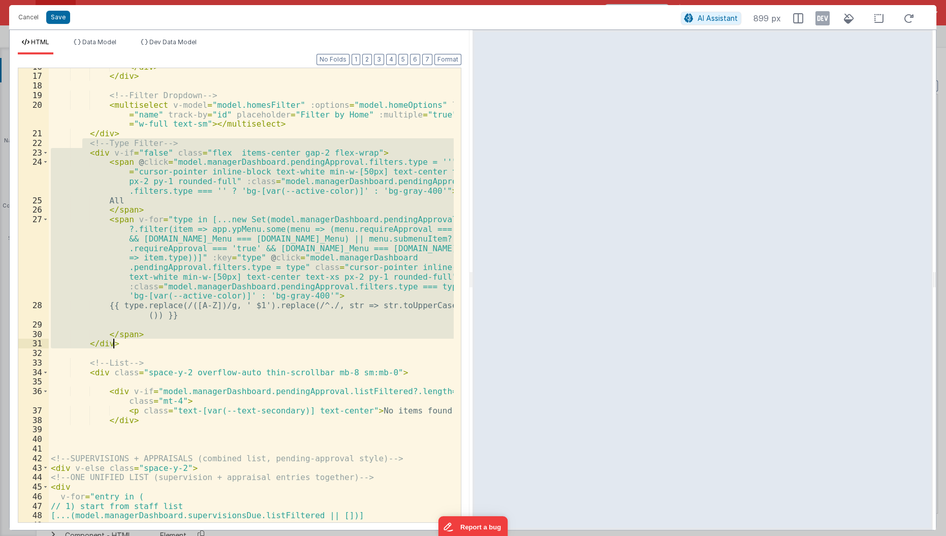
drag, startPoint x: 83, startPoint y: 143, endPoint x: 140, endPoint y: 342, distance: 206.5
click at [140, 342] on div "</ div > </ div > <!-- Filter Dropdown --> < multiselect v-model = "model.homes…" at bounding box center [252, 299] width 406 height 474
click at [140, 342] on div "</ div > </ div > <!-- Filter Dropdown --> < multiselect v-model = "model.homes…" at bounding box center [251, 295] width 405 height 454
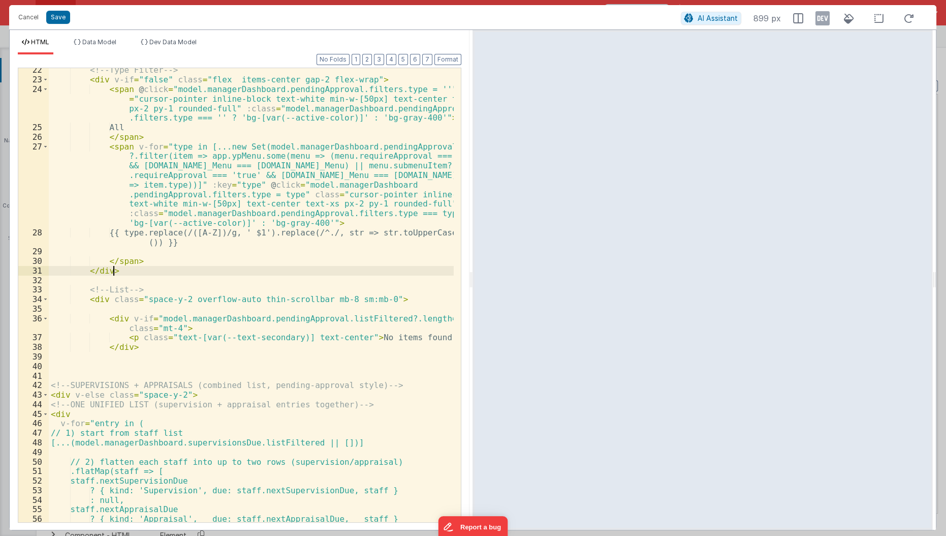
scroll to position [299, 0]
click at [79, 294] on div "<!-- Type Filter --> < div v-if = "false" class = "flex items-center gap-2 flex…" at bounding box center [252, 302] width 406 height 474
click at [44, 318] on span at bounding box center [46, 318] width 6 height 10
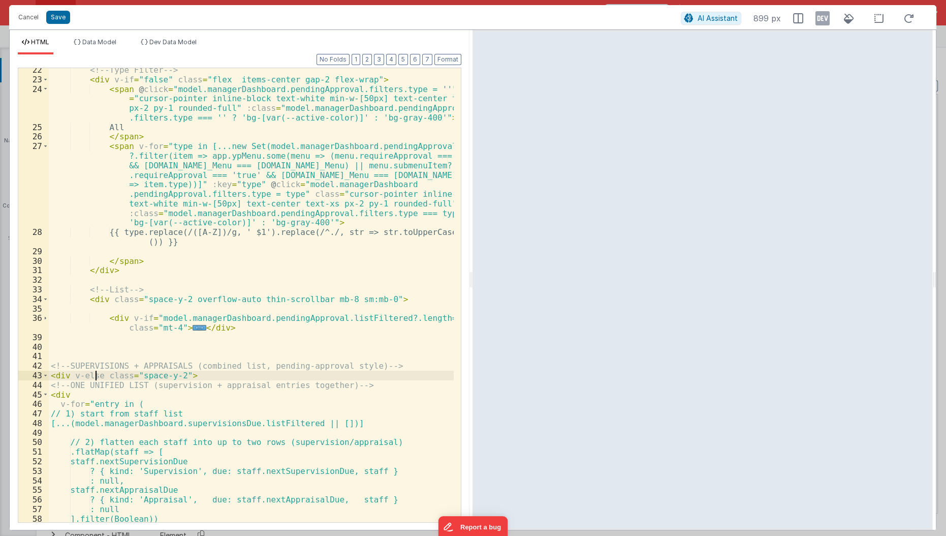
click at [97, 375] on div "<!-- Type Filter --> < div v-if = "false" class = "flex items-center gap-2 flex…" at bounding box center [252, 302] width 406 height 474
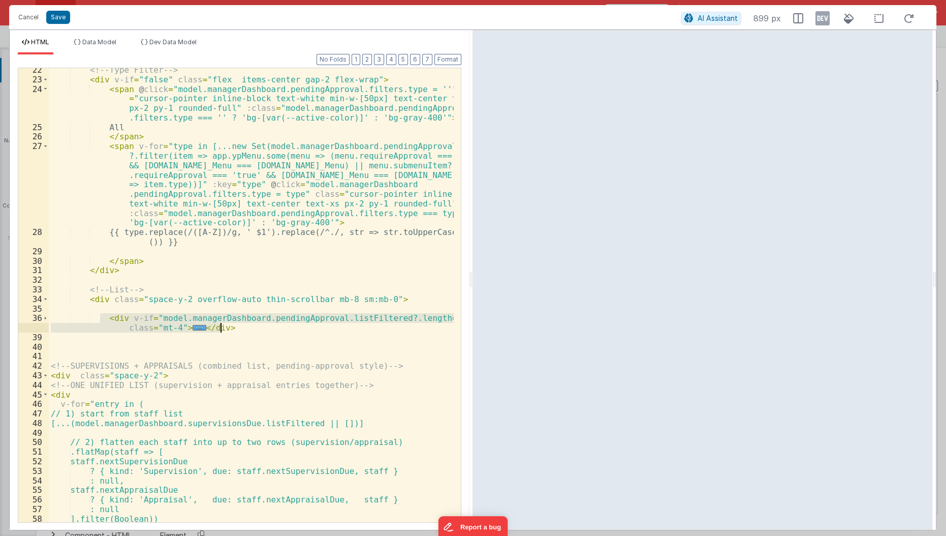
drag, startPoint x: 101, startPoint y: 318, endPoint x: 249, endPoint y: 328, distance: 148.7
click at [249, 328] on div "<!-- Type Filter --> < div v-if = "false" class = "flex items-center gap-2 flex…" at bounding box center [252, 302] width 406 height 474
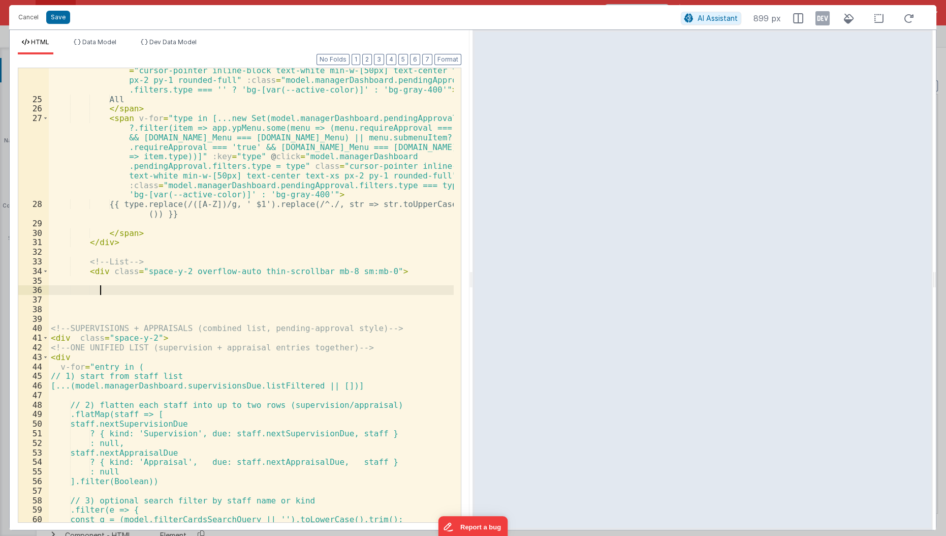
scroll to position [375, 0]
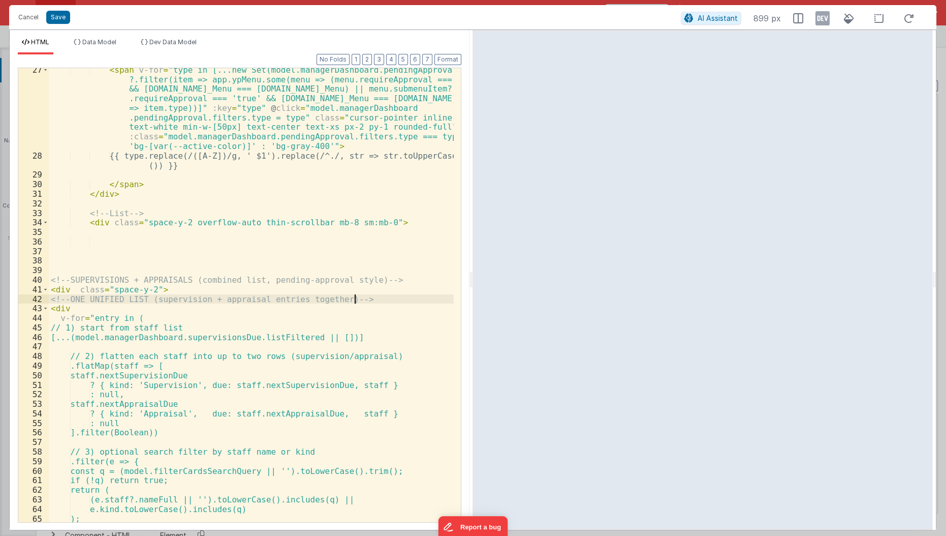
click at [379, 296] on div "< span v-for = "type in [...new Set(model.managerDashboard.pendingApproval.list…" at bounding box center [252, 340] width 406 height 550
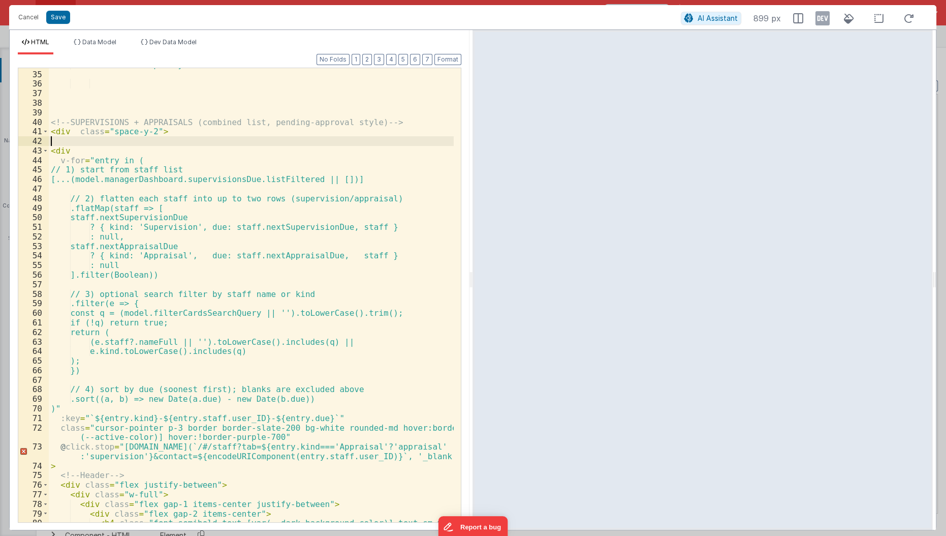
scroll to position [547, 0]
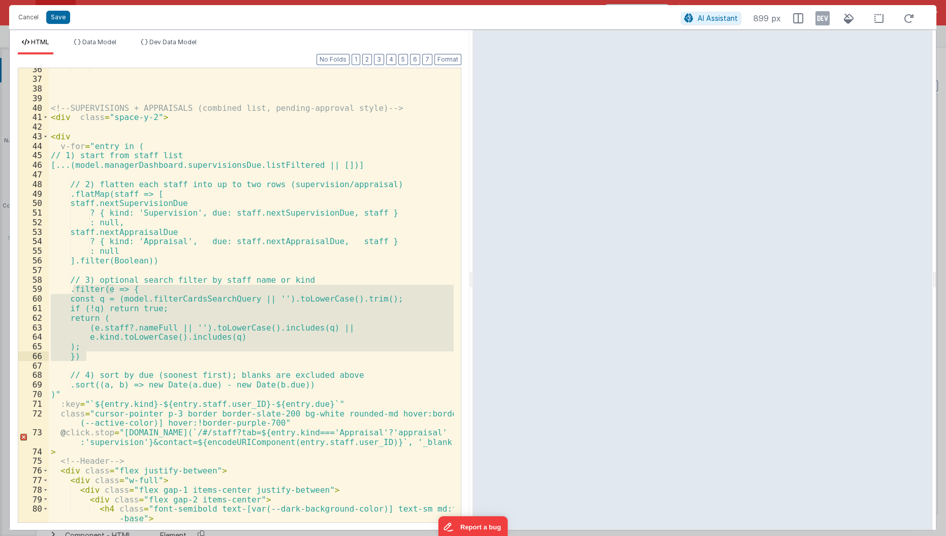
drag, startPoint x: 74, startPoint y: 286, endPoint x: 105, endPoint y: 357, distance: 77.9
click at [105, 357] on div "<!-- SUPERVISIONS + APPRAISALS (combined list, pending-approval style) --> < di…" at bounding box center [252, 302] width 406 height 474
click at [105, 357] on div "<!-- SUPERVISIONS + APPRAISALS (combined list, pending-approval style) --> < di…" at bounding box center [251, 295] width 405 height 454
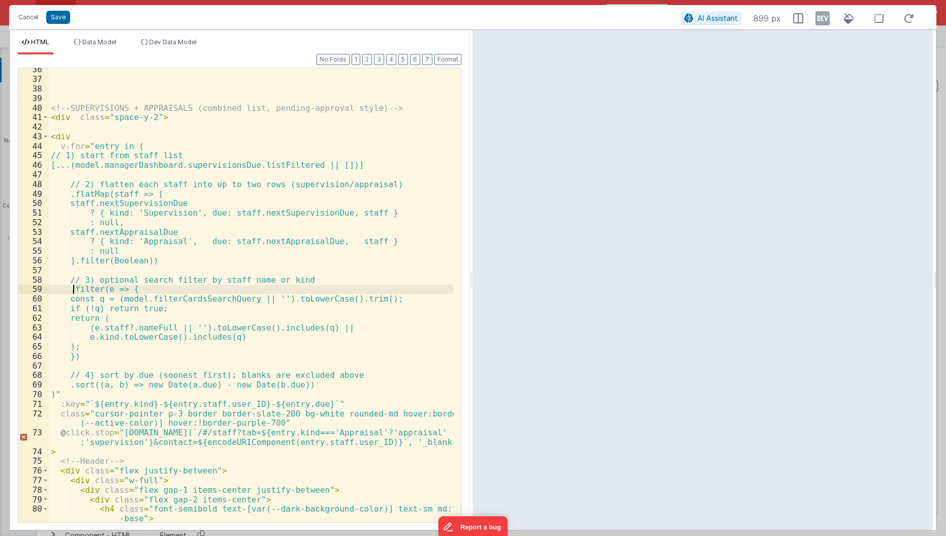
click at [72, 287] on div "<!-- SUPERVISIONS + APPRAISALS (combined list, pending-approval style) --> < di…" at bounding box center [252, 302] width 406 height 474
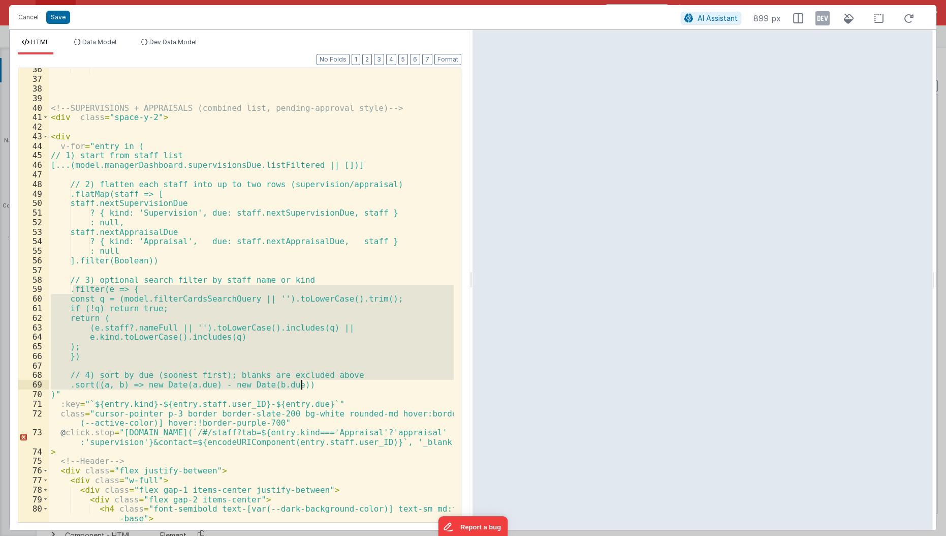
drag, startPoint x: 72, startPoint y: 287, endPoint x: 341, endPoint y: 389, distance: 288.5
click at [341, 389] on div "<!-- SUPERVISIONS + APPRAISALS (combined list, pending-approval style) --> < di…" at bounding box center [252, 302] width 406 height 474
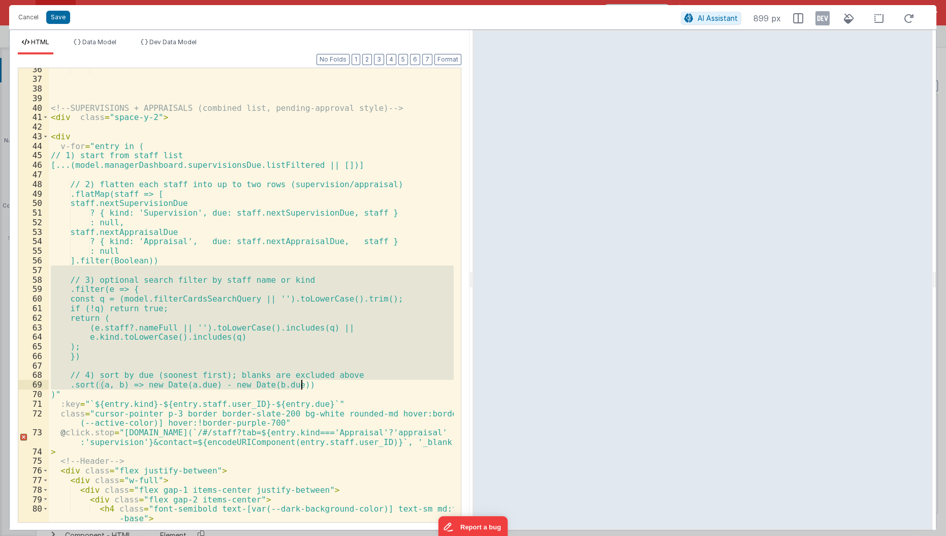
drag, startPoint x: 71, startPoint y: 270, endPoint x: 323, endPoint y: 382, distance: 275.7
click at [323, 382] on div "<!-- SUPERVISIONS + APPRAISALS (combined list, pending-approval style) --> < di…" at bounding box center [252, 302] width 406 height 474
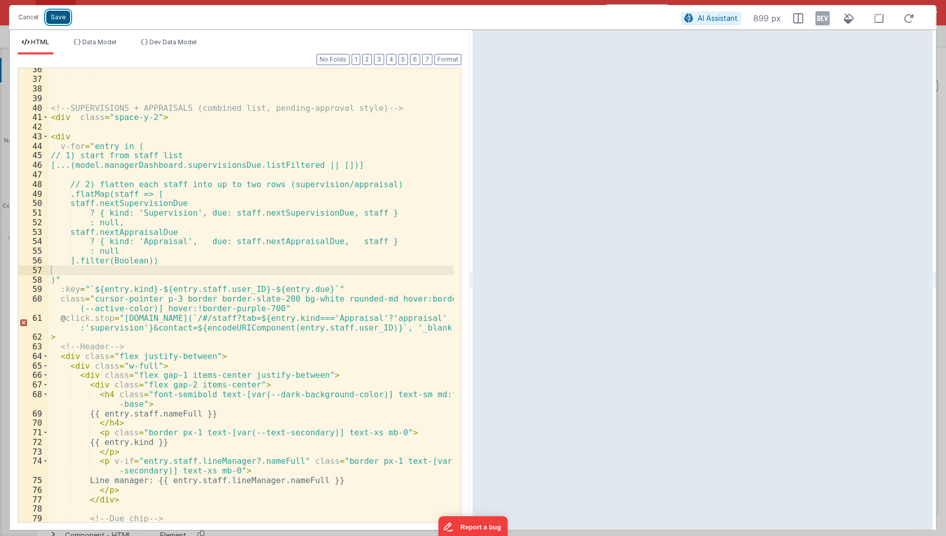
click at [60, 17] on button "Save" at bounding box center [58, 17] width 24 height 13
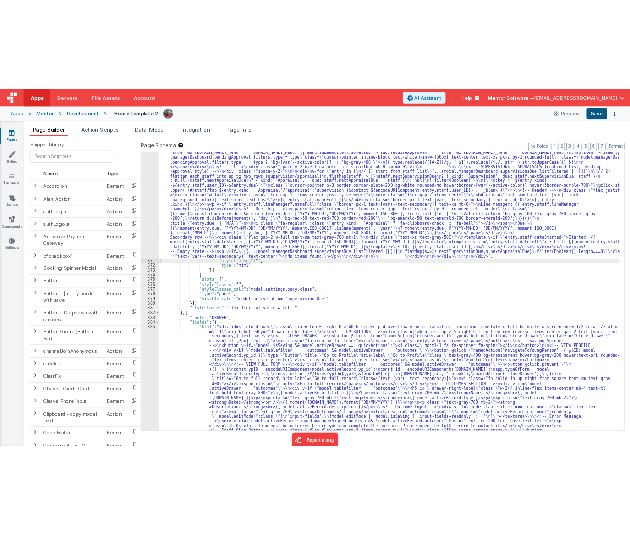
scroll to position [11919, 0]
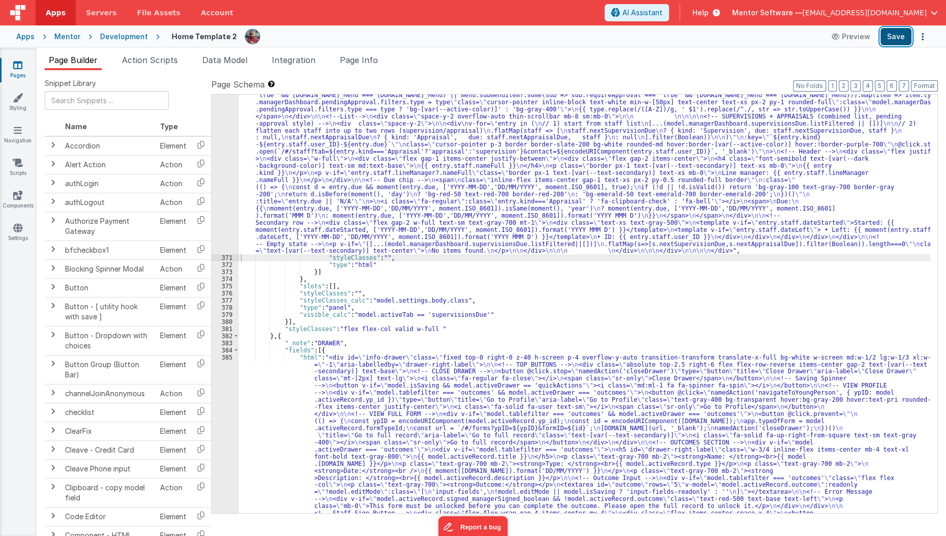
click at [891, 41] on button "Save" at bounding box center [896, 36] width 31 height 17
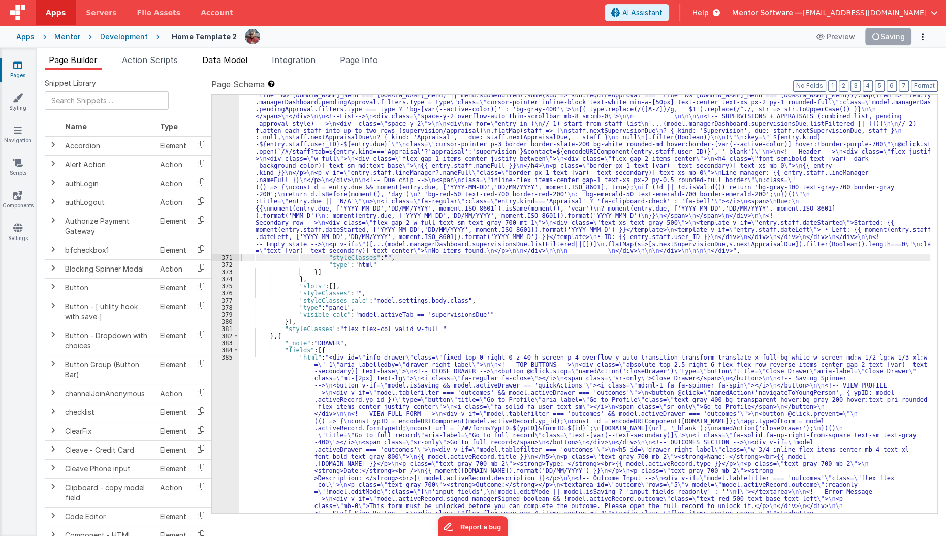
click at [228, 57] on span "Data Model" at bounding box center [224, 60] width 45 height 10
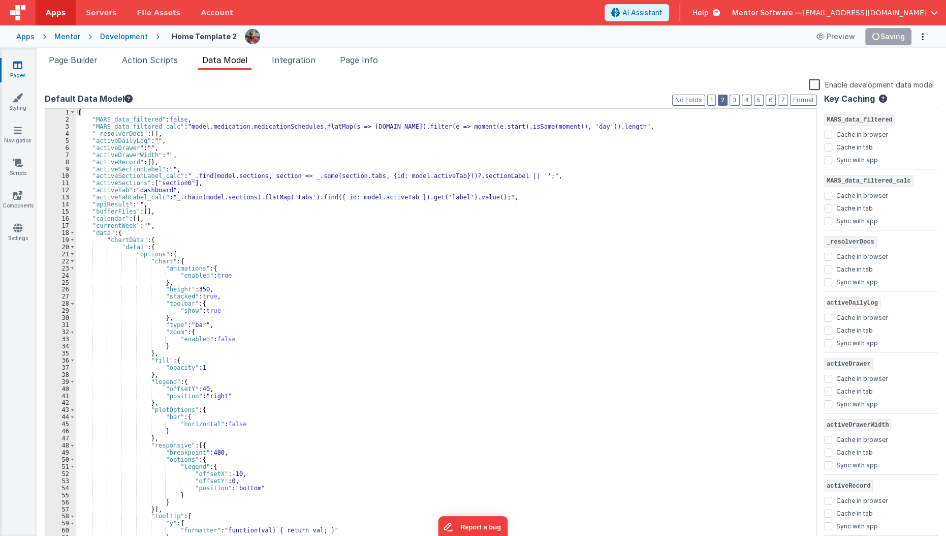
click at [723, 102] on button "2" at bounding box center [723, 100] width 10 height 11
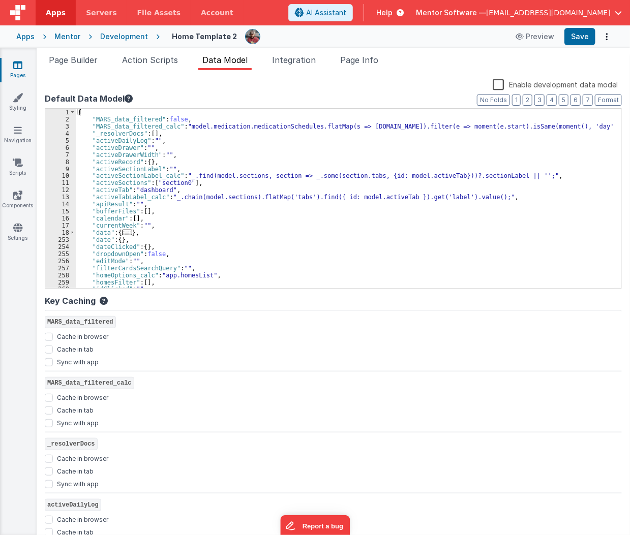
click at [264, 190] on div "{ "MARS_data_filtered" : false , "MARS_data_filtered_calc" : "model.medication.…" at bounding box center [345, 206] width 538 height 194
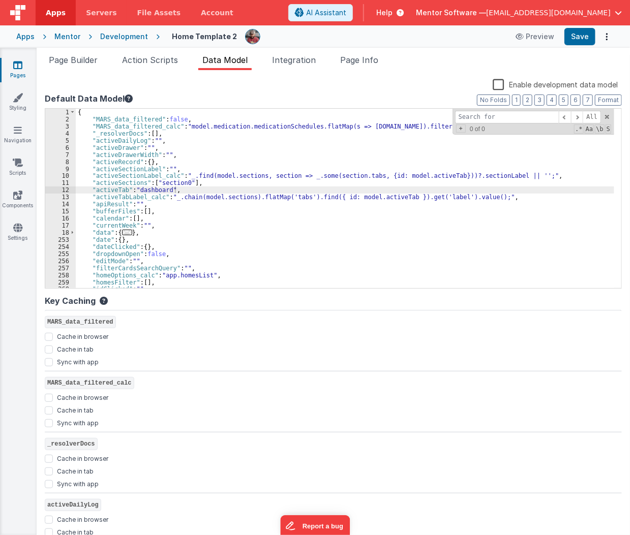
click at [264, 190] on div "{ "MARS_data_filtered" : false , "MARS_data_filtered_calc" : "model.medication.…" at bounding box center [345, 206] width 538 height 194
click at [482, 118] on input at bounding box center [507, 117] width 104 height 13
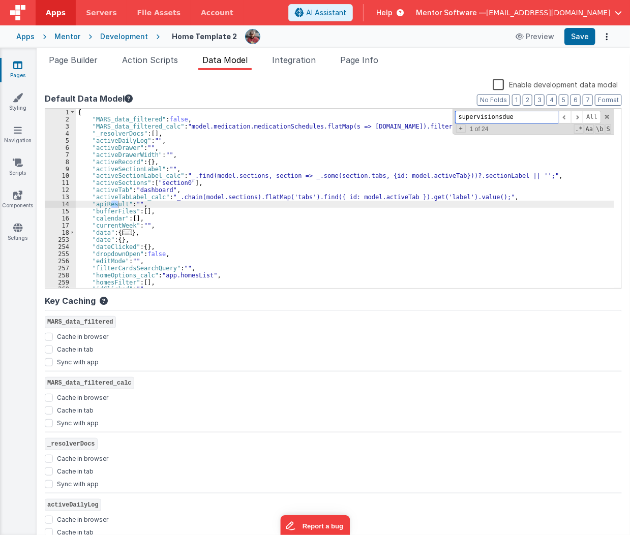
scroll to position [2998, 0]
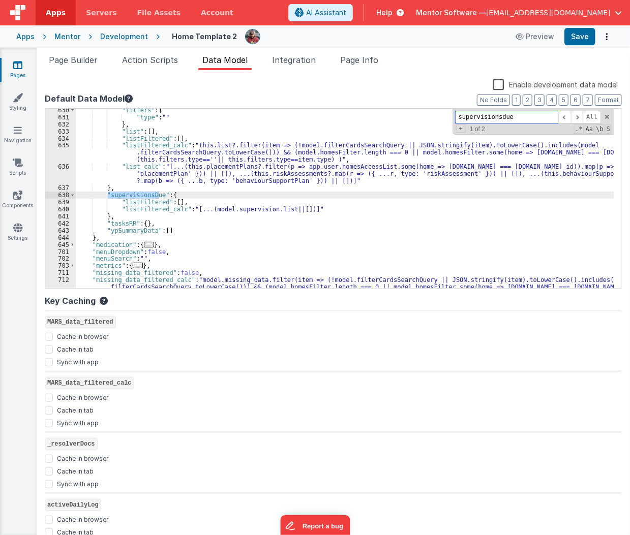
type input "supervisionsdue"
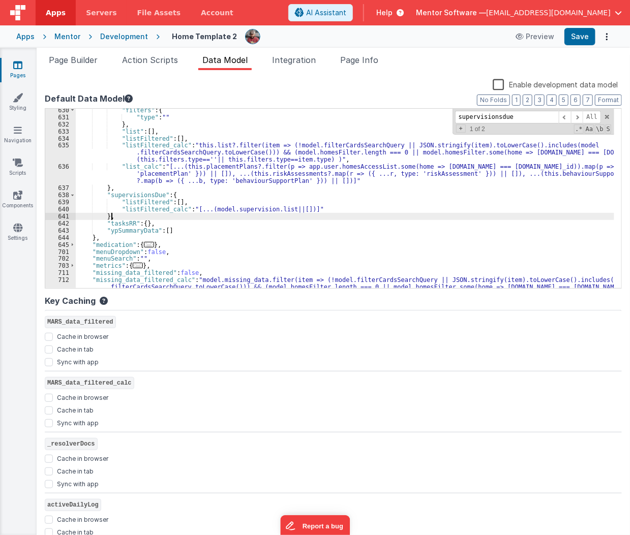
click at [323, 213] on div ""filters" : { "type" : "" } , "list" : [ ] , "listFiltered" : [ ] , "listFilter…" at bounding box center [345, 204] width 538 height 194
click at [305, 213] on div ""filters" : { "type" : "" } , "list" : [ ] , "listFiltered" : [ ] , "listFilter…" at bounding box center [345, 204] width 538 height 194
click at [302, 208] on div ""filters" : { "type" : "" } , "list" : [ ] , "listFiltered" : [ ] , "listFilter…" at bounding box center [345, 204] width 538 height 194
click at [109, 208] on div ""filters" : { "type" : "" } , "list" : [ ] , "listFiltered" : [ ] , "listFilter…" at bounding box center [345, 204] width 538 height 194
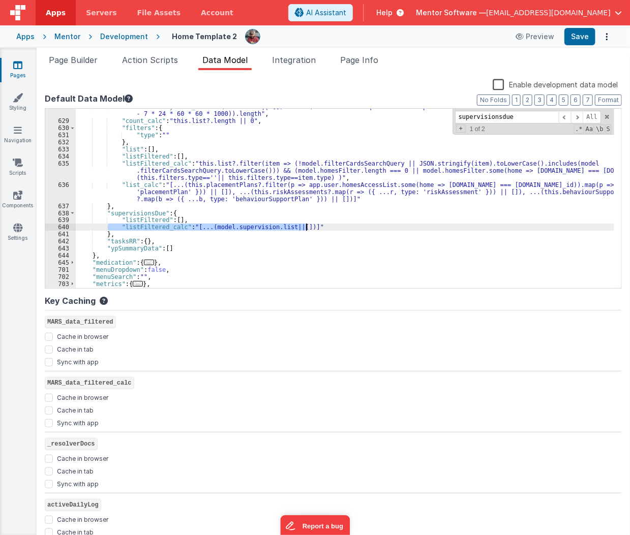
scroll to position [2980, 0]
click at [322, 226] on div ""countSevenDaysPlus_calc" : "(this.list || []).filter(item => item.requestedTim…" at bounding box center [345, 198] width 538 height 179
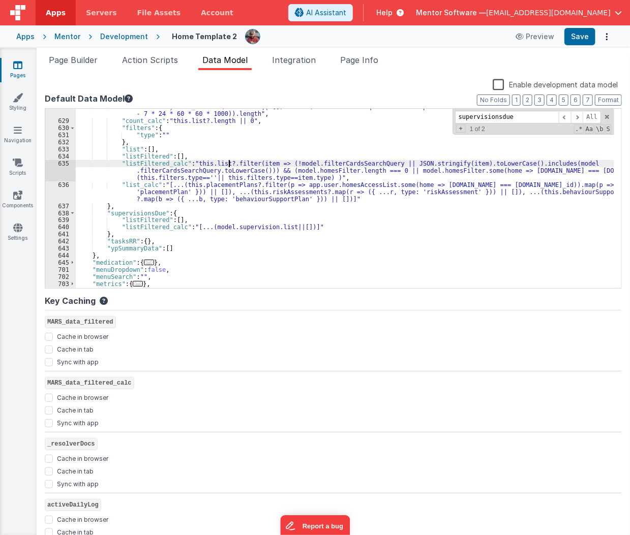
click at [230, 163] on div ""countSevenDaysPlus_calc" : "(this.list || []).filter(item => item.requestedTim…" at bounding box center [345, 203] width 538 height 201
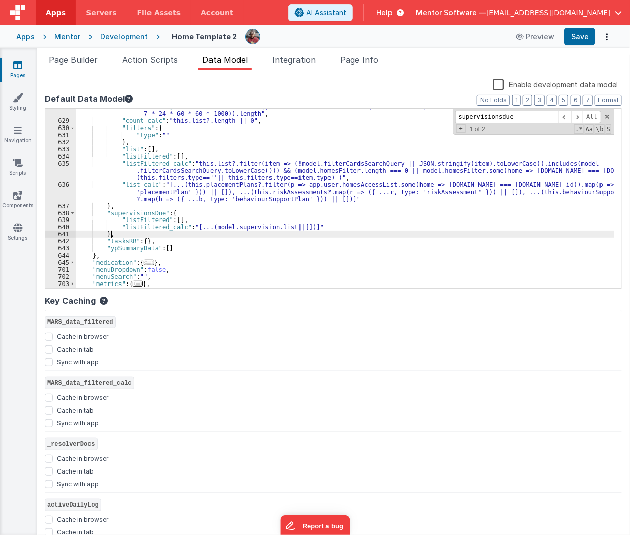
click at [308, 232] on div ""countSevenDaysPlus_calc" : "(this.list || []).filter(item => item.requestedTim…" at bounding box center [345, 203] width 538 height 201
click at [302, 227] on div ""countSevenDaysPlus_calc" : "(this.list || []).filter(item => item.requestedTim…" at bounding box center [345, 203] width 538 height 201
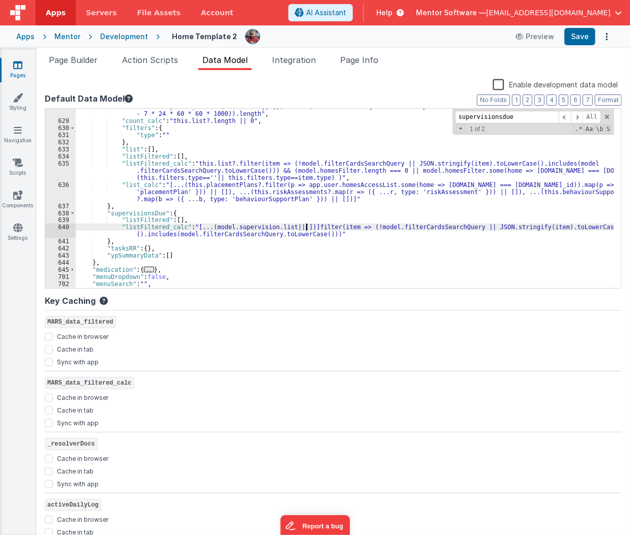
click at [304, 228] on div ""countSevenDaysPlus_calc" : "(this.list || []).filter(item => item.requestedTim…" at bounding box center [345, 203] width 538 height 201
click at [264, 171] on div ""countSevenDaysPlus_calc" : "(this.list || []).filter(item => item.requestedTim…" at bounding box center [345, 203] width 538 height 201
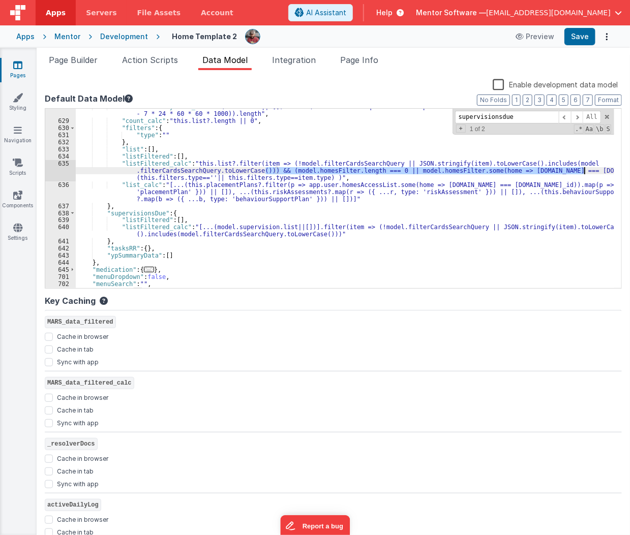
drag, startPoint x: 264, startPoint y: 171, endPoint x: 584, endPoint y: 172, distance: 320.6
click at [584, 172] on div ""countSevenDaysPlus_calc" : "(this.list || []).filter(item => item.requestedTim…" at bounding box center [345, 203] width 538 height 201
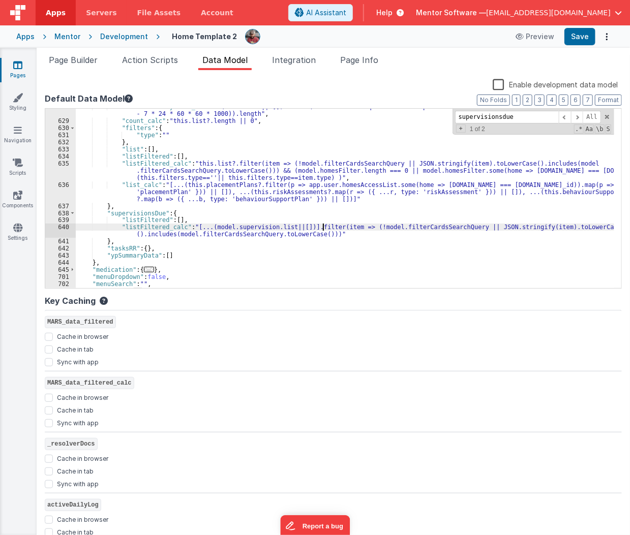
click at [321, 229] on div ""countSevenDaysPlus_calc" : "(this.list || []).filter(item => item.requestedTim…" at bounding box center [345, 203] width 538 height 201
click at [321, 236] on div ""countSevenDaysPlus_calc" : "(this.list || []).filter(item => item.requestedTim…" at bounding box center [345, 203] width 538 height 201
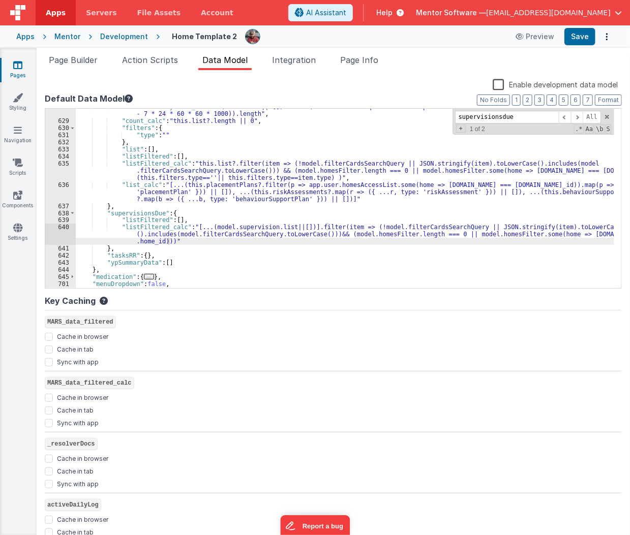
click at [324, 184] on div ""countSevenDaysPlus_calc" : "(this.list || []).filter(item => item.requestedTim…" at bounding box center [345, 203] width 538 height 201
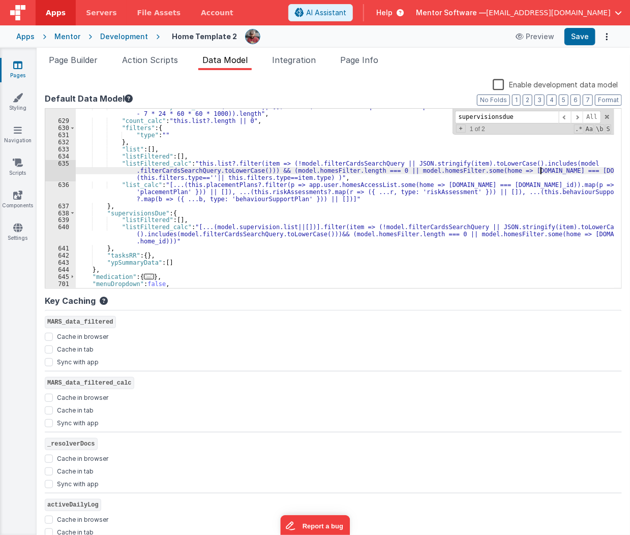
click at [539, 171] on div ""countSevenDaysPlus_calc" : "(this.list || []).filter(item => item.requestedTim…" at bounding box center [345, 203] width 538 height 201
click at [580, 171] on div ""countSevenDaysPlus_calc" : "(this.list || []).filter(item => item.requestedTim…" at bounding box center [345, 203] width 538 height 201
click at [553, 169] on div ""countSevenDaysPlus_calc" : "(this.list || []).filter(item => item.requestedTim…" at bounding box center [345, 203] width 538 height 201
click at [542, 170] on div ""countSevenDaysPlus_calc" : "(this.list || []).filter(item => item.requestedTim…" at bounding box center [345, 203] width 538 height 201
click at [204, 177] on div ""countSevenDaysPlus_calc" : "(this.list || []).filter(item => item.requestedTim…" at bounding box center [345, 203] width 538 height 201
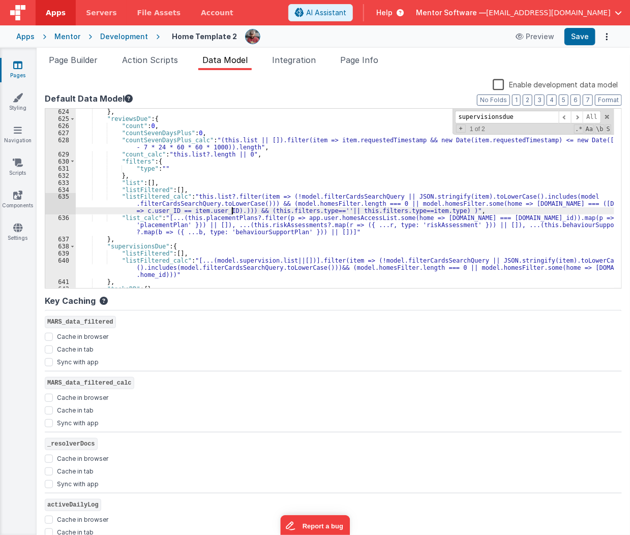
scroll to position [2946, 0]
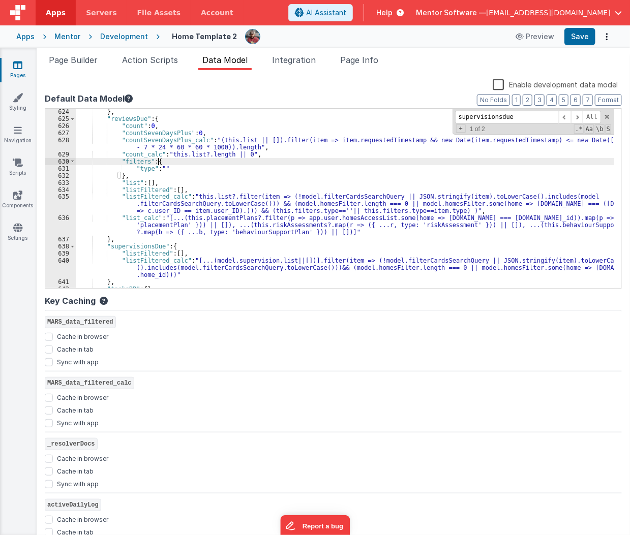
click at [195, 161] on div "} , "reviewsDue" : { "count" : 0 , "countSevenDaysPlus" : 0 , "countSevenDaysPl…" at bounding box center [345, 205] width 538 height 194
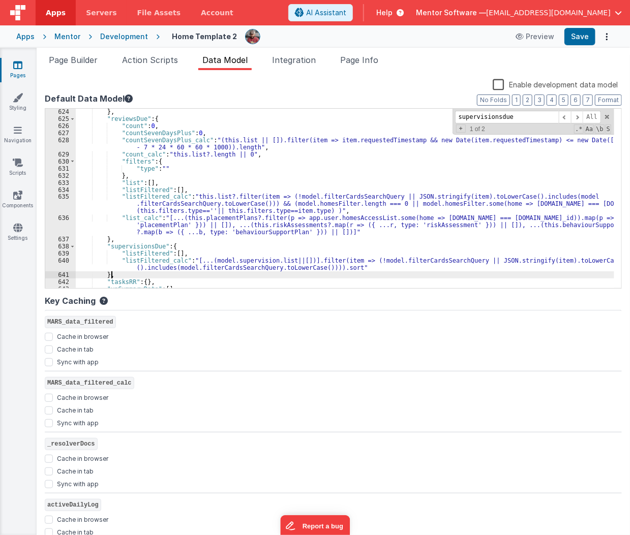
click at [333, 271] on div "} , "reviewsDue" : { "count" : 0 , "countSevenDaysPlus" : 0 , "countSevenDaysPl…" at bounding box center [345, 205] width 538 height 194
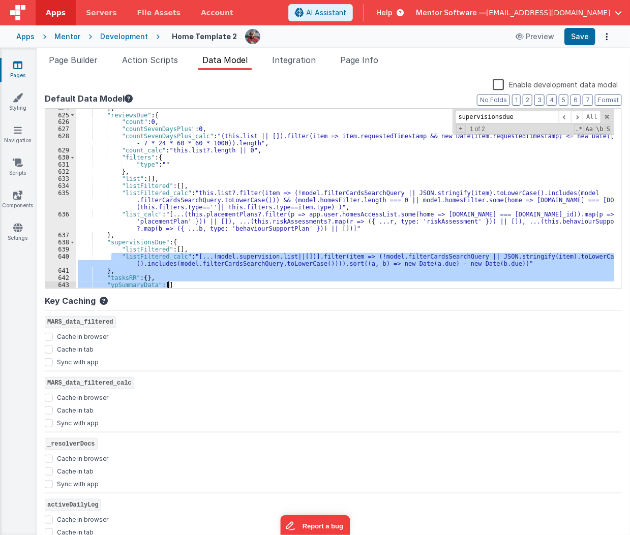
scroll to position [2979, 0]
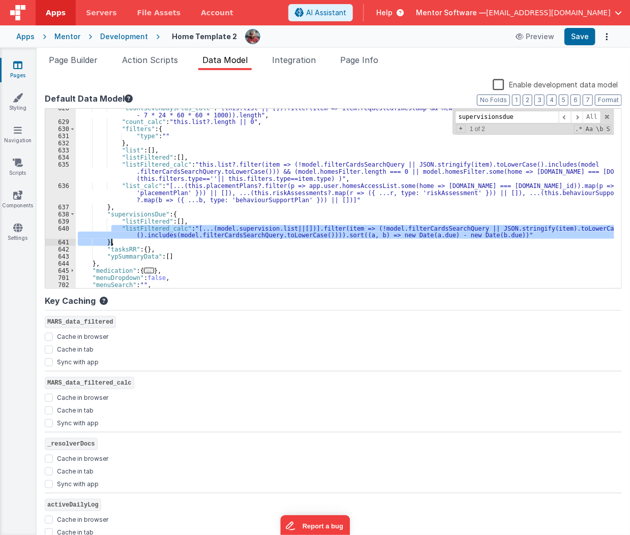
drag, startPoint x: 110, startPoint y: 260, endPoint x: 518, endPoint y: 244, distance: 408.8
click at [518, 244] on div ""countSevenDaysPlus_calc" : "(this.list || []).filter(item => item.requestedTim…" at bounding box center [345, 205] width 538 height 201
click at [518, 238] on div ""countSevenDaysPlus_calc" : "(this.list || []).filter(item => item.requestedTim…" at bounding box center [345, 198] width 538 height 179
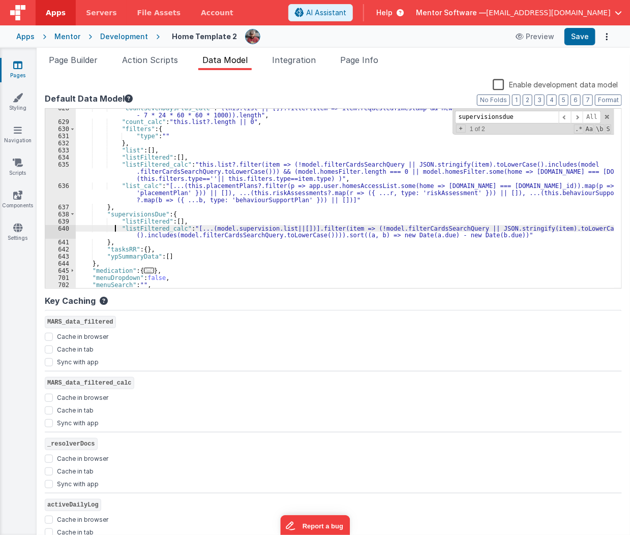
click at [113, 228] on div ""countSevenDaysPlus_calc" : "(this.list || []).filter(item => item.requestedTim…" at bounding box center [345, 205] width 538 height 201
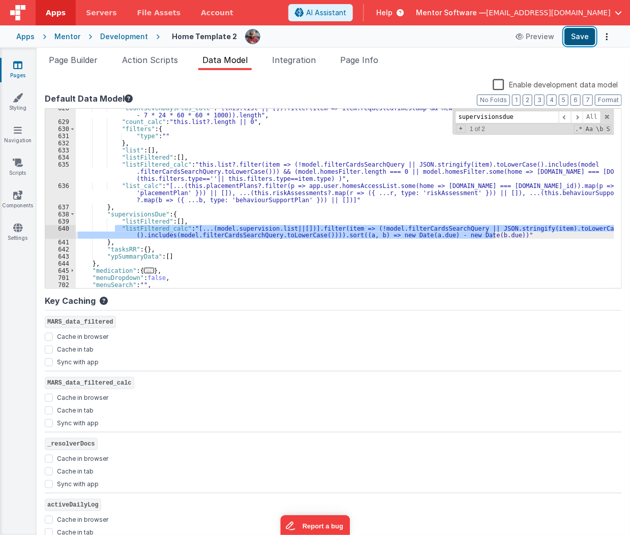
click at [577, 36] on button "Save" at bounding box center [579, 36] width 31 height 17
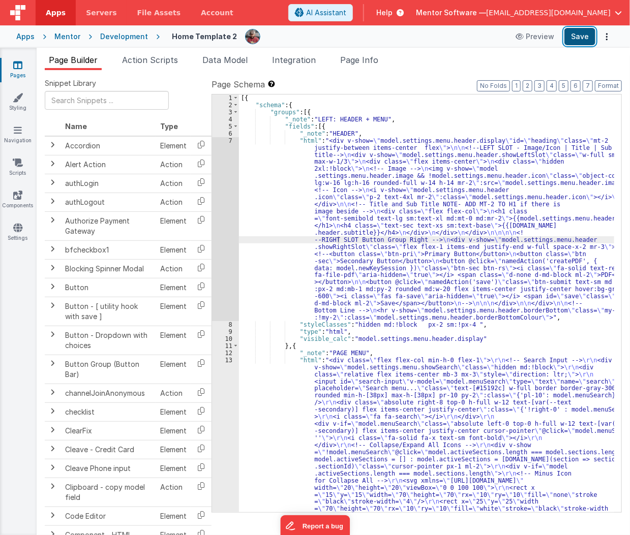
click at [577, 32] on button "Save" at bounding box center [579, 36] width 31 height 17
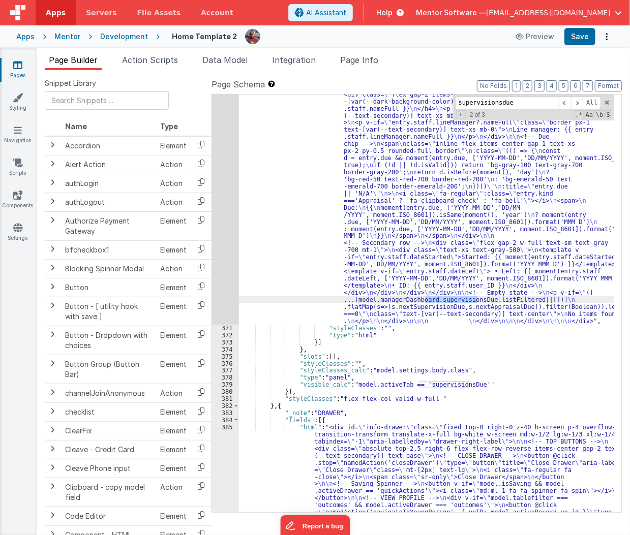
scroll to position [11823, 0]
type input "supervisionsdue"
click at [225, 296] on div "370" at bounding box center [225, 27] width 27 height 595
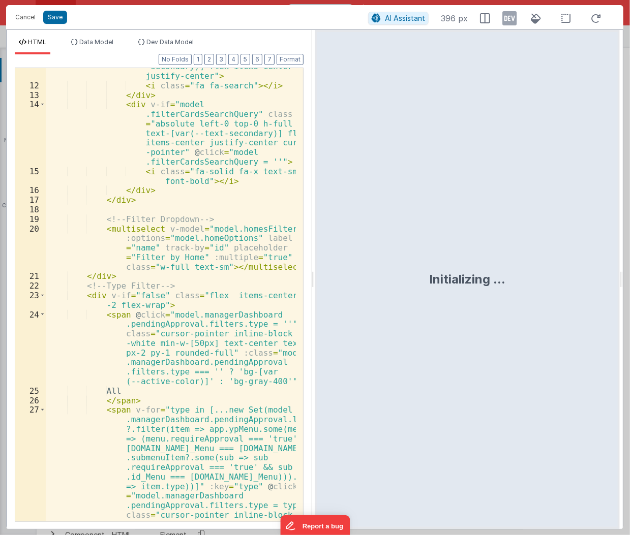
scroll to position [245, 0]
click at [63, 237] on div "< div class = "absolute right-0 top-0 h -full w-12 text-[var(--text -secondary)…" at bounding box center [171, 370] width 250 height 655
click at [40, 295] on span at bounding box center [43, 296] width 6 height 10
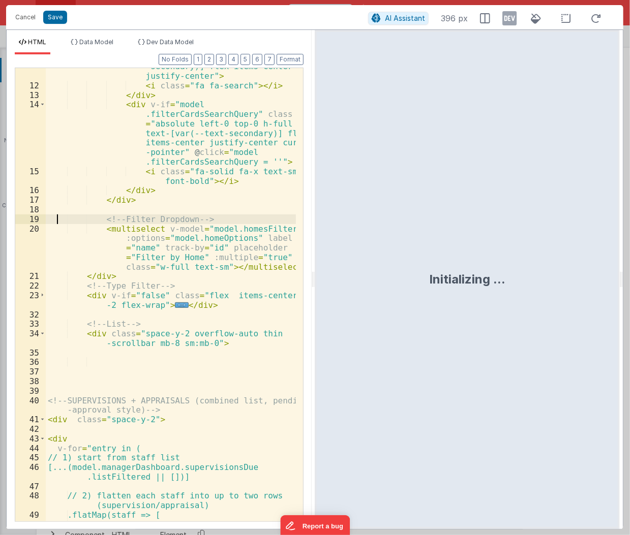
click at [57, 217] on div "< div class = "absolute right-0 top-0 h -full w-12 text-[var(--text -secondary)…" at bounding box center [171, 294] width 250 height 502
click at [115, 297] on div "< div class = "absolute right-0 top-0 h -full w-12 text-[var(--text -secondary)…" at bounding box center [171, 294] width 250 height 502
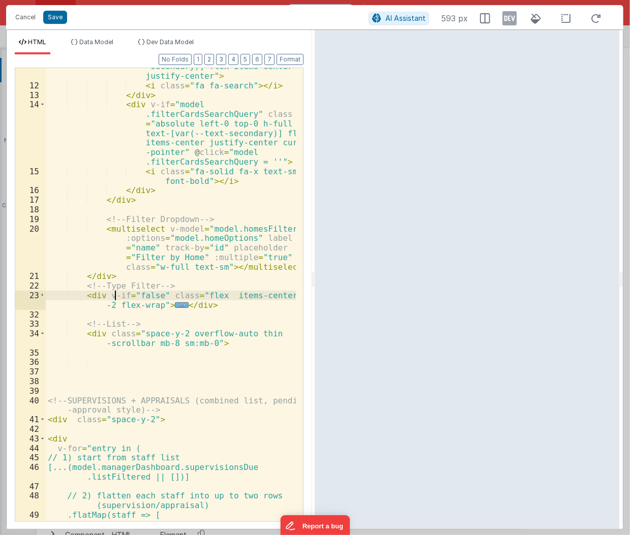
click at [175, 302] on span "..." at bounding box center [181, 305] width 13 height 6
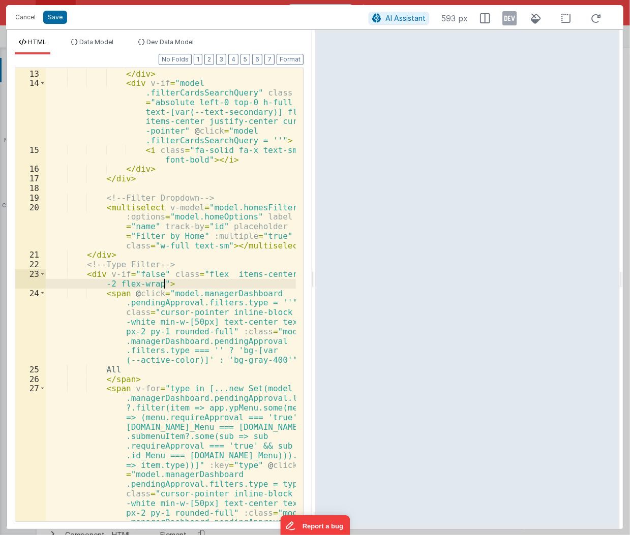
scroll to position [266, 0]
click at [40, 273] on span at bounding box center [43, 274] width 6 height 10
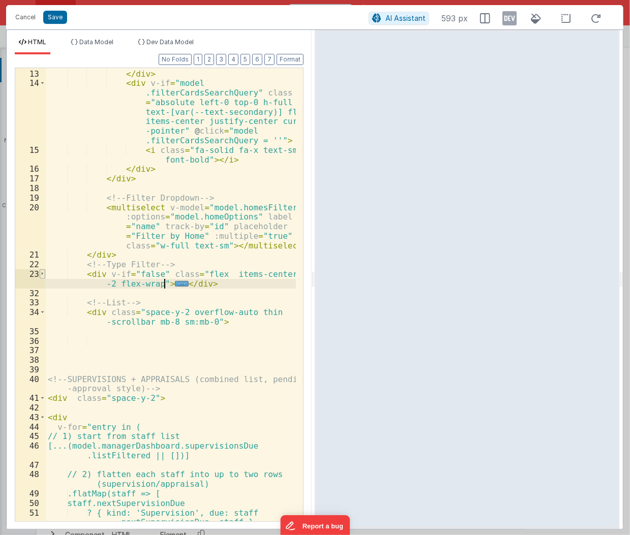
click at [41, 273] on span at bounding box center [43, 274] width 6 height 10
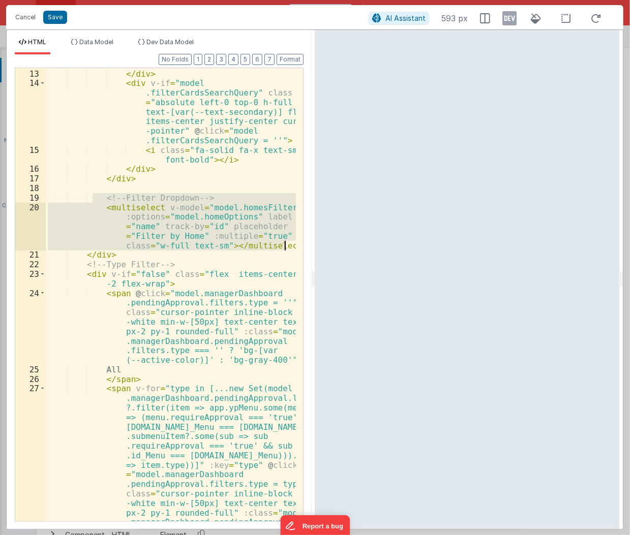
drag, startPoint x: 94, startPoint y: 198, endPoint x: 289, endPoint y: 246, distance: 201.1
click at [289, 246] on div "< i class = "fa fa-search" > </ i > </ div > < div v-if = "model .filterCardsSe…" at bounding box center [171, 372] width 250 height 626
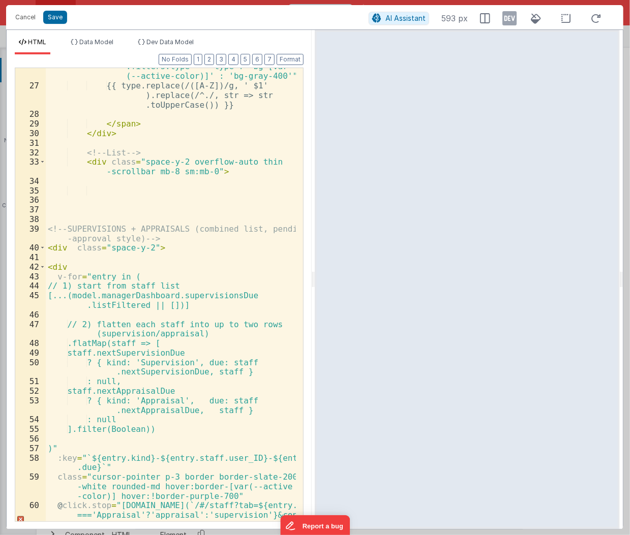
scroll to position [684, 0]
click at [146, 339] on div "< span v-for = "type in [...new Set(model .managerDashboard.pendingApproval.lis…" at bounding box center [171, 245] width 250 height 655
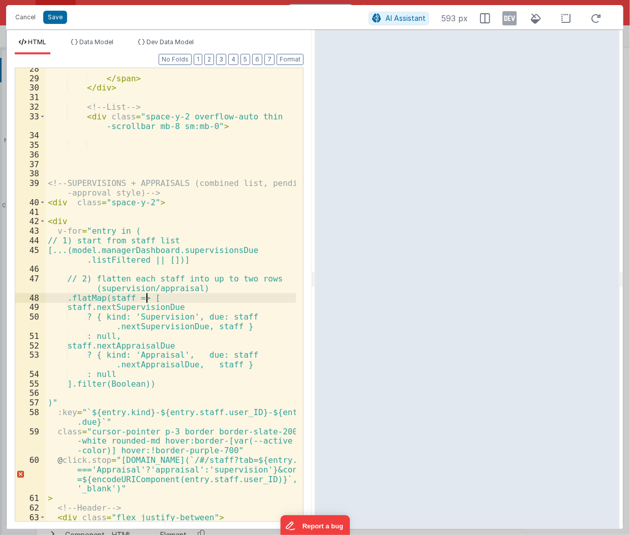
scroll to position [748, 0]
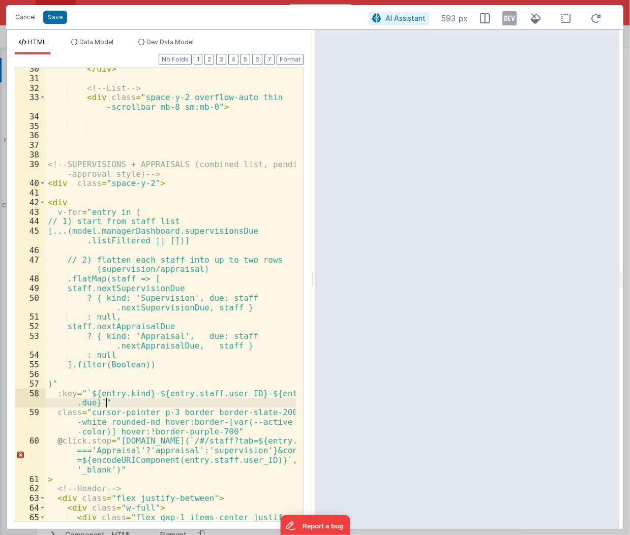
click at [168, 399] on div "</ div > <!-- List --> < div class = "space-y-2 overflow-auto thin -scrollbar m…" at bounding box center [171, 305] width 250 height 483
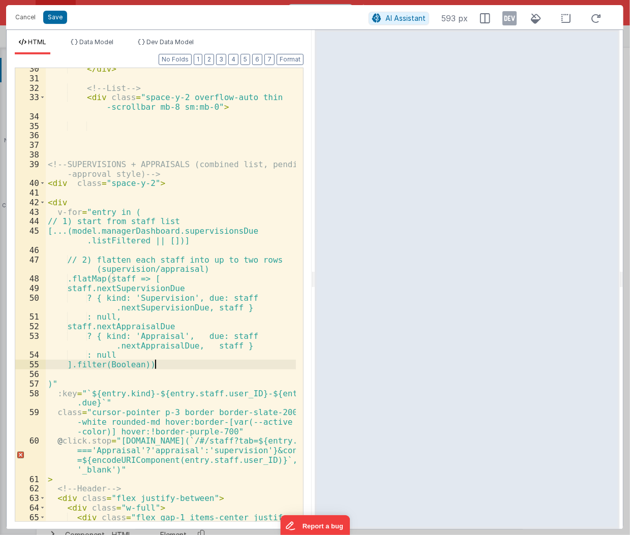
click at [156, 367] on div "</ div > <!-- List --> < div class = "space-y-2 overflow-auto thin -scrollbar m…" at bounding box center [171, 305] width 250 height 483
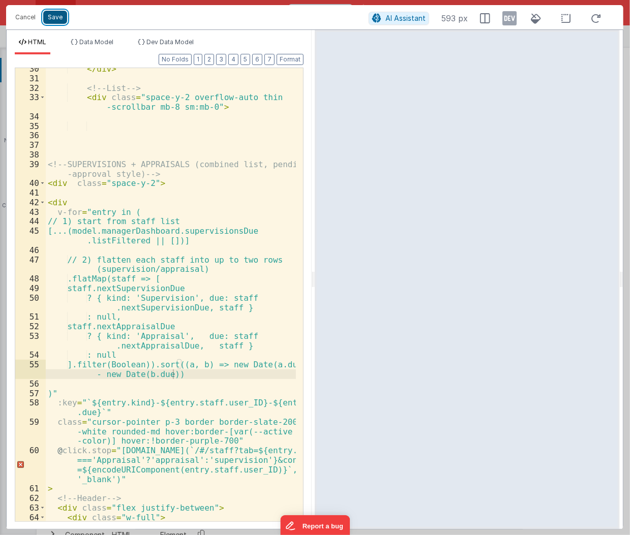
click at [53, 17] on button "Save" at bounding box center [55, 17] width 24 height 13
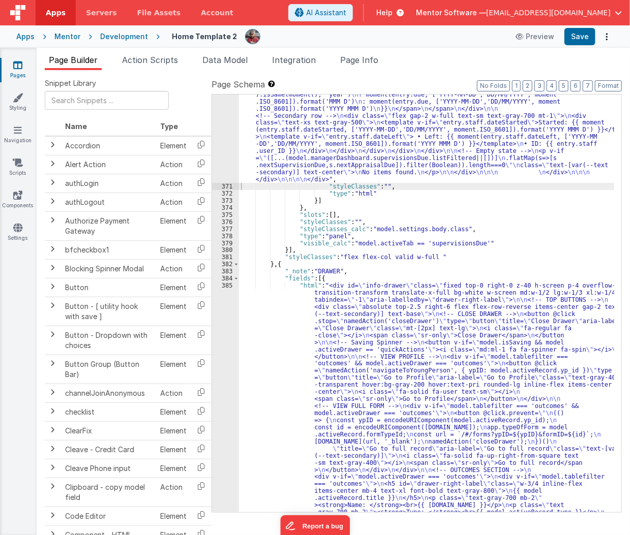
scroll to position [11867, 0]
click at [238, 60] on span "Data Model" at bounding box center [224, 60] width 45 height 10
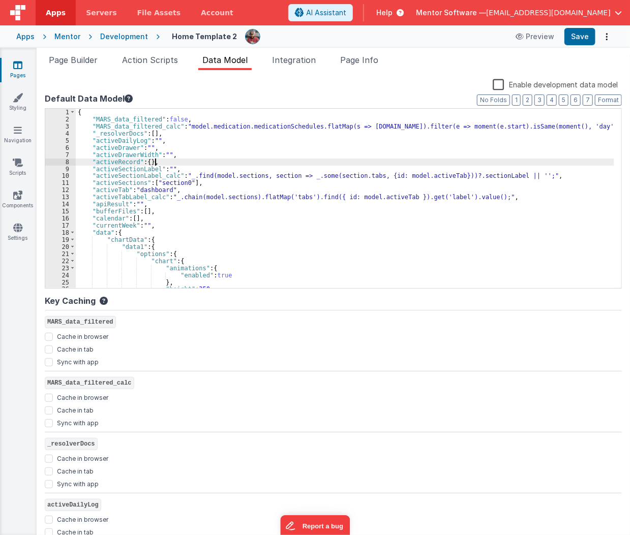
click at [467, 164] on div "{ "MARS_data_filtered" : false , "MARS_data_filtered_calc" : "model.medication.…" at bounding box center [345, 206] width 538 height 194
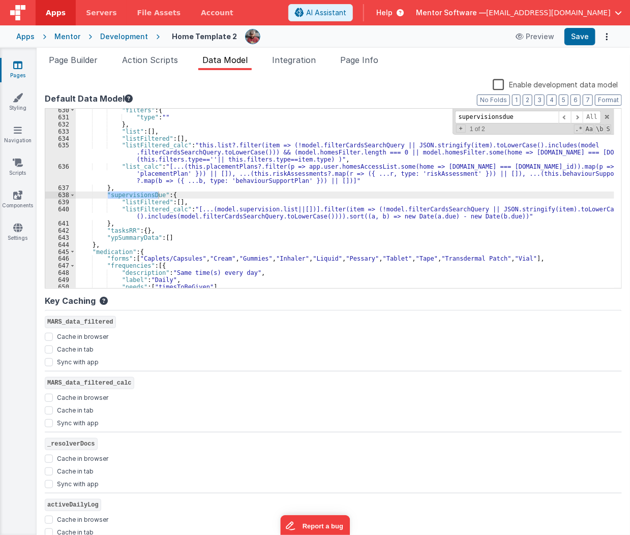
scroll to position [4677, 0]
type input "supervisionsdue"
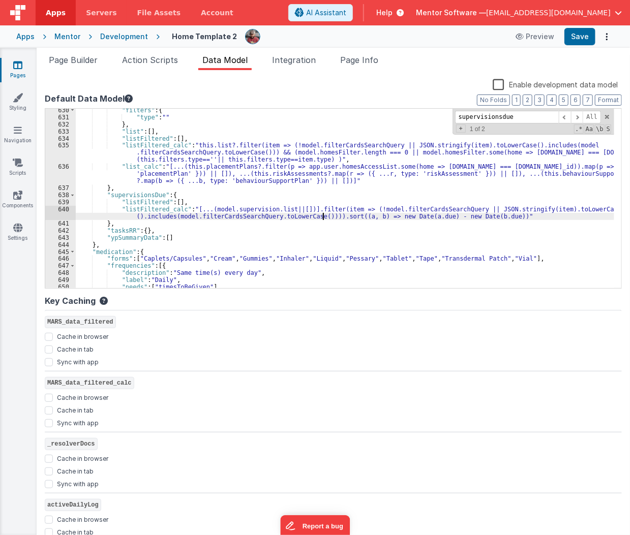
click at [324, 215] on div ""filters" : { "type" : "" } , "list" : [ ] , "listFiltered" : [ ] , "listFilter…" at bounding box center [345, 204] width 538 height 194
click at [587, 43] on button "Save" at bounding box center [579, 36] width 31 height 17
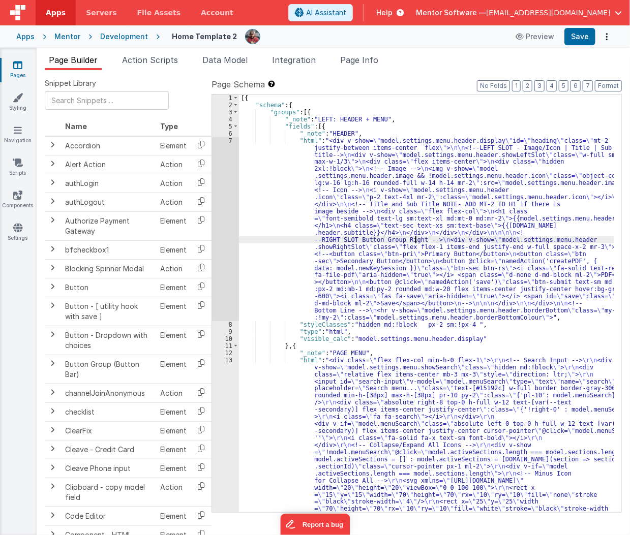
click at [488, 98] on input at bounding box center [507, 103] width 104 height 13
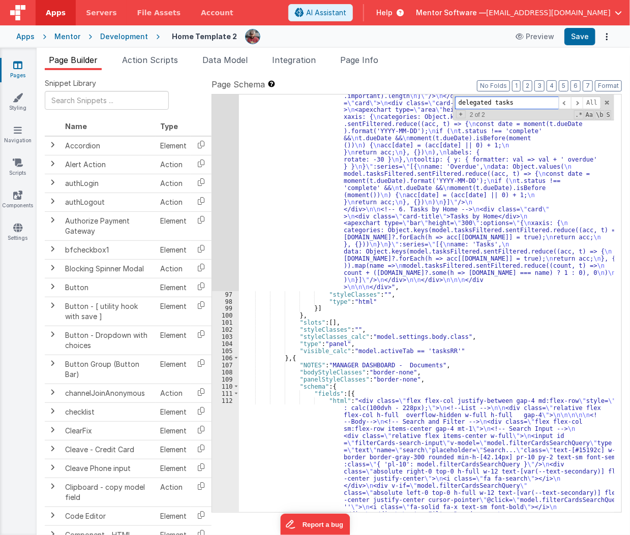
scroll to position [4190, 0]
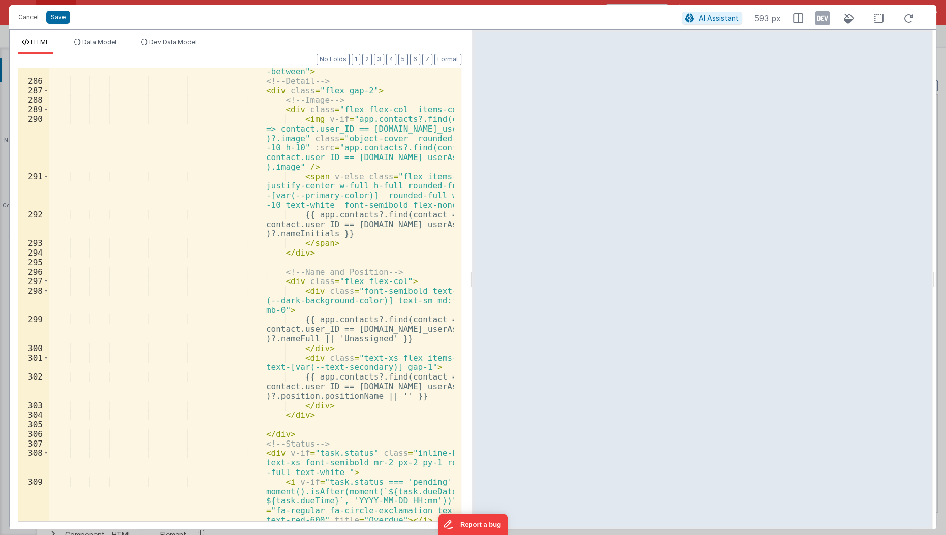
scroll to position [3801, 0]
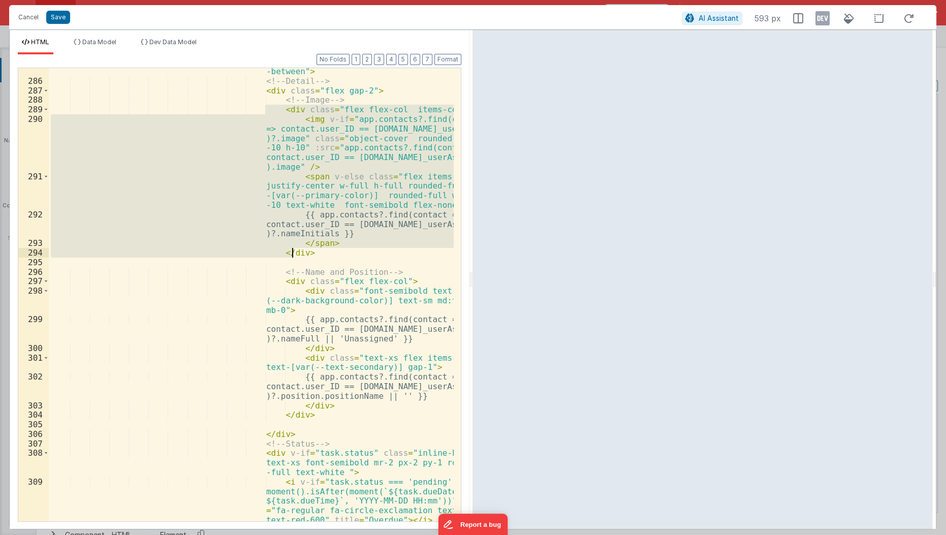
drag, startPoint x: 264, startPoint y: 106, endPoint x: 298, endPoint y: 257, distance: 154.7
click at [298, 257] on div "< div class = "flex items-start gap-2 justify -between" > <!-- Detail --> < div…" at bounding box center [252, 308] width 406 height 502
click at [33, 21] on button "Cancel" at bounding box center [28, 17] width 30 height 14
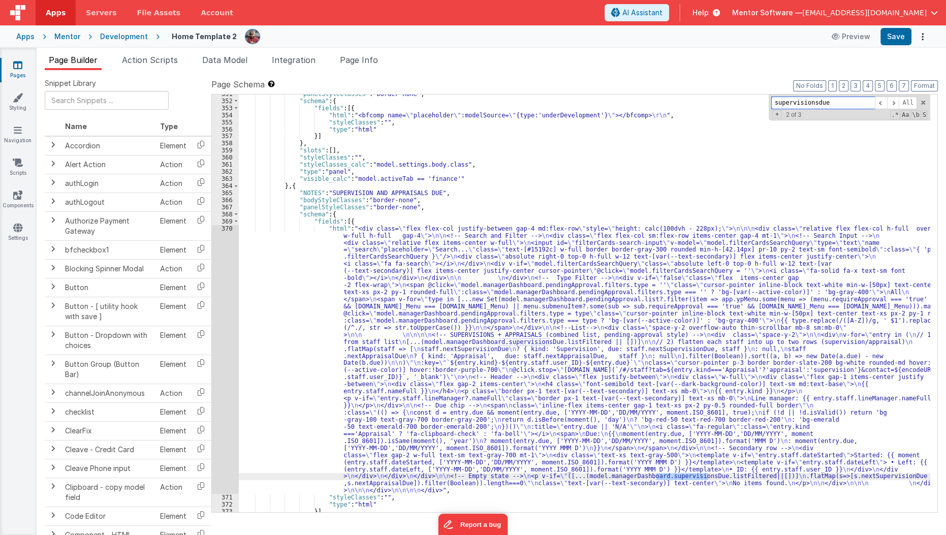
scroll to position [11721, 0]
type input "supervisionsdue"
click at [296, 282] on div ""panelStyleClasses" : "border-none" , "schema" : { "fields" : [{ "html" : "<bfc…" at bounding box center [585, 306] width 692 height 432
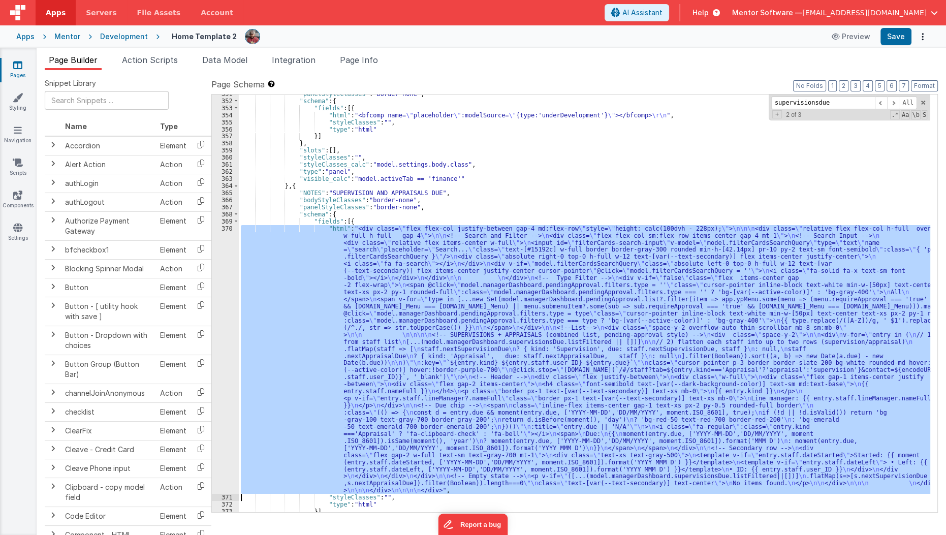
click at [214, 324] on div "370" at bounding box center [225, 359] width 27 height 269
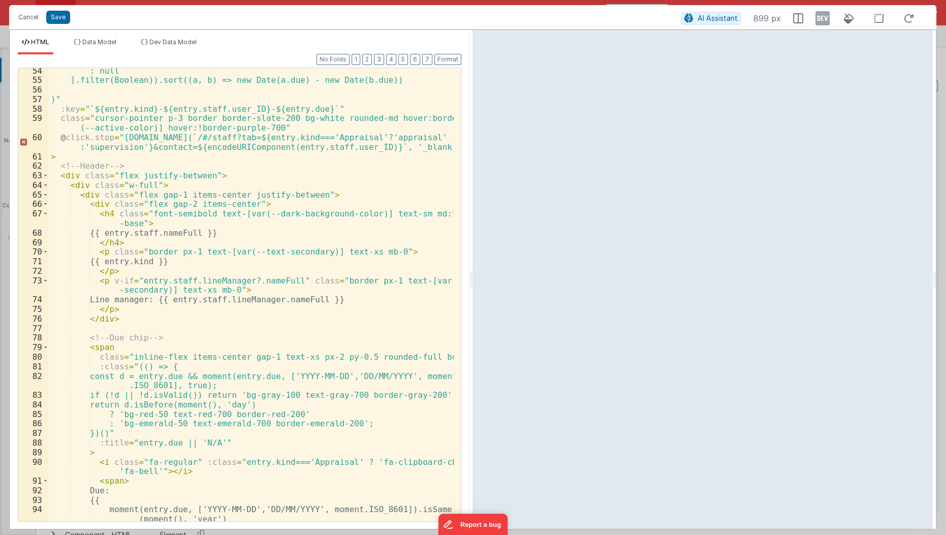
scroll to position [792, 0]
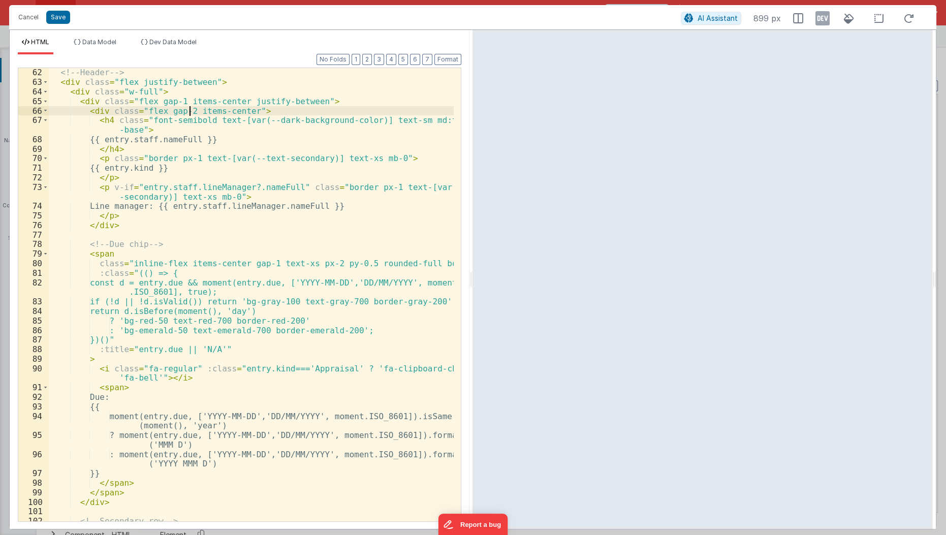
click at [190, 110] on div "<!-- Header --> < div class = "flex justify-between" > < div class = "w-full" >…" at bounding box center [252, 305] width 406 height 474
click at [43, 252] on span at bounding box center [46, 254] width 6 height 10
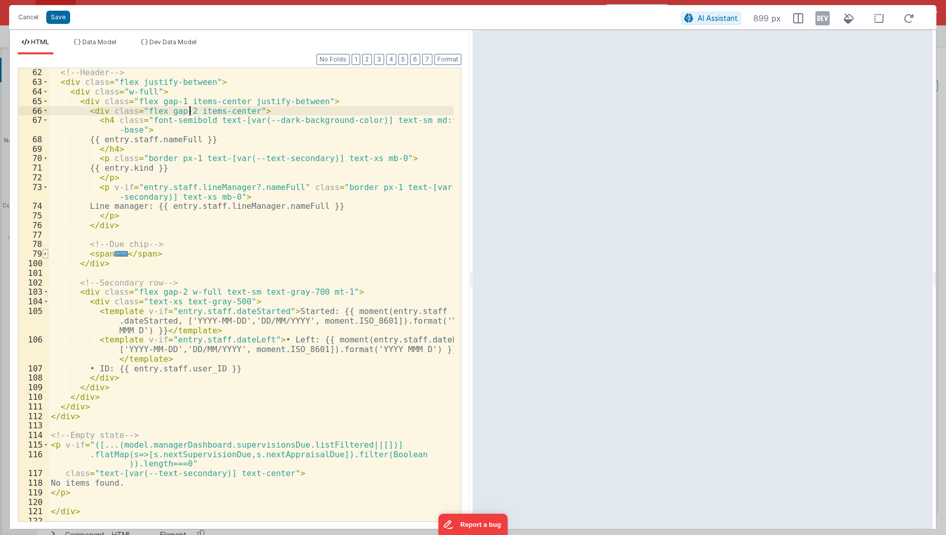
click at [43, 252] on span at bounding box center [46, 254] width 6 height 10
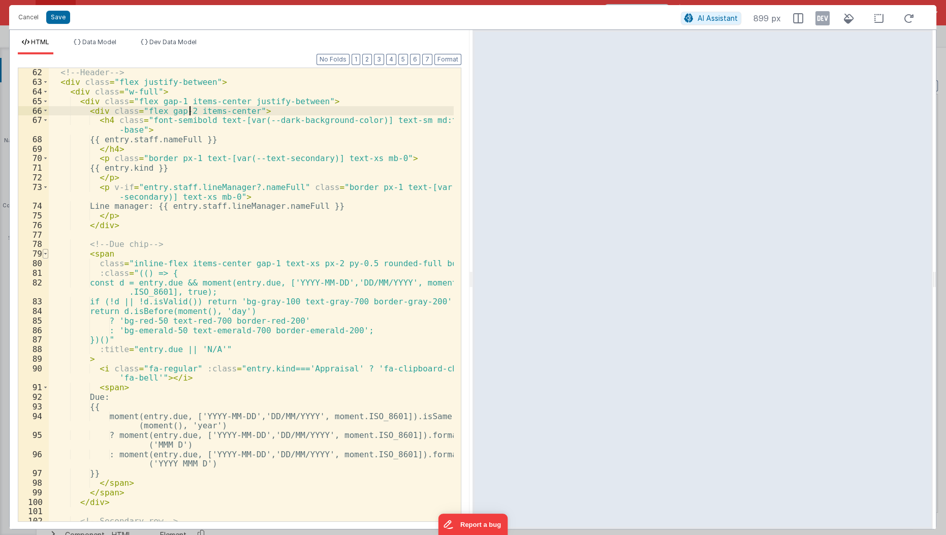
click at [43, 252] on span at bounding box center [46, 254] width 6 height 10
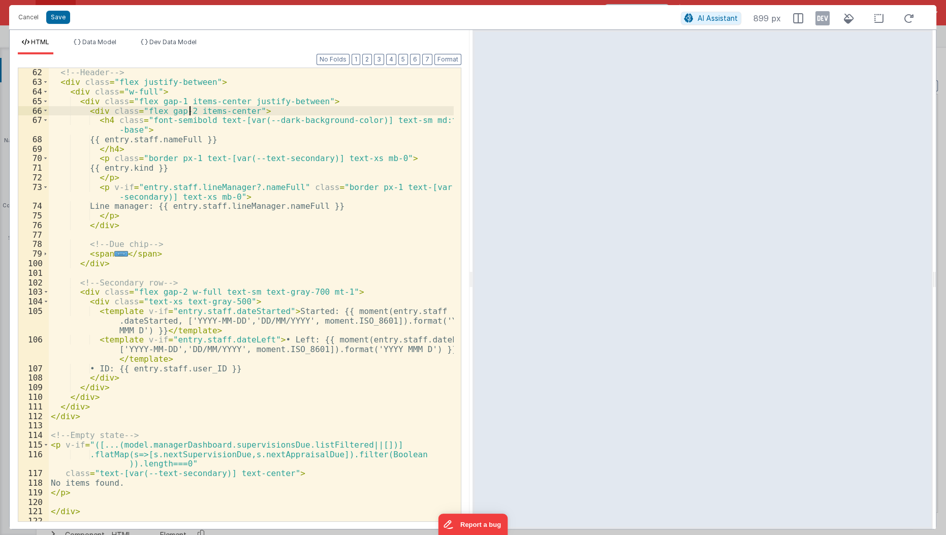
click at [48, 185] on div "73" at bounding box center [33, 191] width 30 height 19
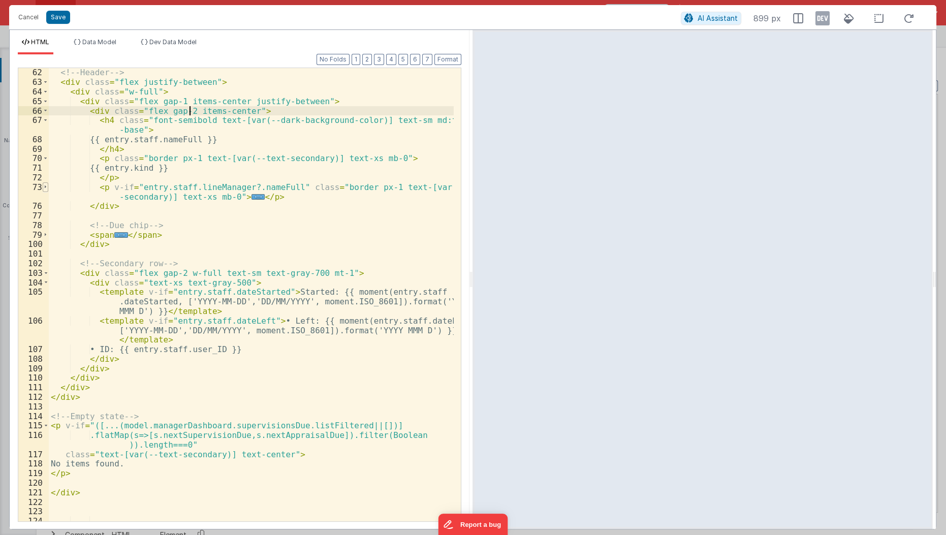
click at [43, 184] on span at bounding box center [46, 187] width 6 height 10
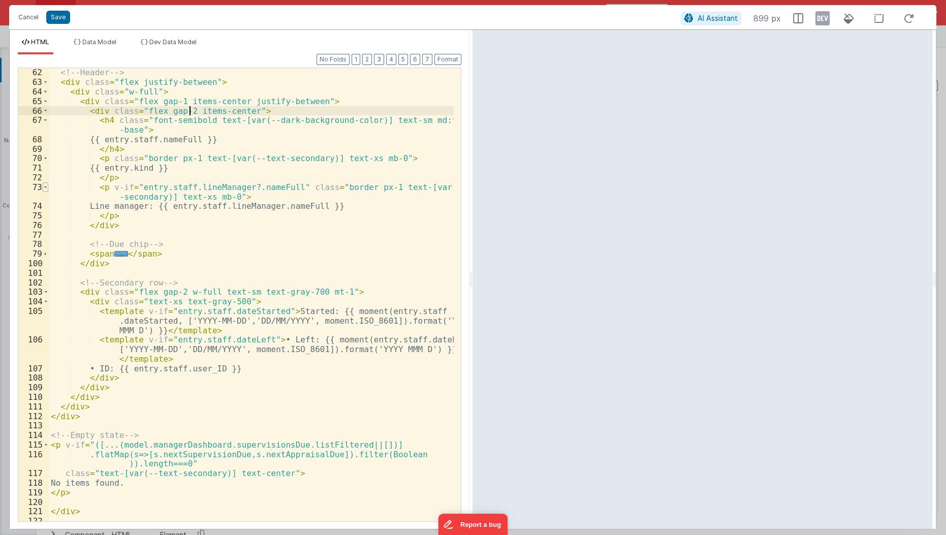
click at [43, 184] on span at bounding box center [46, 187] width 6 height 10
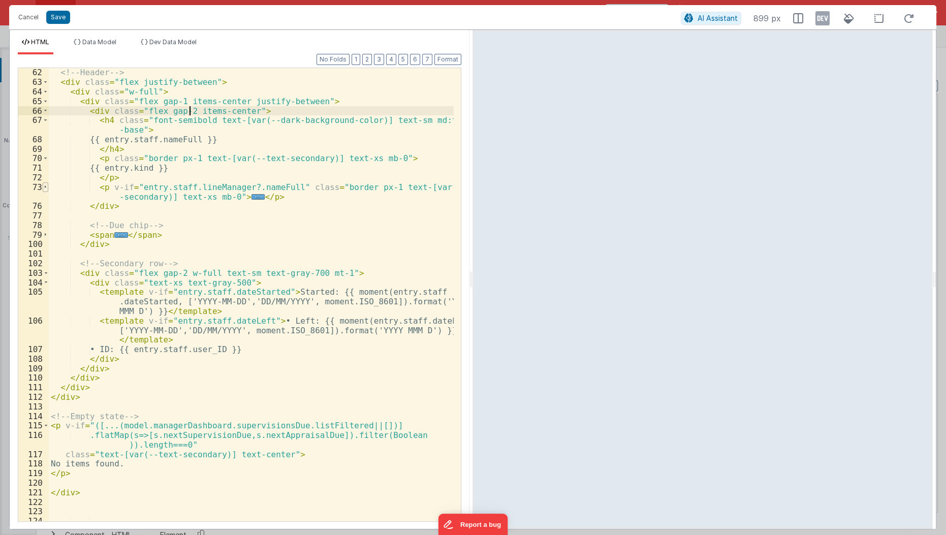
click at [43, 184] on span at bounding box center [46, 187] width 6 height 10
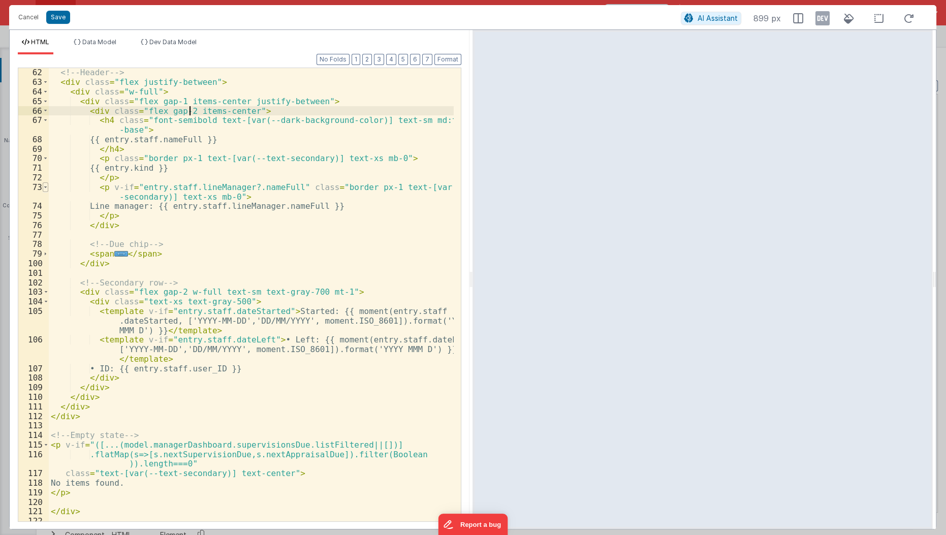
click at [43, 184] on span at bounding box center [46, 187] width 6 height 10
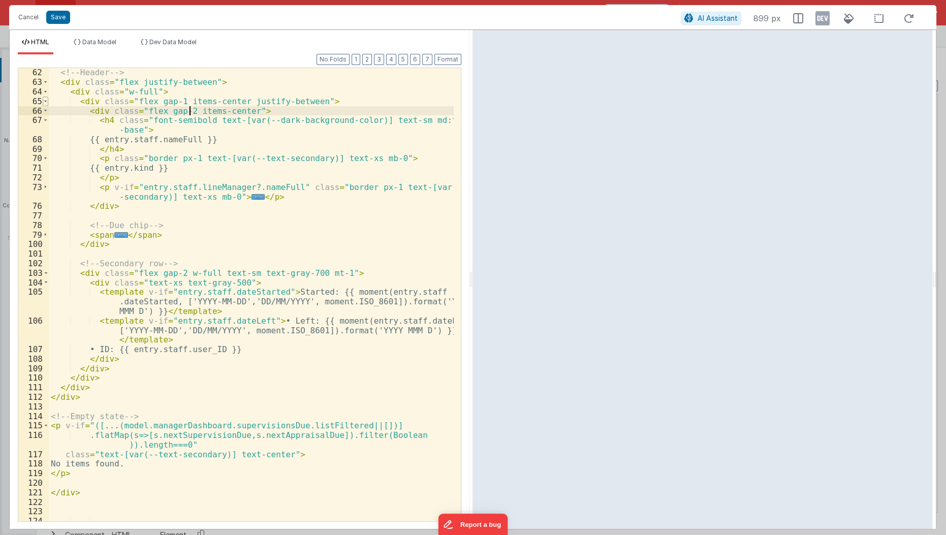
click at [44, 97] on span at bounding box center [46, 102] width 6 height 10
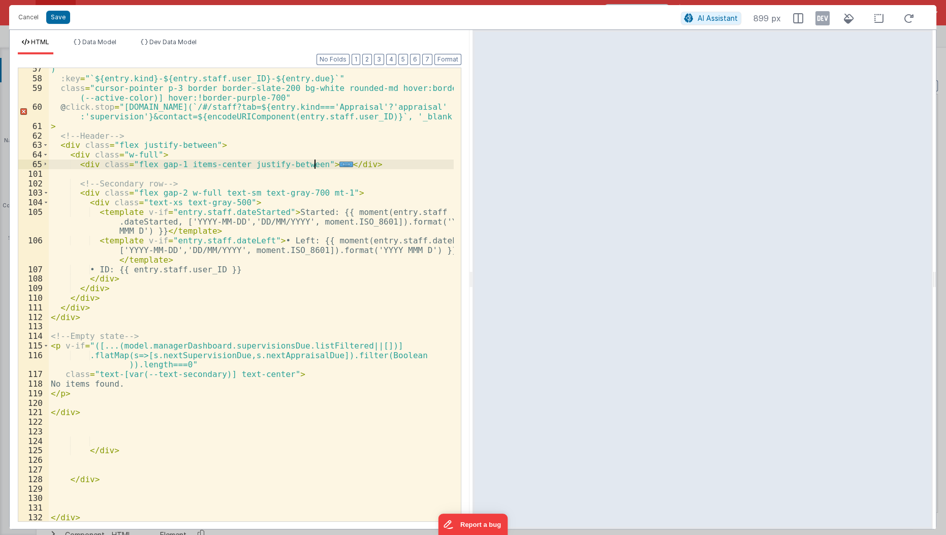
scroll to position [729, 0]
click at [46, 193] on span at bounding box center [46, 193] width 6 height 10
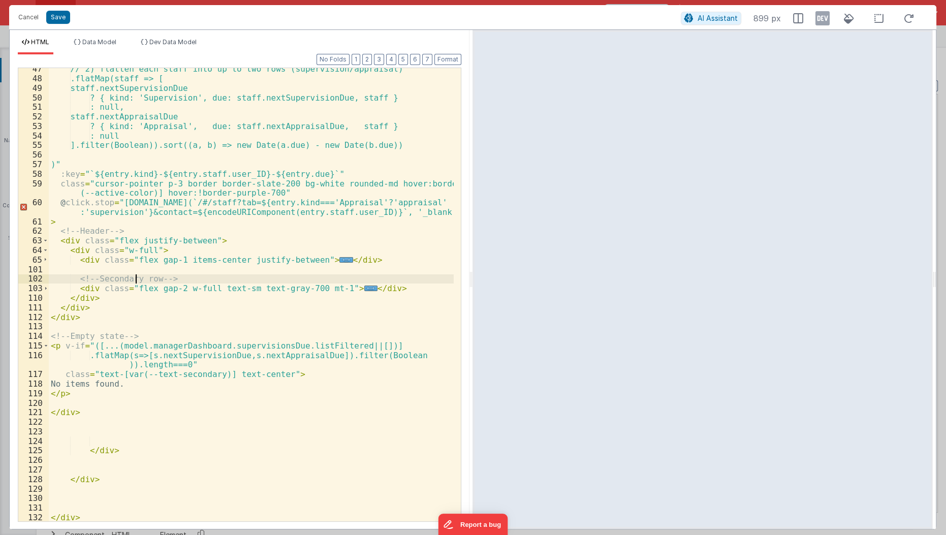
click at [134, 274] on div "// 2) flatten each staff into up to two rows (supervision/appraisal) .flatMap(s…" at bounding box center [252, 301] width 406 height 474
click at [47, 257] on span at bounding box center [46, 260] width 6 height 10
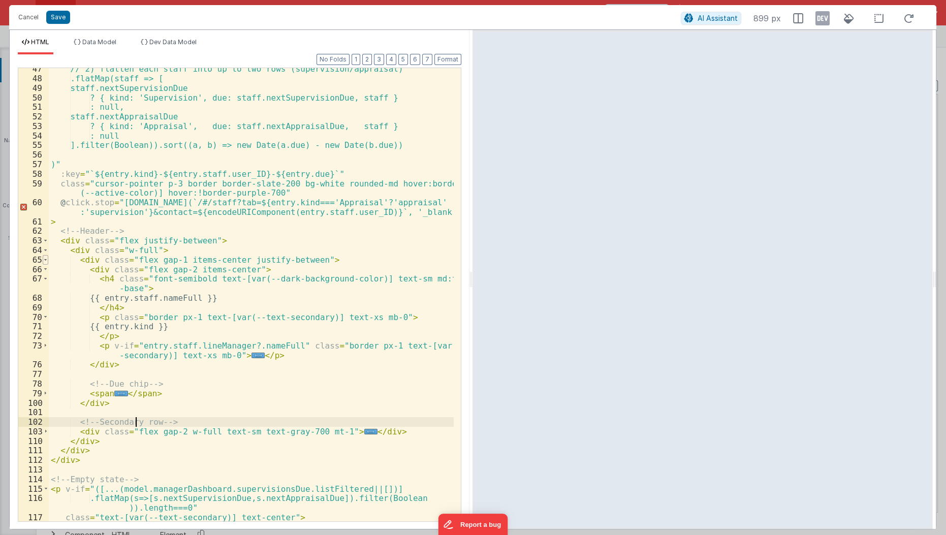
click at [47, 257] on span at bounding box center [46, 260] width 6 height 10
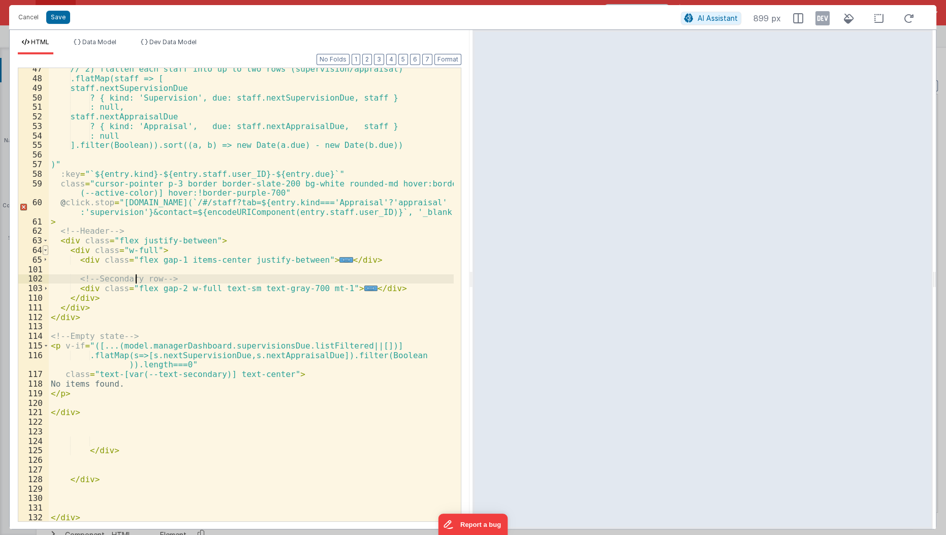
click at [45, 250] on span at bounding box center [46, 250] width 6 height 10
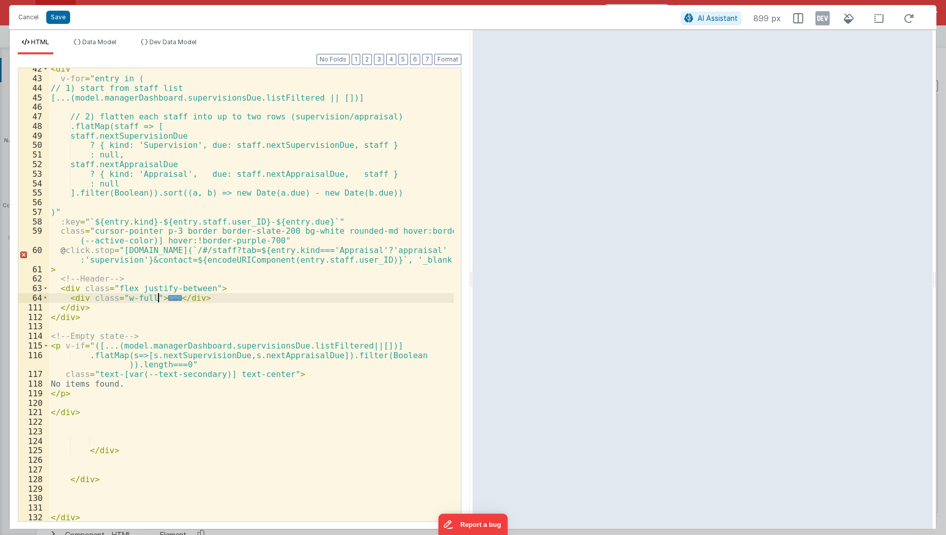
scroll to position [586, 0]
click at [238, 281] on div "< div v-for = "entry in ( // 1) start from staff list [...(model.managerDashboa…" at bounding box center [252, 301] width 406 height 474
click at [238, 287] on div "< div v-for = "entry in ( // 1) start from staff list [...(model.managerDashboa…" at bounding box center [252, 301] width 406 height 474
click at [204, 285] on div "< div v-for = "entry in ( // 1) start from staff list [...(model.managerDashboa…" at bounding box center [252, 301] width 406 height 474
click at [202, 285] on div "< div v-for = "entry in ( // 1) start from staff list [...(model.managerDashboa…" at bounding box center [252, 301] width 406 height 474
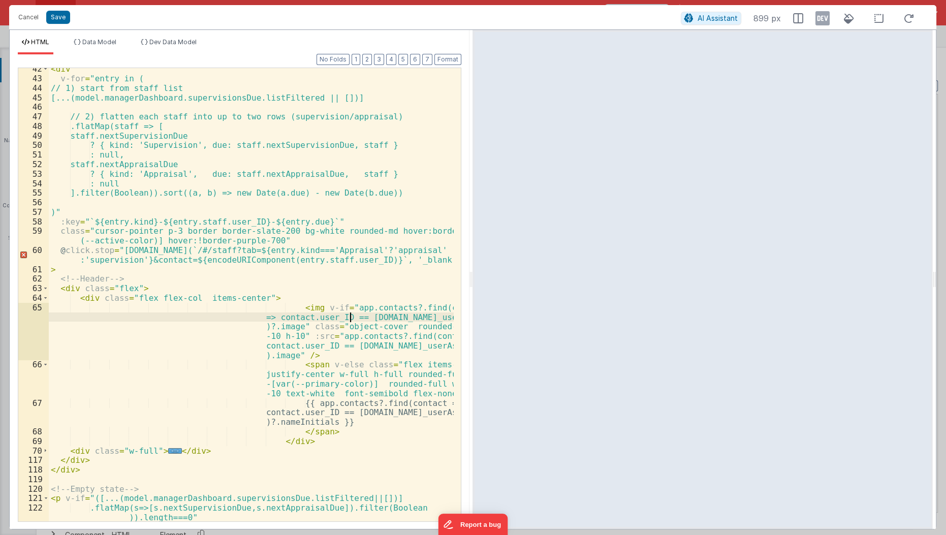
click at [349, 320] on div "< div v-for = "entry in ( // 1) start from staff list [...(model.managerDashboa…" at bounding box center [252, 301] width 406 height 474
click at [160, 225] on div "< div v-for = "entry in ( // 1) start from staff list [...(model.managerDashboa…" at bounding box center [252, 301] width 406 height 474
click at [348, 317] on div "< div v-for = "entry in ( // 1) start from staff list [...(model.managerDashboa…" at bounding box center [252, 301] width 406 height 474
click at [331, 343] on div "< div v-for = "entry in ( // 1) start from staff list [...(model.managerDashboa…" at bounding box center [252, 301] width 406 height 474
click at [330, 414] on div "< div v-for = "entry in ( // 1) start from staff list [...(model.managerDashboa…" at bounding box center [252, 301] width 406 height 474
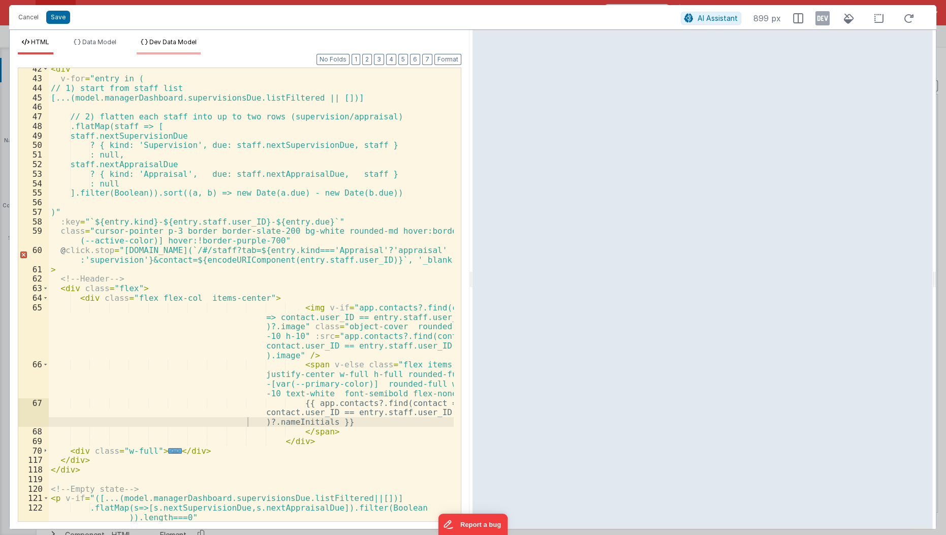
click at [179, 49] on li "Dev Data Model" at bounding box center [169, 46] width 64 height 16
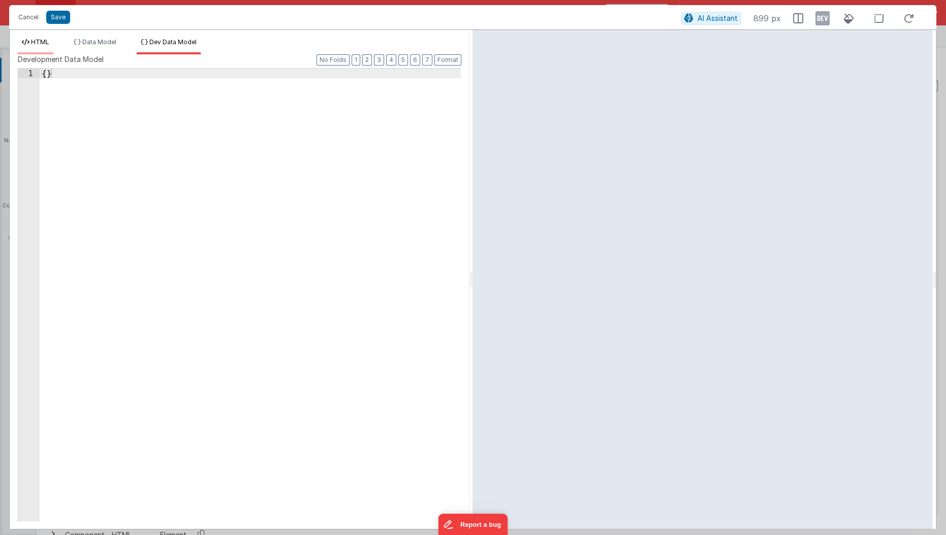
click at [49, 45] on span "HTML" at bounding box center [40, 42] width 18 height 8
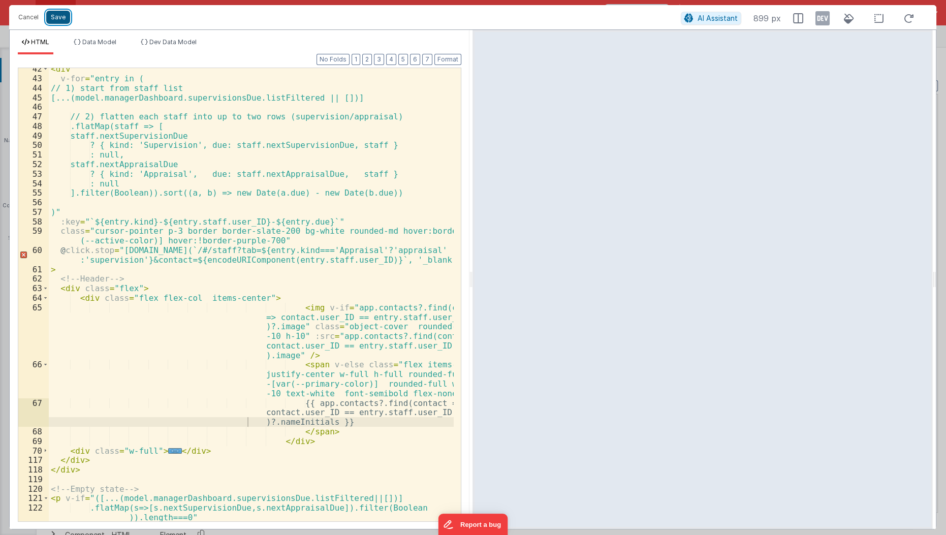
click at [63, 20] on button "Save" at bounding box center [58, 17] width 24 height 13
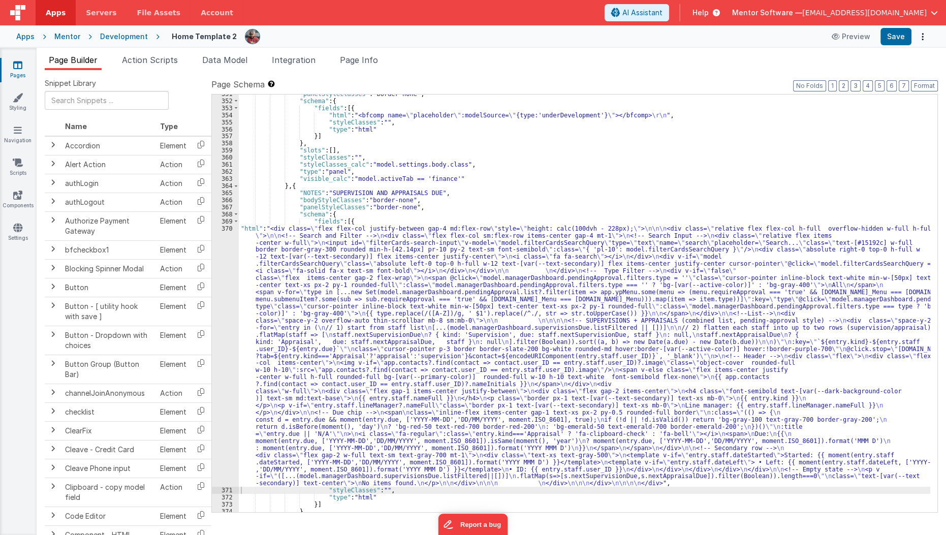
scroll to position [11726, 0]
click at [629, 40] on button "Save" at bounding box center [896, 36] width 31 height 17
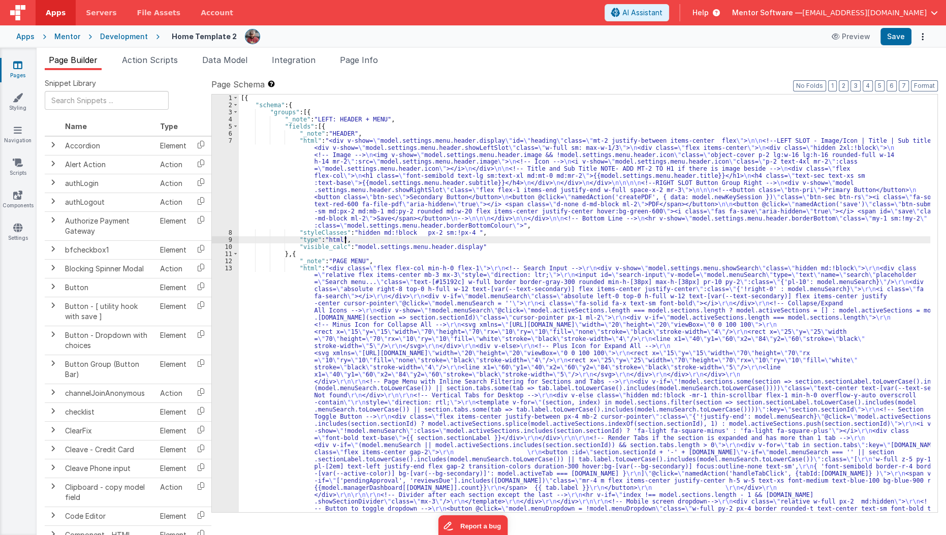
click at [634, 238] on div "[{ "schema" : { "groups" : [{ "_note" : "LEFT: HEADER + MENU" , "fields" : [{ "…" at bounding box center [585, 512] width 692 height 835
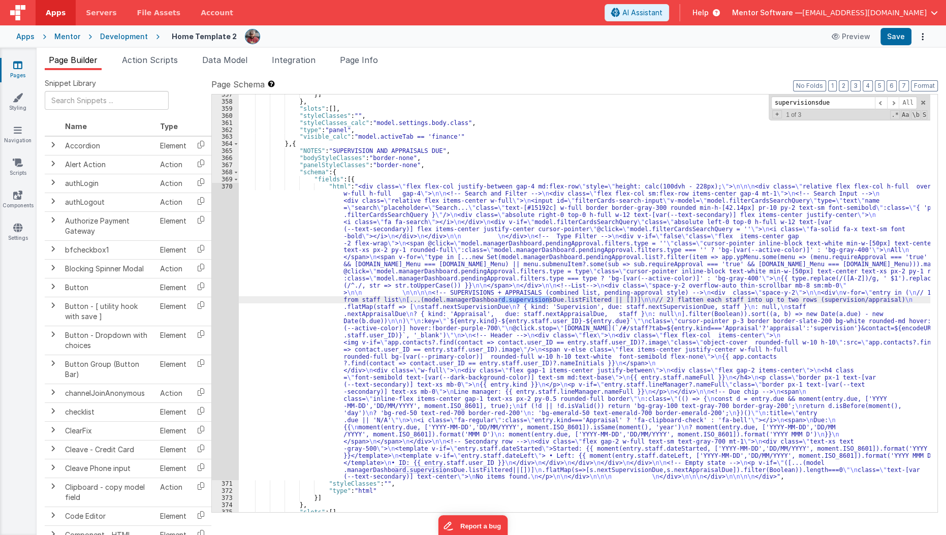
type input "supervisionsdue"
click at [278, 327] on div "}] } , "slots" : [ ] , "styleClasses" : "" , "styleClasses_calc" : "model.setti…" at bounding box center [585, 307] width 692 height 432
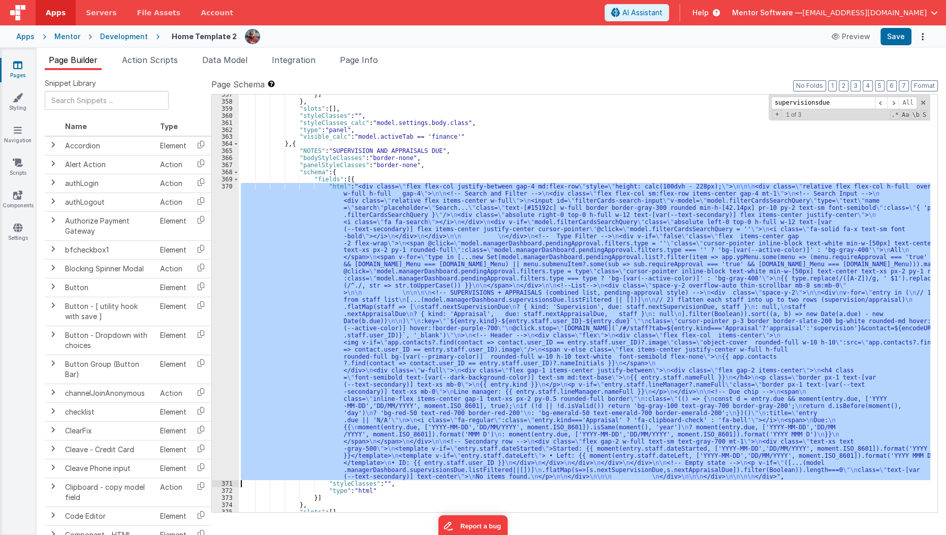
click at [225, 351] on div "370" at bounding box center [225, 331] width 27 height 297
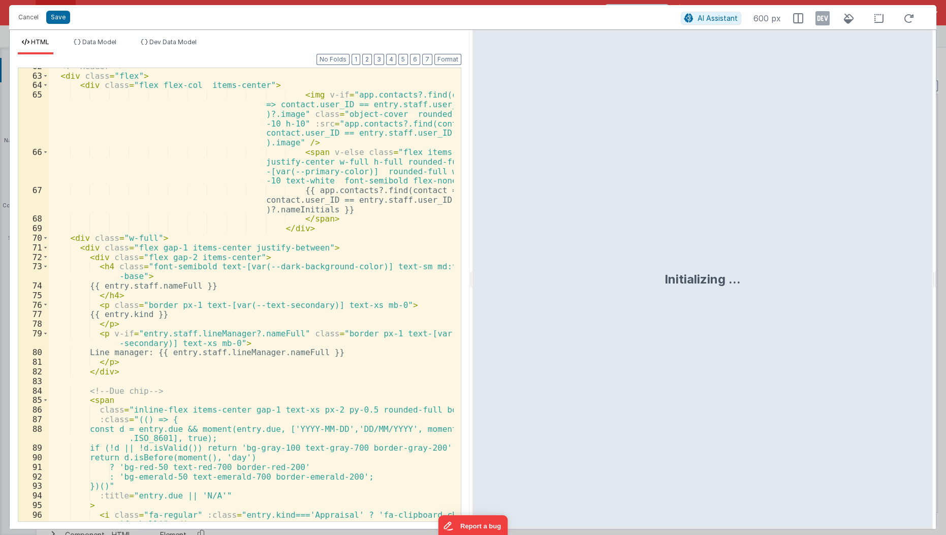
scroll to position [799, 0]
